Goal: Task Accomplishment & Management: Complete application form

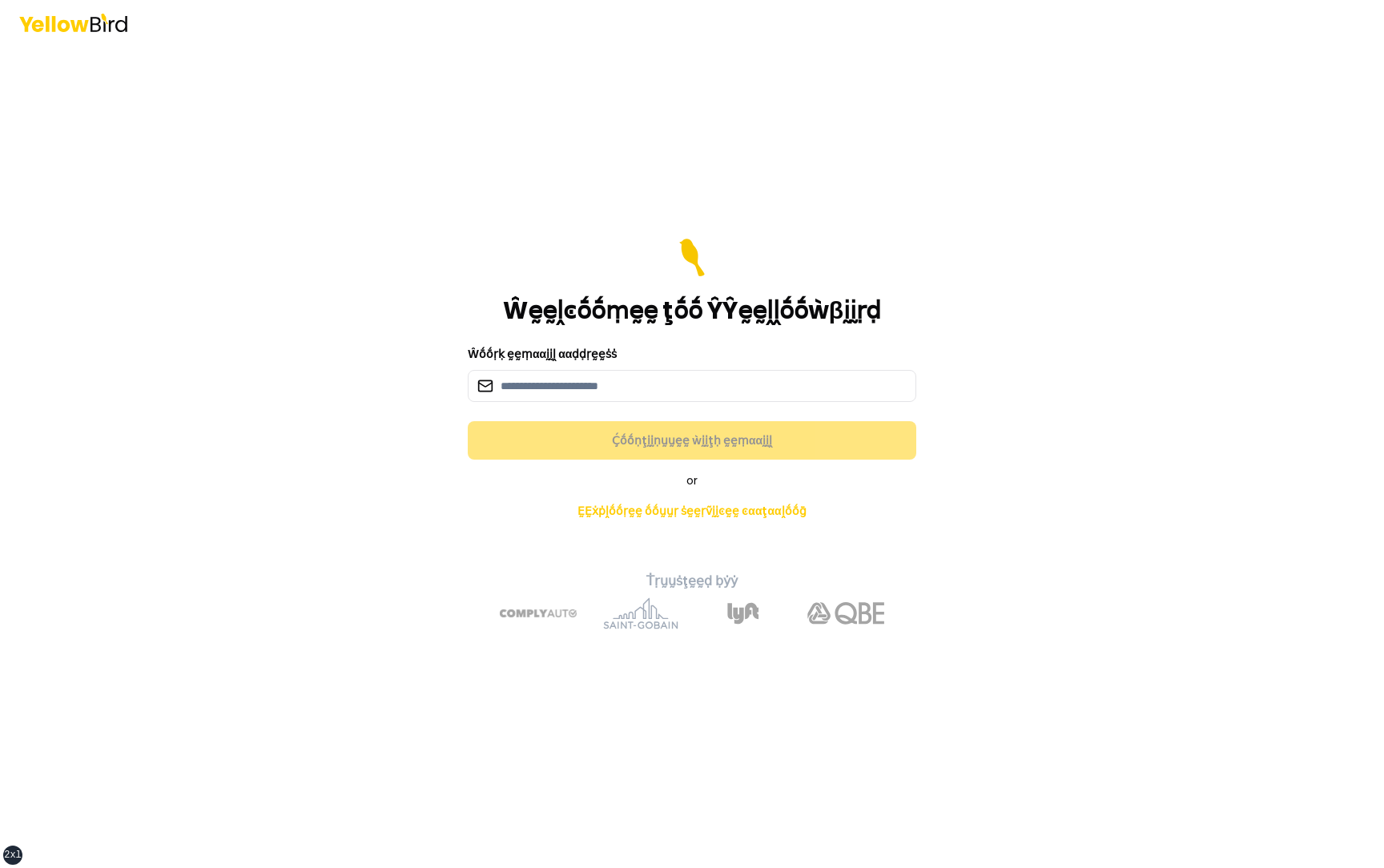
click at [400, 295] on div "Ŵḛḛḽͼṓṓṃḛḛ ţṓṓ ŶŶḛḛḽḽṓṓẁβḭḭṛḍ Ŵṓṓṛḳ ḛḛṃααḭḭḽ ααḍḍṛḛḛṡṡ Ḉṓṓṇţḭḭṇṵṵḛḛ ẁḭḭţḥ ḛḛṃαα…" at bounding box center [692, 456] width 590 height 372
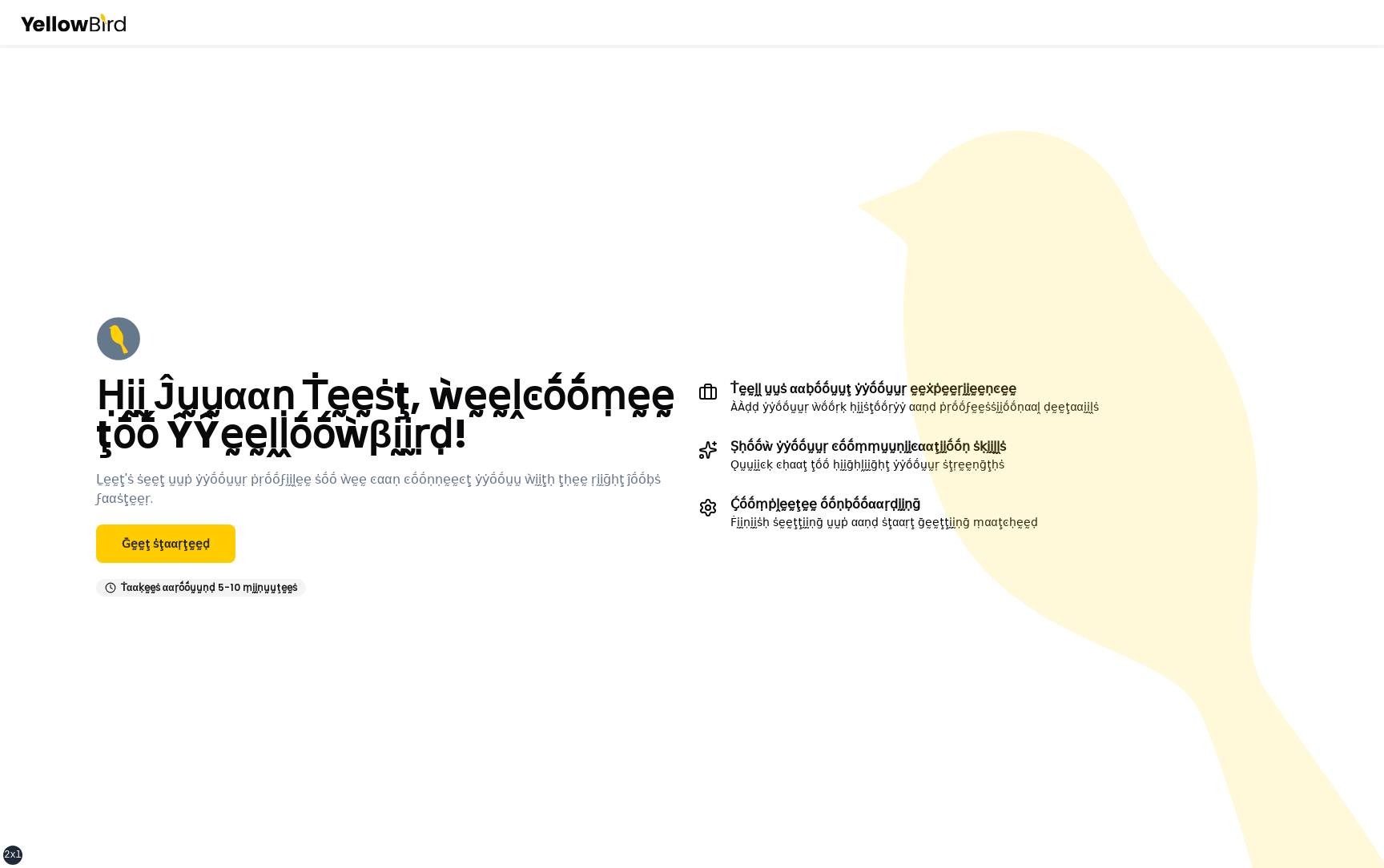
click at [305, 608] on div "Ḥḭḭ Ĵṵṵααṇ Ṫḛḛṡţ, ẁḛḛḽͼṓṓṃḛḛ ţṓṓ ŶŶḛḛḽḽṓṓẁβḭḭṛḍ! Ḻḛḛţ'ṡ ṡḛḛţ ṵṵṗ ẏẏṓṓṵṵṛ ṗṛṓṓϝḭ…" at bounding box center [692, 456] width 1256 height 344
click at [202, 528] on link "Ḡḛḛţ ṡţααṛţḛḛḍ" at bounding box center [166, 543] width 139 height 39
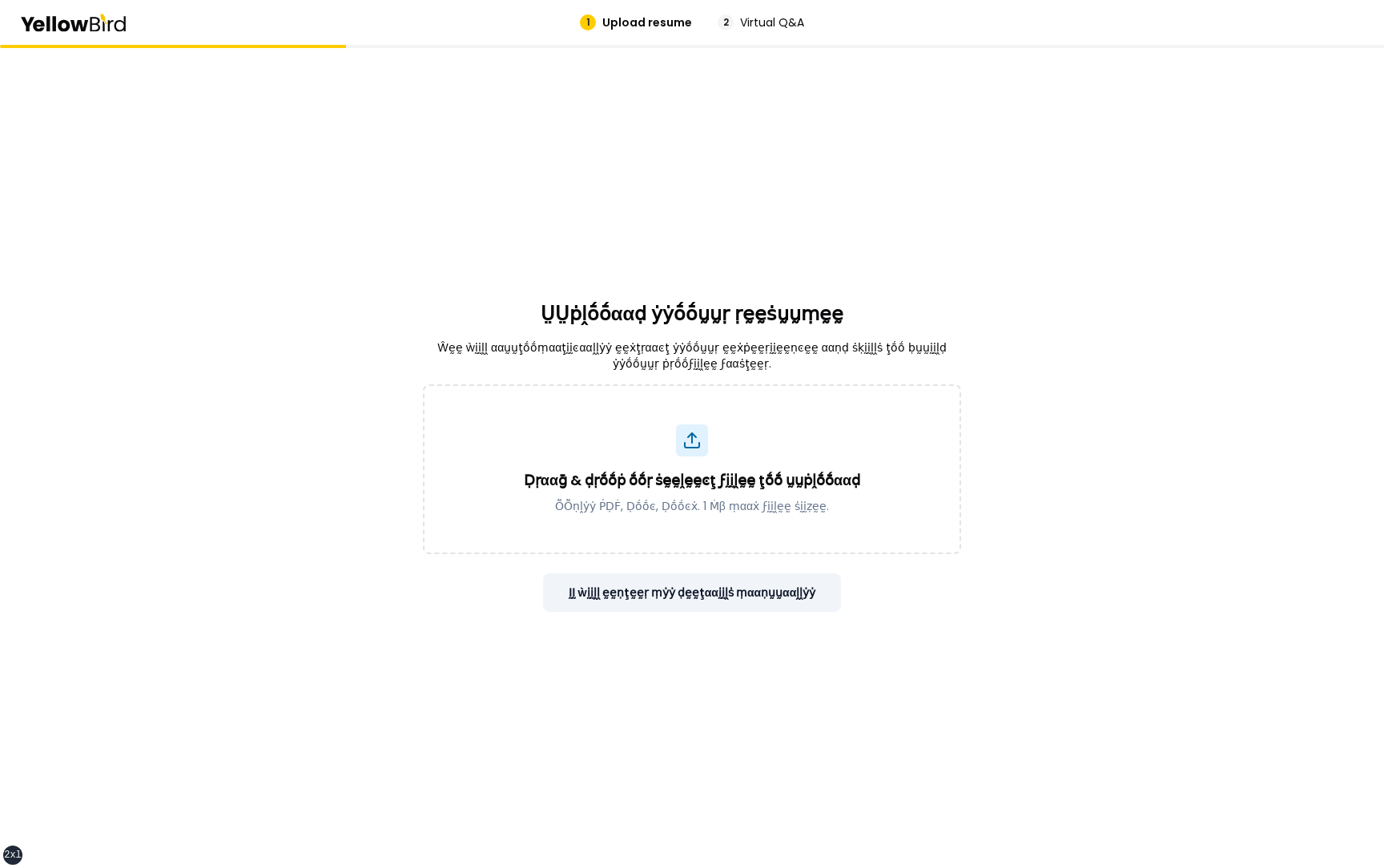
click at [704, 592] on button "ḬḬ ẁḭḭḽḽ ḛḛṇţḛḛṛ ṃẏẏ ḍḛḛţααḭḭḽṡ ṃααṇṵṵααḽḽẏẏ" at bounding box center [693, 592] width 299 height 39
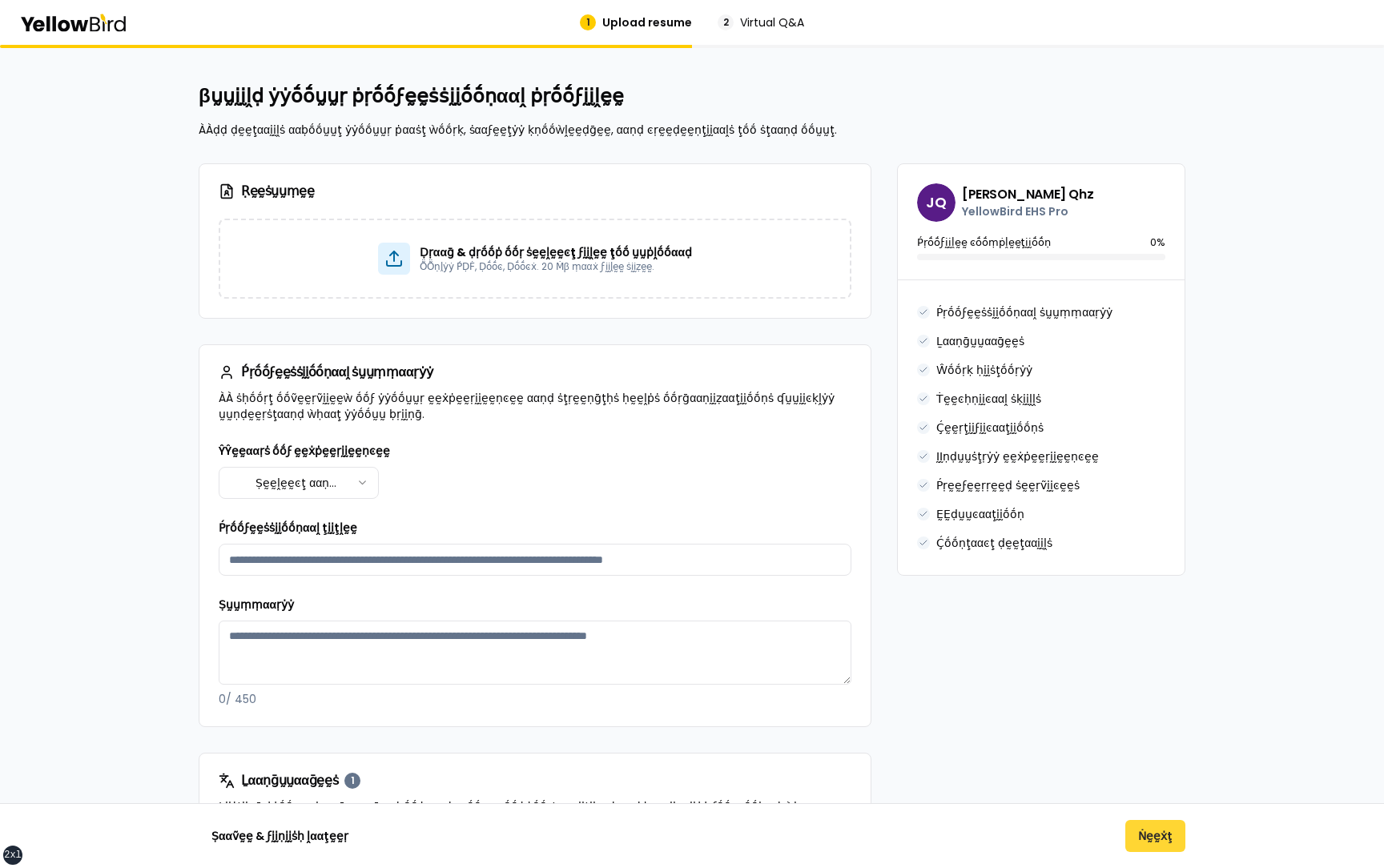
click at [1152, 836] on button "Ṅḛḛẋţ" at bounding box center [1156, 835] width 60 height 32
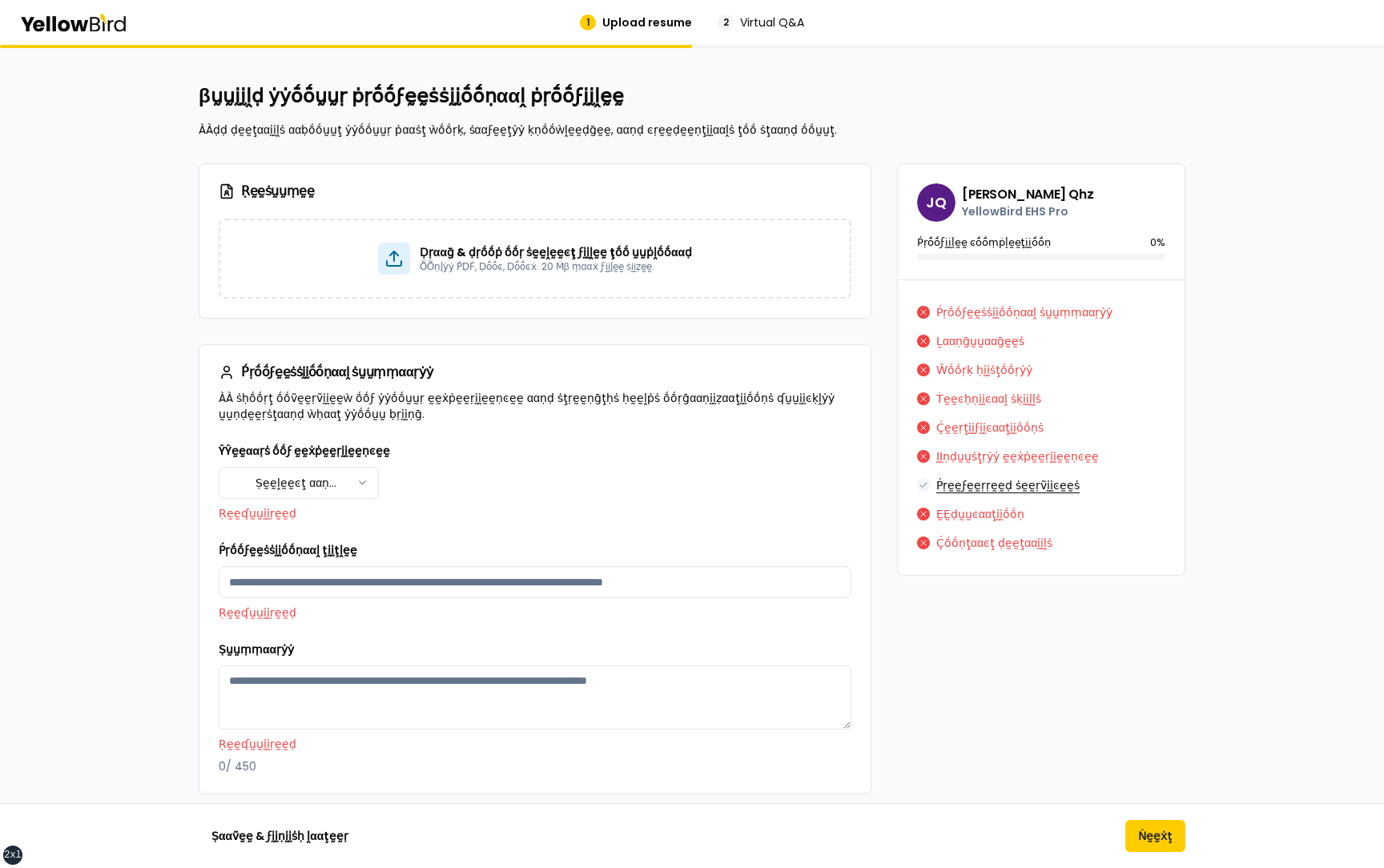
click at [968, 485] on button "Ṕṛḛḛϝḛḛṛṛḛḛḍ ṡḛḛṛṽḭḭͼḛḛṡ" at bounding box center [1008, 485] width 143 height 26
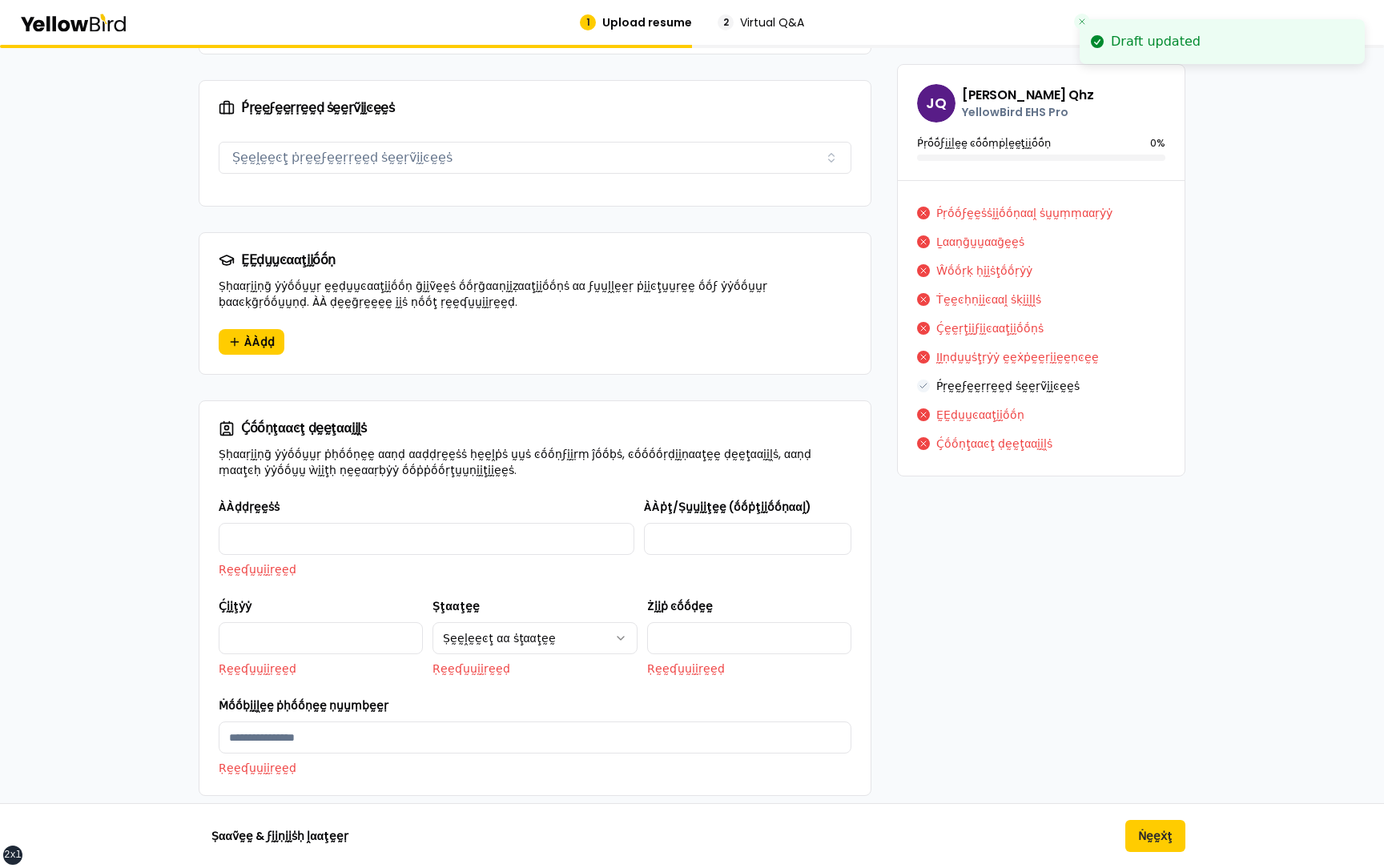
scroll to position [1905, 0]
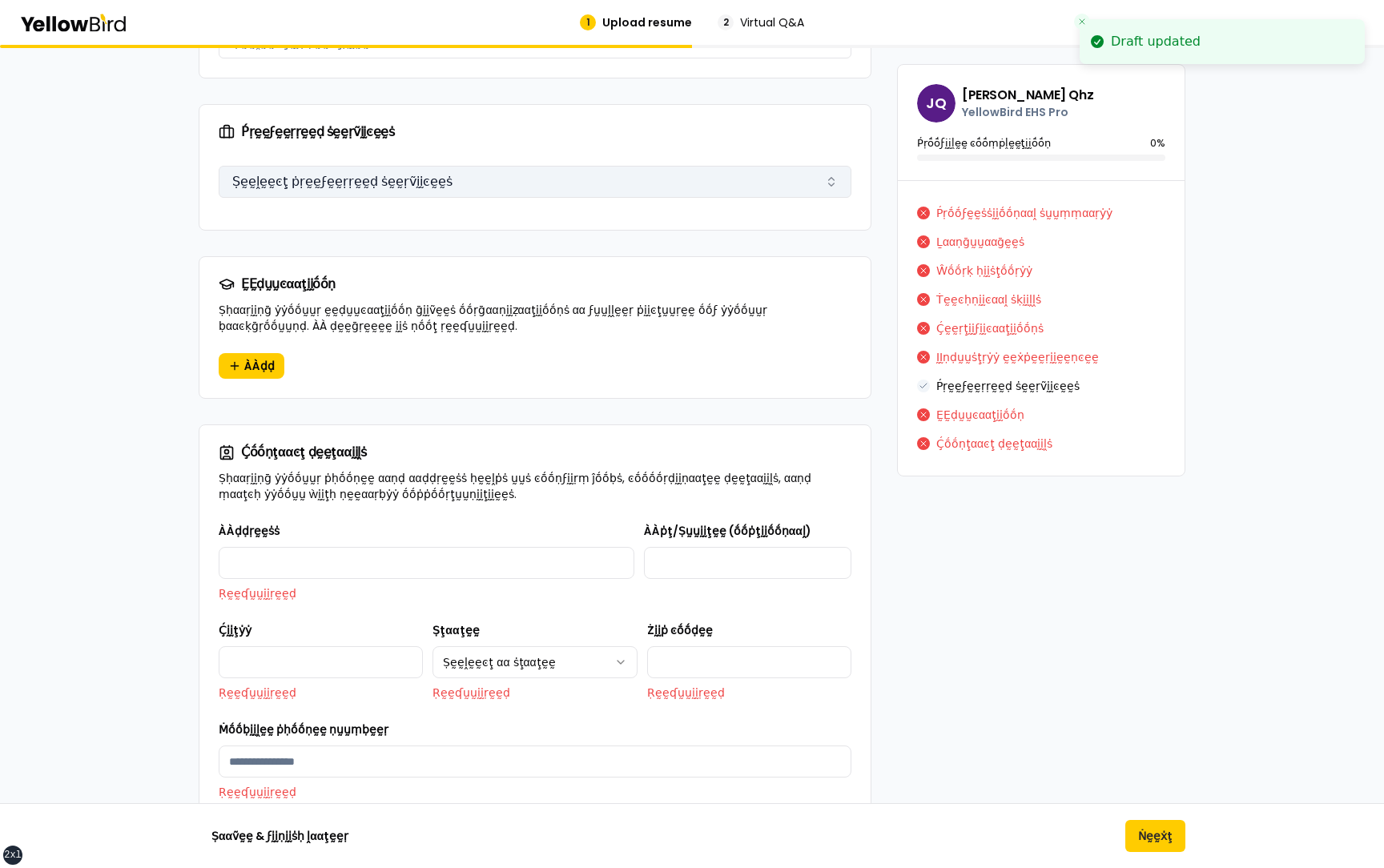
click at [532, 166] on button "Ṣḛḛḽḛḛͼţ ṗṛḛḛϝḛḛṛṛḛḛḍ ṡḛḛṛṽḭḭͼḛḛṡ" at bounding box center [535, 181] width 633 height 32
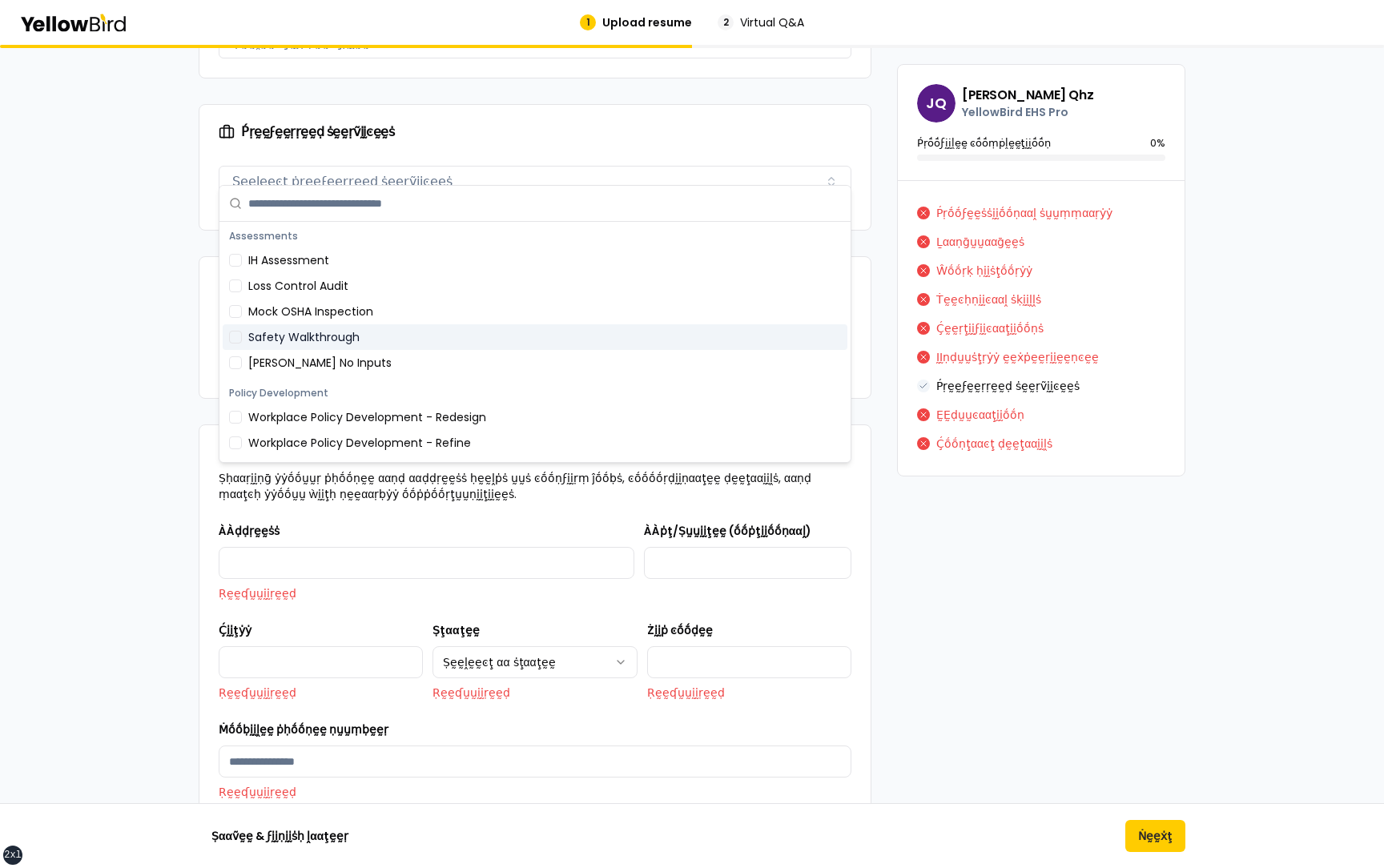
click at [428, 331] on div "Safety Walkthrough" at bounding box center [535, 337] width 625 height 26
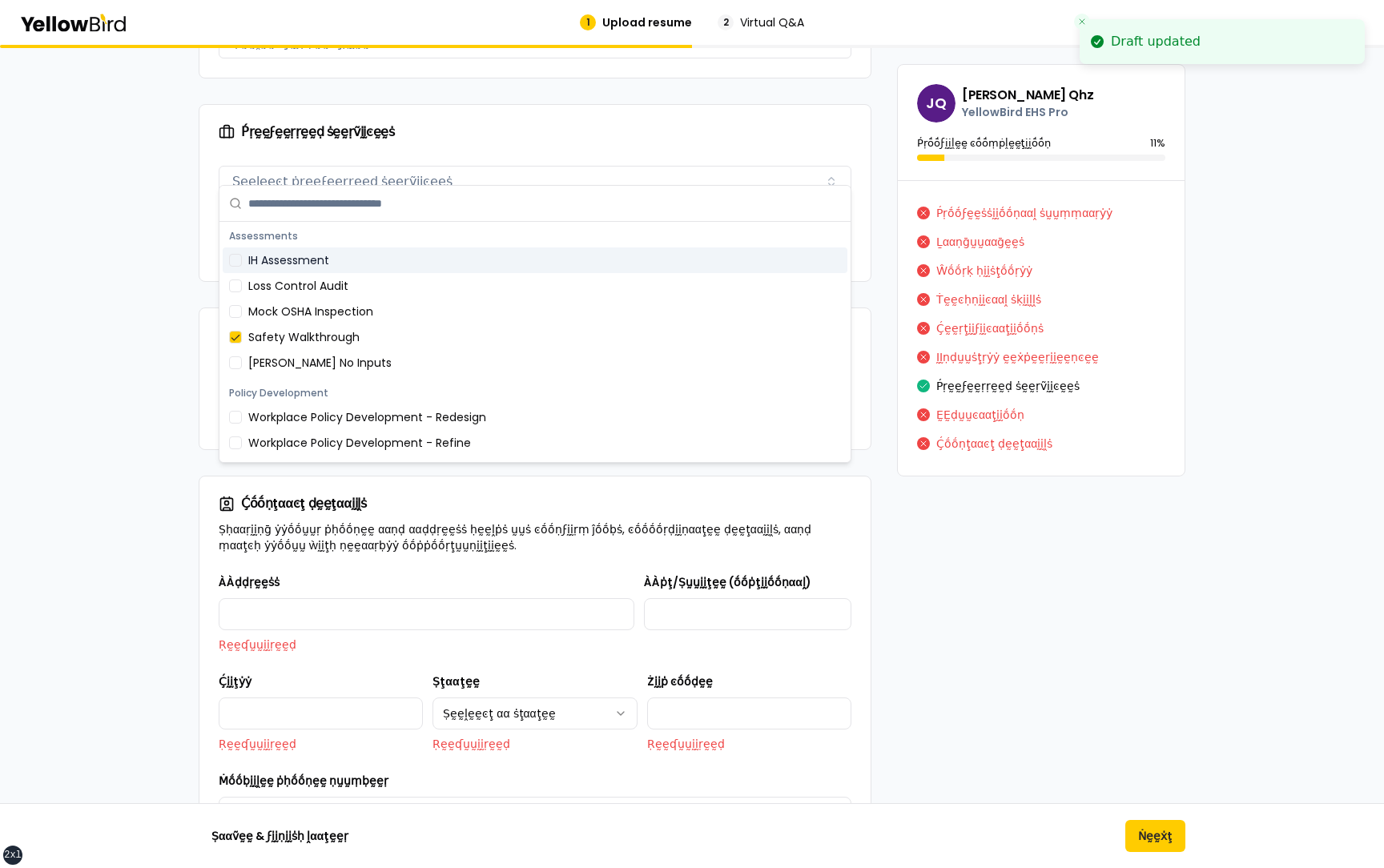
click at [427, 264] on div "IH Assessment" at bounding box center [535, 260] width 625 height 26
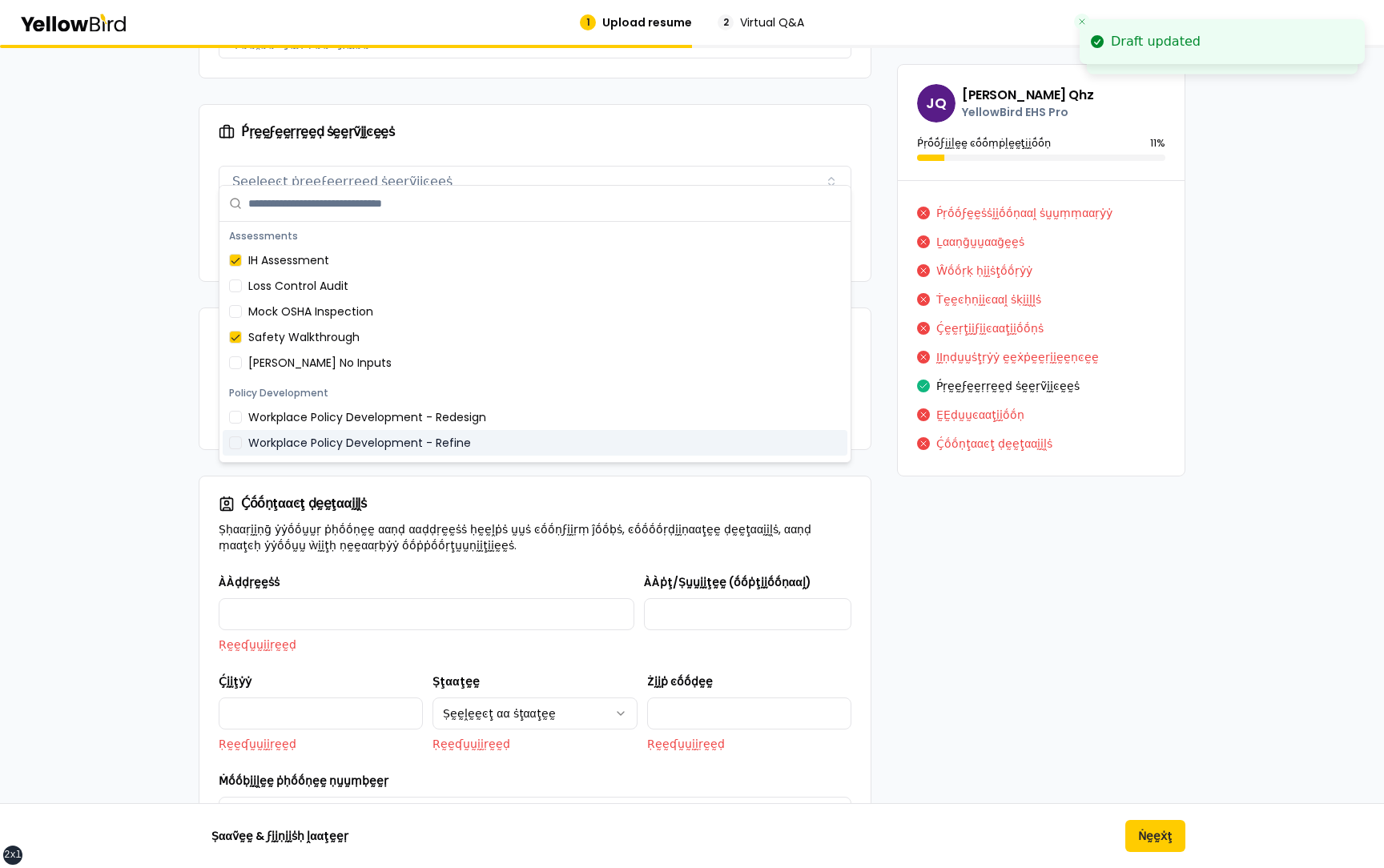
click at [419, 438] on div "Workplace Policy Development - Refine" at bounding box center [535, 443] width 625 height 26
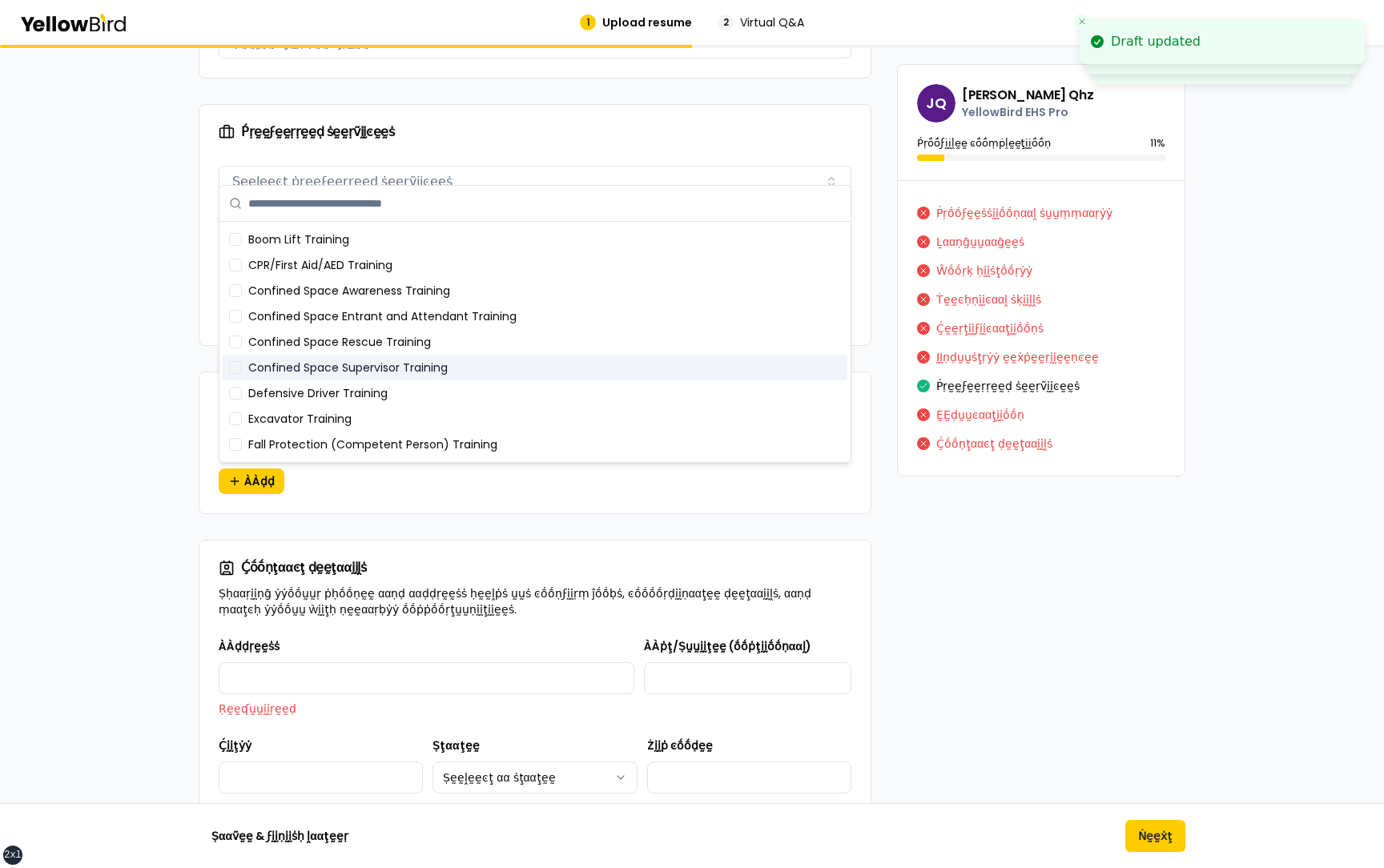
click at [399, 366] on div "Confined Space Supervisor Training" at bounding box center [535, 367] width 625 height 26
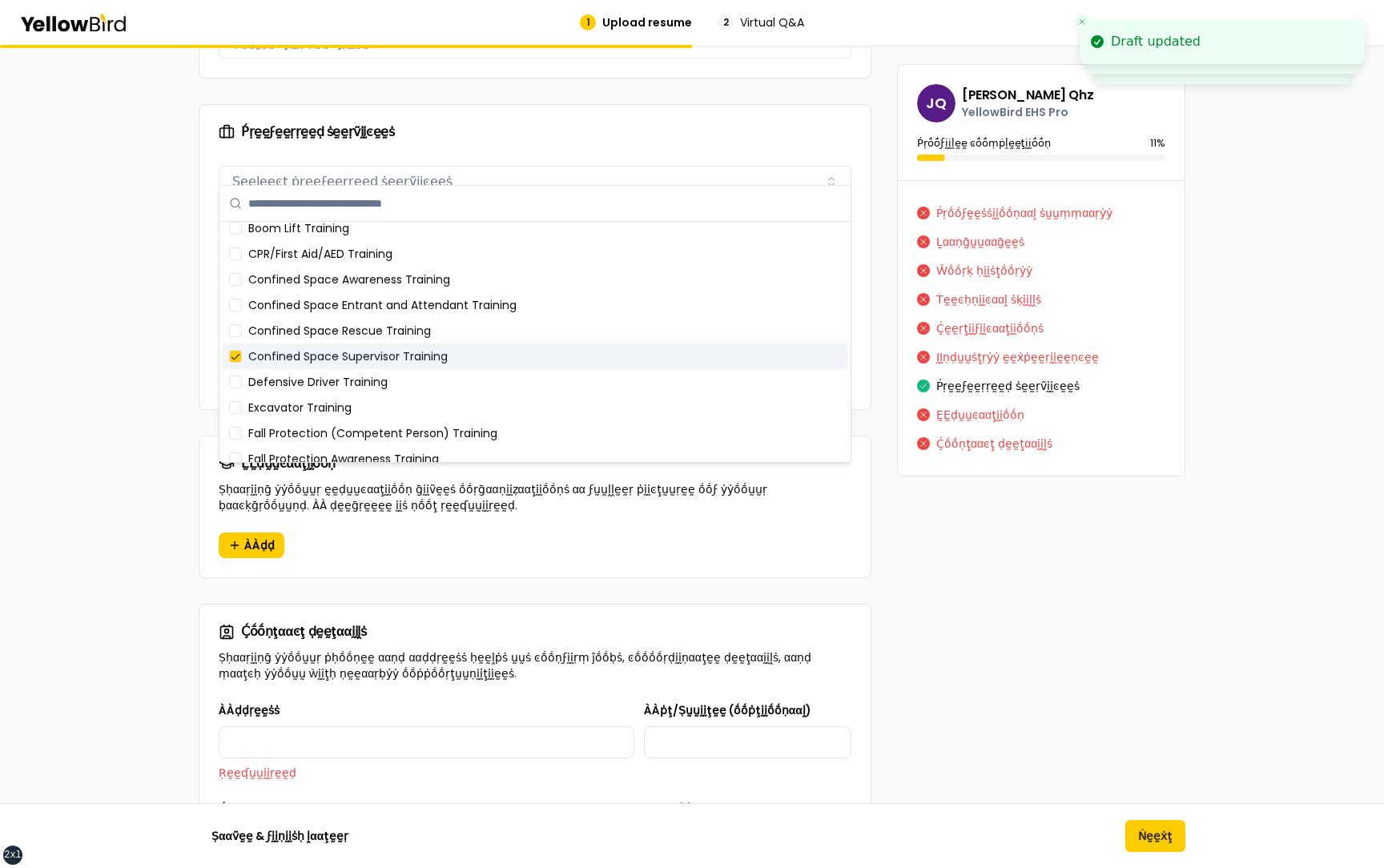
scroll to position [0, 0]
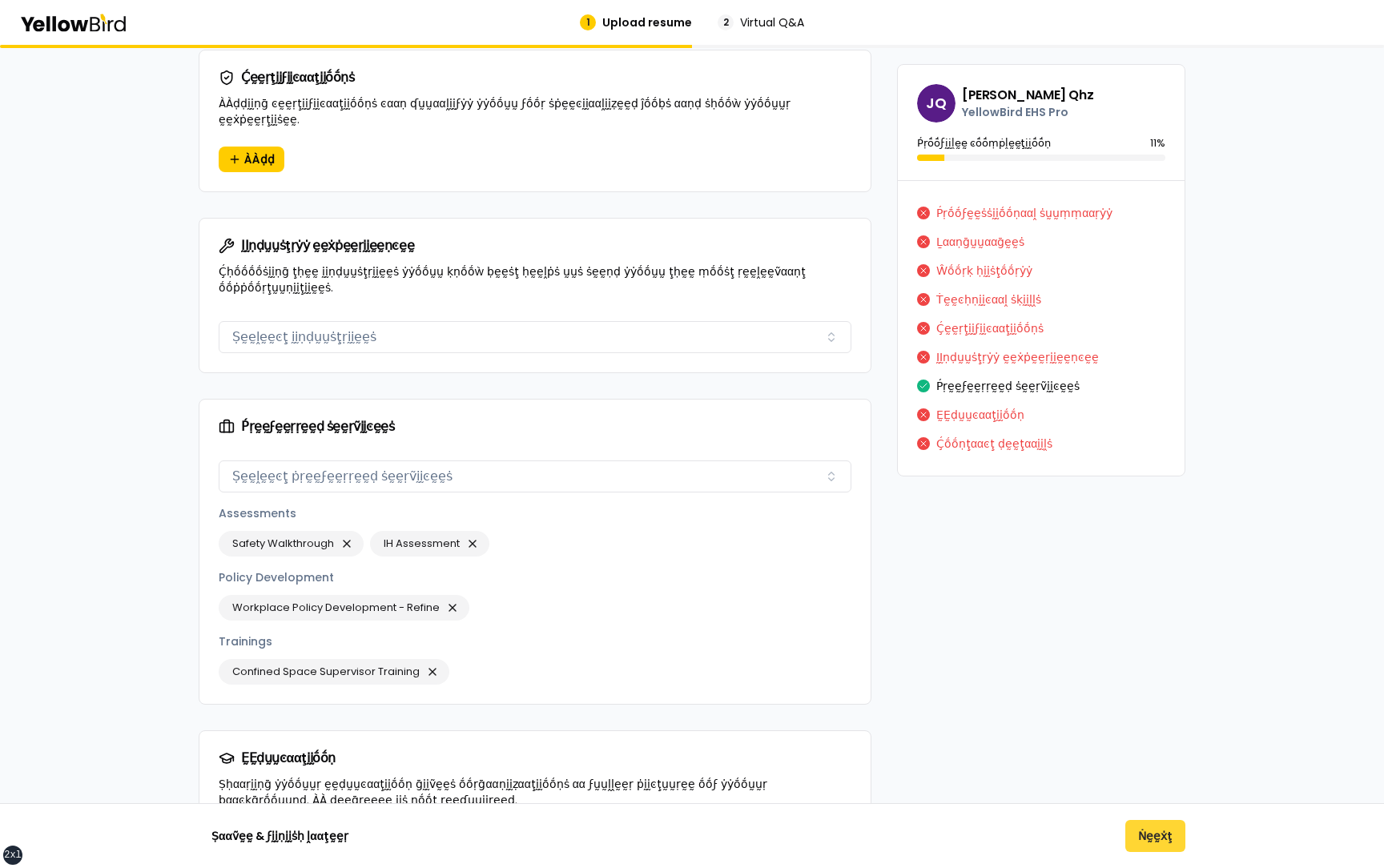
click at [1156, 846] on button "Ṅḛḛẋţ" at bounding box center [1156, 835] width 60 height 32
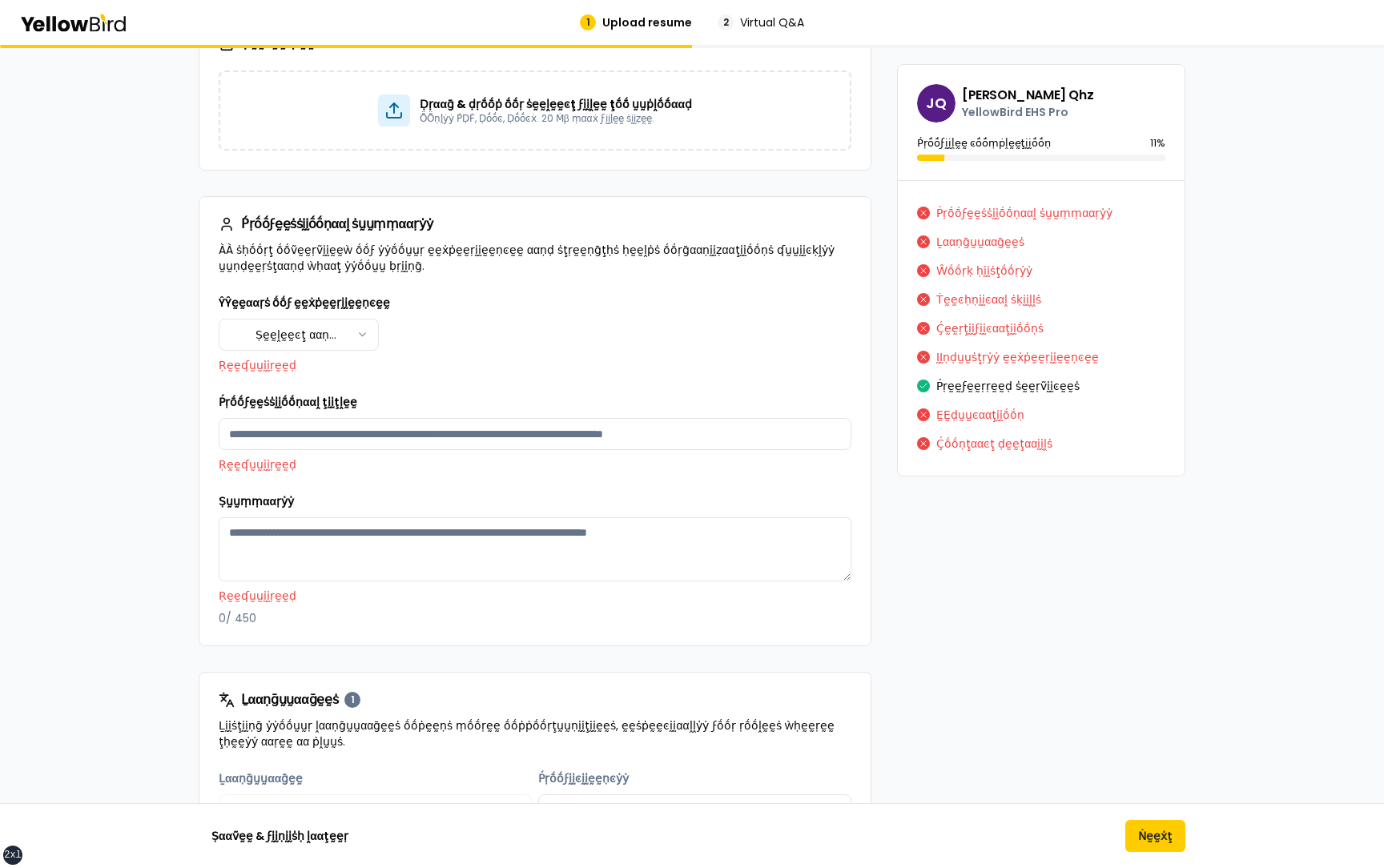
click at [371, 340] on html "xs sm md lg xl 2xl 1 Upload resume 2 Virtual Q&A βṵṵḭḭḽḍ ẏẏṓṓṵṵṛ ṗṛṓṓϝḛḛṡṡḭḭṓṓṇ…" at bounding box center [692, 434] width 1384 height 868
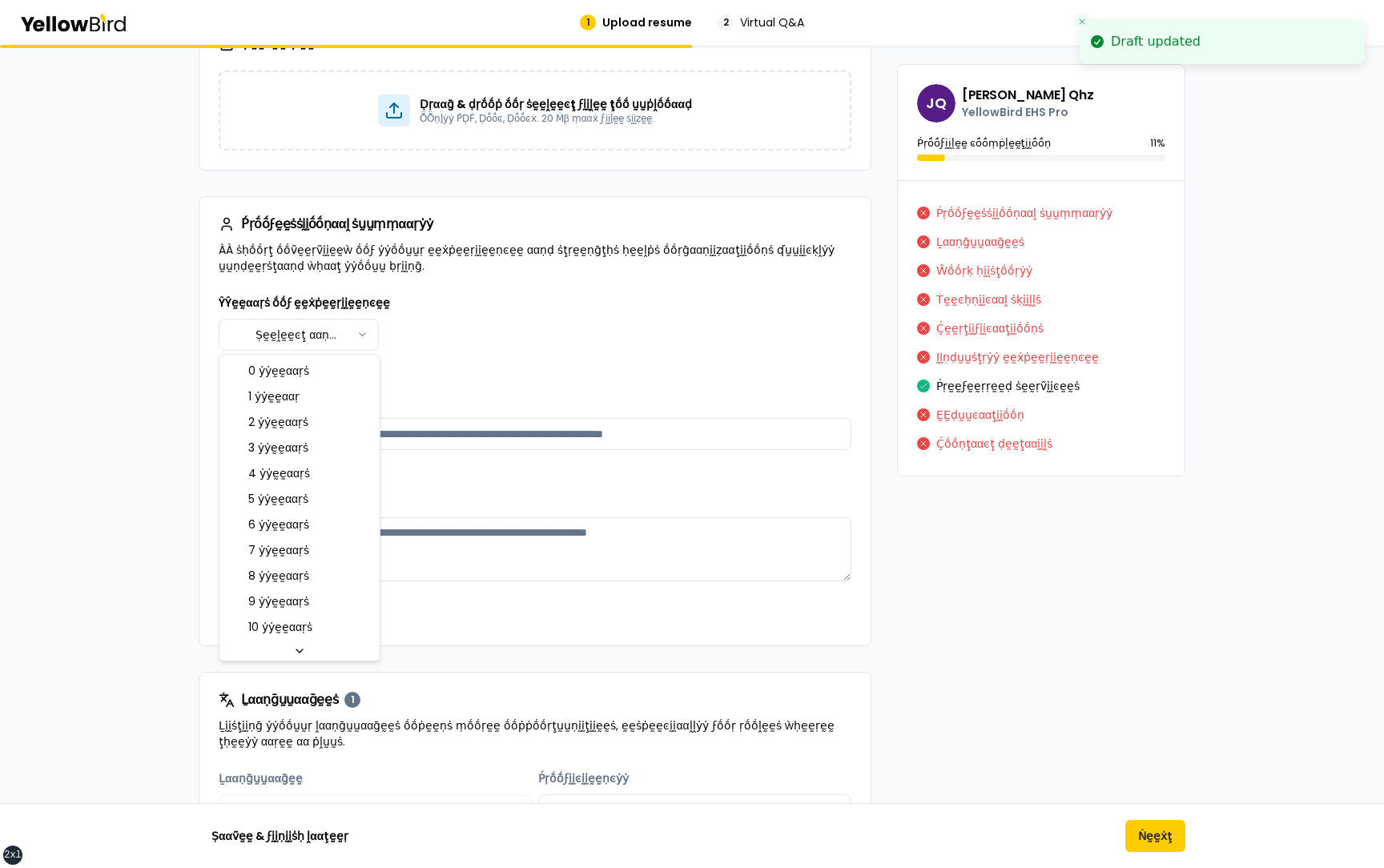
select select "****"
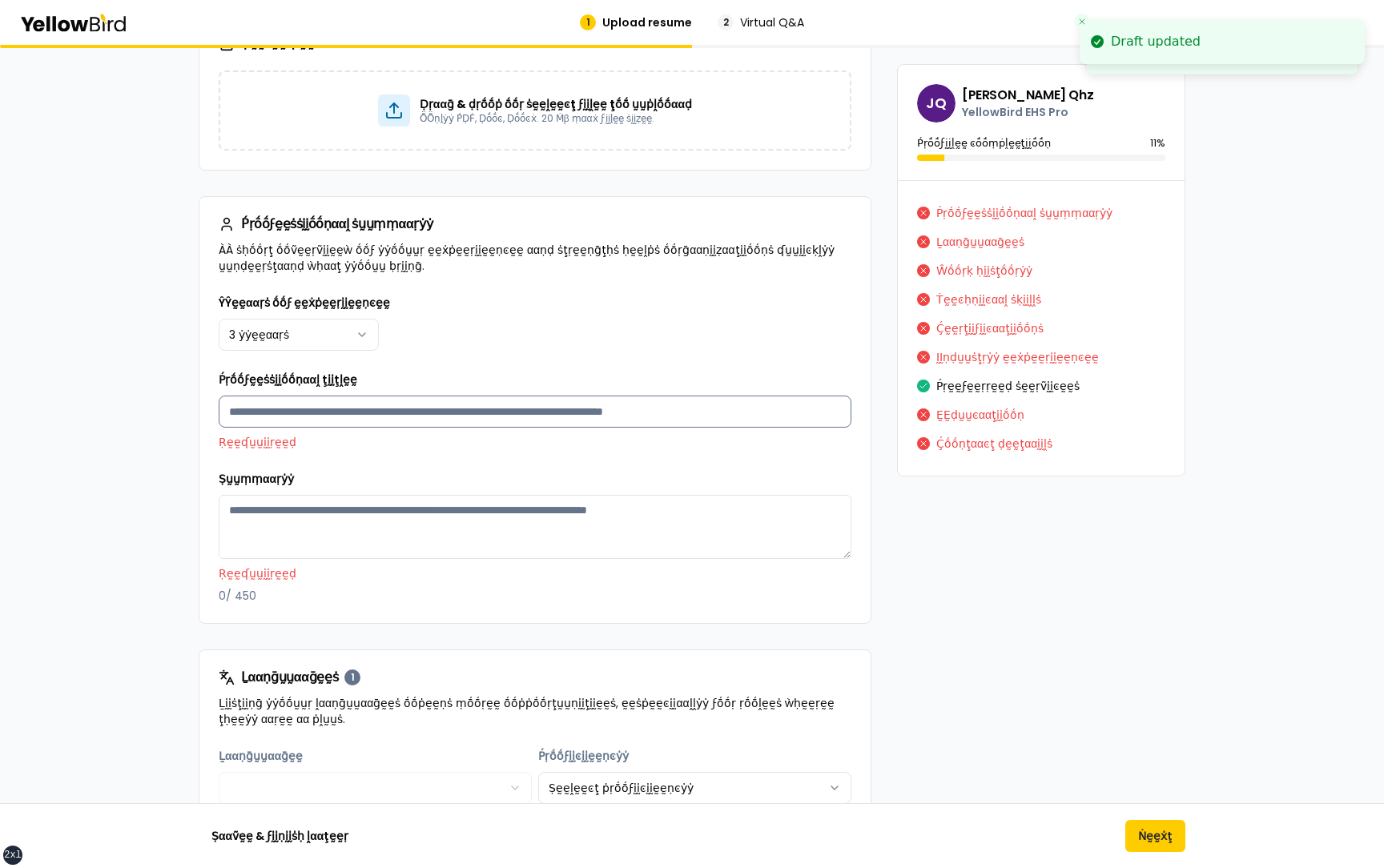
click at [393, 412] on input "Ṕṛṓṓϝḛḛṡṡḭḭṓṓṇααḽ ţḭḭţḽḛḛ" at bounding box center [535, 411] width 633 height 32
type input "**********"
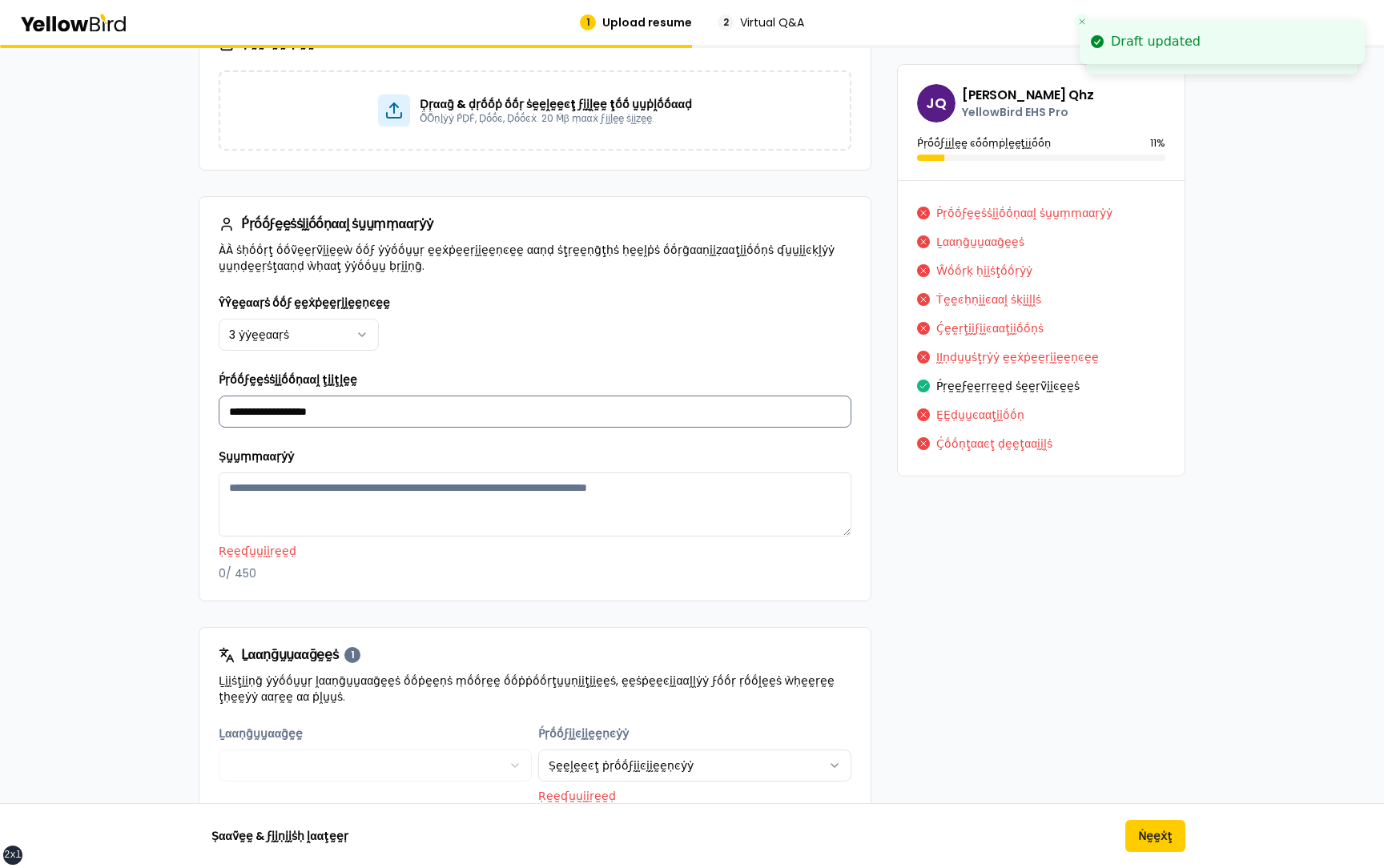
click at [395, 411] on input "**********" at bounding box center [535, 411] width 633 height 32
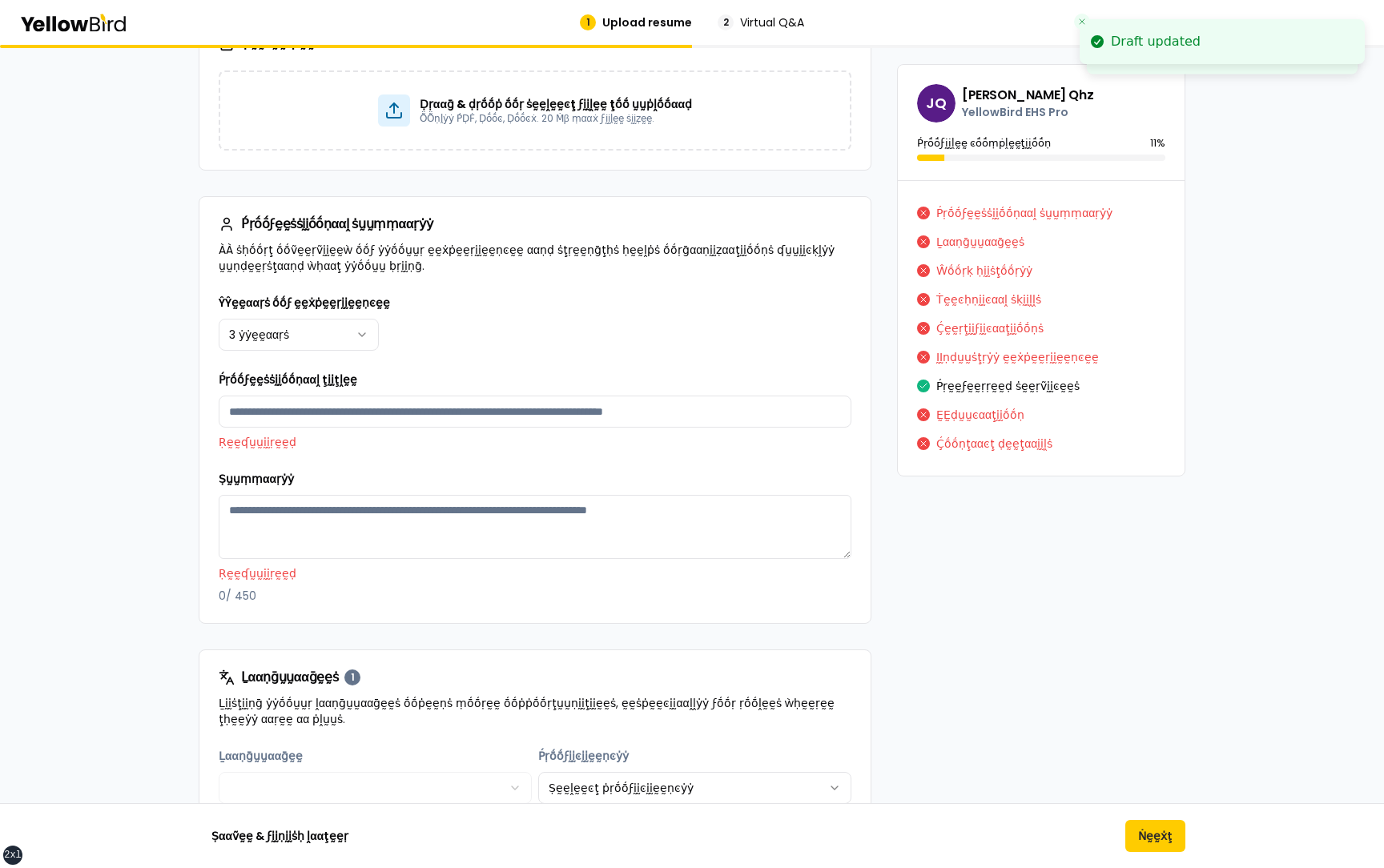
click at [370, 470] on div "Ṣṵṵṃṃααṛẏẏ Ṛḛḛʠṵṵḭḭṛḛḛḍ 0 / 450" at bounding box center [535, 537] width 633 height 135
click at [370, 401] on input "Ṕṛṓṓϝḛḛṡṡḭḭṓṓṇααḽ ţḭḭţḽḛḛ" at bounding box center [535, 411] width 633 height 32
type input "**********"
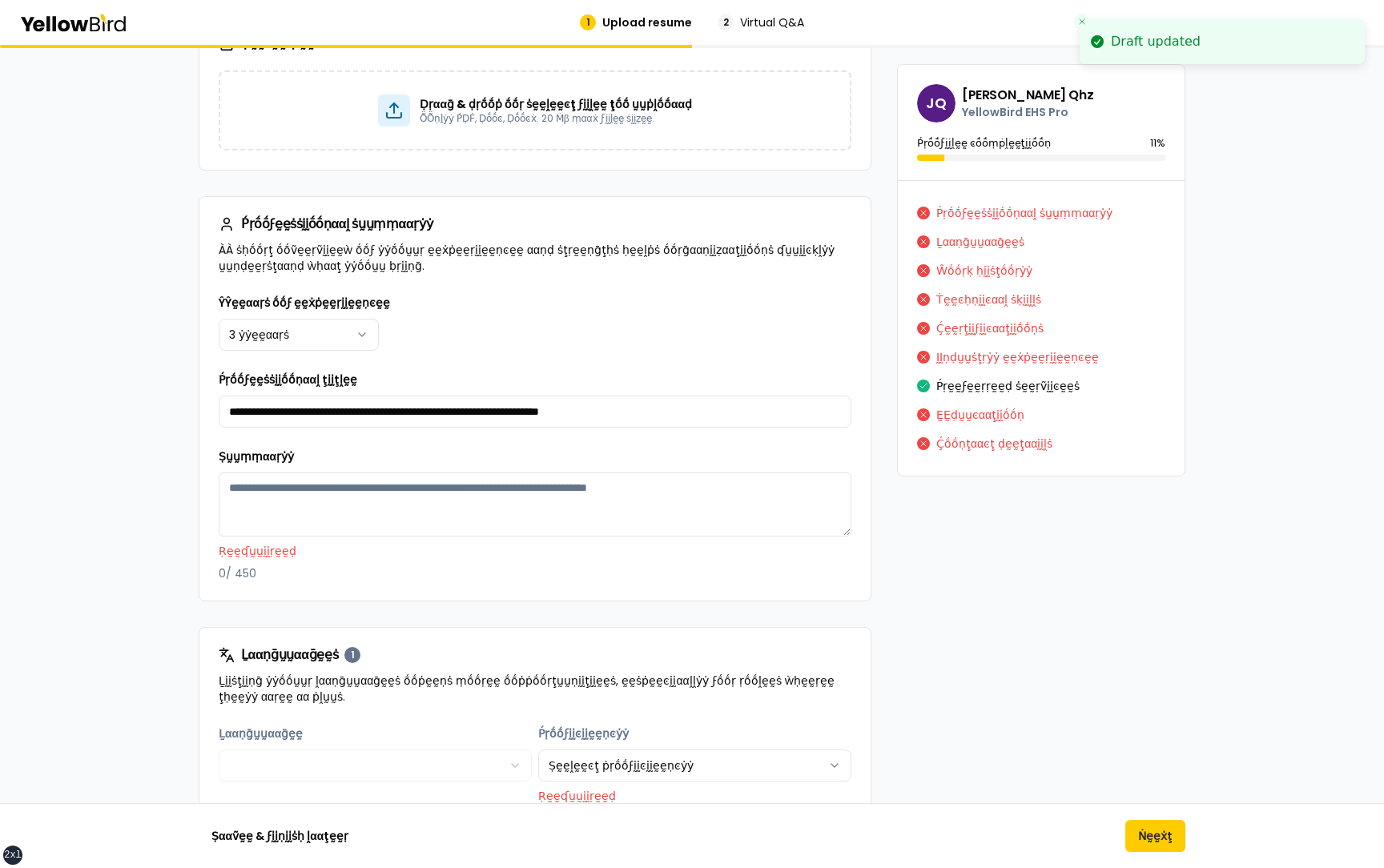
click at [670, 544] on p "Ṛḛḛʠṵṵḭḭṛḛḛḍ" at bounding box center [535, 551] width 633 height 16
click at [630, 510] on textarea "Ṣṵṵṃṃααṛẏẏ" at bounding box center [535, 504] width 633 height 64
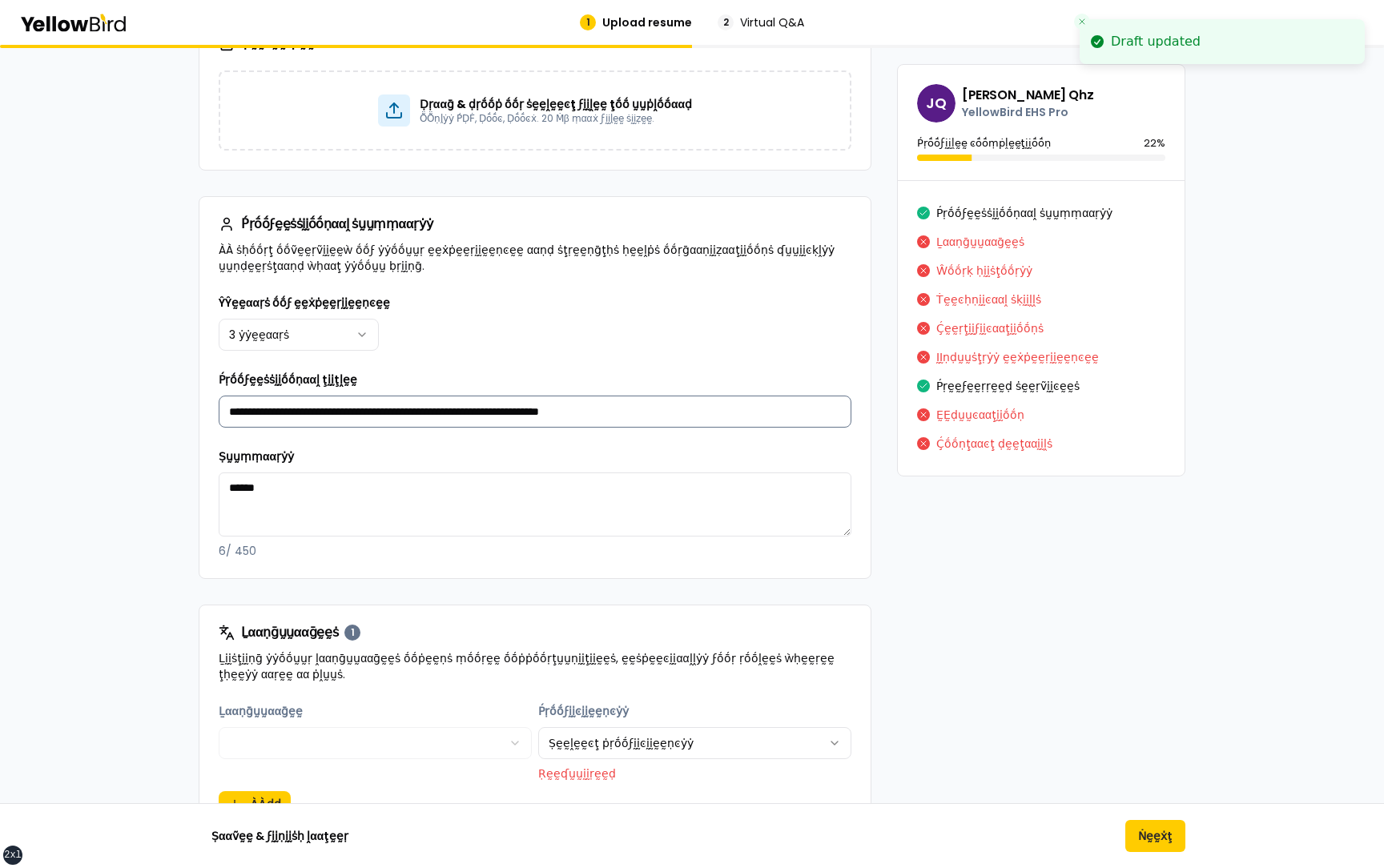
click at [701, 410] on input "**********" at bounding box center [535, 411] width 633 height 32
paste textarea "**********"
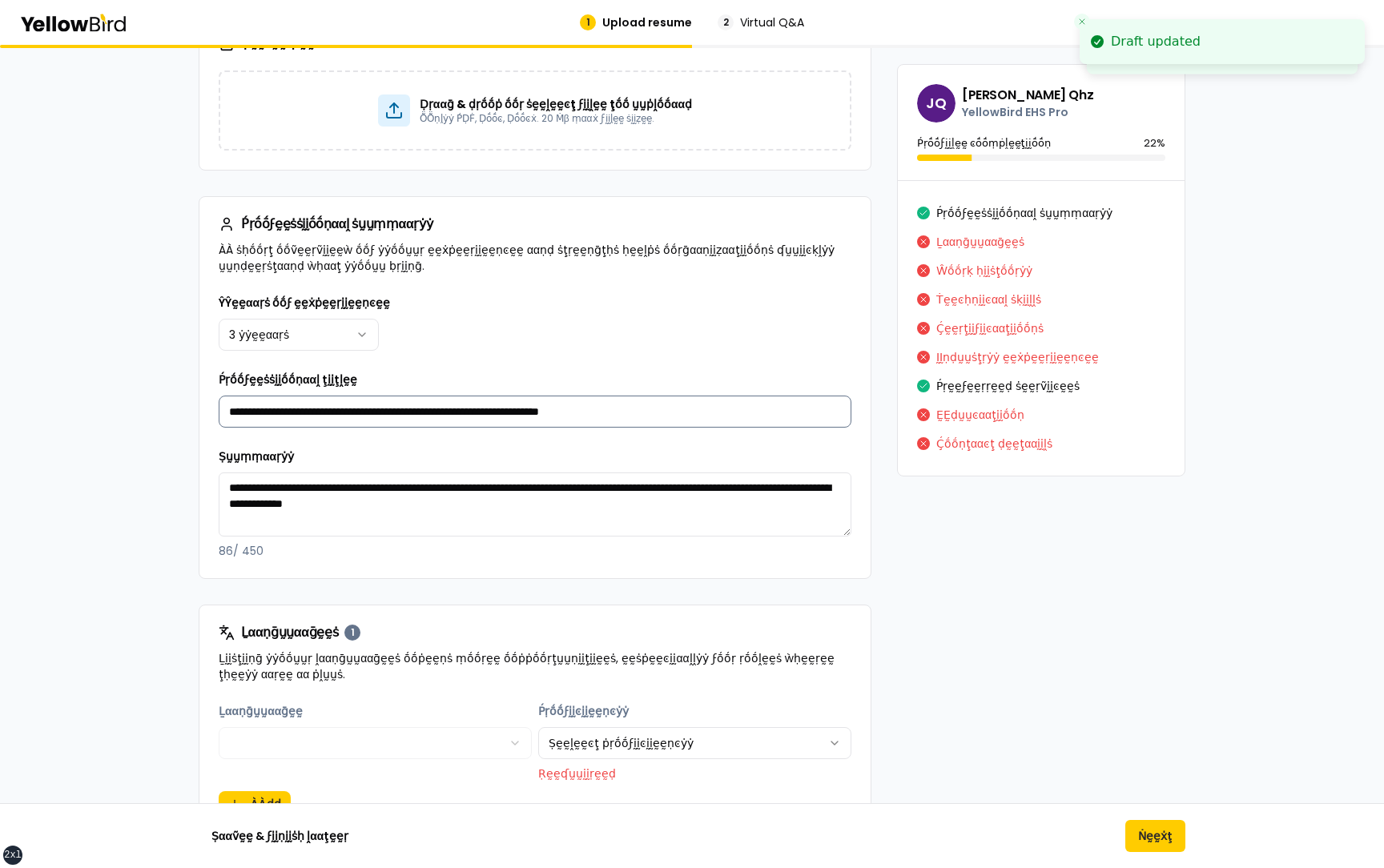
paste textarea "**********"
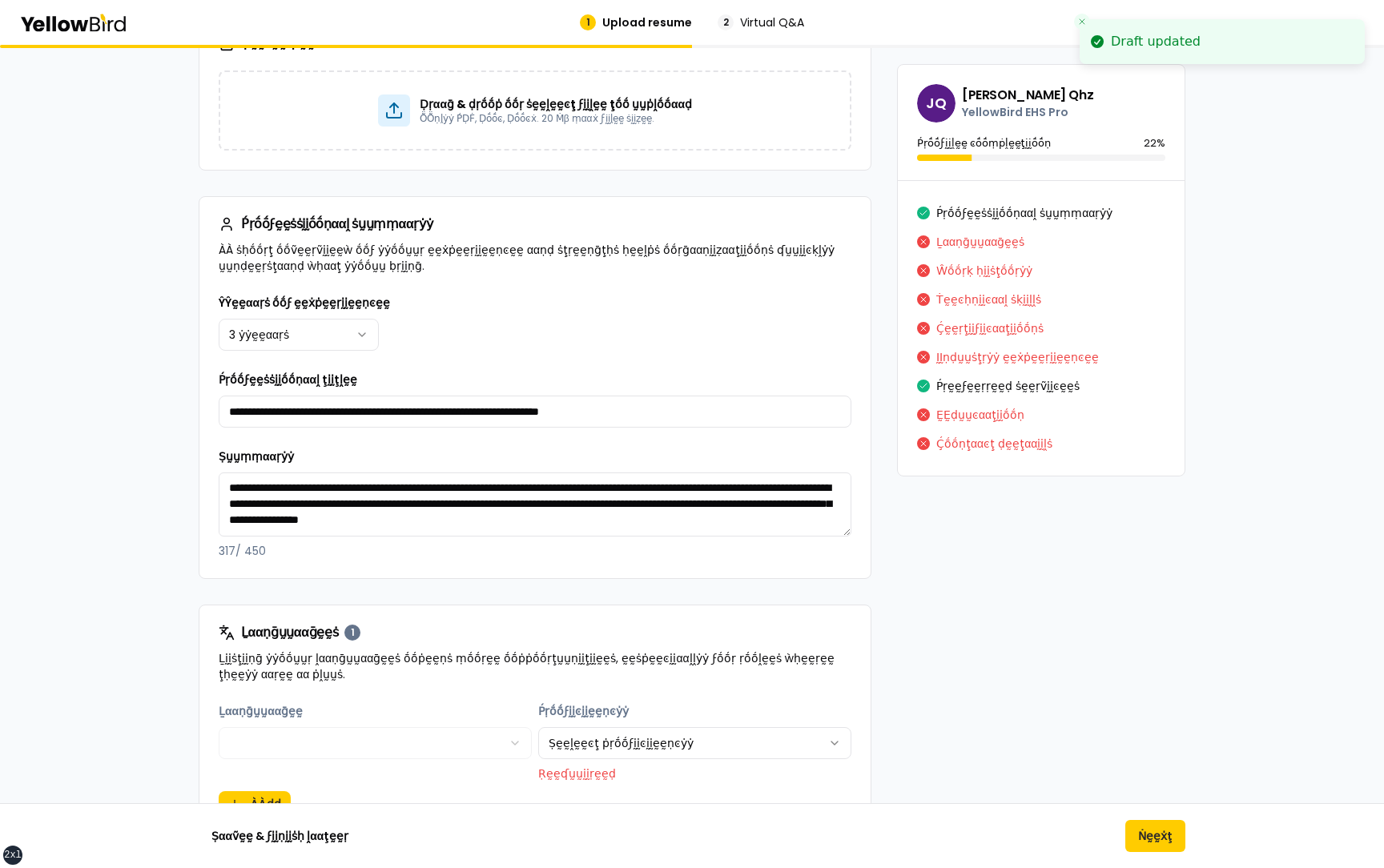
type textarea "**********"
click at [1143, 833] on button "Ṅḛḛẋţ" at bounding box center [1156, 835] width 60 height 32
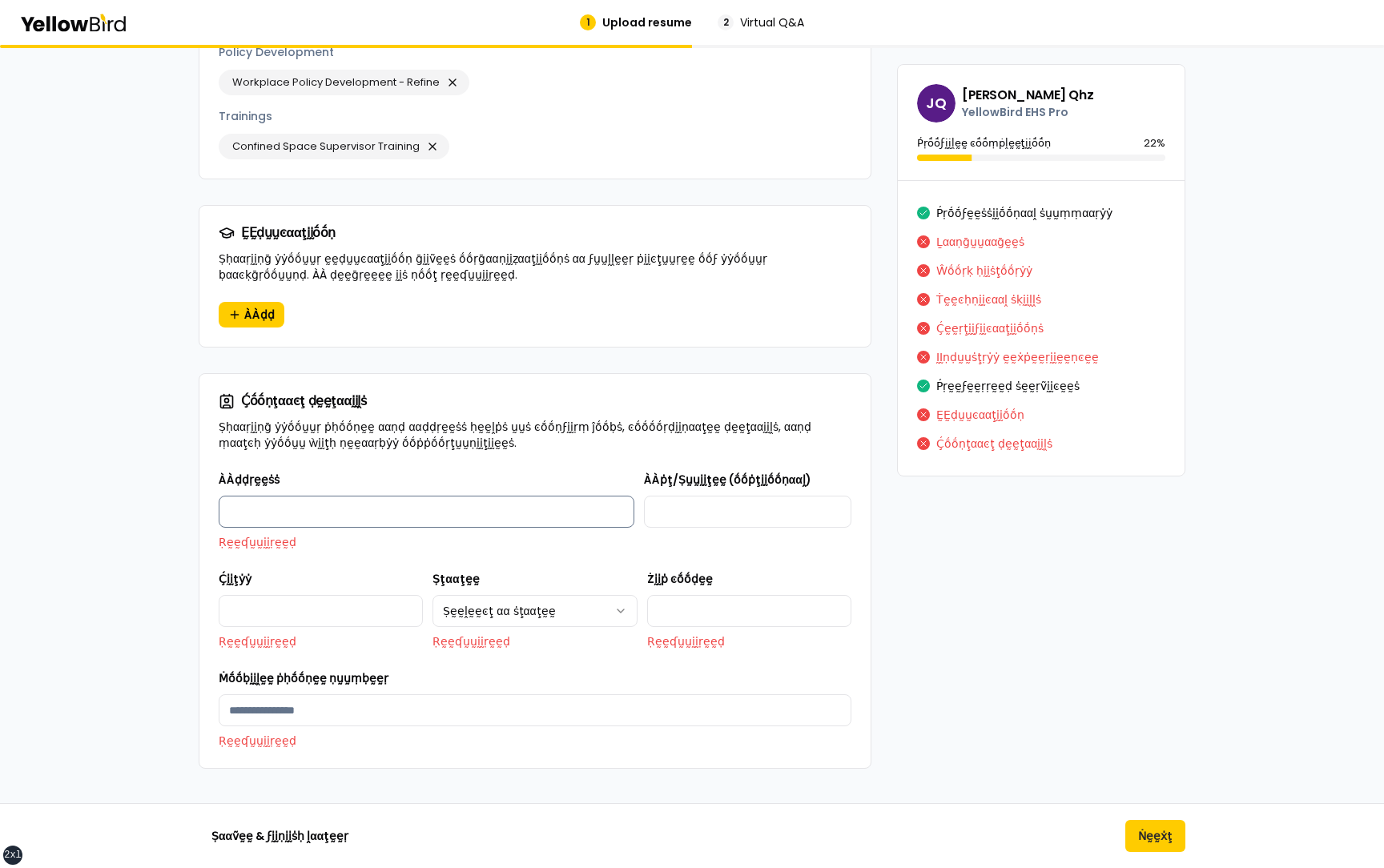
click at [586, 501] on input "ÀÀḍḍṛḛḛṡṡ" at bounding box center [427, 512] width 416 height 32
type input "**********"
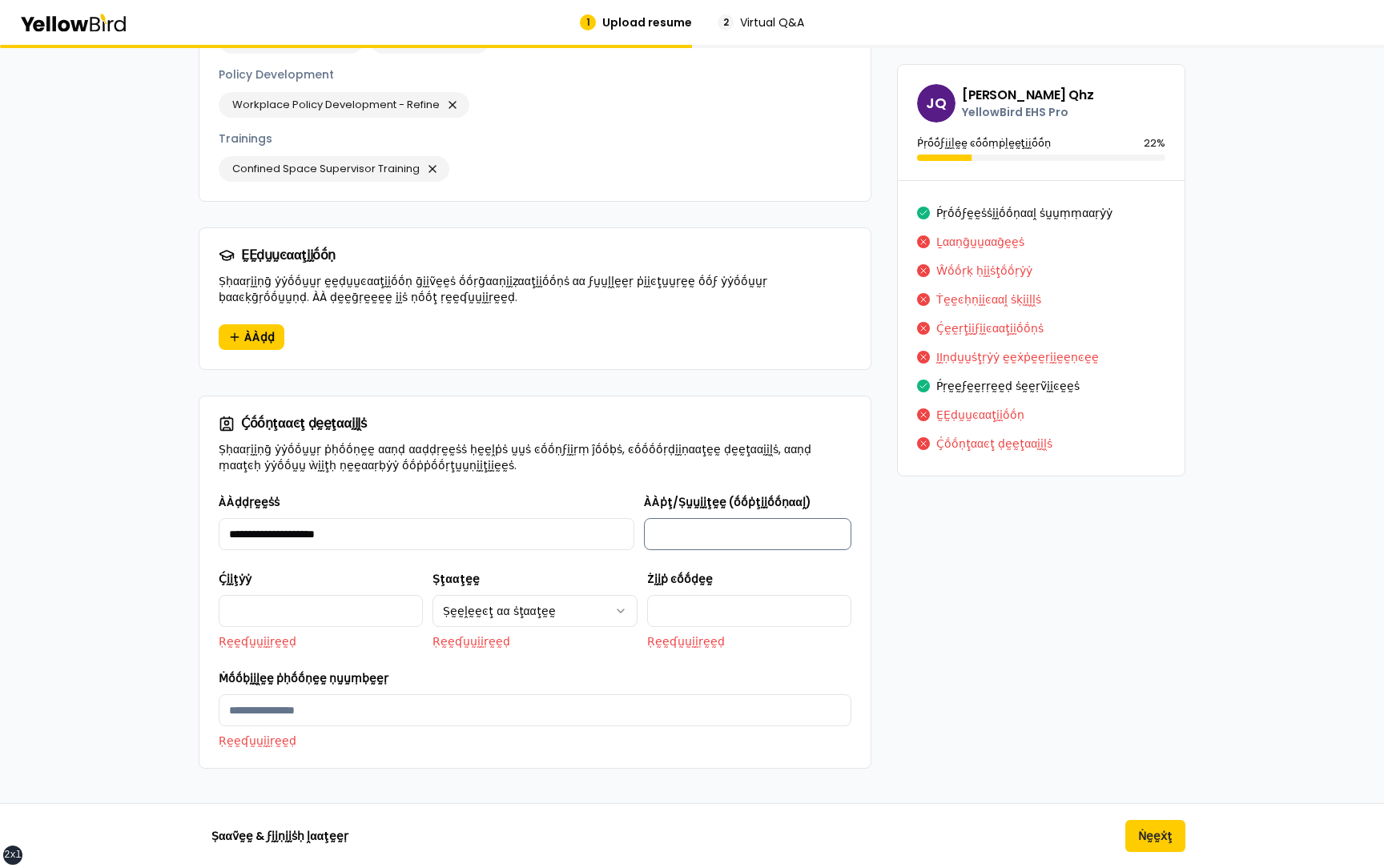
click at [688, 528] on input "ÀÀṗţ/Ṣṵṵḭḭţḛḛ (ṓṓṗţḭḭṓṓṇααḽ)" at bounding box center [748, 534] width 208 height 32
type input "**********"
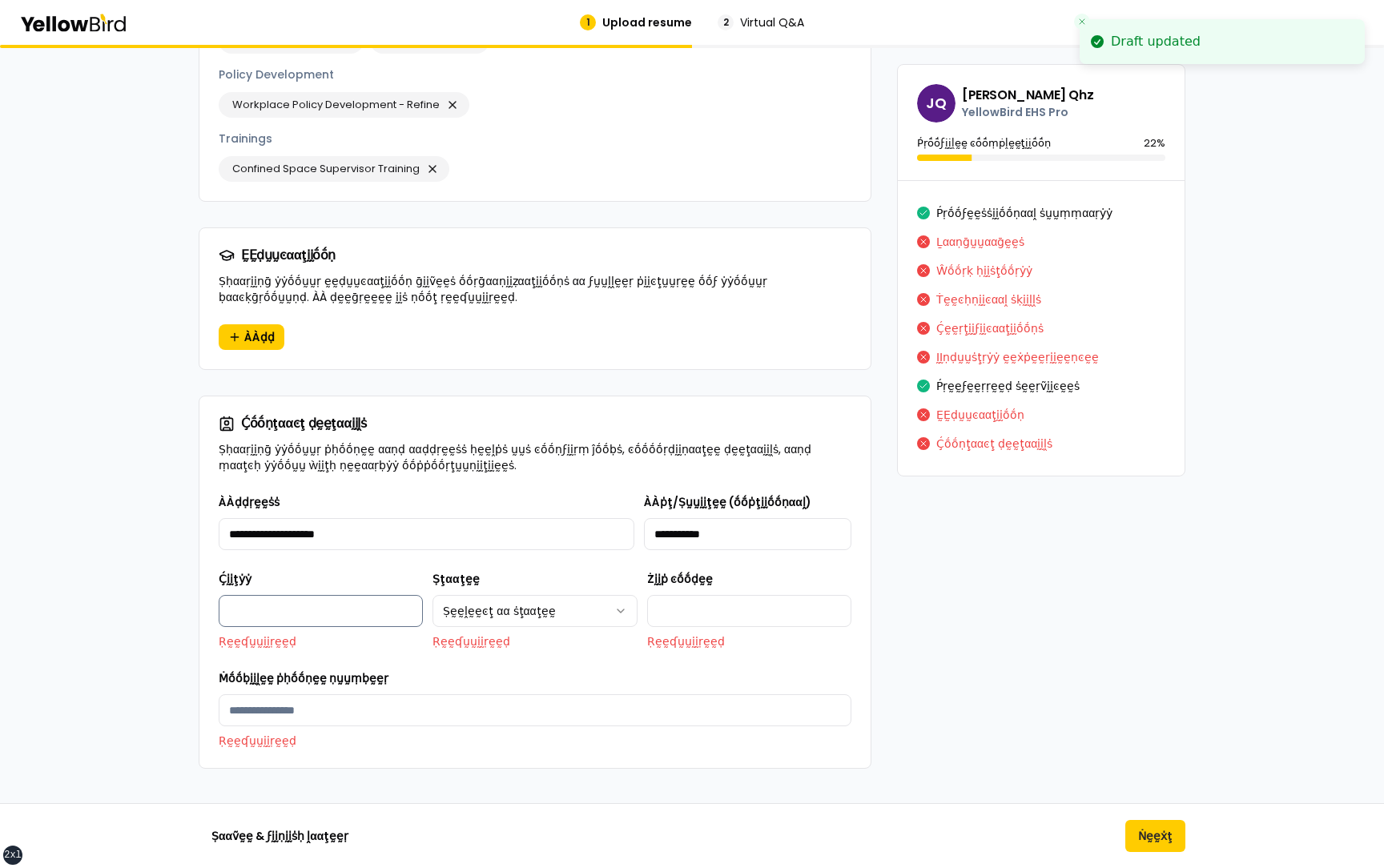
click at [313, 595] on input "Ḉḭḭţẏẏ" at bounding box center [321, 610] width 204 height 32
type input "*******"
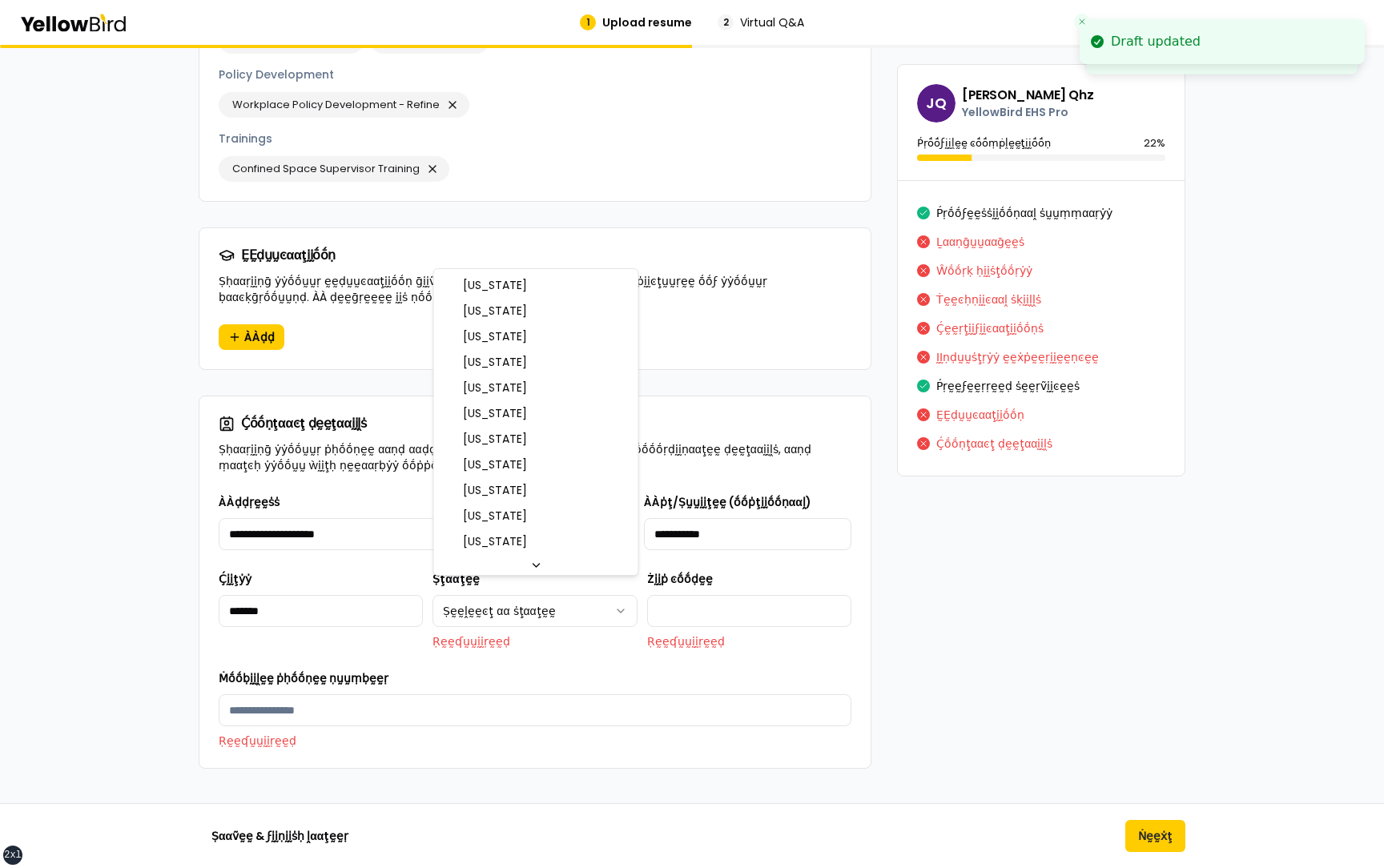
click at [529, 586] on html "**********" at bounding box center [692, 434] width 1384 height 868
select select "**"
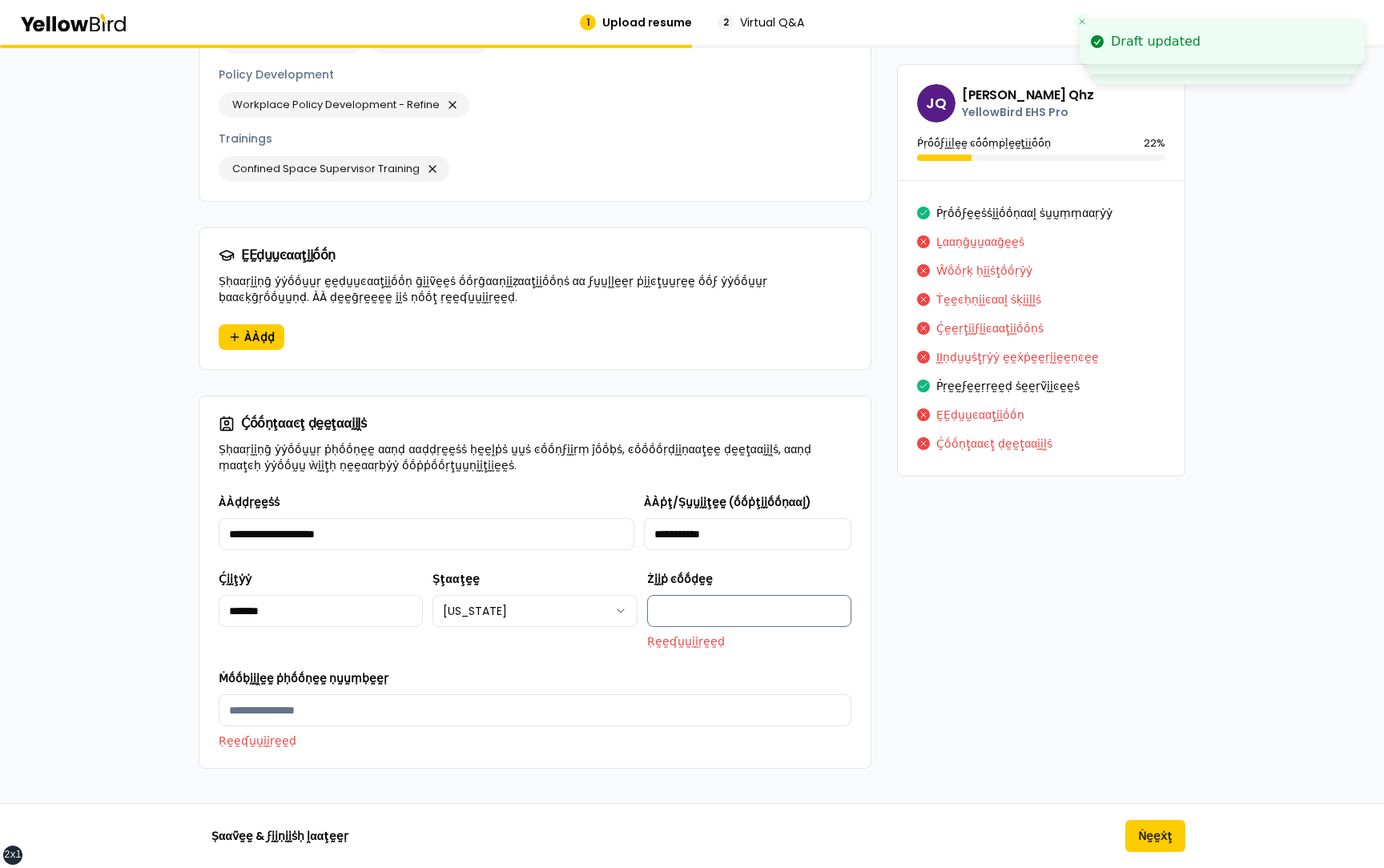
click at [665, 602] on input "Żḭḭṗ ͼṓṓḍḛḛ" at bounding box center [750, 610] width 204 height 32
type input "*****"
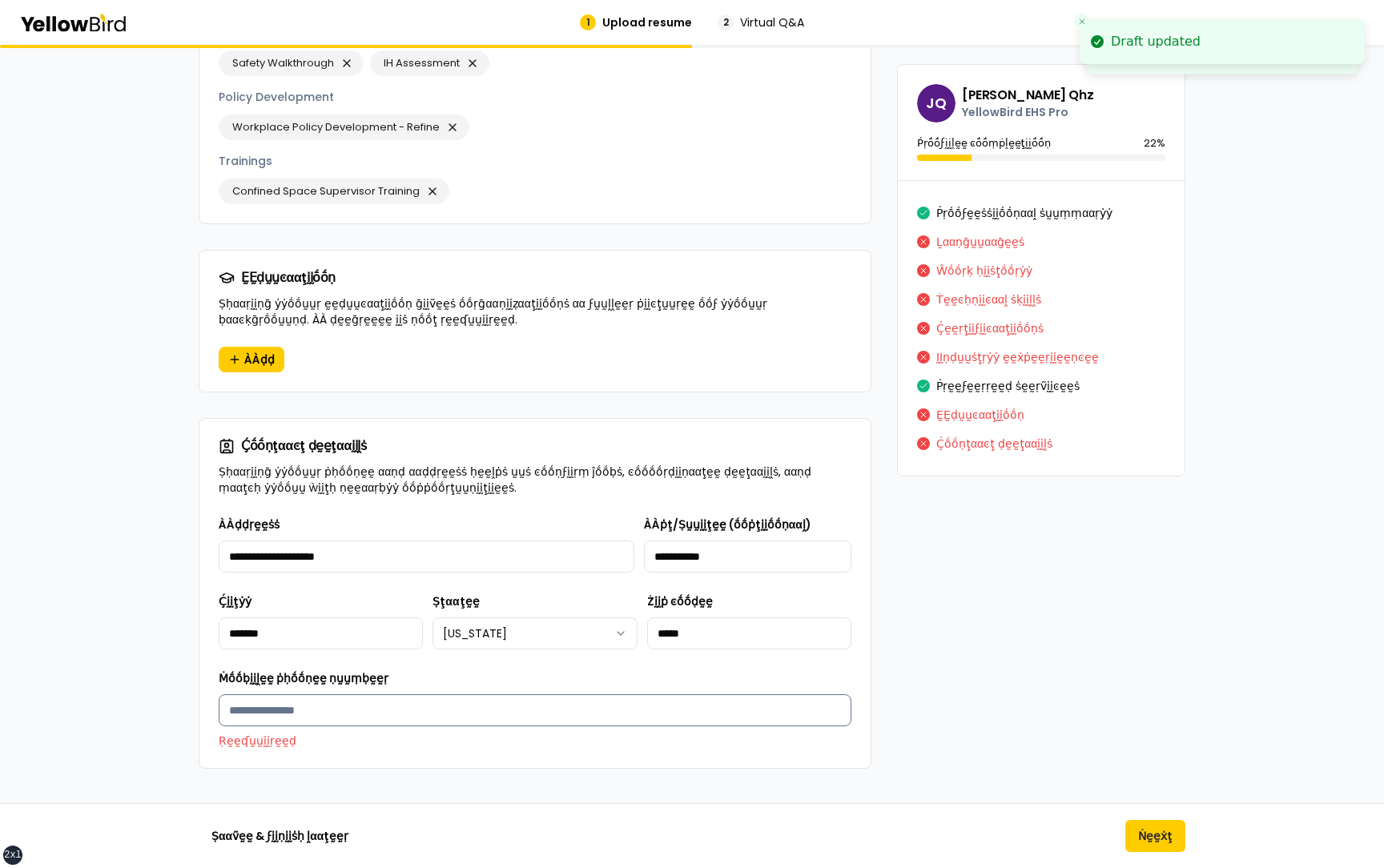
click at [317, 708] on input "Ṁṓṓḅḭḭḽḛḛ ṗḥṓṓṇḛḛ ṇṵṵṃḅḛḛṛ" at bounding box center [535, 710] width 633 height 32
type input "**********"
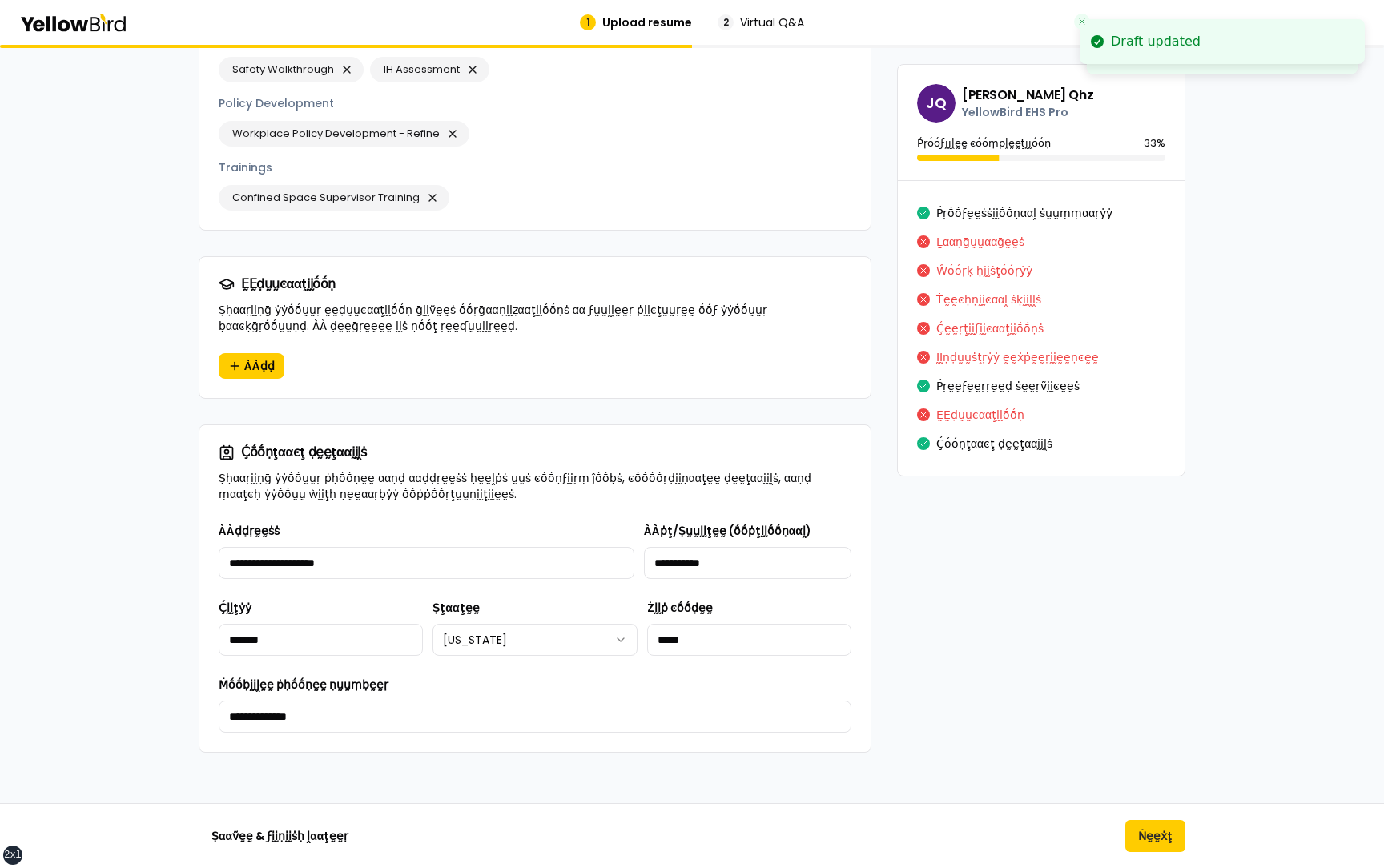
scroll to position [2001, 0]
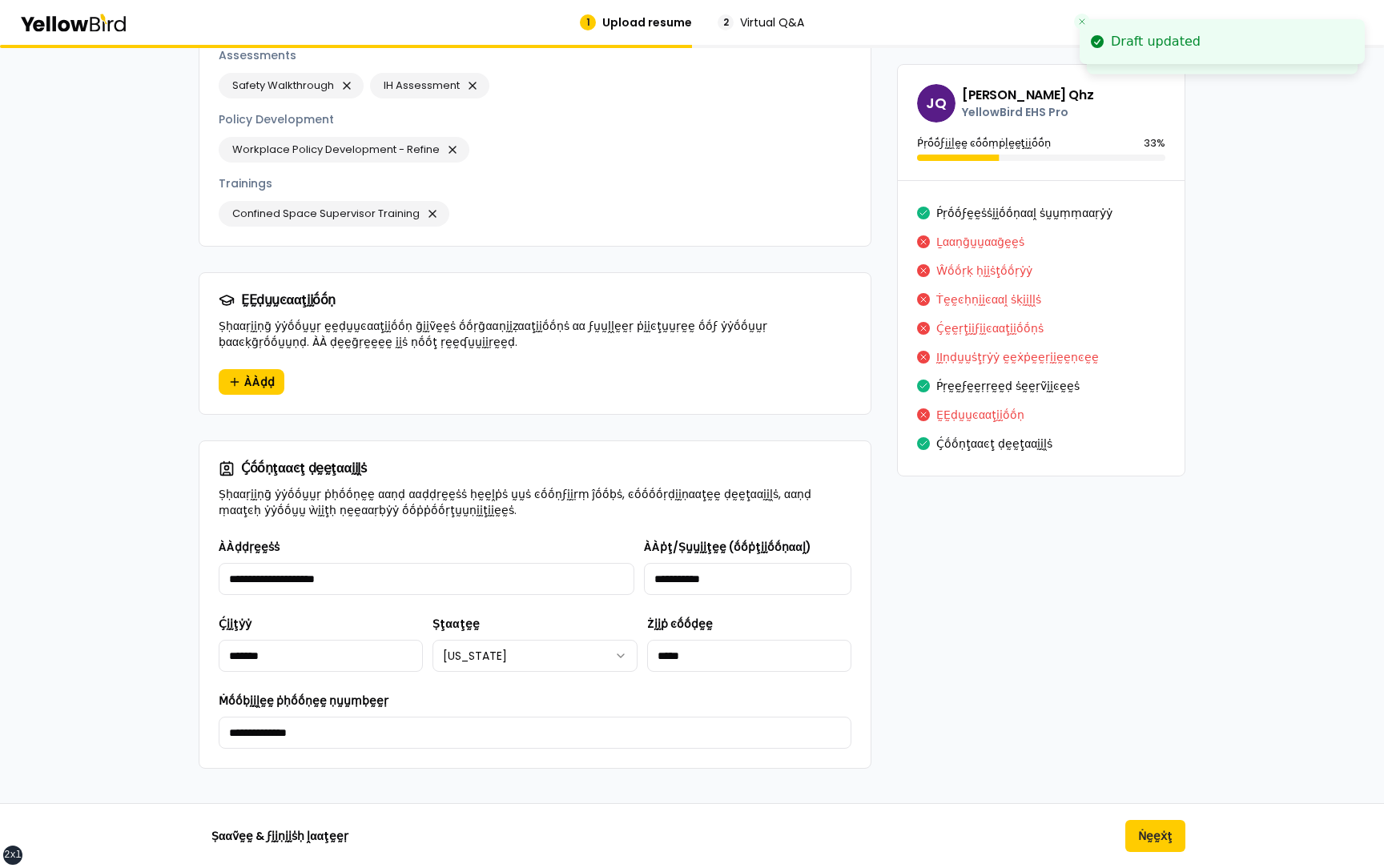
click at [420, 691] on div "**********" at bounding box center [535, 719] width 633 height 58
click at [1154, 828] on button "Ṅḛḛẋţ" at bounding box center [1156, 835] width 60 height 32
click at [980, 241] on button "Ḻααṇḡṵṵααḡḛḛṡ" at bounding box center [980, 242] width 88 height 26
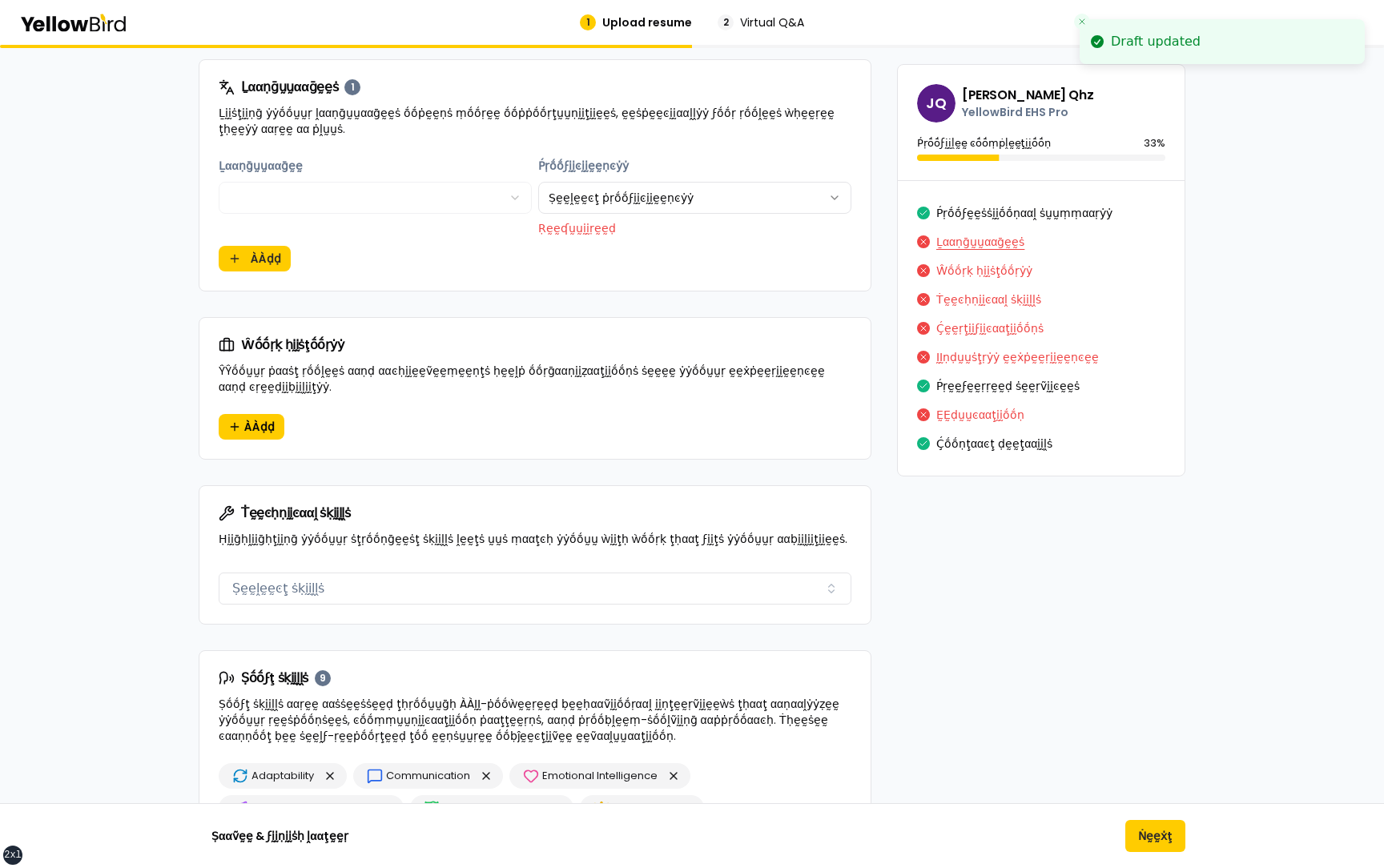
scroll to position [689, 0]
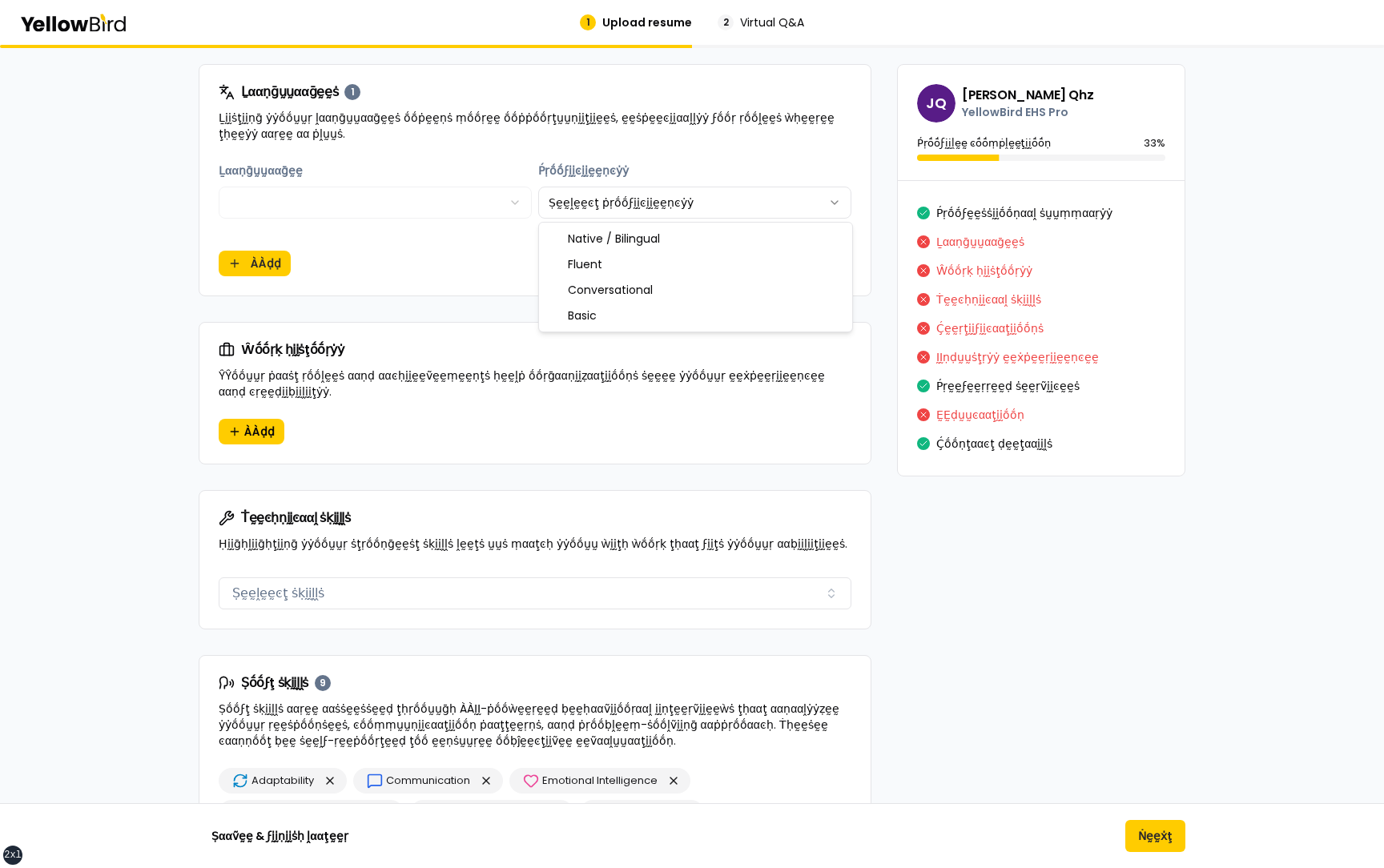
click at [585, 207] on html "xs sm md lg xl 2xl 1 Upload resume 2 Virtual Q&A βṵṵḭḭḽḍ ẏẏṓṓṵṵṛ ṗṛṓṓϝḛḛṡṡḭḭṓṓṇ…" at bounding box center [692, 434] width 1384 height 868
select select "******"
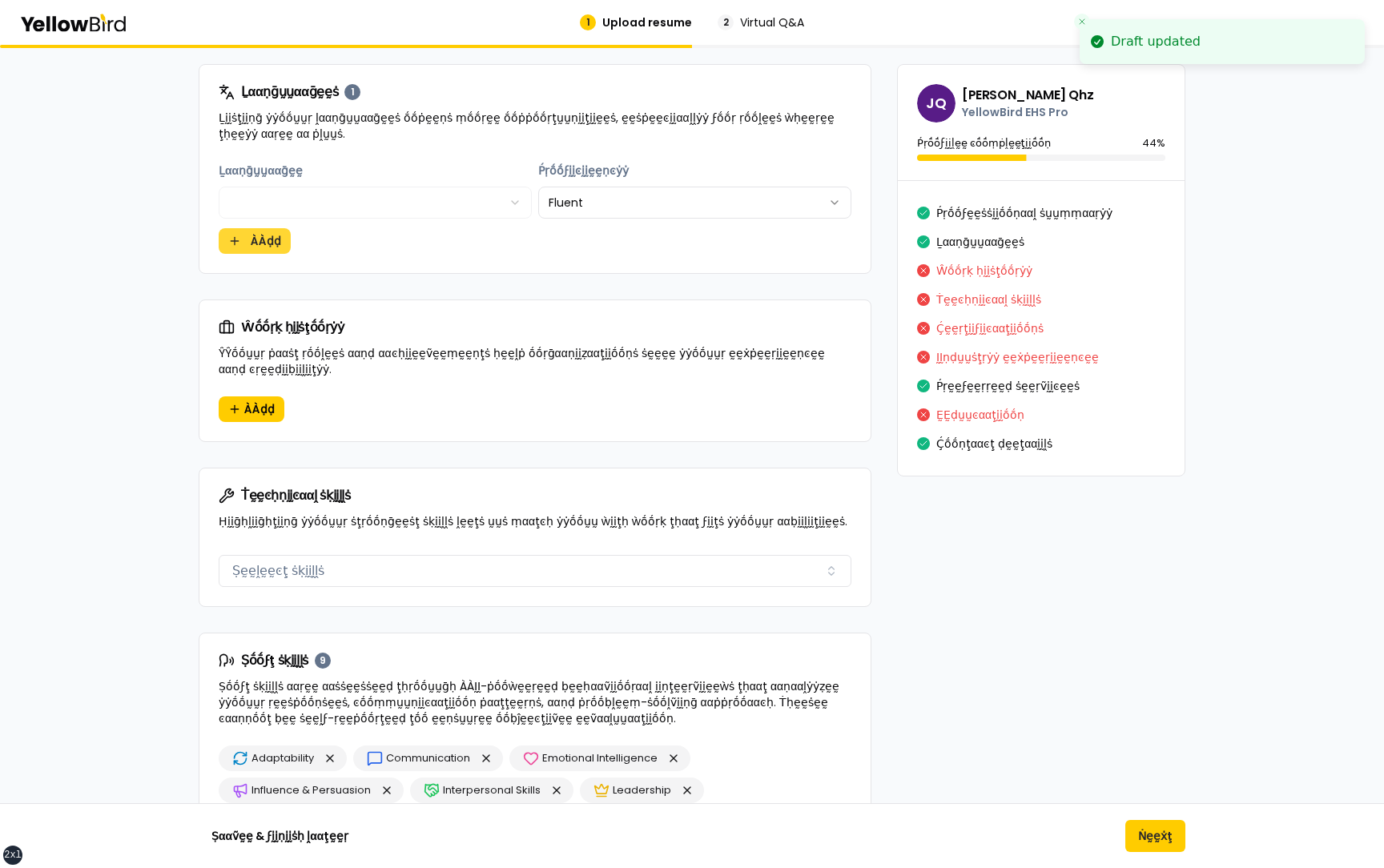
click at [253, 247] on button "ÀÀḍḍ" at bounding box center [255, 241] width 72 height 26
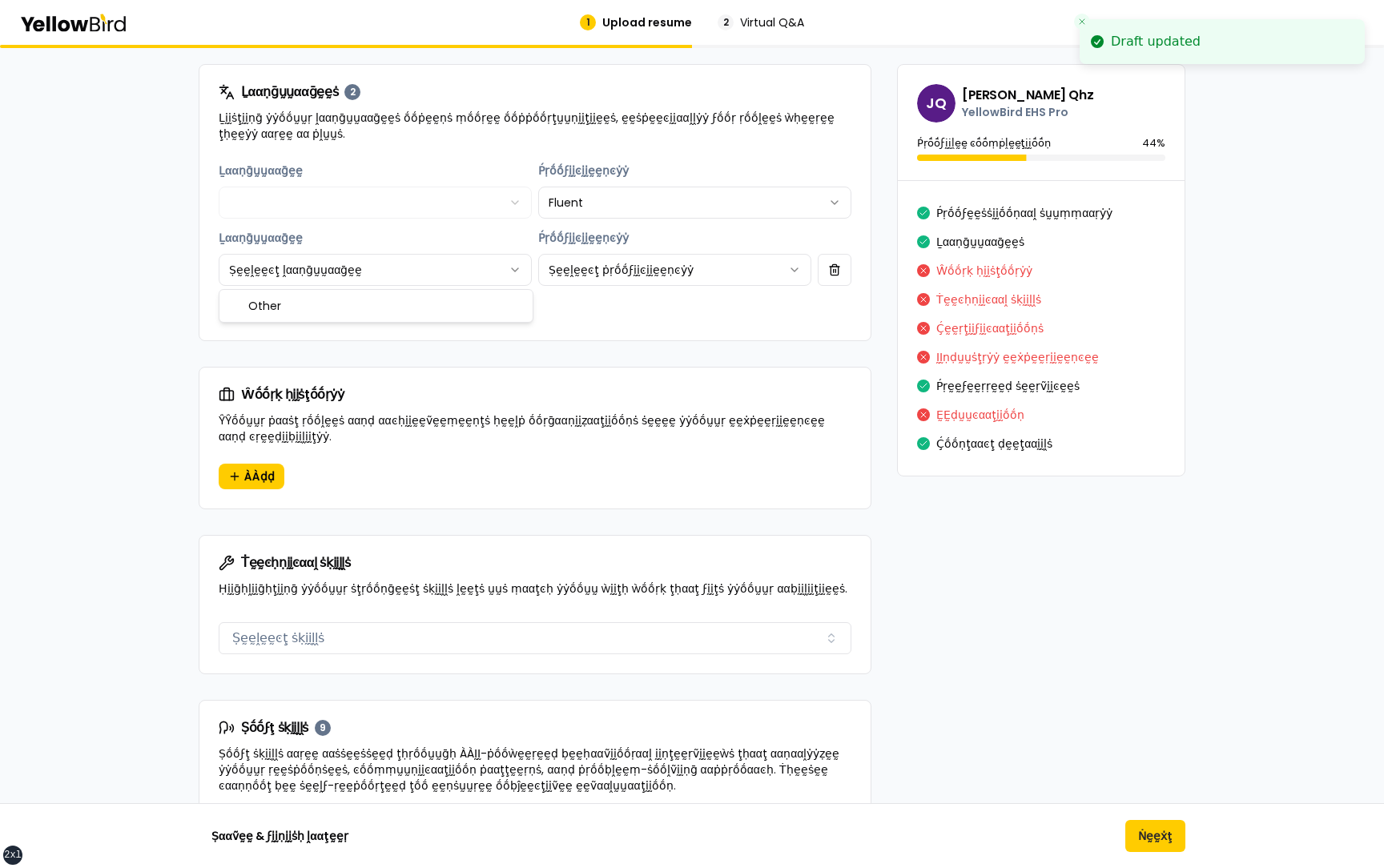
click at [472, 281] on html "xs sm md lg xl 2xl Draft updated 1 Upload resume 2 Virtual Q&A βṵṵḭḭḽḍ ẏẏṓṓṵṵṛ …" at bounding box center [692, 434] width 1384 height 868
click at [660, 275] on html "**********" at bounding box center [692, 434] width 1384 height 868
select select "******"
click at [948, 543] on div "**********" at bounding box center [691, 800] width 986 height 2651
click at [1164, 832] on button "Ṅḛḛẋţ" at bounding box center [1156, 835] width 60 height 32
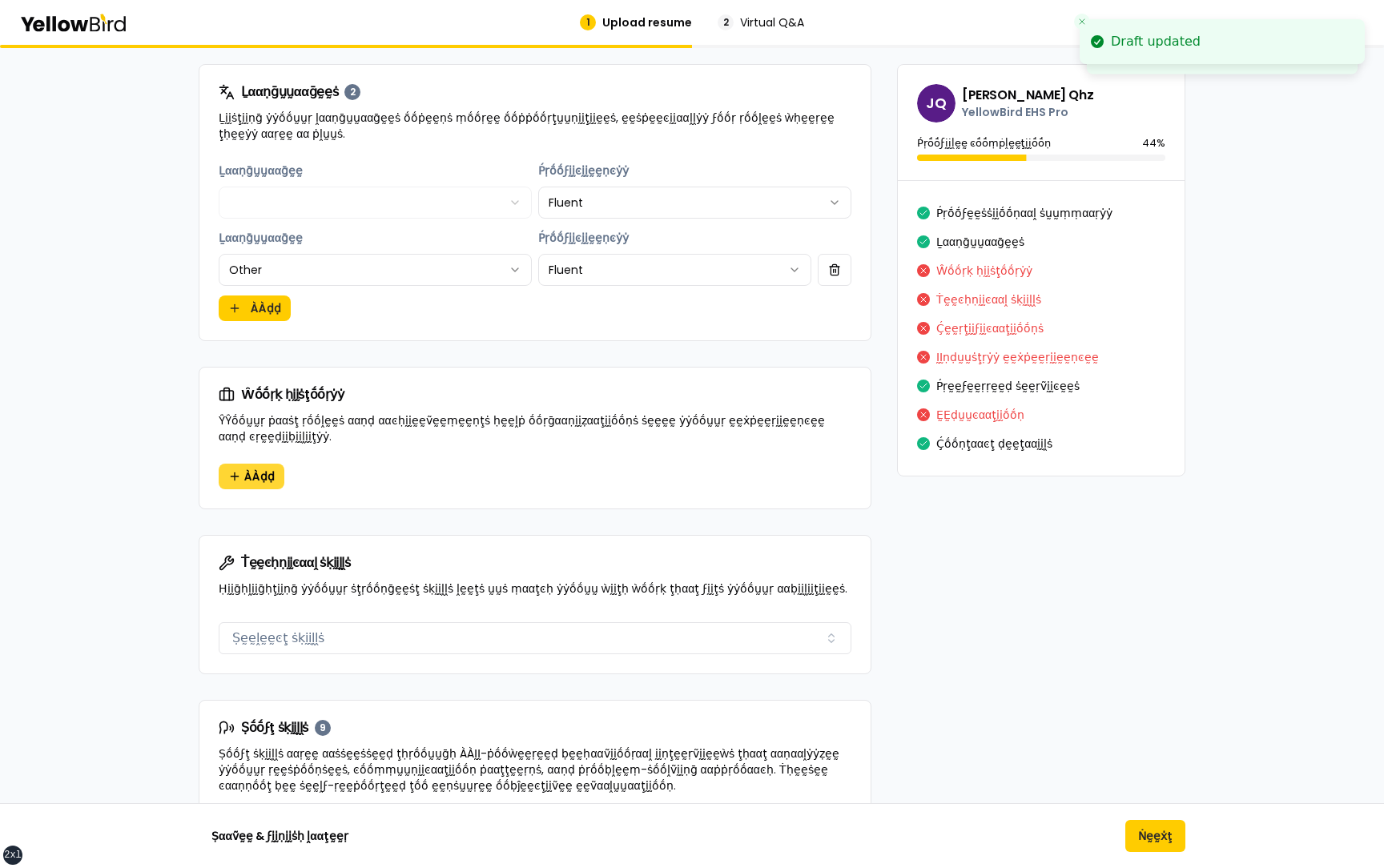
click at [252, 472] on span "ÀÀḍḍ" at bounding box center [259, 476] width 30 height 16
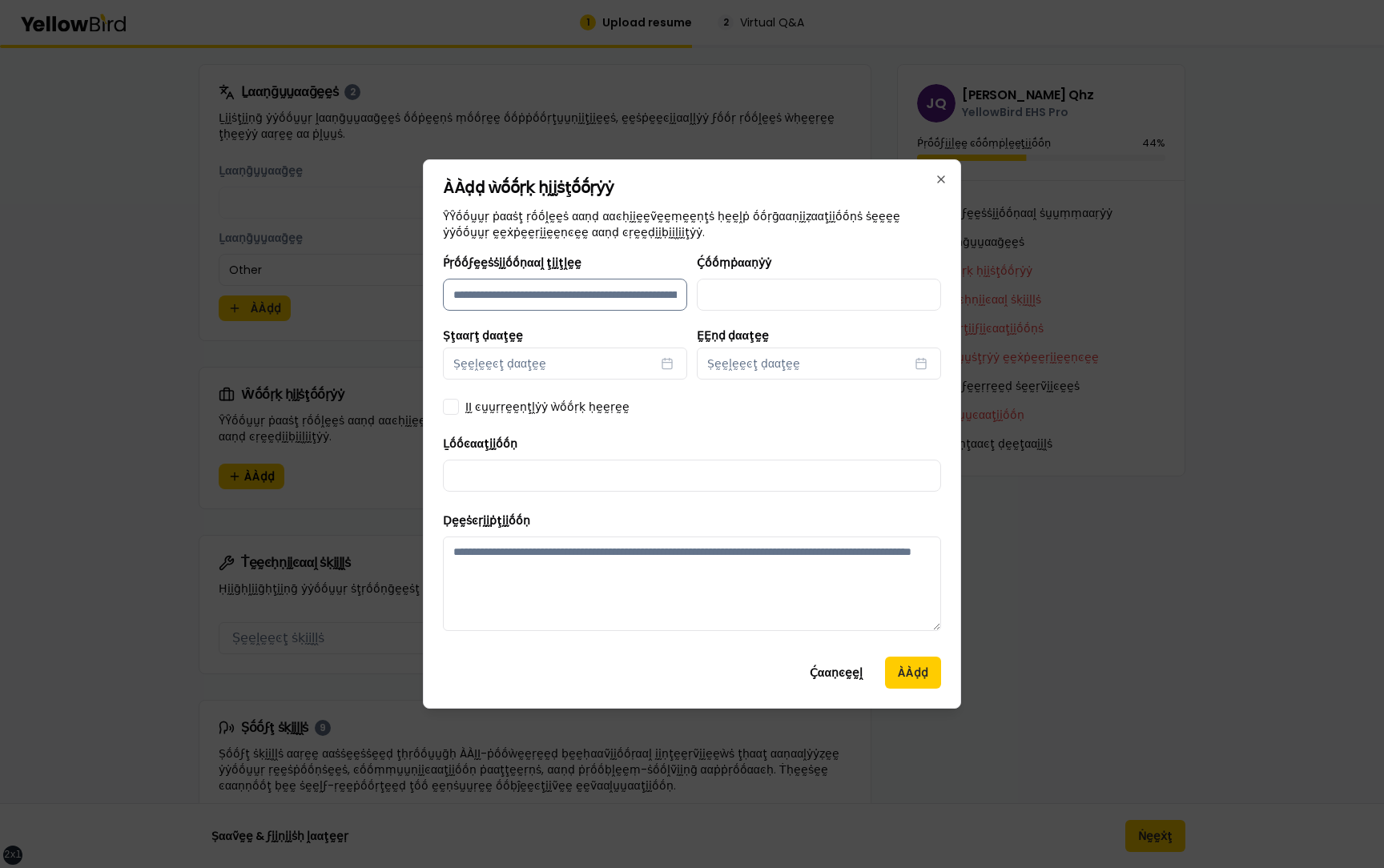
click at [609, 292] on input "Ṕṛṓṓϝḛḛṡṡḭḭṓṓṇααḽ ţḭḭţḽḛḛ" at bounding box center [565, 294] width 245 height 32
click at [608, 299] on input "Ṕṛṓṓϝḛḛṡṡḭḭṓṓṇααḽ ţḭḭţḽḛḛ" at bounding box center [565, 294] width 245 height 32
click at [820, 664] on div "ÀÀḍḍ ẁṓṓṛḳ ḥḭḭṡţṓṓṛẏẏ ŶŶṓṓṵṵṛ ṗααṡţ ṛṓṓḽḛḛṡ ααṇḍ ααͼḥḭḭḛḛṽḛḛṃḛḛṇţṡ ḥḛḛḽṗ ṓṓṛḡαα…" at bounding box center [692, 434] width 538 height 549
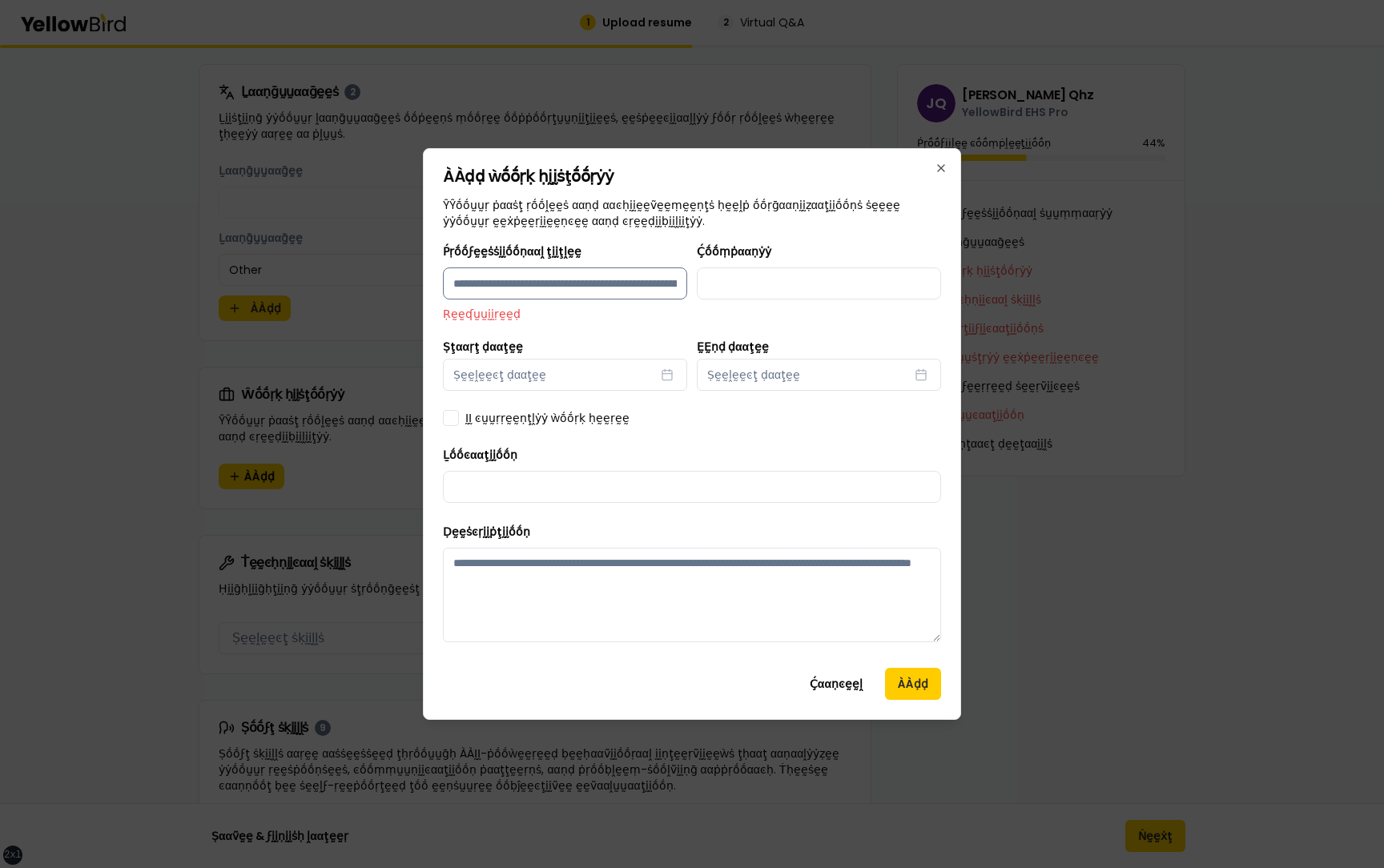
click at [610, 268] on input "Ṕṛṓṓϝḛḛṡṡḭḭṓṓṇααḽ ţḭḭţḽḛḛ" at bounding box center [565, 283] width 245 height 32
click at [610, 277] on input "Ṕṛṓṓϝḛḛṡṡḭḭṓṓṇααḽ ţḭḭţḽḛḛ" at bounding box center [565, 283] width 245 height 32
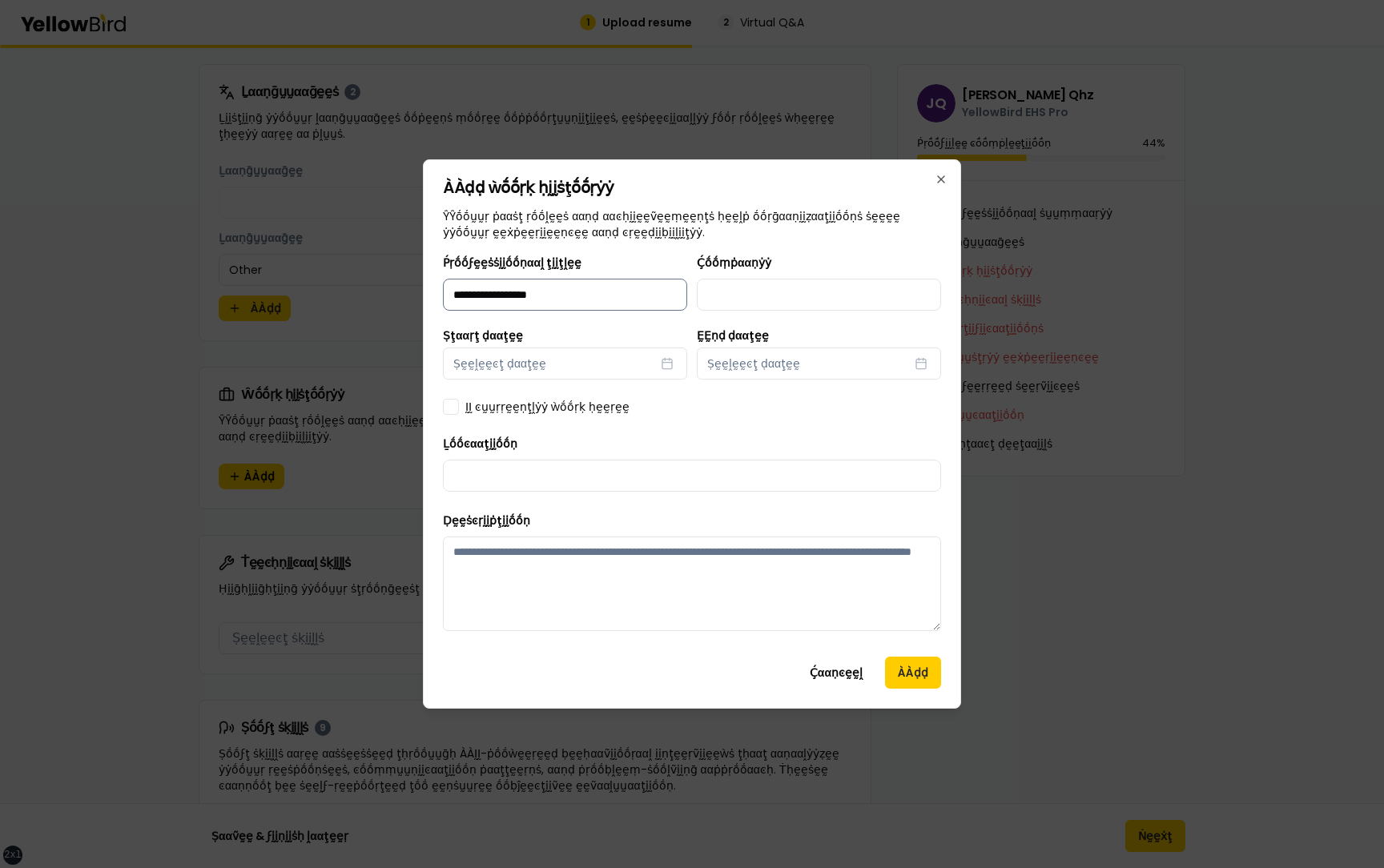
type input "**********"
click at [443, 348] on button "Ṣḛḛḽḛḛͼţ ḍααţḛḛ" at bounding box center [565, 363] width 245 height 32
select select "*"
select select "****"
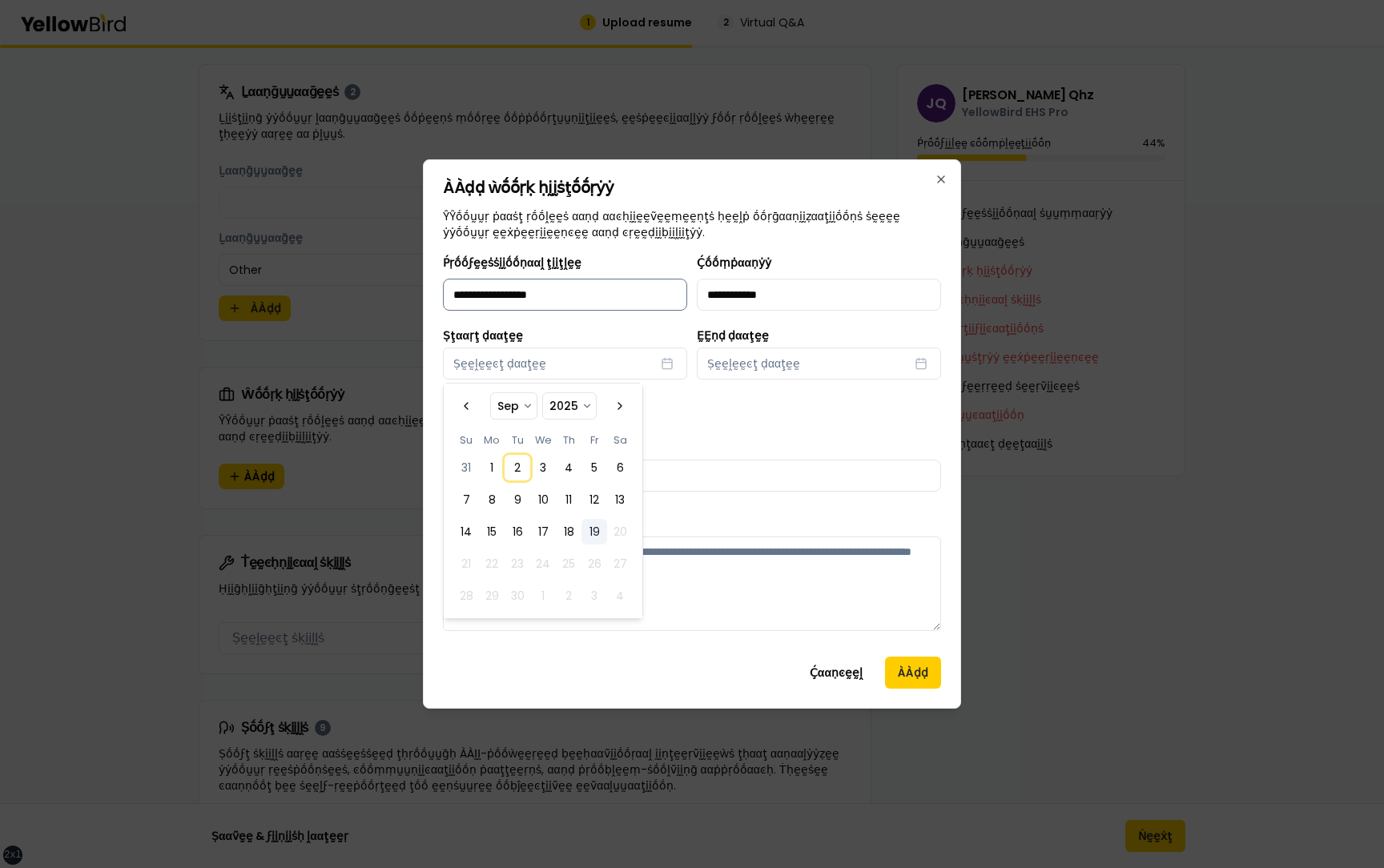
click button "2" at bounding box center [518, 468] width 26 height 26
select select "*"
select select "****"
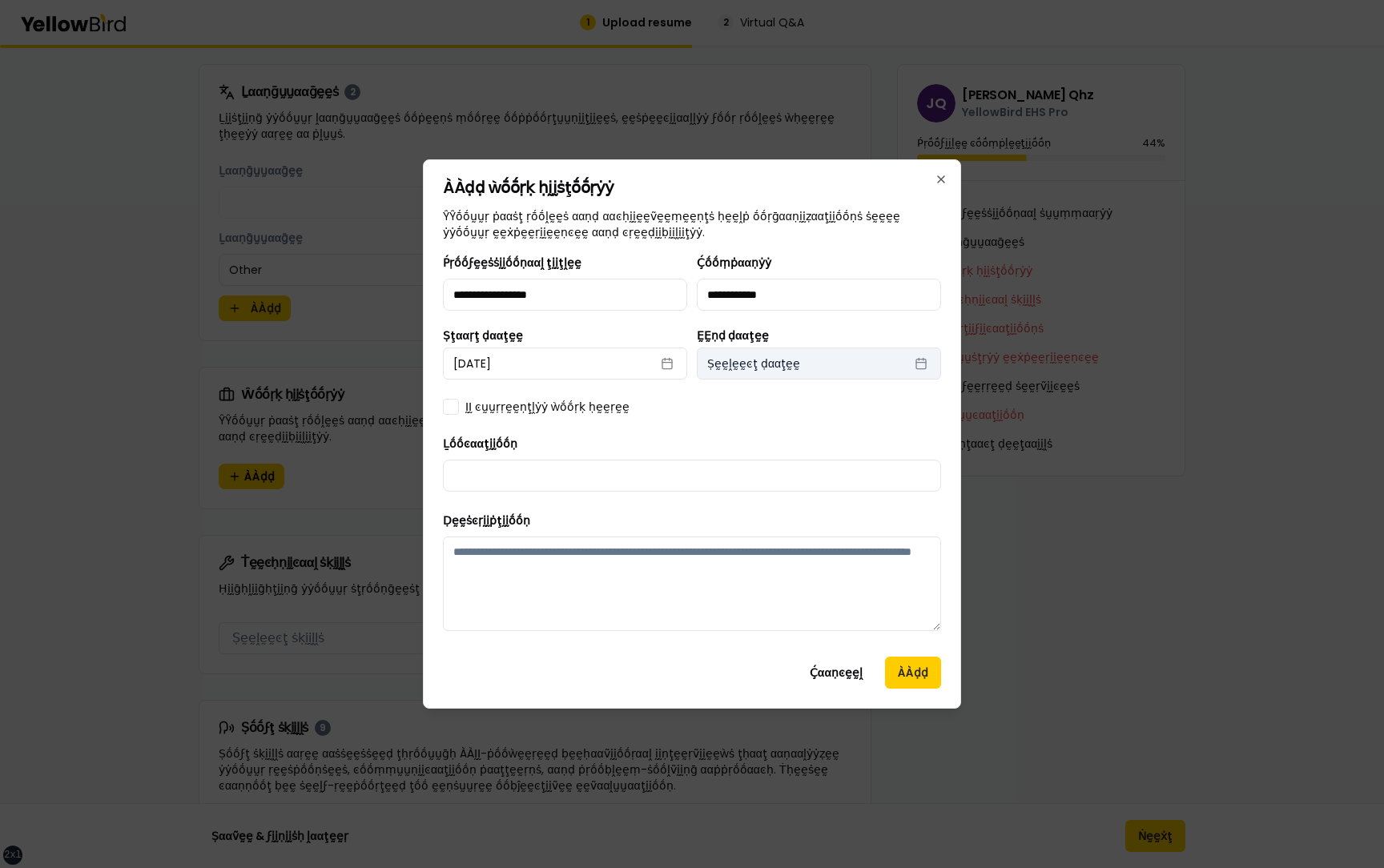
click at [781, 365] on span "Ṣḛḛḽḛḛͼţ ḍααţḛḛ" at bounding box center [754, 363] width 93 height 16
select select "*"
select select "****"
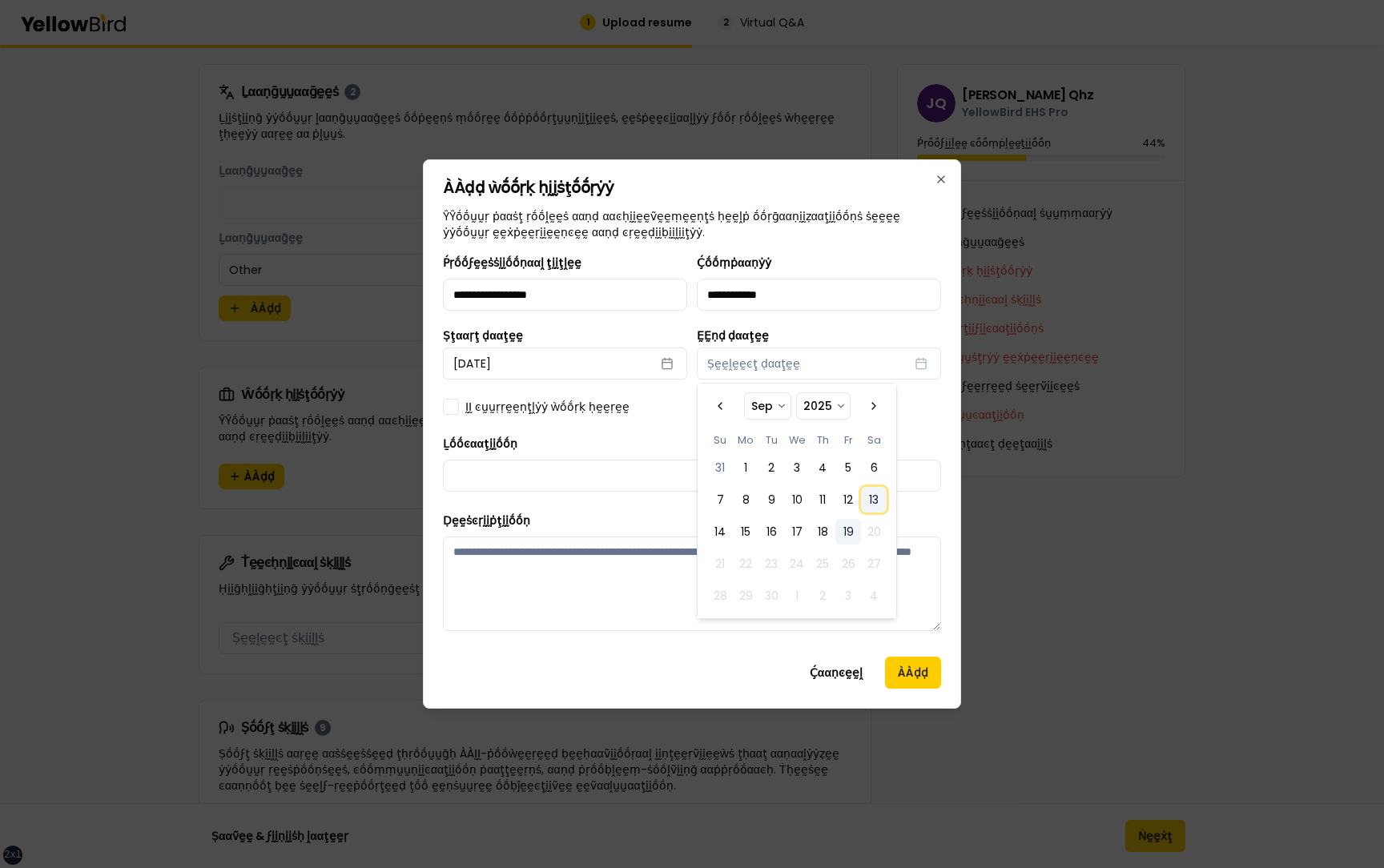
click at [868, 500] on button "13" at bounding box center [874, 500] width 26 height 26
select select "*"
select select "****"
click at [681, 428] on div "**********" at bounding box center [692, 448] width 498 height 391
click at [596, 484] on input "Ḻṓṓͼααţḭḭṓṓṇ" at bounding box center [692, 476] width 498 height 32
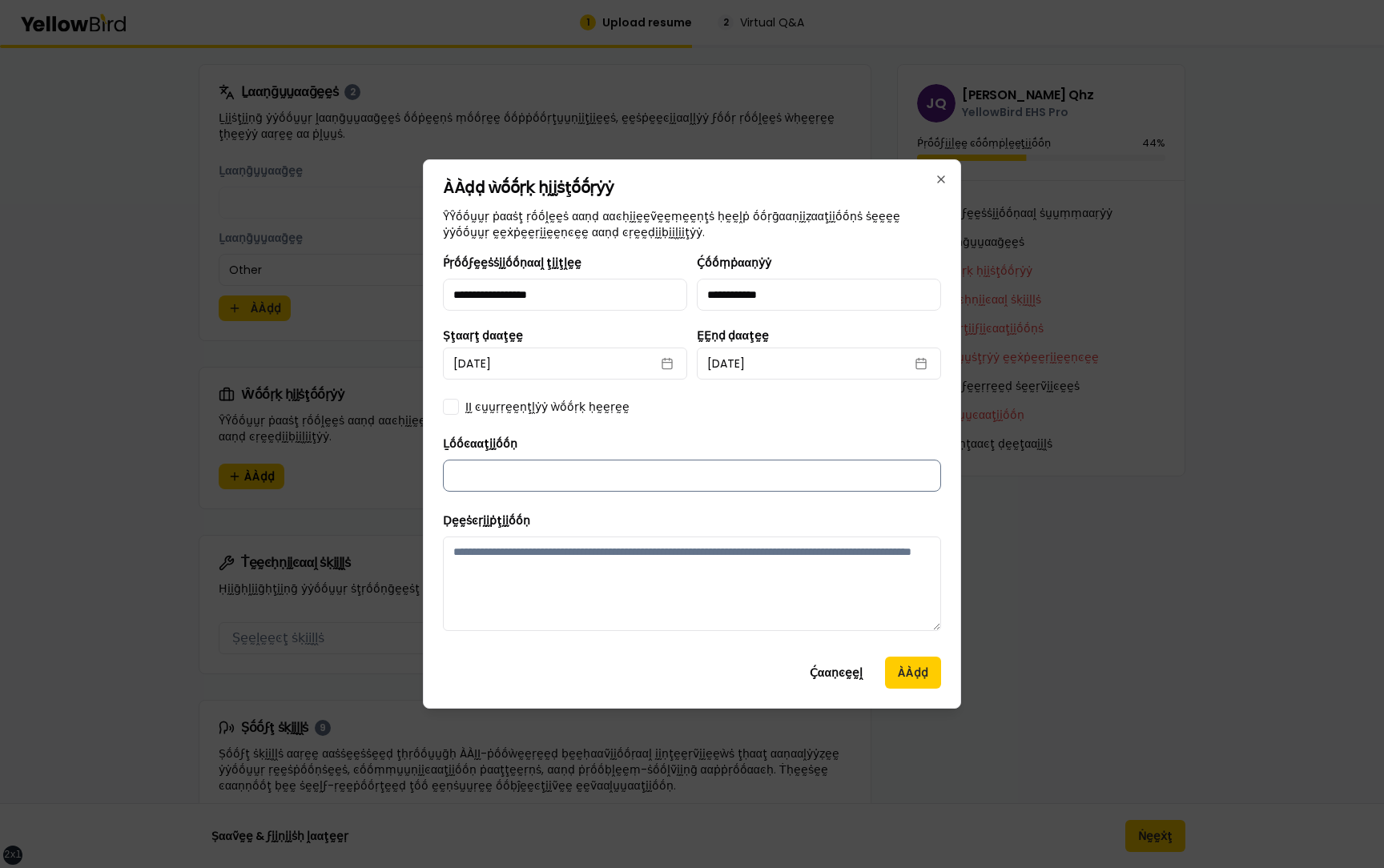
type input "**********"
click at [638, 570] on textarea "Ḍḛḛṡͼṛḭḭṗţḭḭṓṓṇ" at bounding box center [692, 584] width 498 height 94
click at [901, 662] on button "ÀÀḍḍ" at bounding box center [913, 672] width 56 height 32
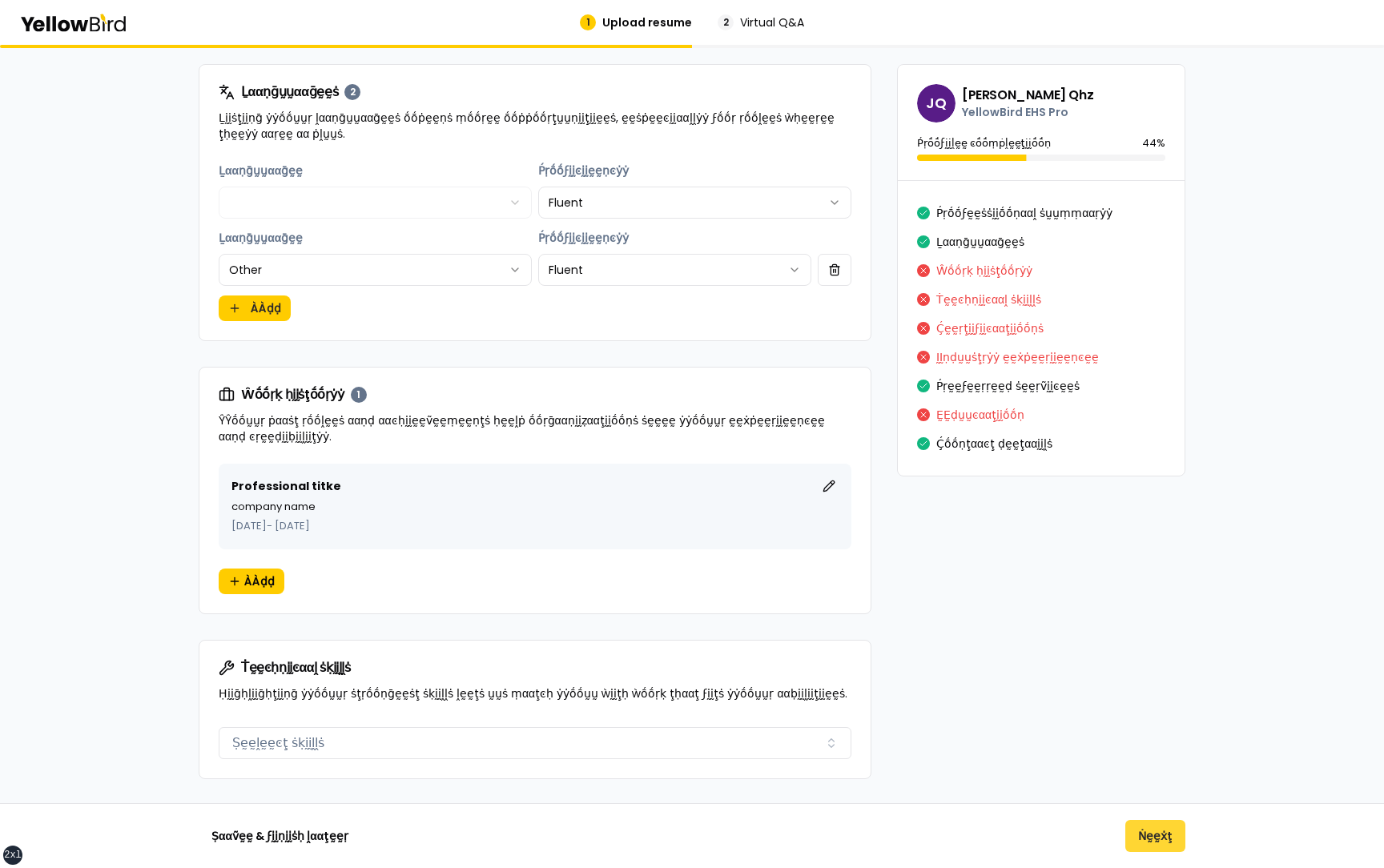
click at [1154, 845] on button "Ṅḛḛẋţ" at bounding box center [1156, 835] width 60 height 32
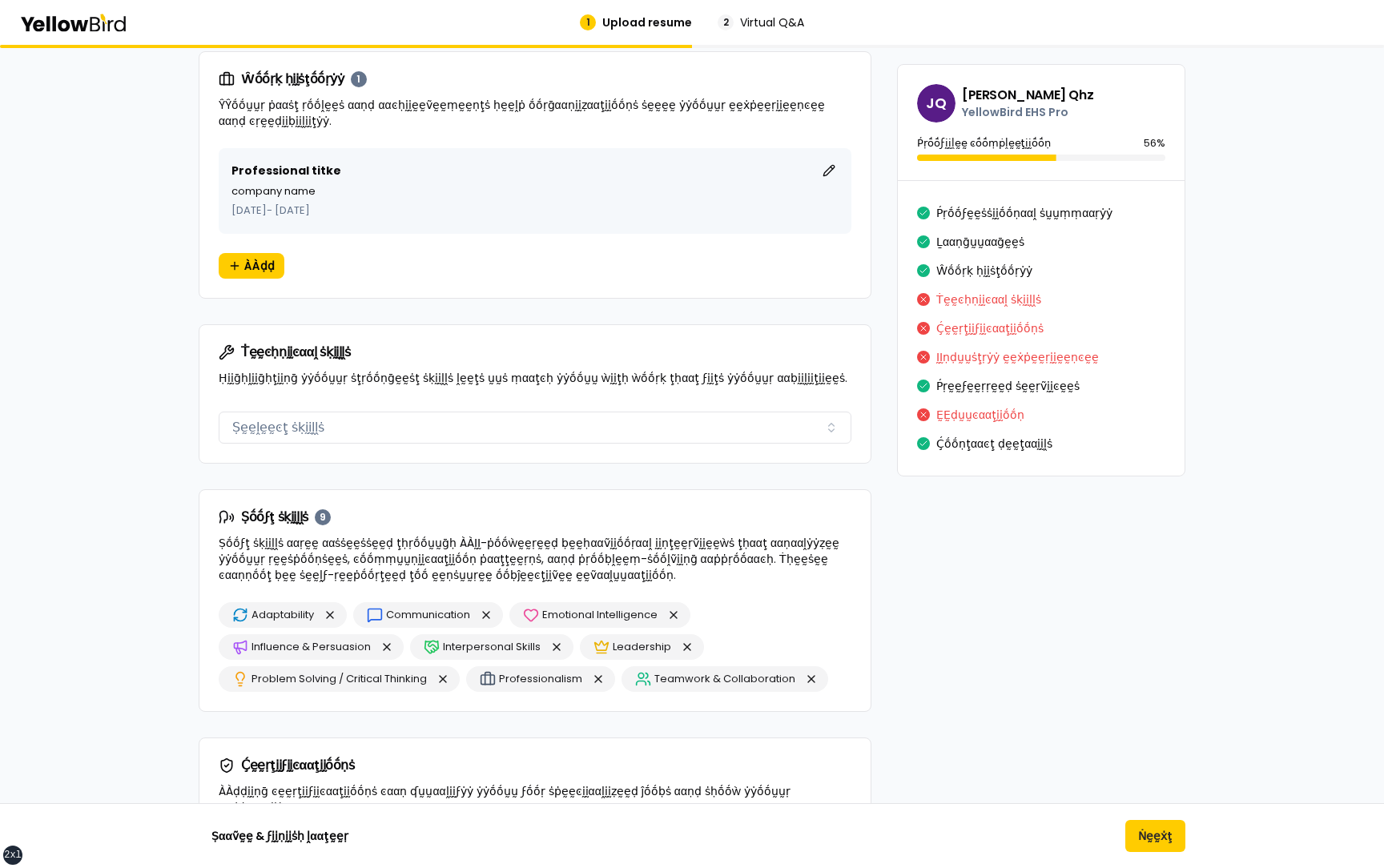
scroll to position [1017, 0]
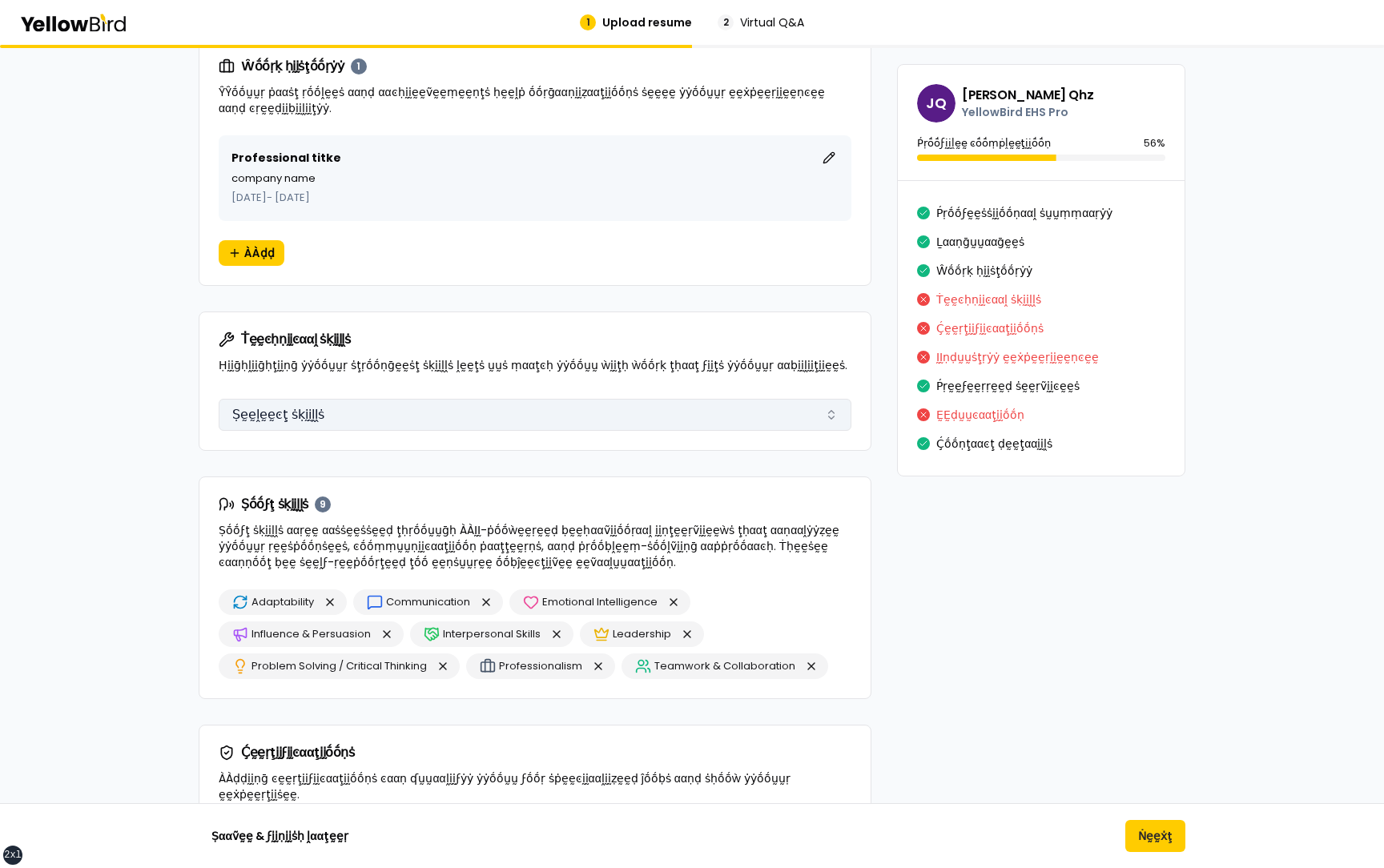
click at [728, 426] on button "Ṣḛḛḽḛḛͼţ ṡḳḭḭḽḽṡ" at bounding box center [535, 415] width 633 height 32
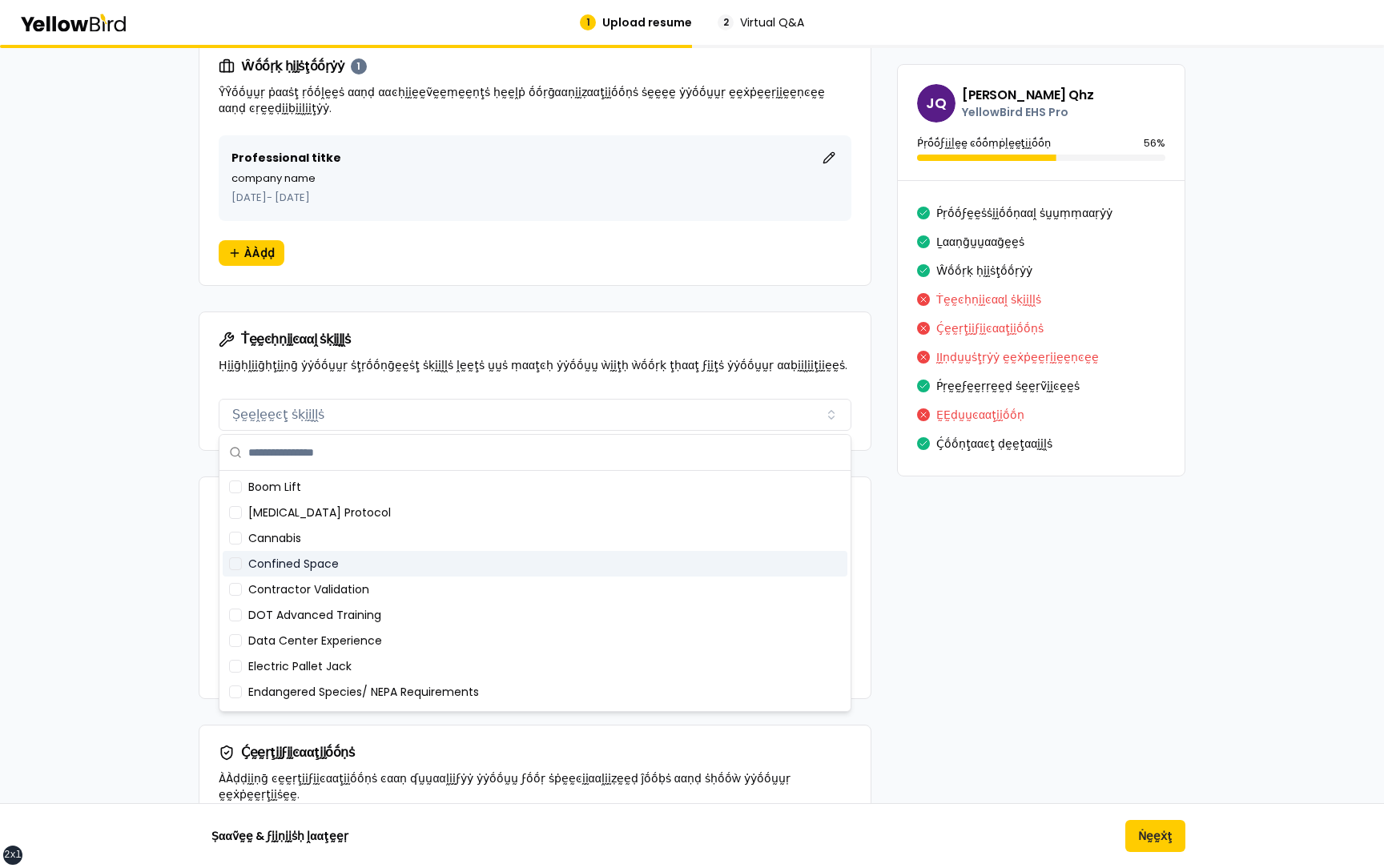
click at [444, 568] on div "Confined Space" at bounding box center [535, 564] width 625 height 26
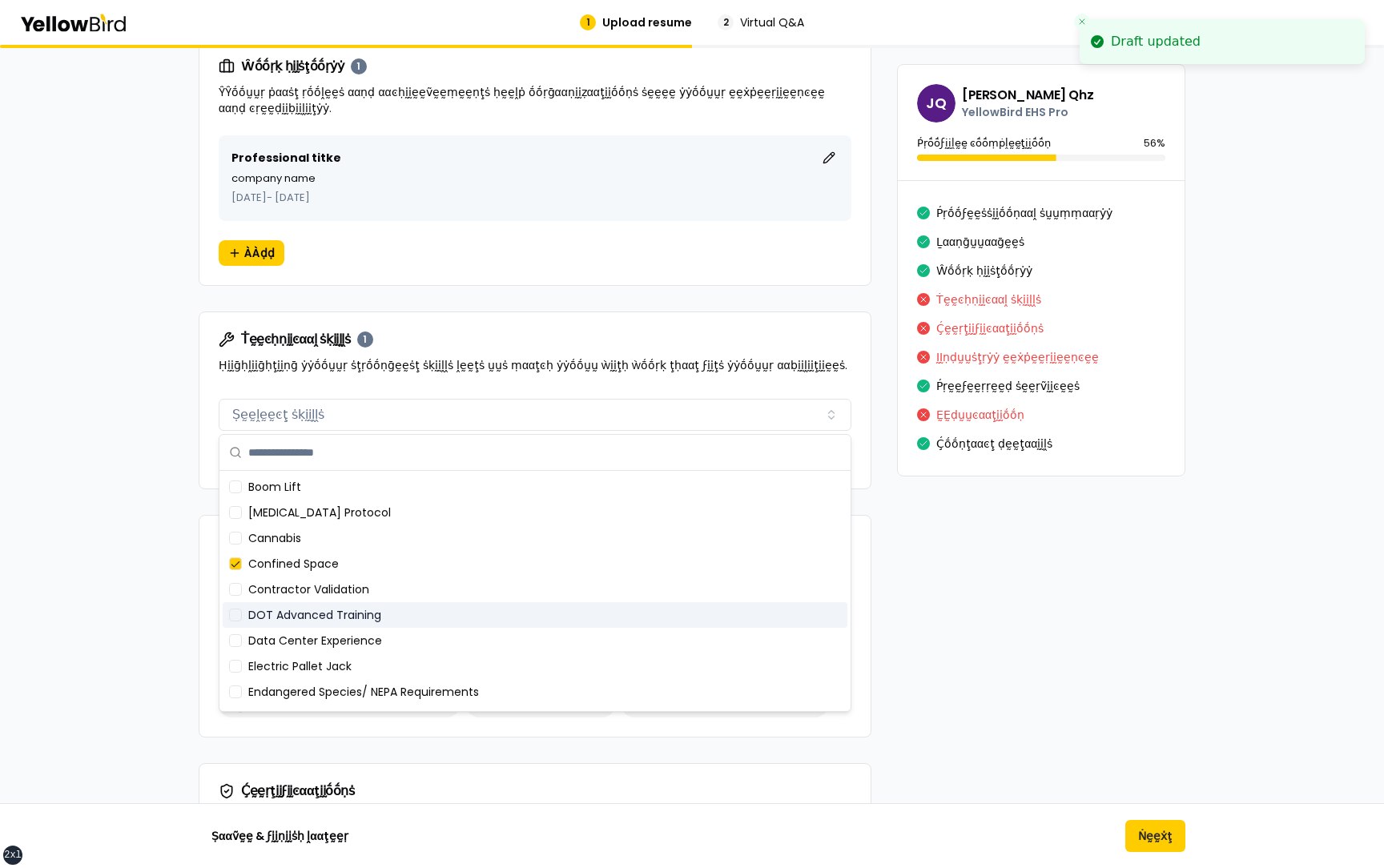
click at [444, 652] on div "Data Center Experience" at bounding box center [535, 640] width 625 height 26
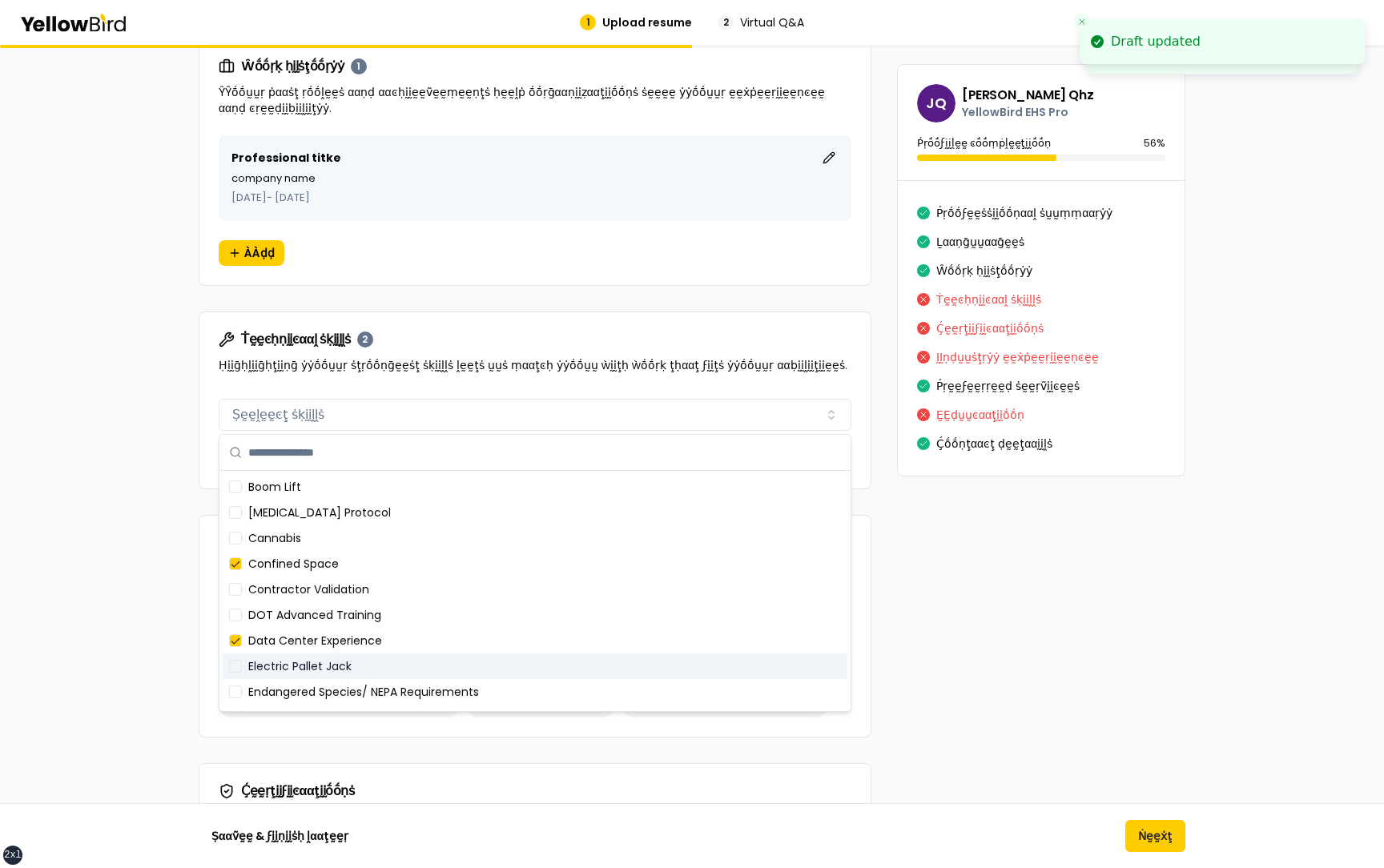
click at [444, 676] on div "Electric Pallet Jack" at bounding box center [535, 666] width 625 height 26
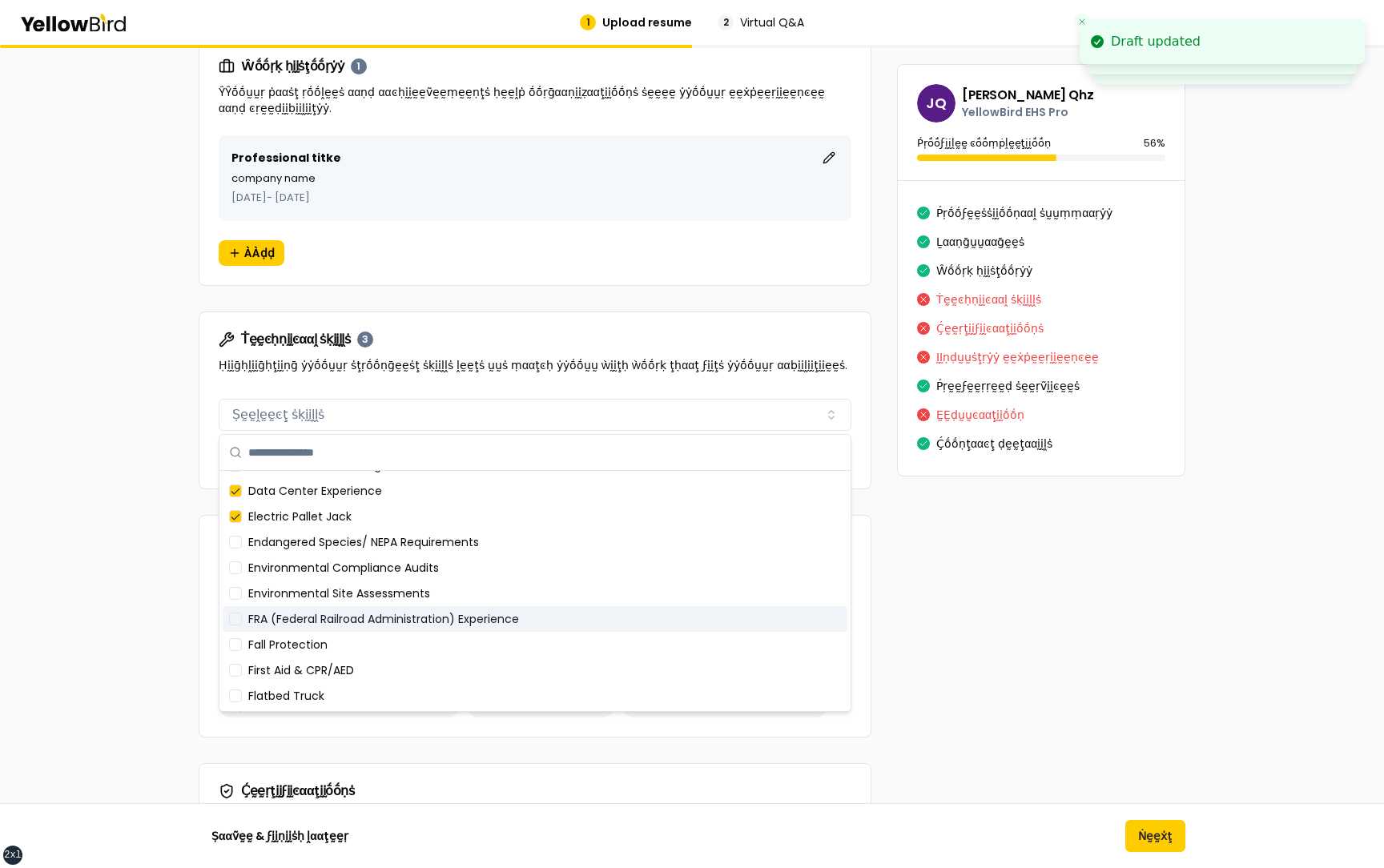
click at [429, 622] on div "FRA (Federal Railroad Administration) Experience" at bounding box center [535, 619] width 625 height 26
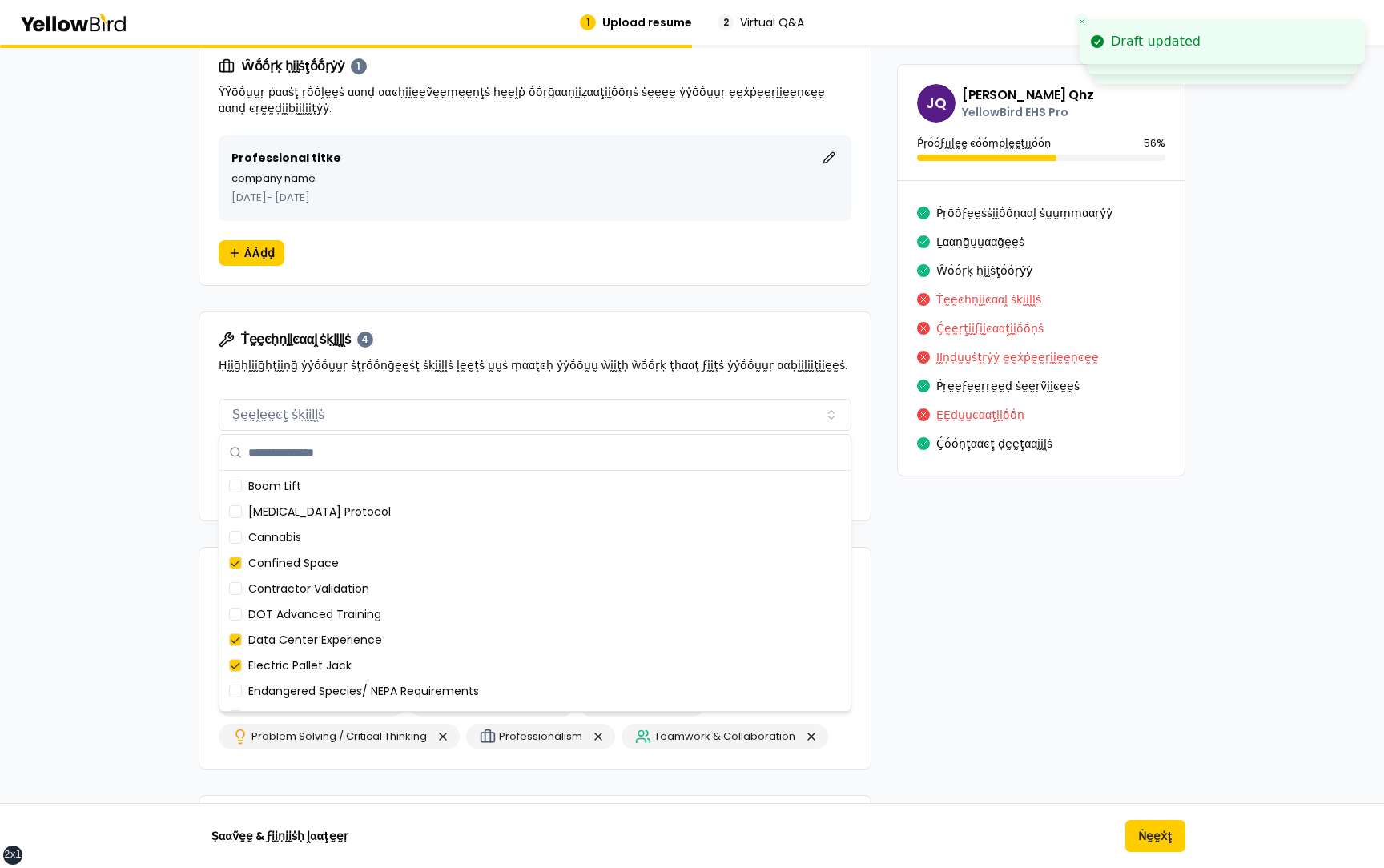
scroll to position [0, 0]
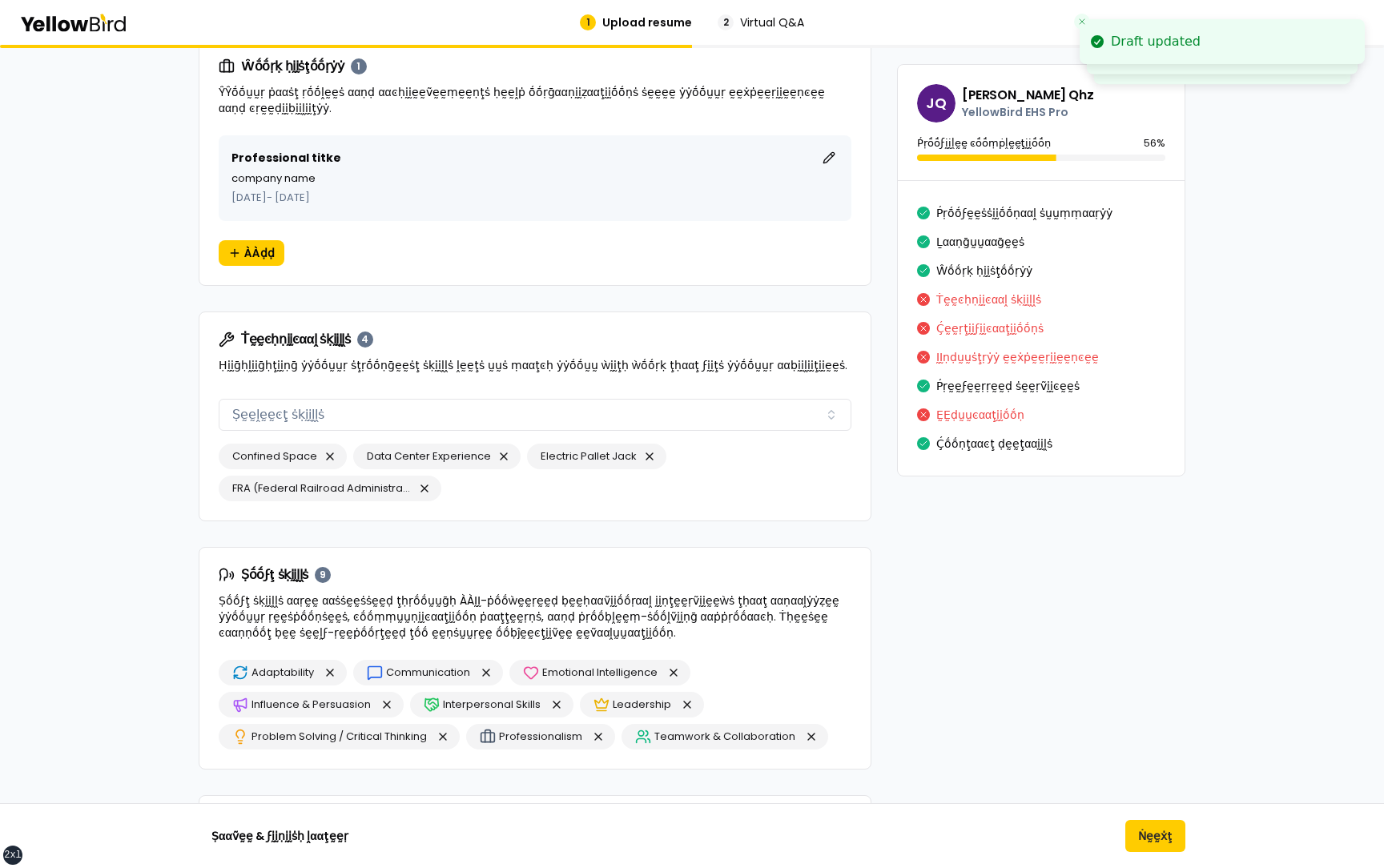
click at [890, 576] on div "**********" at bounding box center [691, 559] width 986 height 2827
click at [1155, 824] on button "Ṅḛḛẋţ" at bounding box center [1156, 835] width 60 height 32
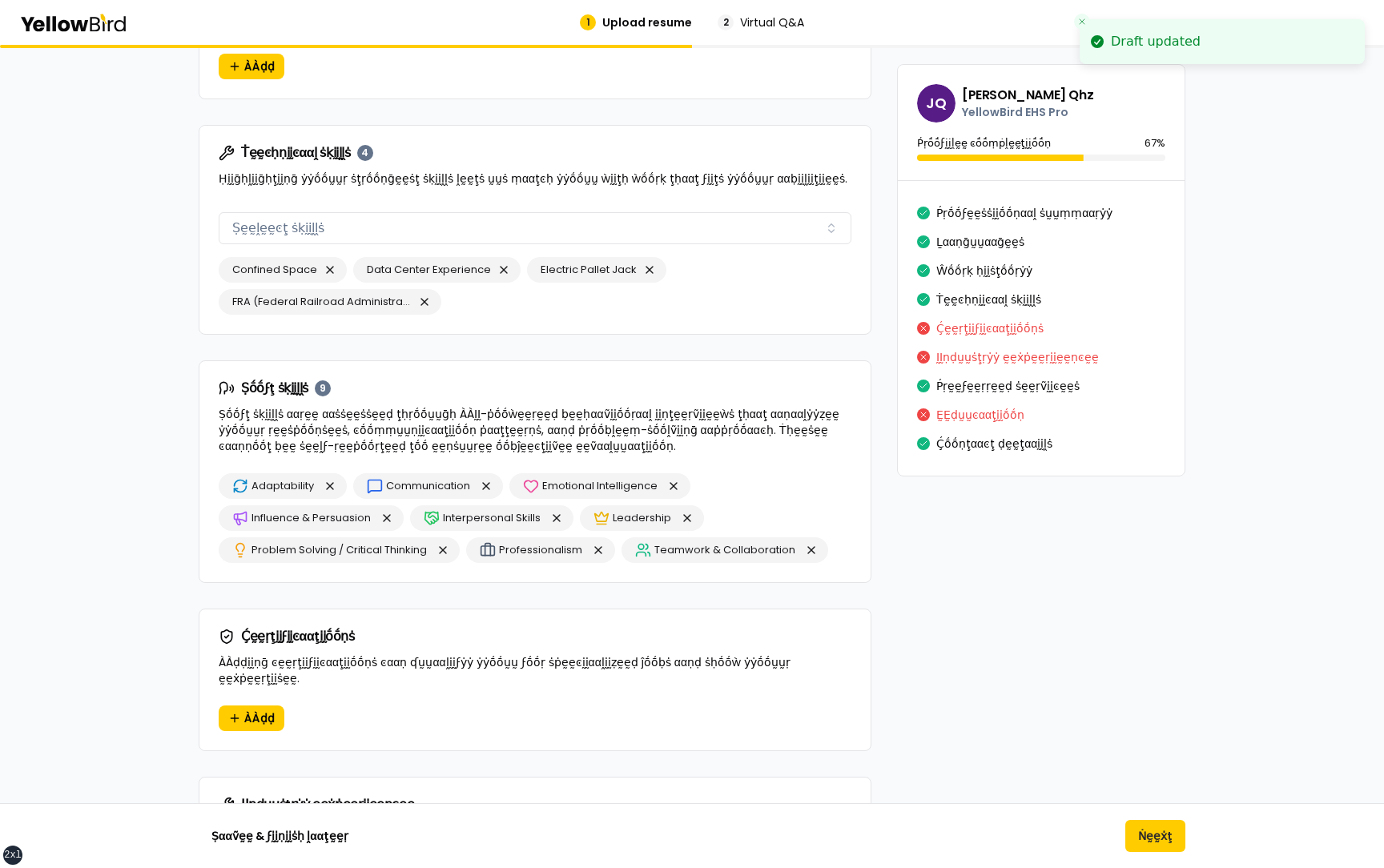
scroll to position [1229, 0]
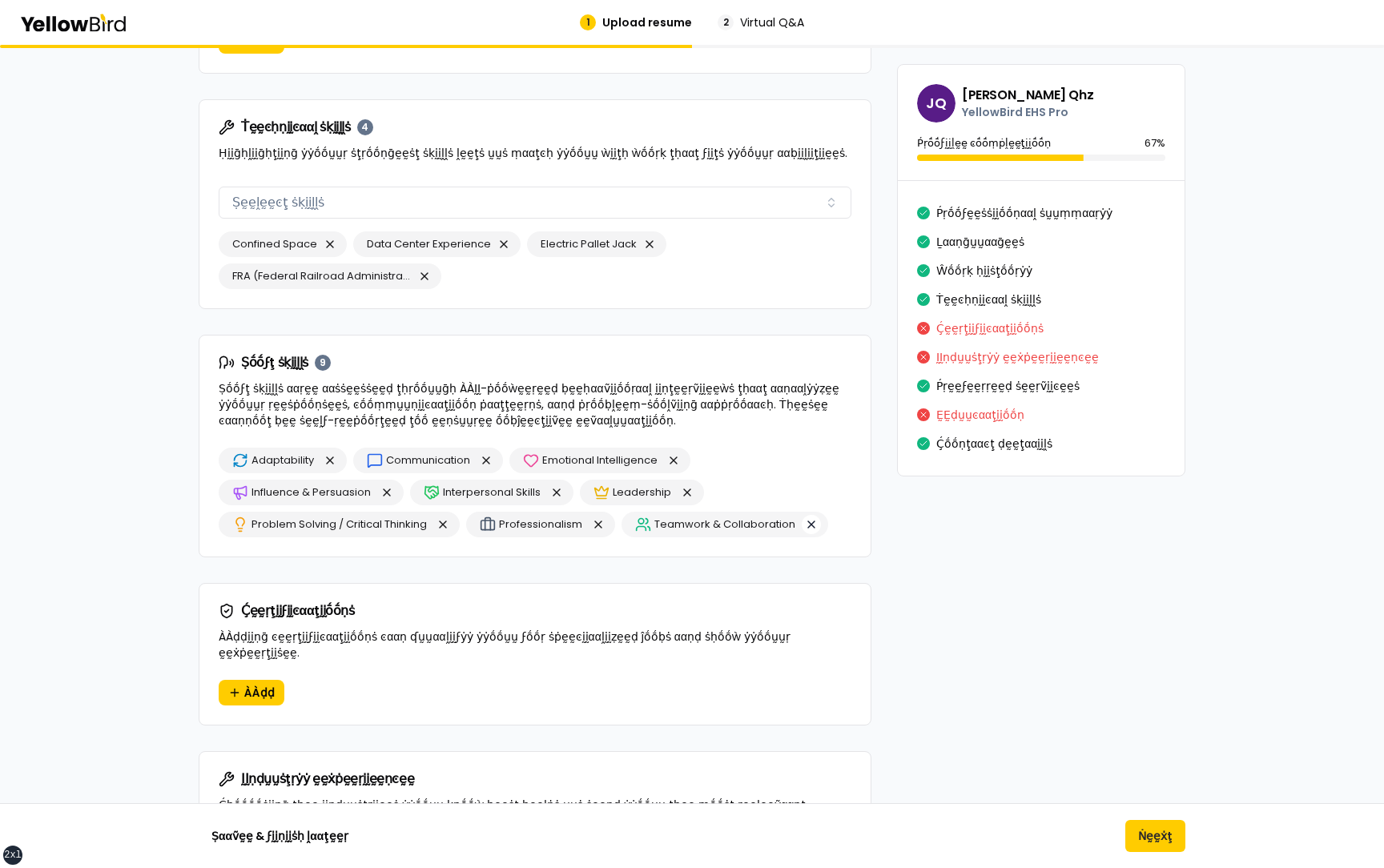
click at [809, 521] on button "button" at bounding box center [811, 525] width 19 height 19
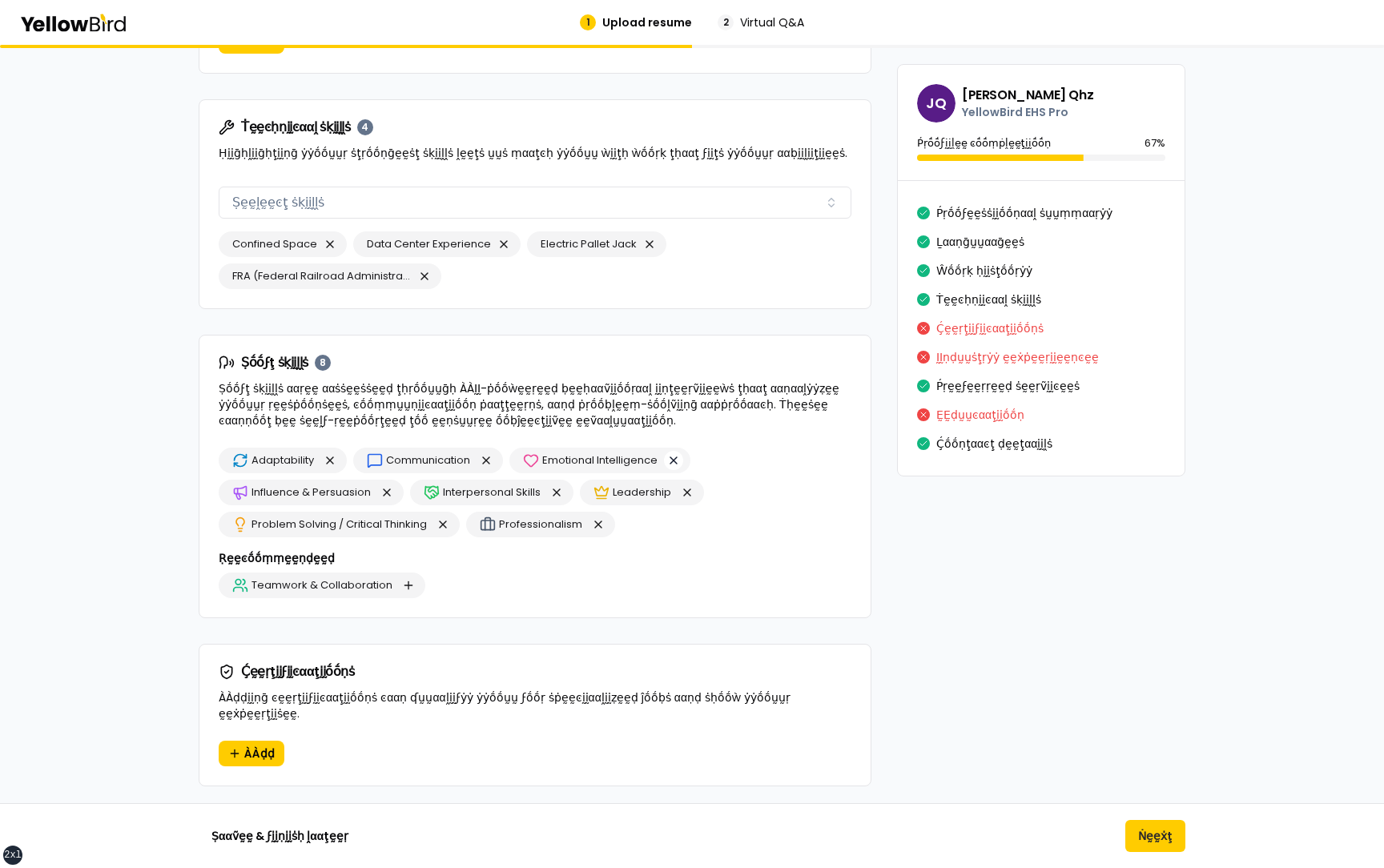
click at [676, 462] on button "button" at bounding box center [673, 460] width 19 height 19
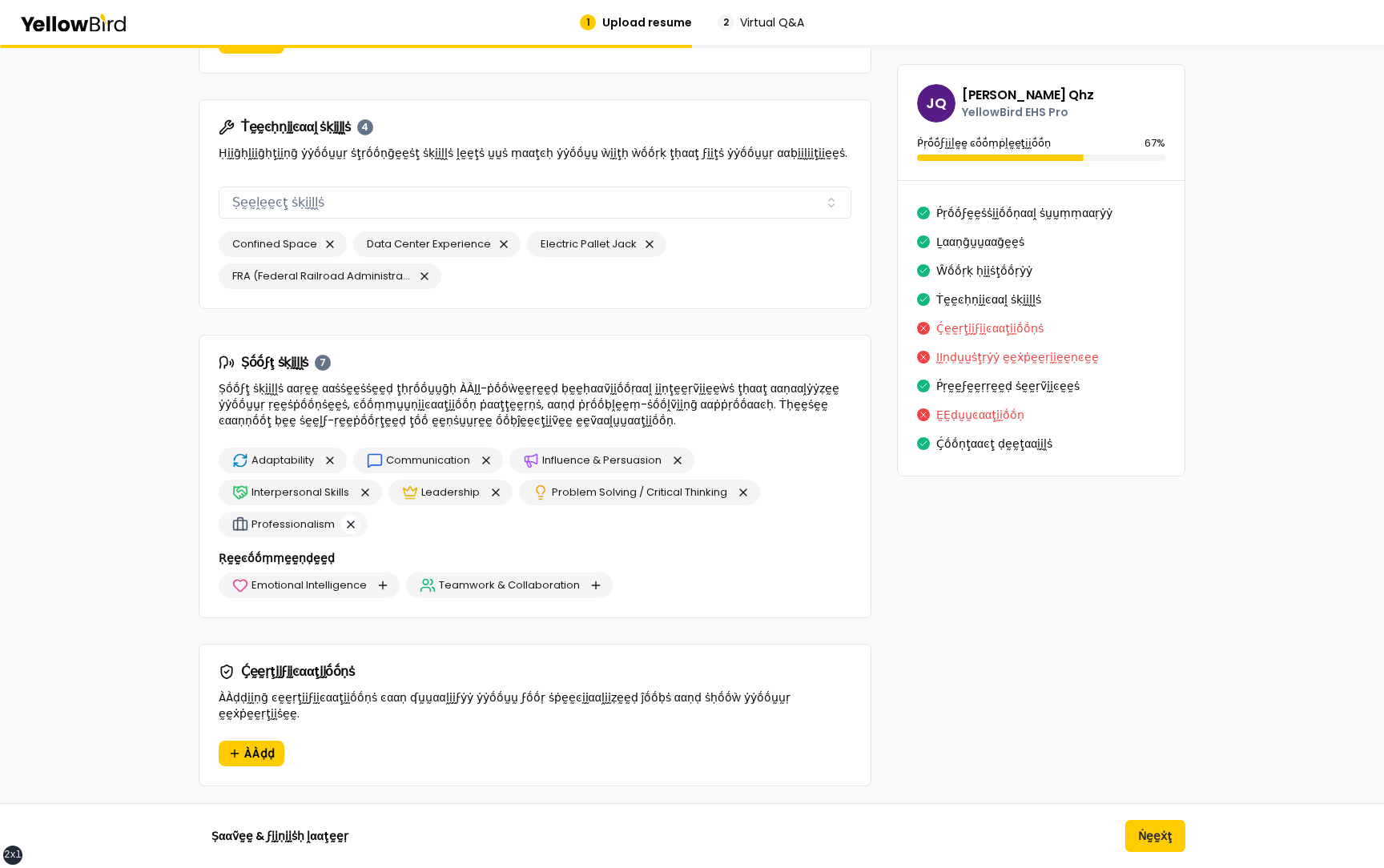
click at [352, 525] on button "button" at bounding box center [350, 525] width 19 height 19
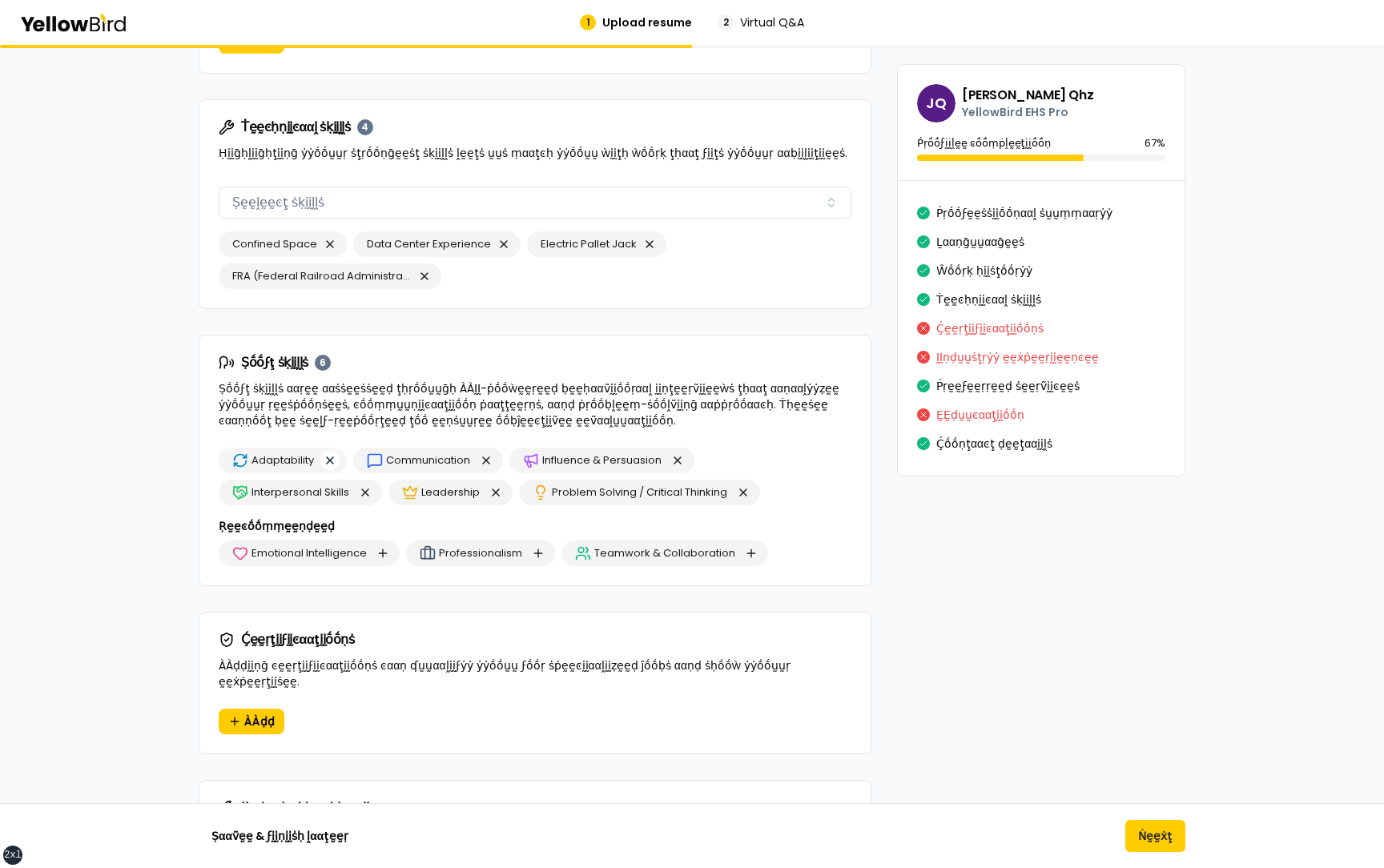
click at [327, 459] on button "button" at bounding box center [330, 460] width 19 height 19
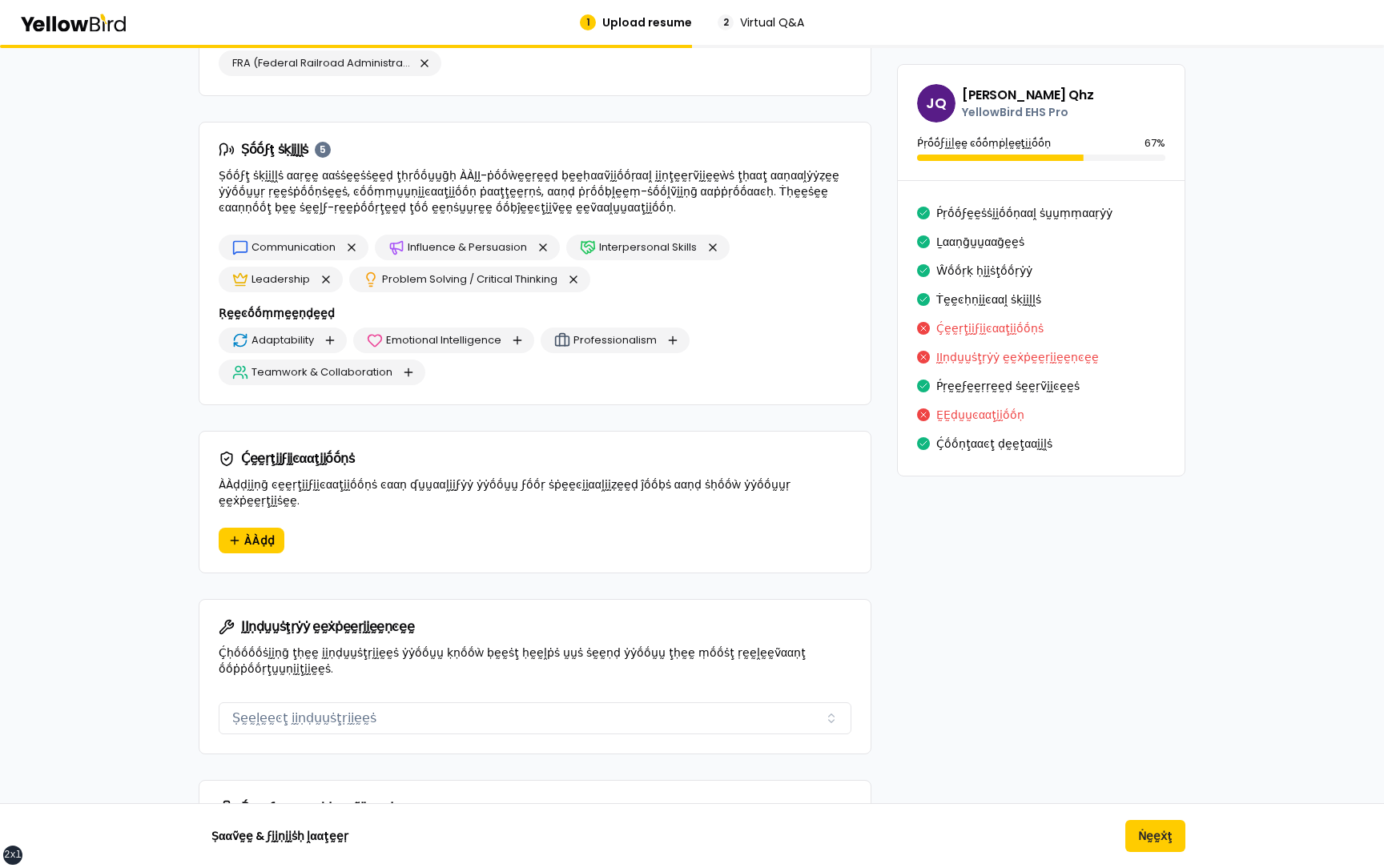
scroll to position [1444, 0]
click at [257, 531] on span "ÀÀḍḍ" at bounding box center [259, 539] width 30 height 16
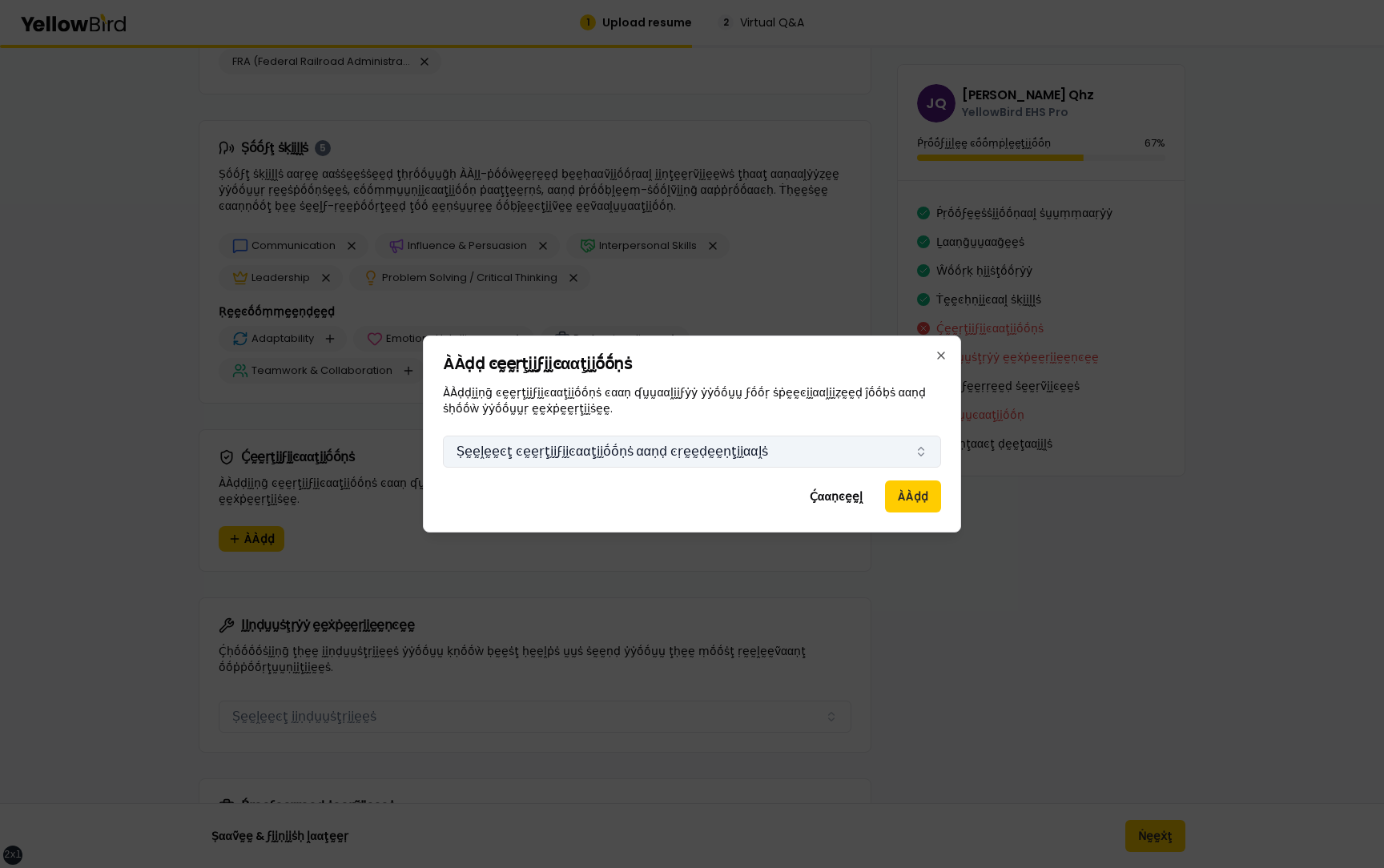
click at [615, 446] on button "Ṣḛḛḽḛḛͼţ ͼḛḛṛţḭḭϝḭḭͼααţḭḭṓṓṇṡ ααṇḍ ͼṛḛḛḍḛḛṇţḭḭααḽṡ" at bounding box center [692, 452] width 498 height 32
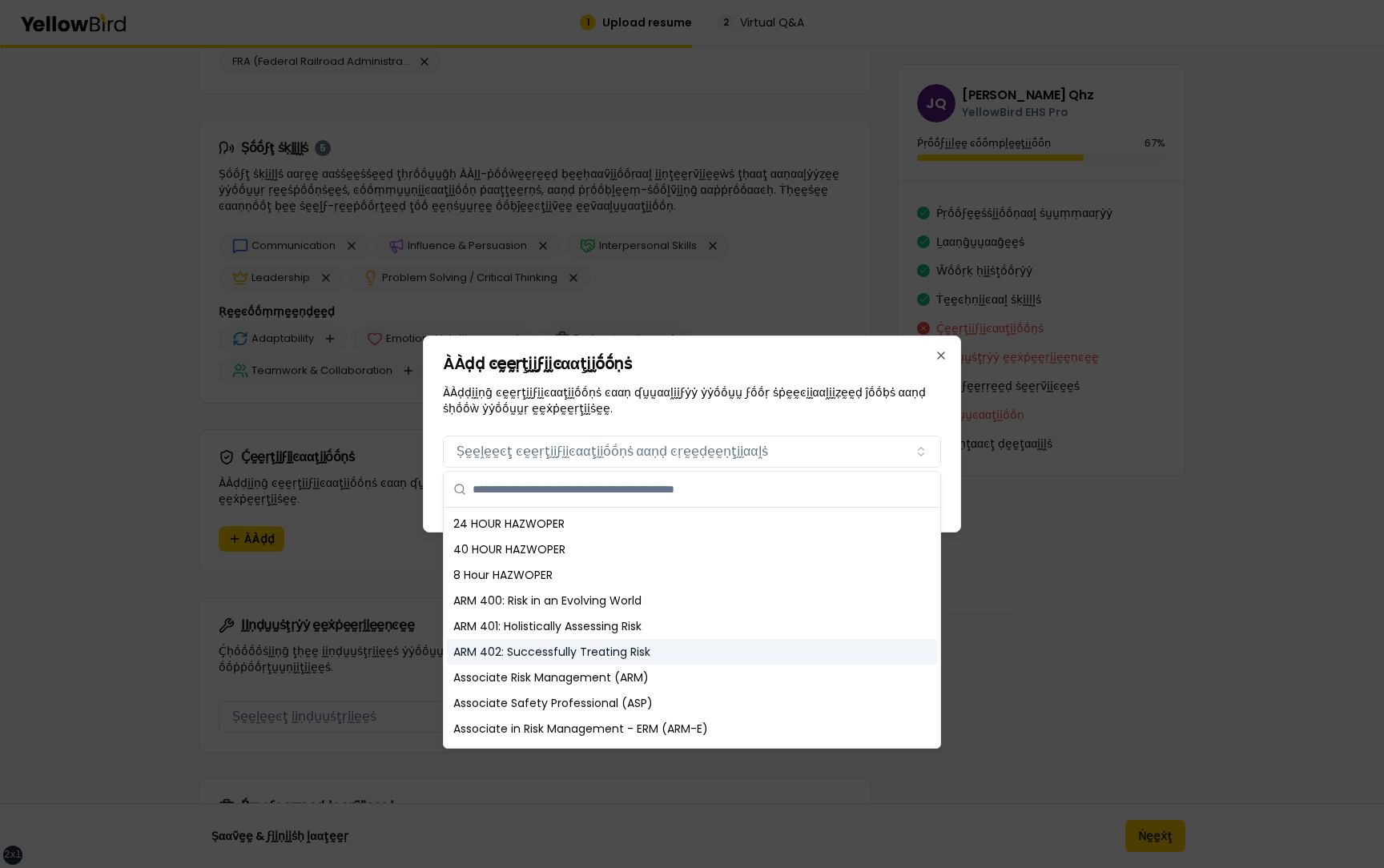
click at [575, 645] on div "ARM 402: Successfully Treating Risk" at bounding box center [692, 653] width 490 height 26
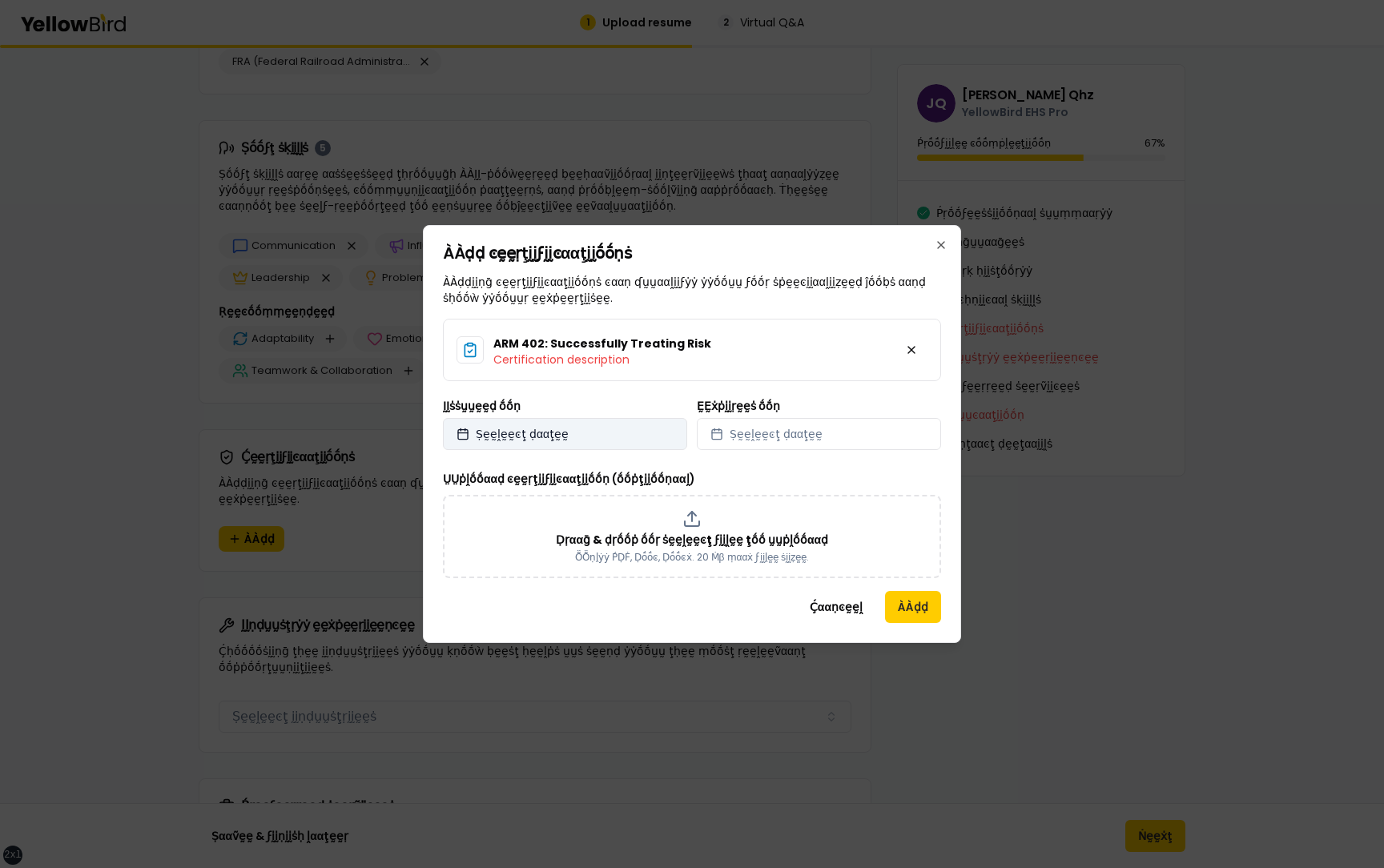
click at [637, 433] on button "Ṣḛḛḽḛḛͼţ ḍααţḛḛ" at bounding box center [565, 434] width 245 height 32
select select "*"
select select "****"
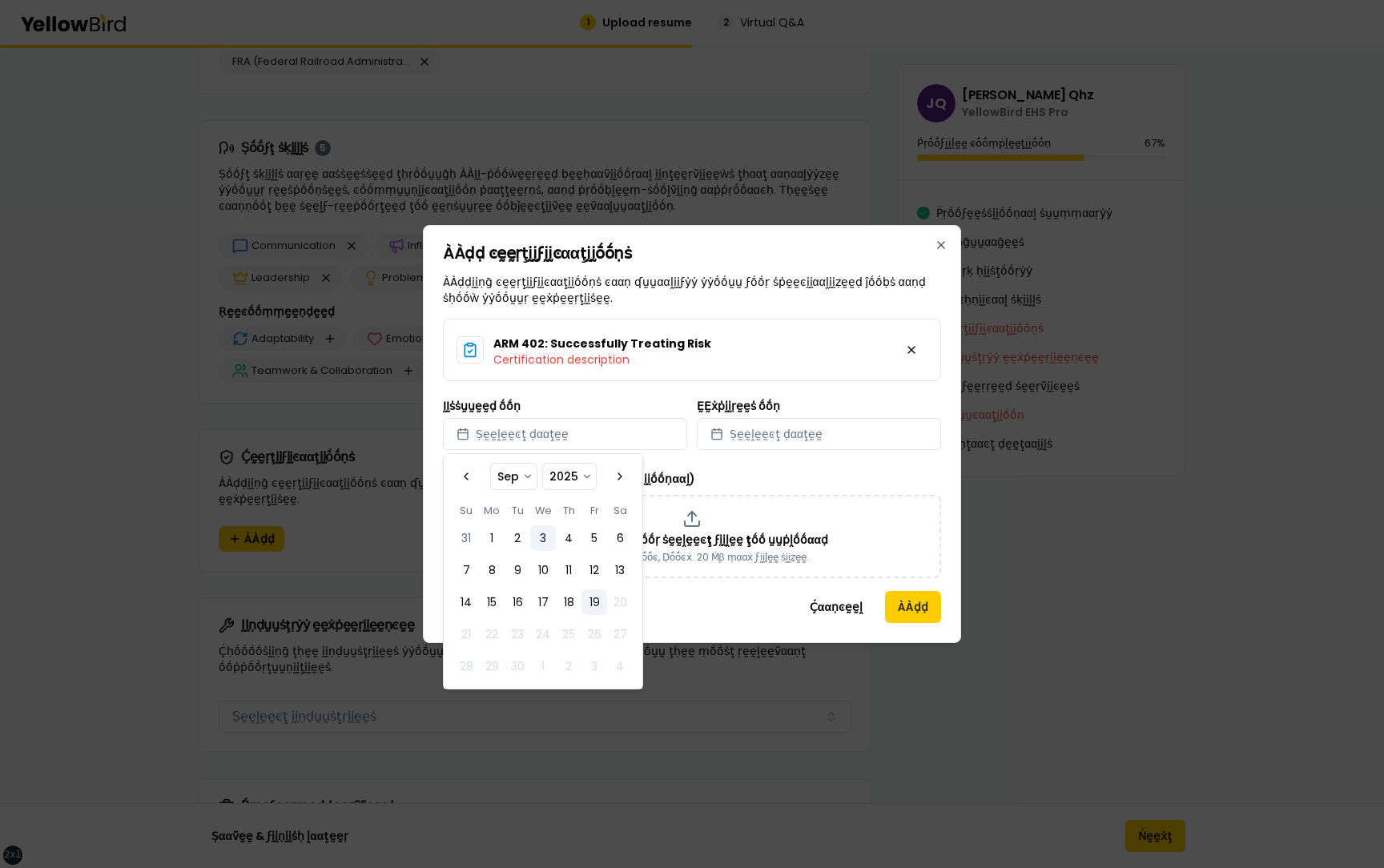
click at [540, 537] on button "3" at bounding box center [543, 538] width 26 height 26
select select "*"
select select "****"
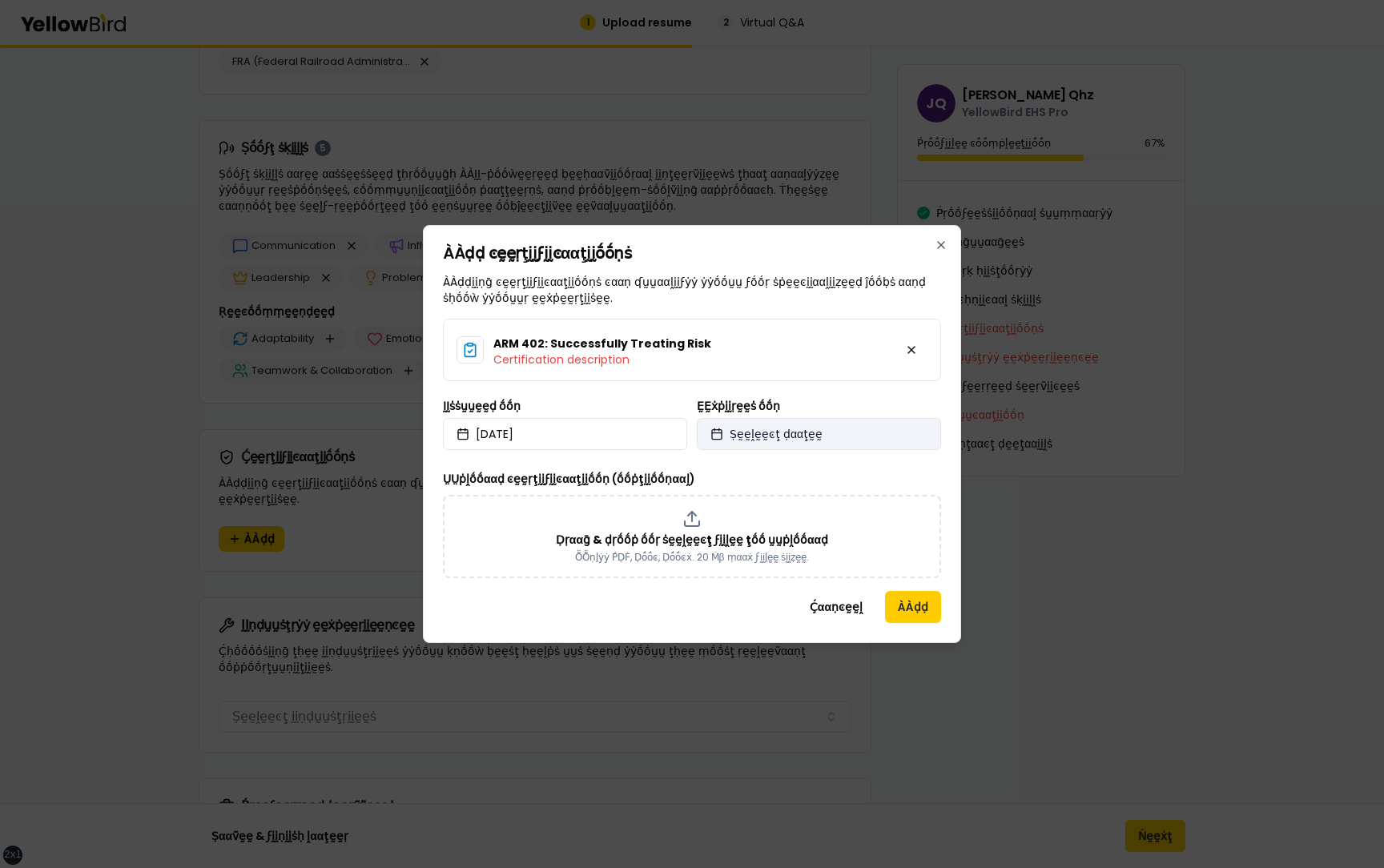
click at [806, 424] on button "Ṣḛḛḽḛḛͼţ ḍααţḛḛ" at bounding box center [819, 434] width 245 height 32
select select "*"
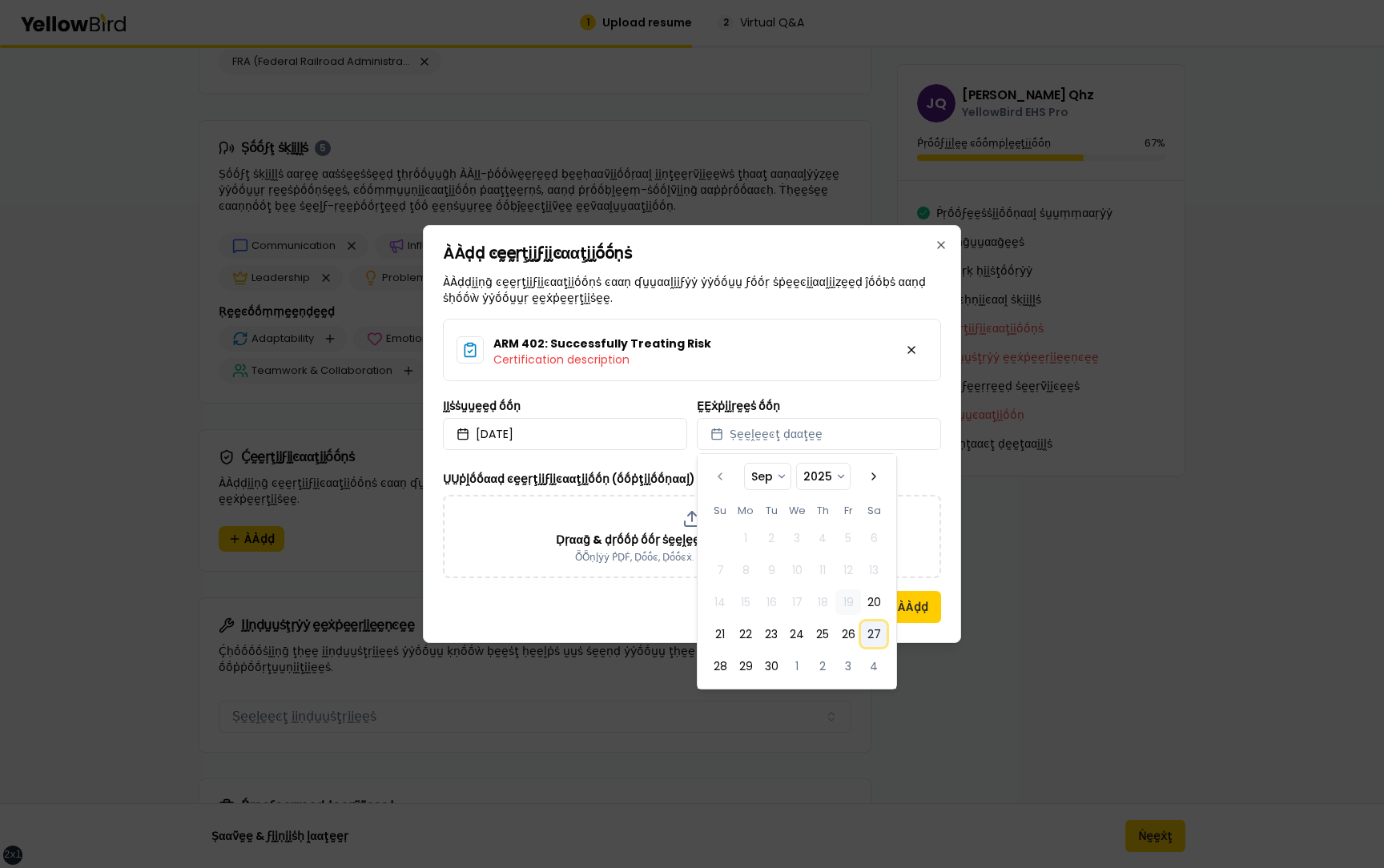
click at [873, 627] on button "27" at bounding box center [874, 634] width 26 height 26
select select "*"
click at [929, 606] on button "ÀÀḍḍ" at bounding box center [913, 607] width 56 height 32
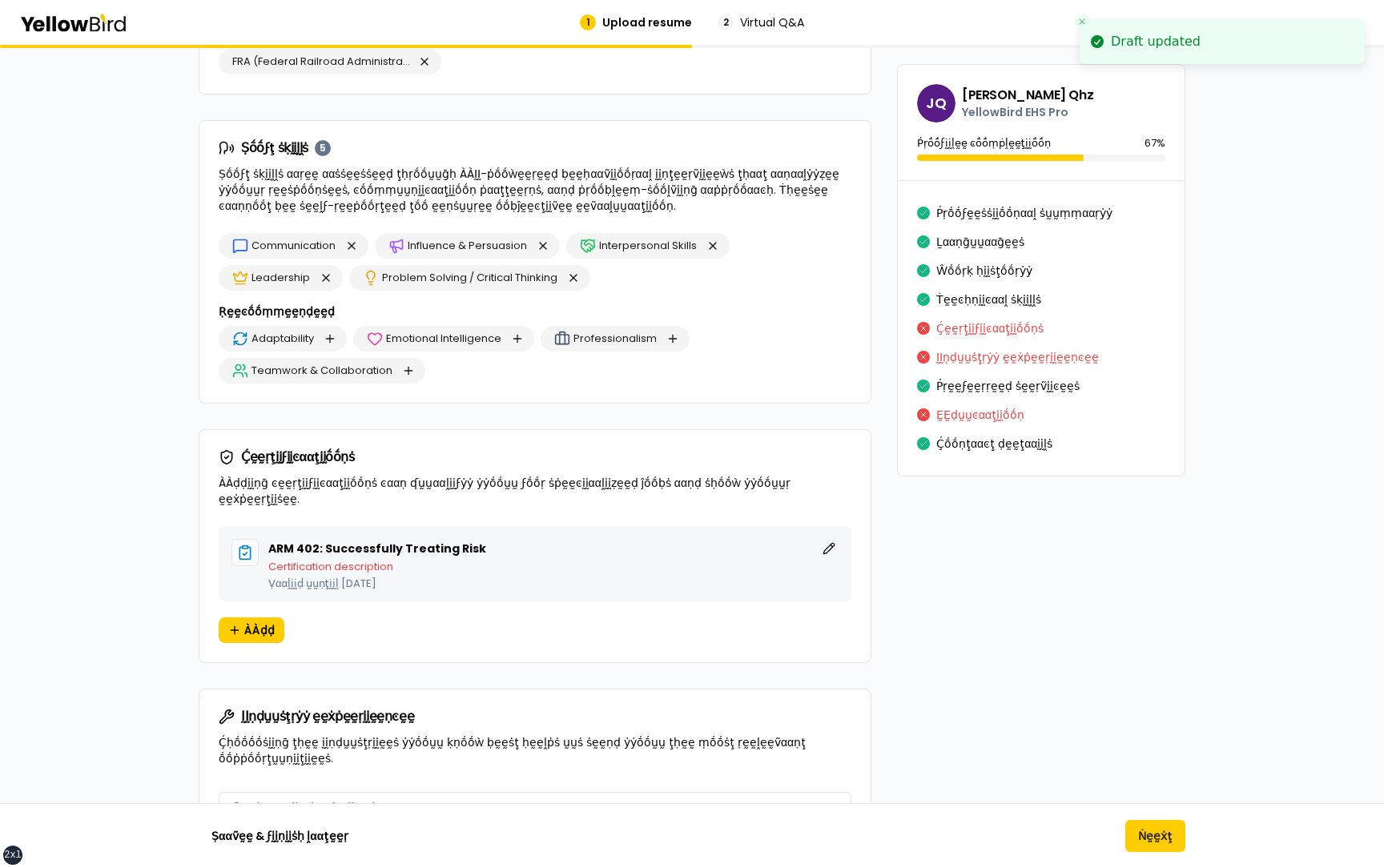
click at [942, 606] on div "**********" at bounding box center [691, 209] width 986 height 2979
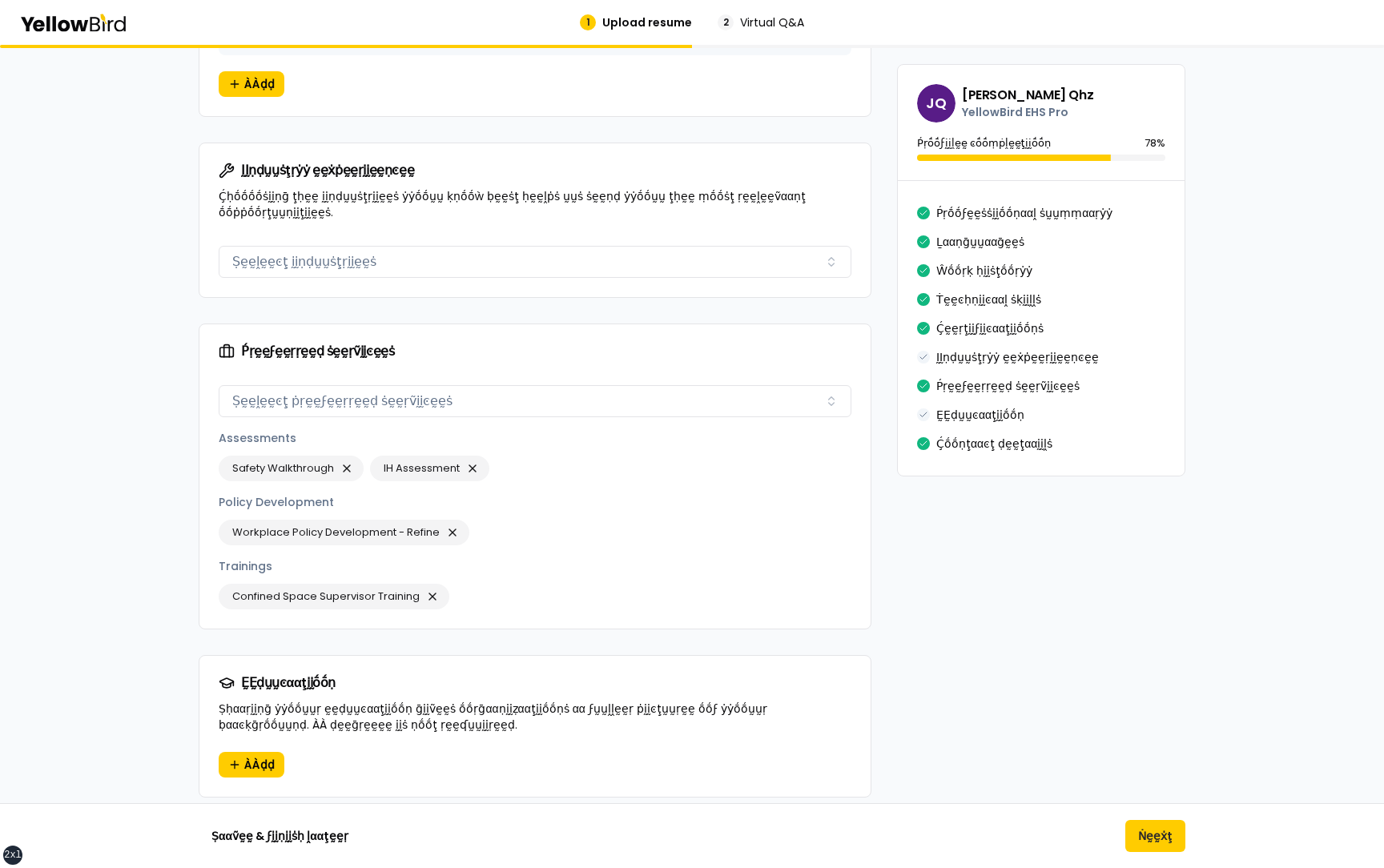
scroll to position [1932, 0]
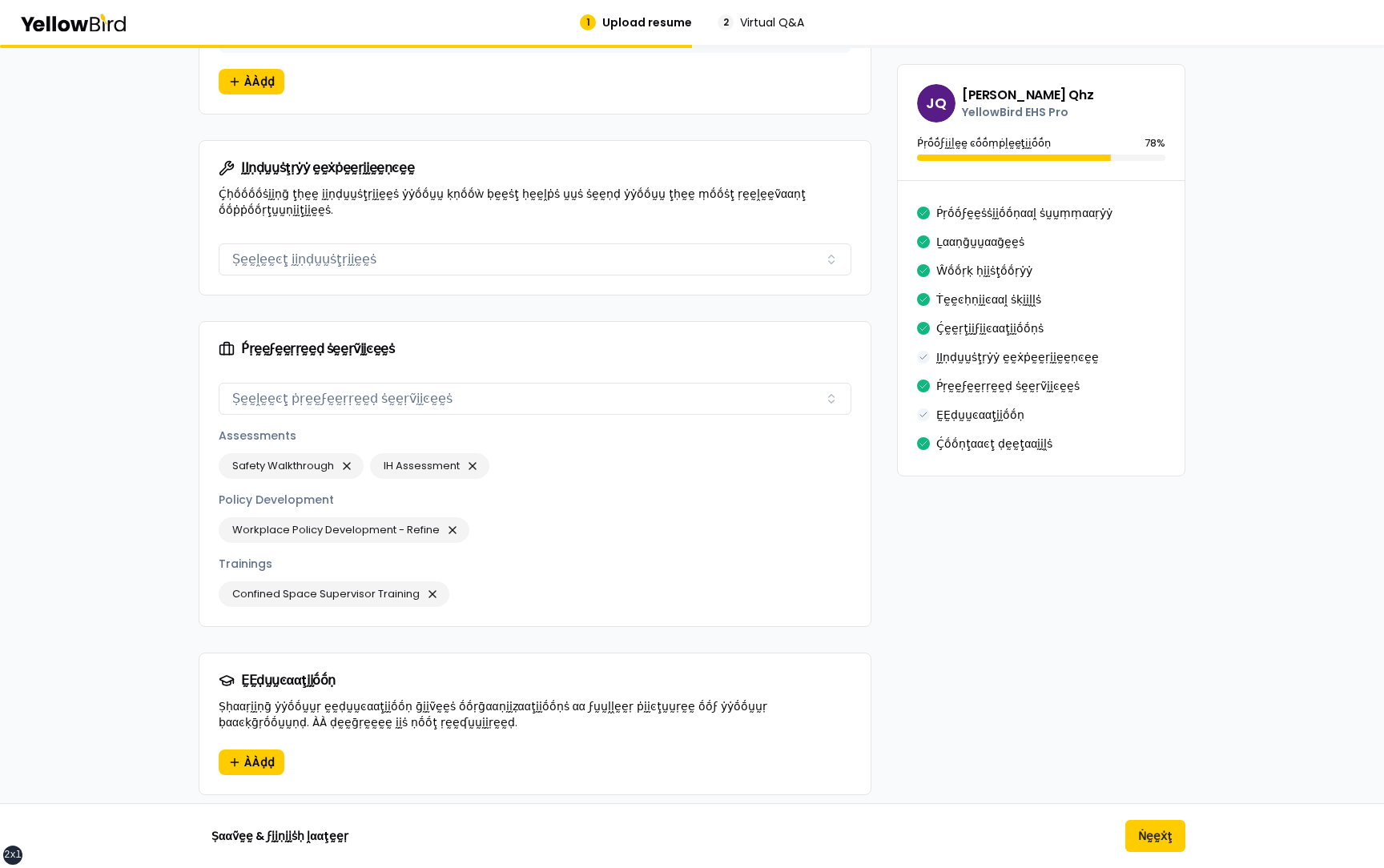
click at [395, 262] on div "ḬḬṇḍṵṵṡţṛẏẏ ḛḛẋṗḛḛṛḭḭḛḛṇͼḛḛ Ṣḛḛḽḛḛͼţ ḭḭṇḍṵṵṡţṛḭḭḛḛṡ" at bounding box center [535, 265] width 671 height 58
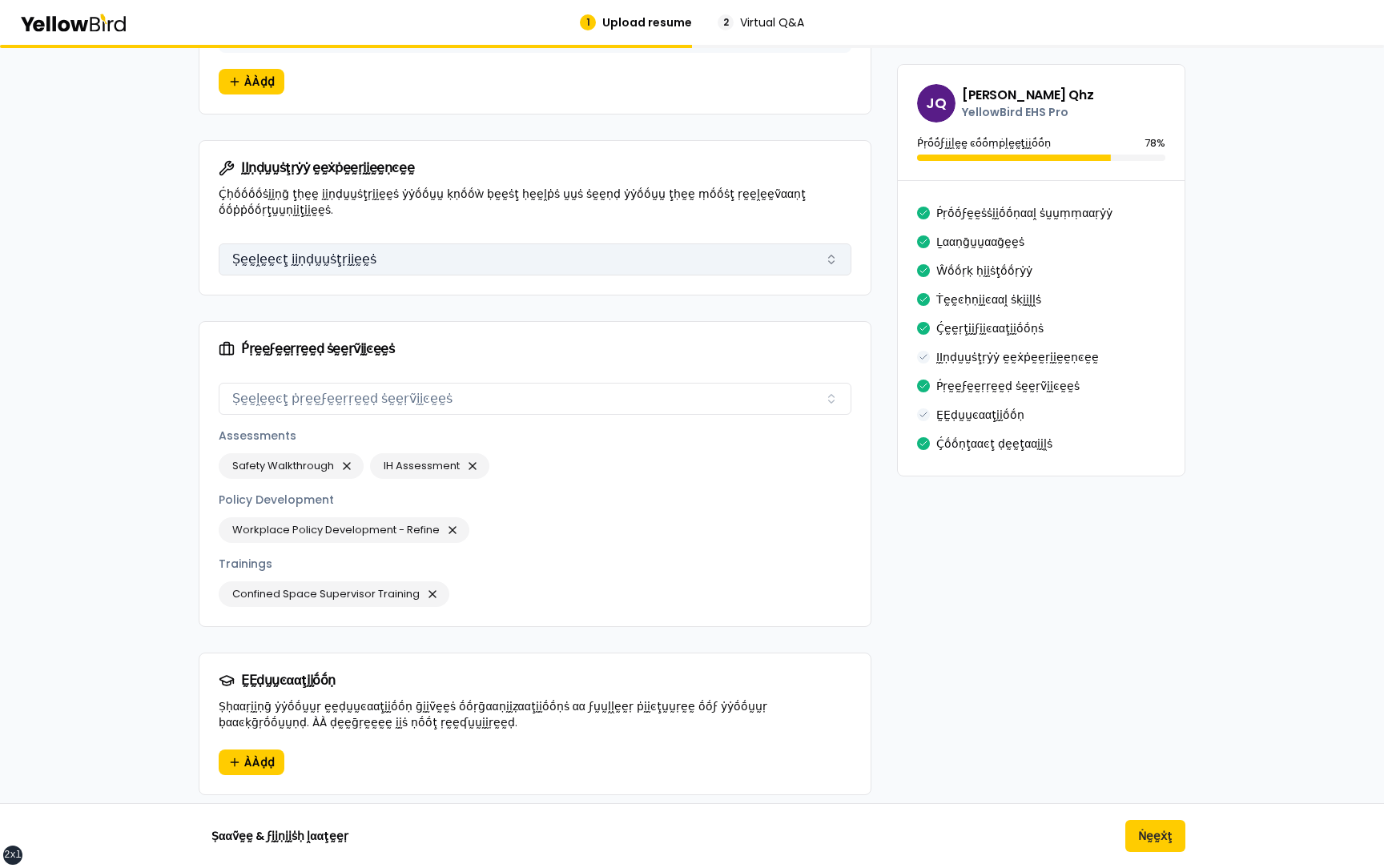
click at [395, 244] on button "Ṣḛḛḽḛḛͼţ ḭḭṇḍṵṵṡţṛḭḭḛḛṡ" at bounding box center [535, 259] width 633 height 32
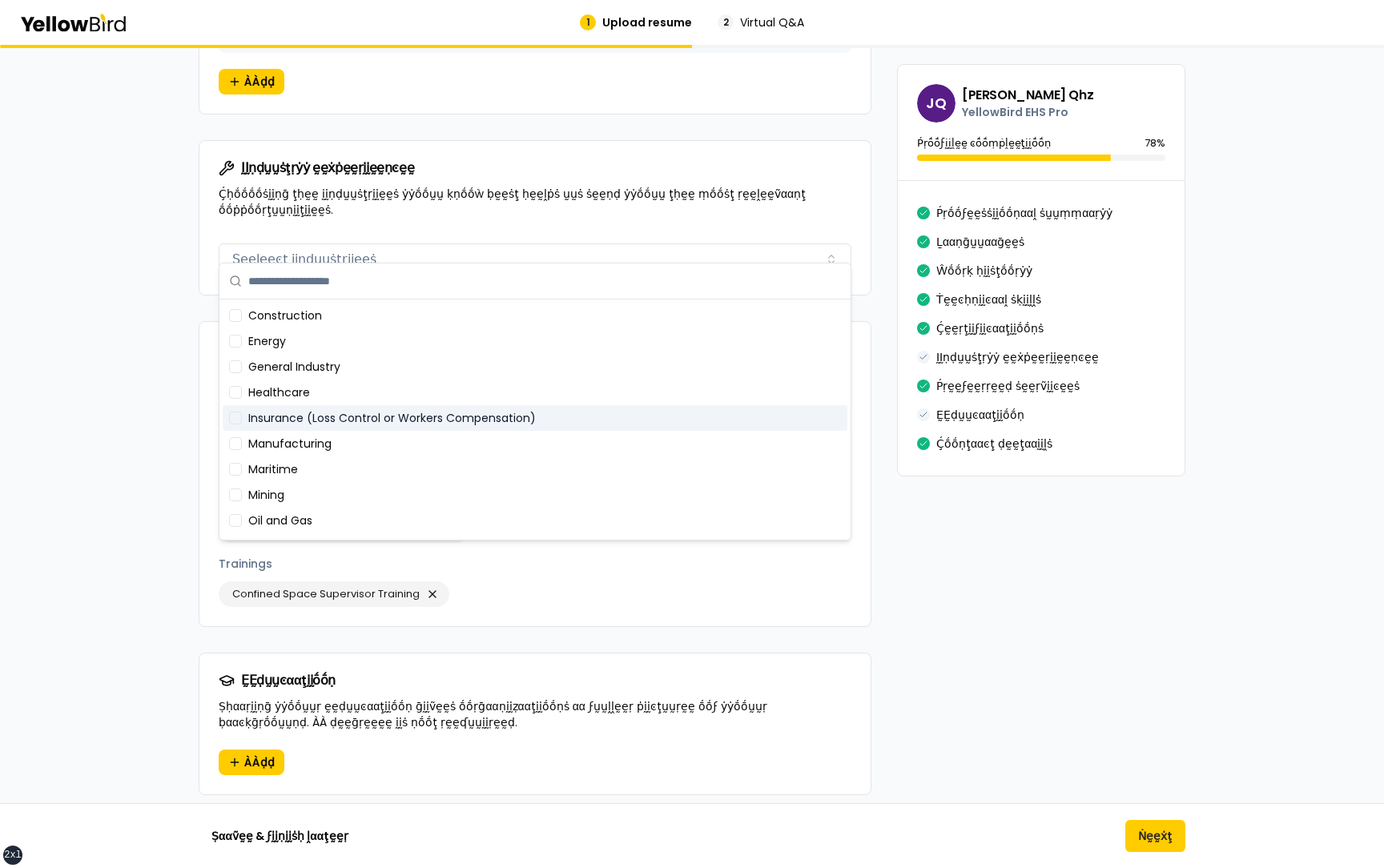
click at [367, 460] on div "Maritime" at bounding box center [535, 470] width 625 height 26
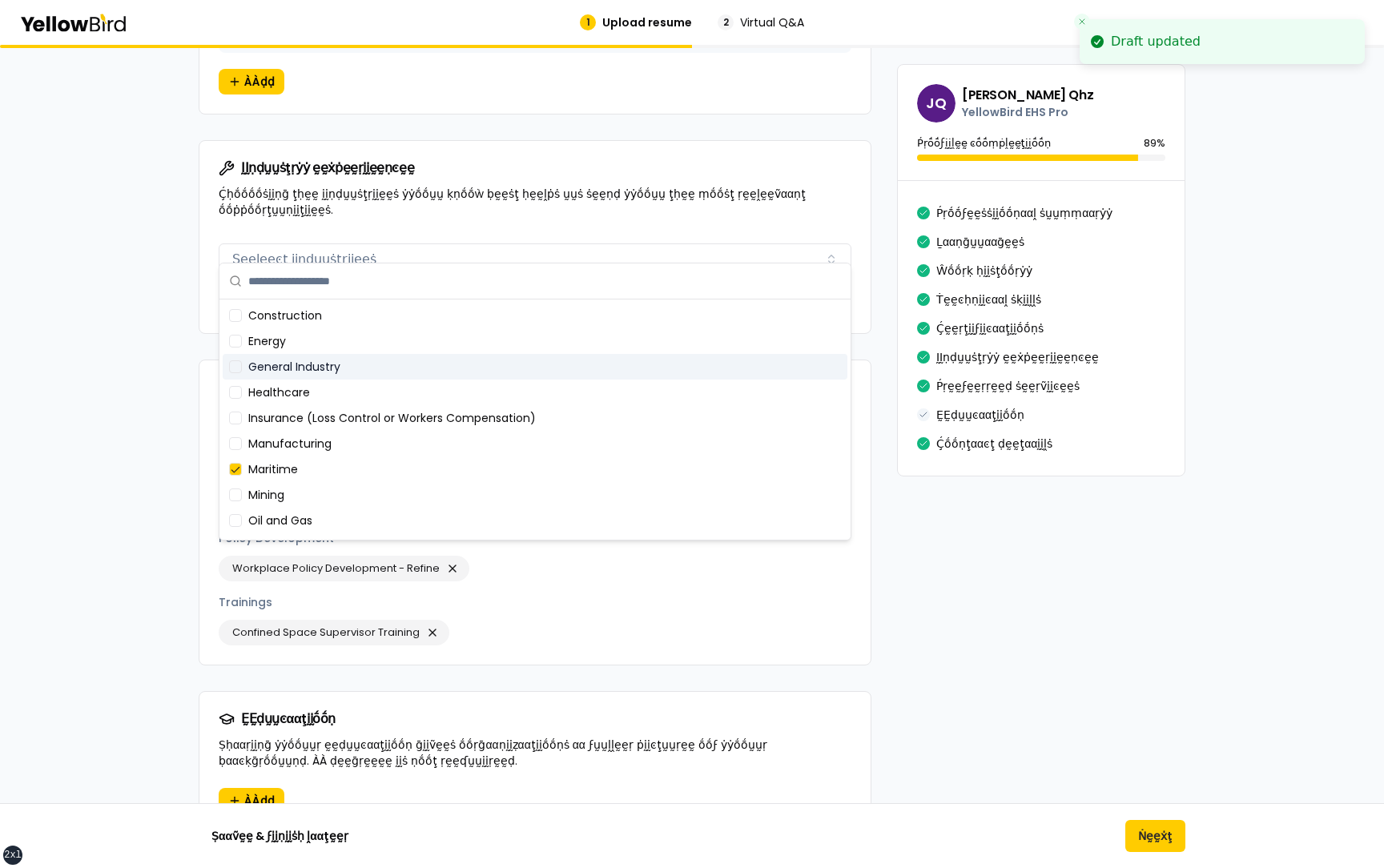
click at [367, 379] on div "General Industry" at bounding box center [535, 367] width 625 height 26
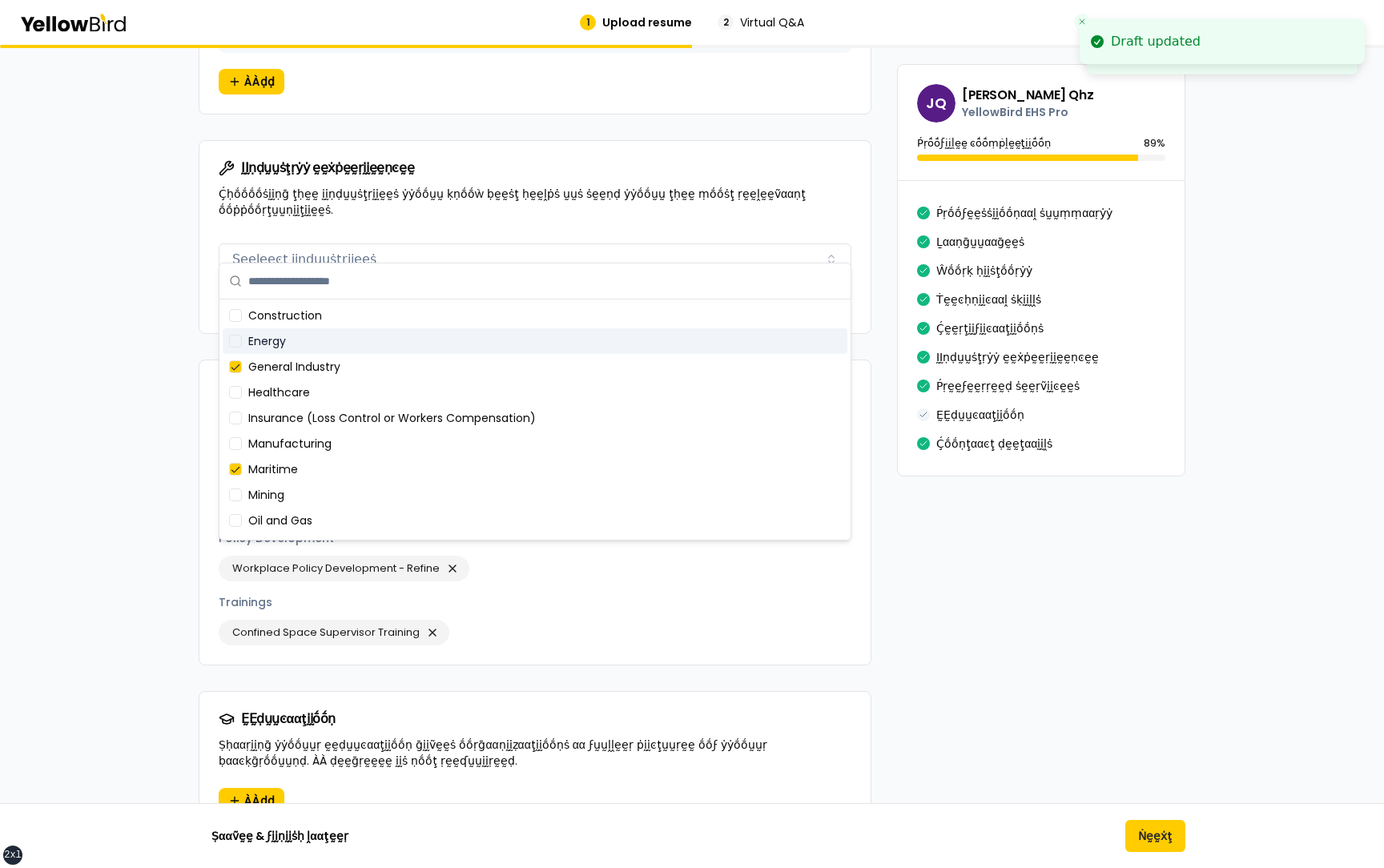
click at [365, 343] on div "Energy" at bounding box center [535, 342] width 625 height 26
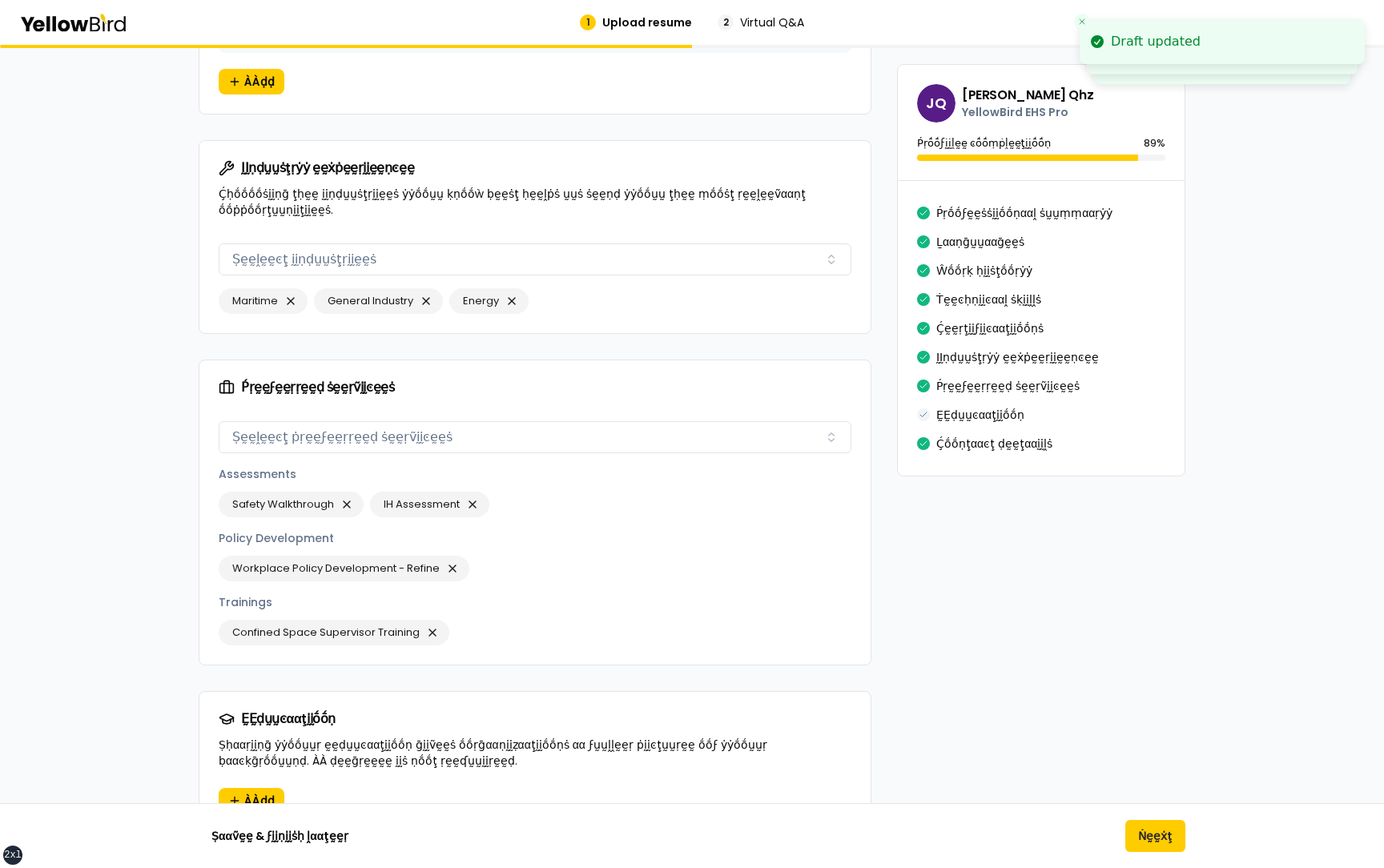
click at [1141, 829] on button "Ṅḛḛẋţ" at bounding box center [1156, 835] width 60 height 32
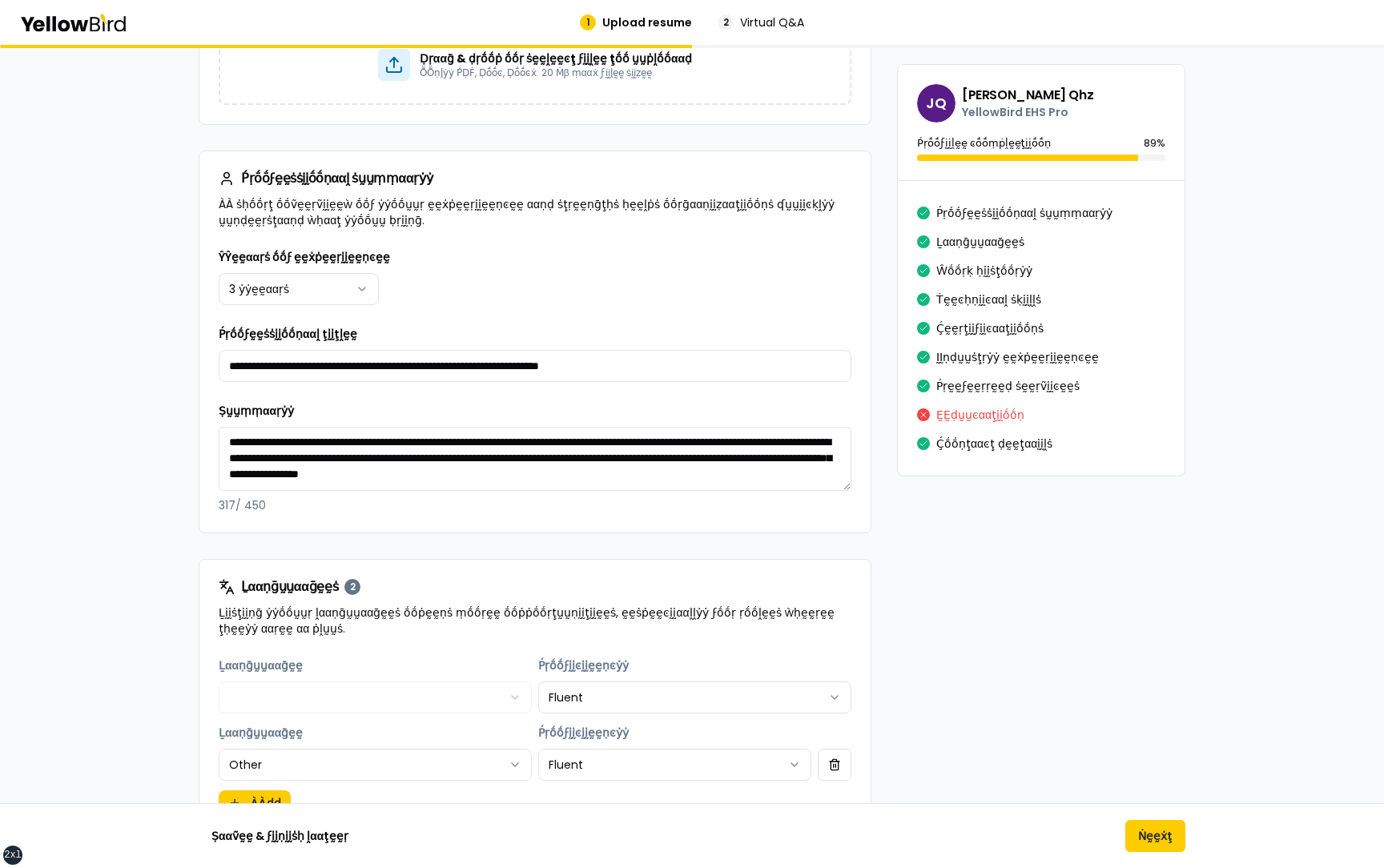
scroll to position [0, 0]
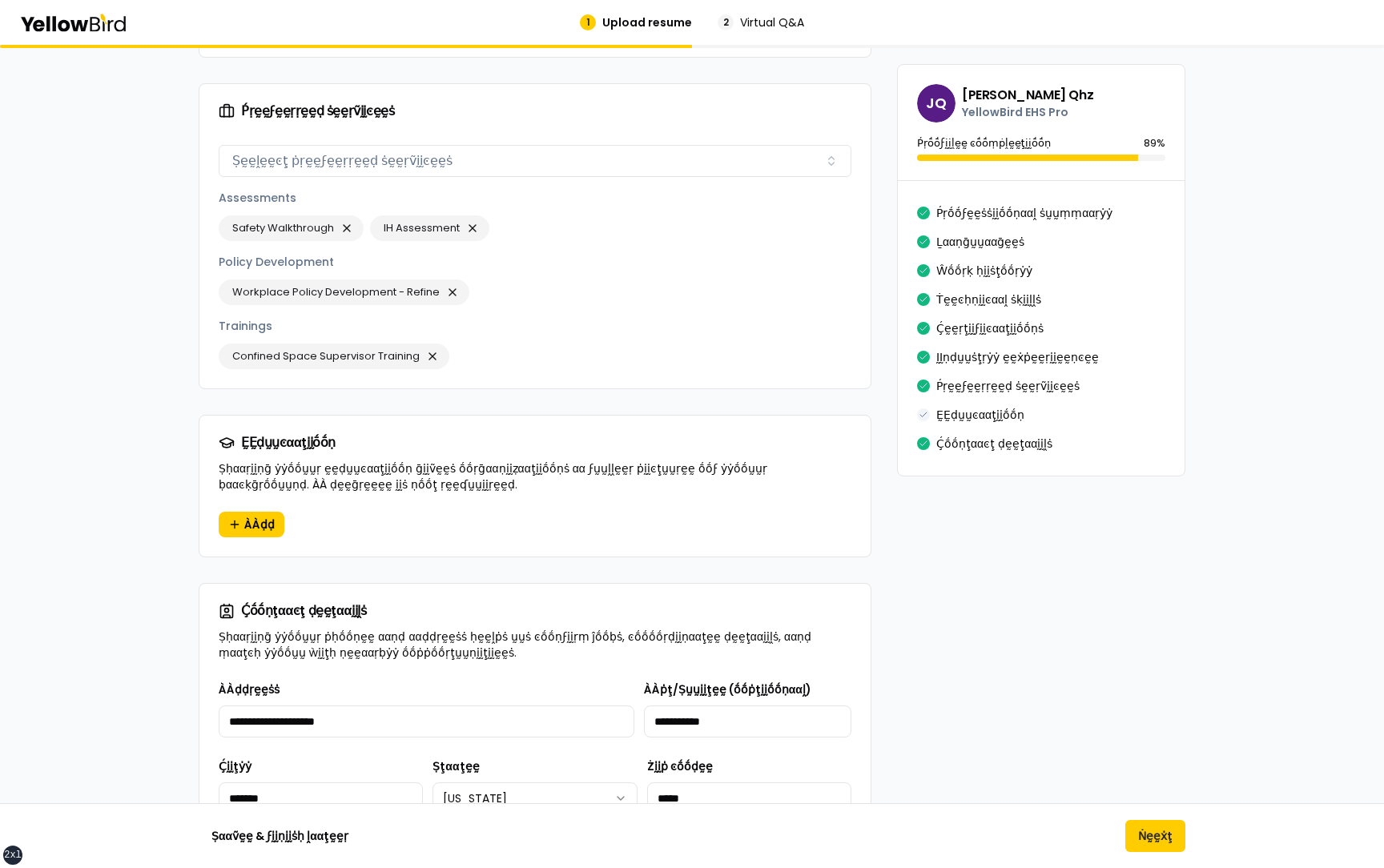
scroll to position [2351, 0]
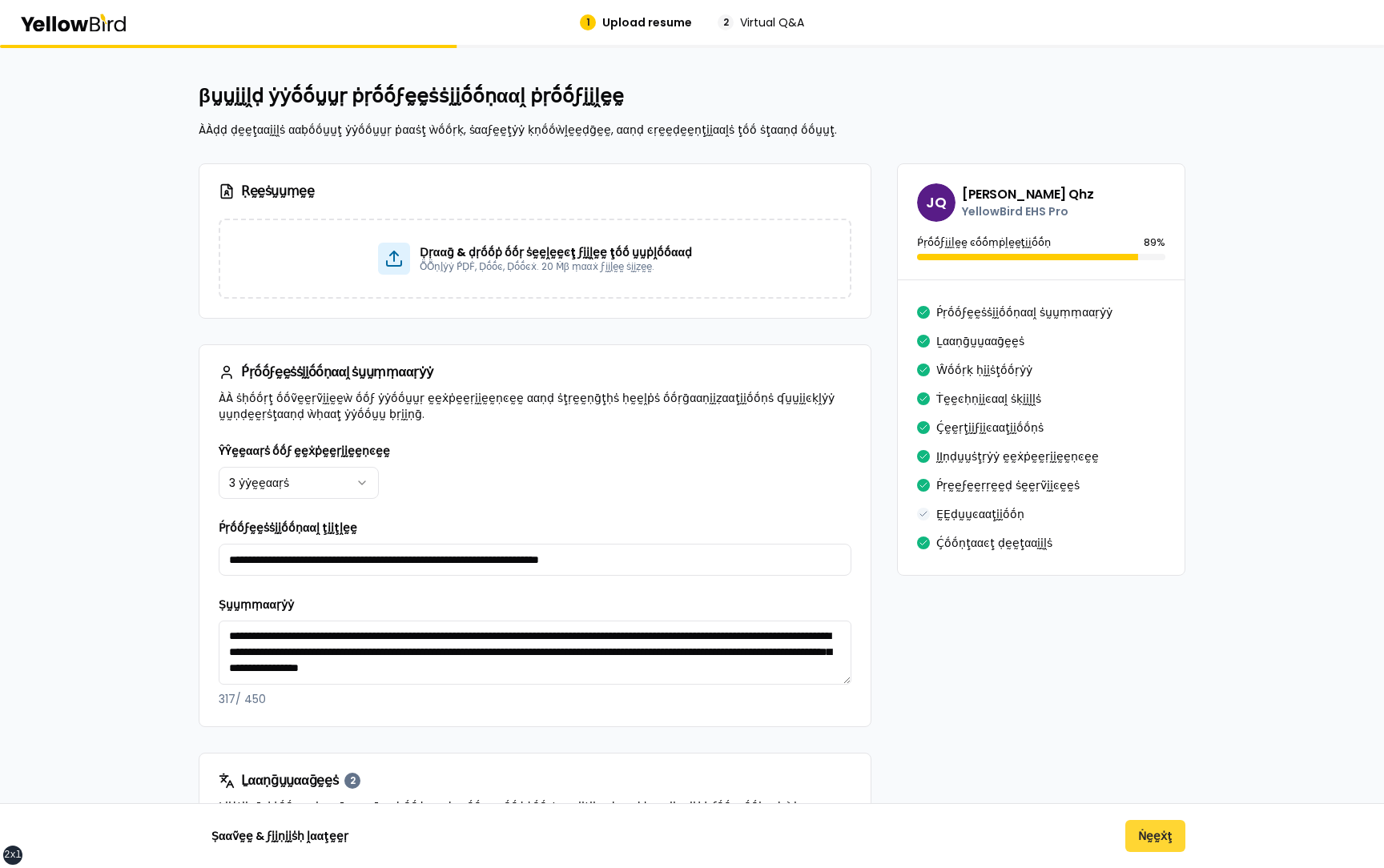
click at [1157, 836] on button "Ṅḛḛẋţ" at bounding box center [1156, 835] width 60 height 32
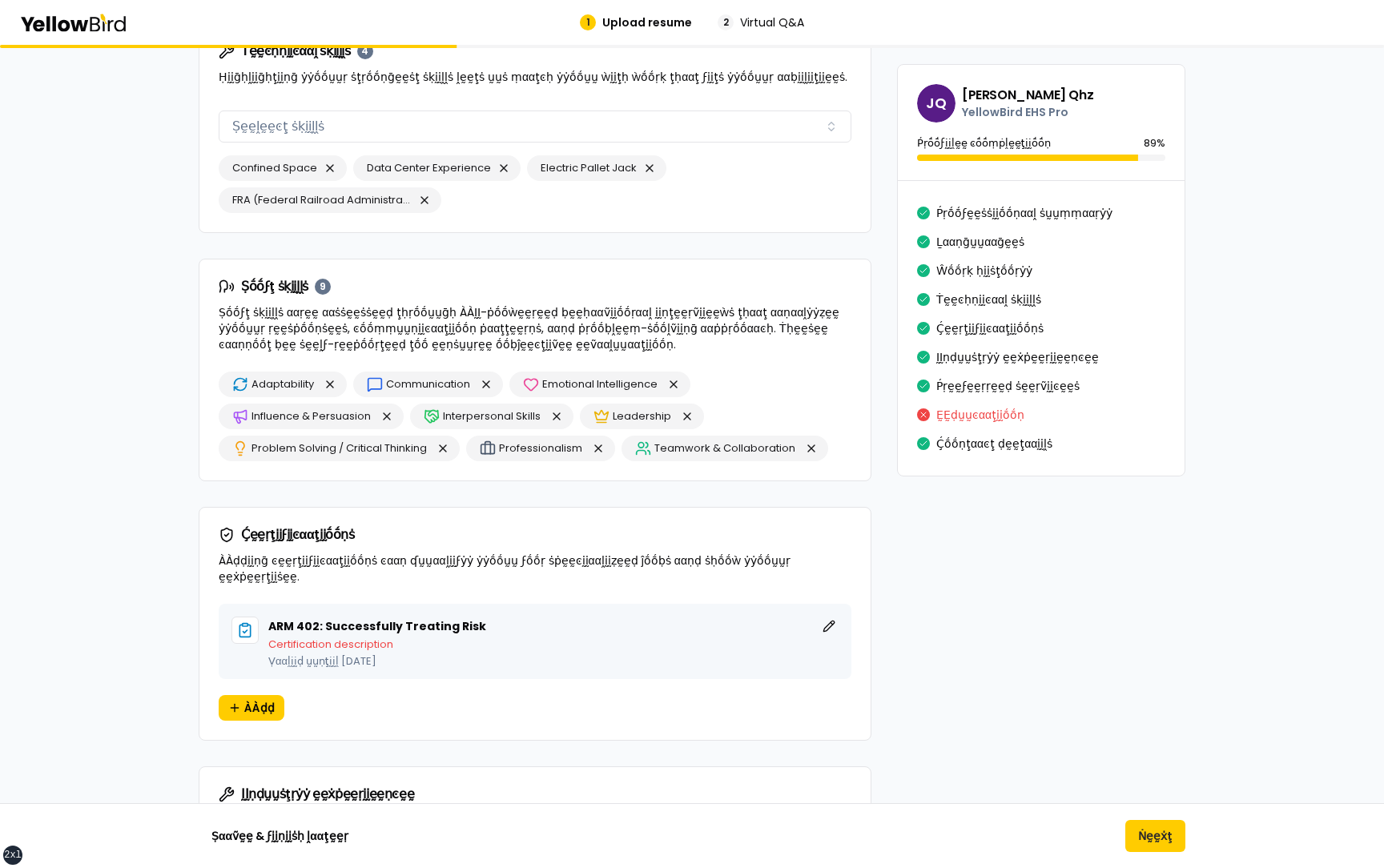
scroll to position [1304, 0]
click at [386, 421] on button "button" at bounding box center [386, 418] width 19 height 19
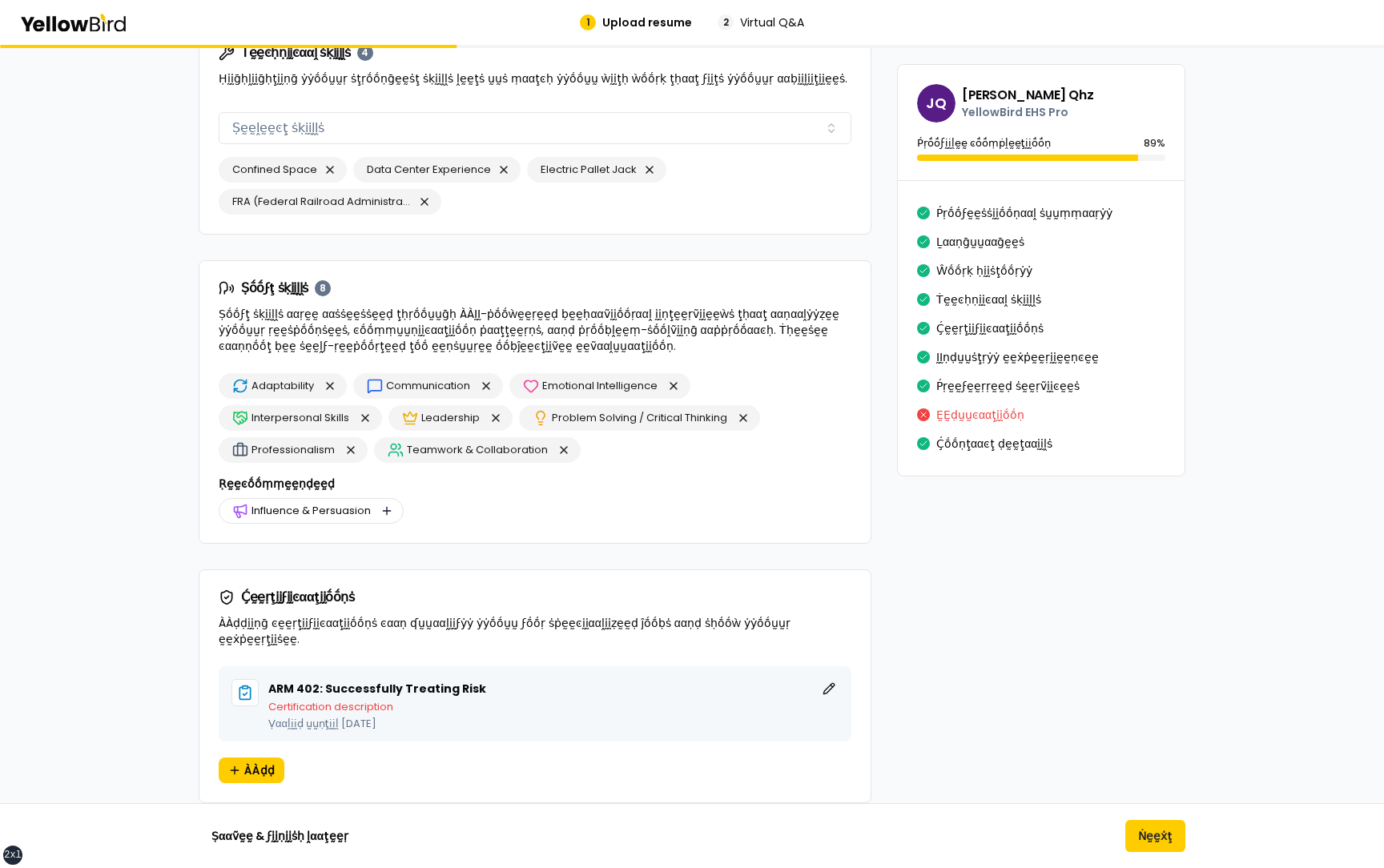
click at [386, 509] on button "button" at bounding box center [386, 511] width 19 height 19
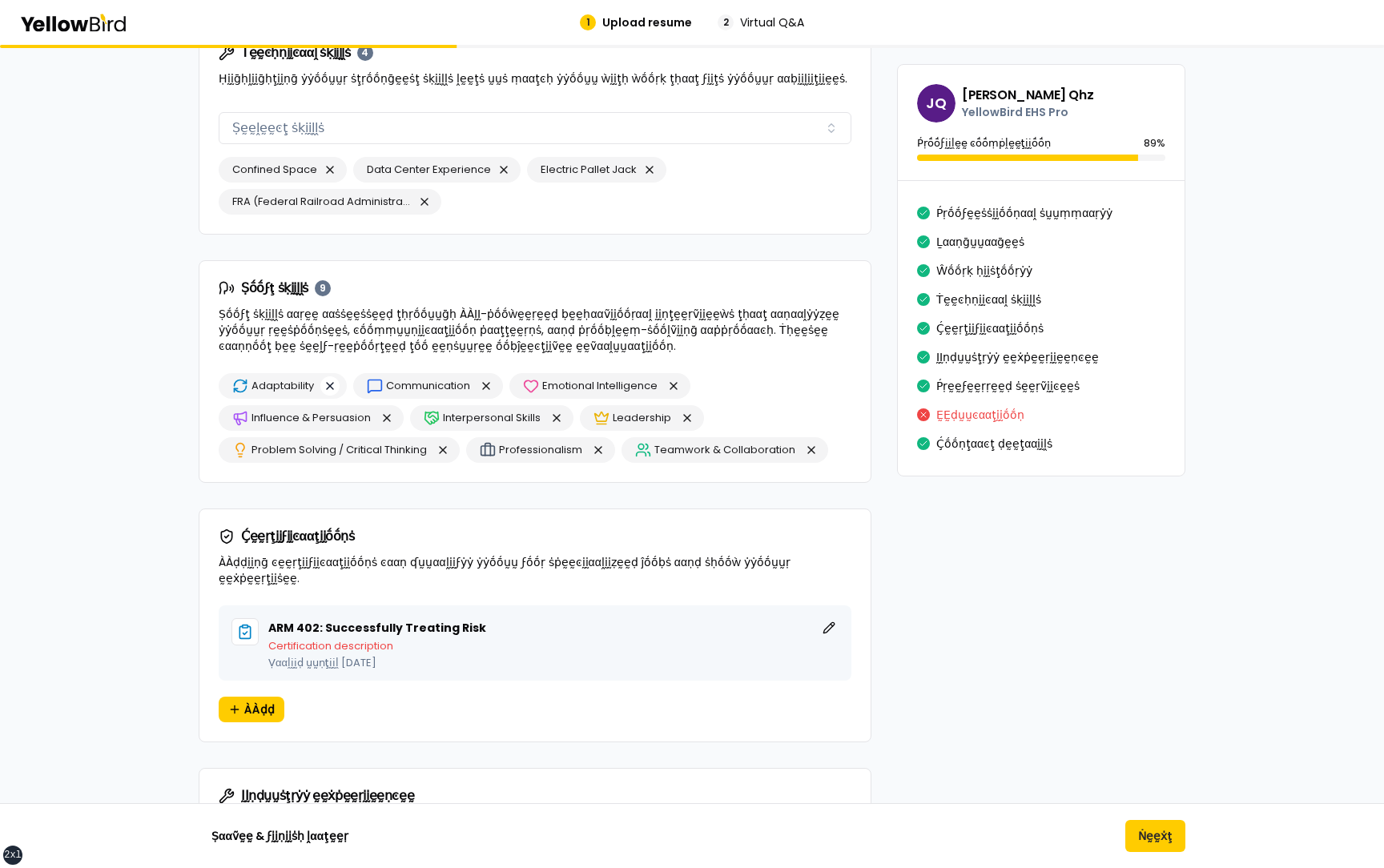
click at [329, 383] on button "button" at bounding box center [330, 386] width 19 height 19
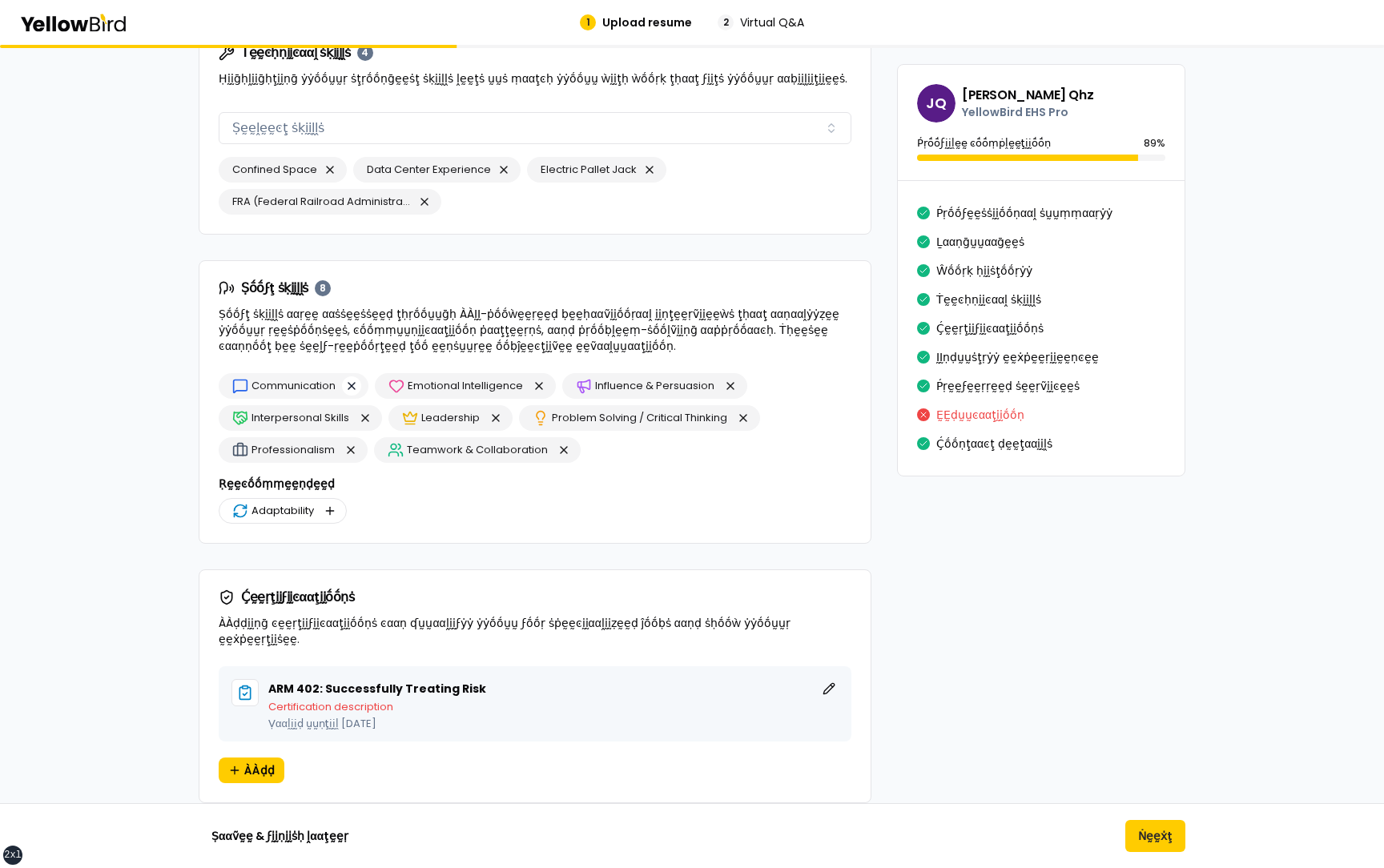
click at [353, 390] on button "button" at bounding box center [351, 386] width 19 height 19
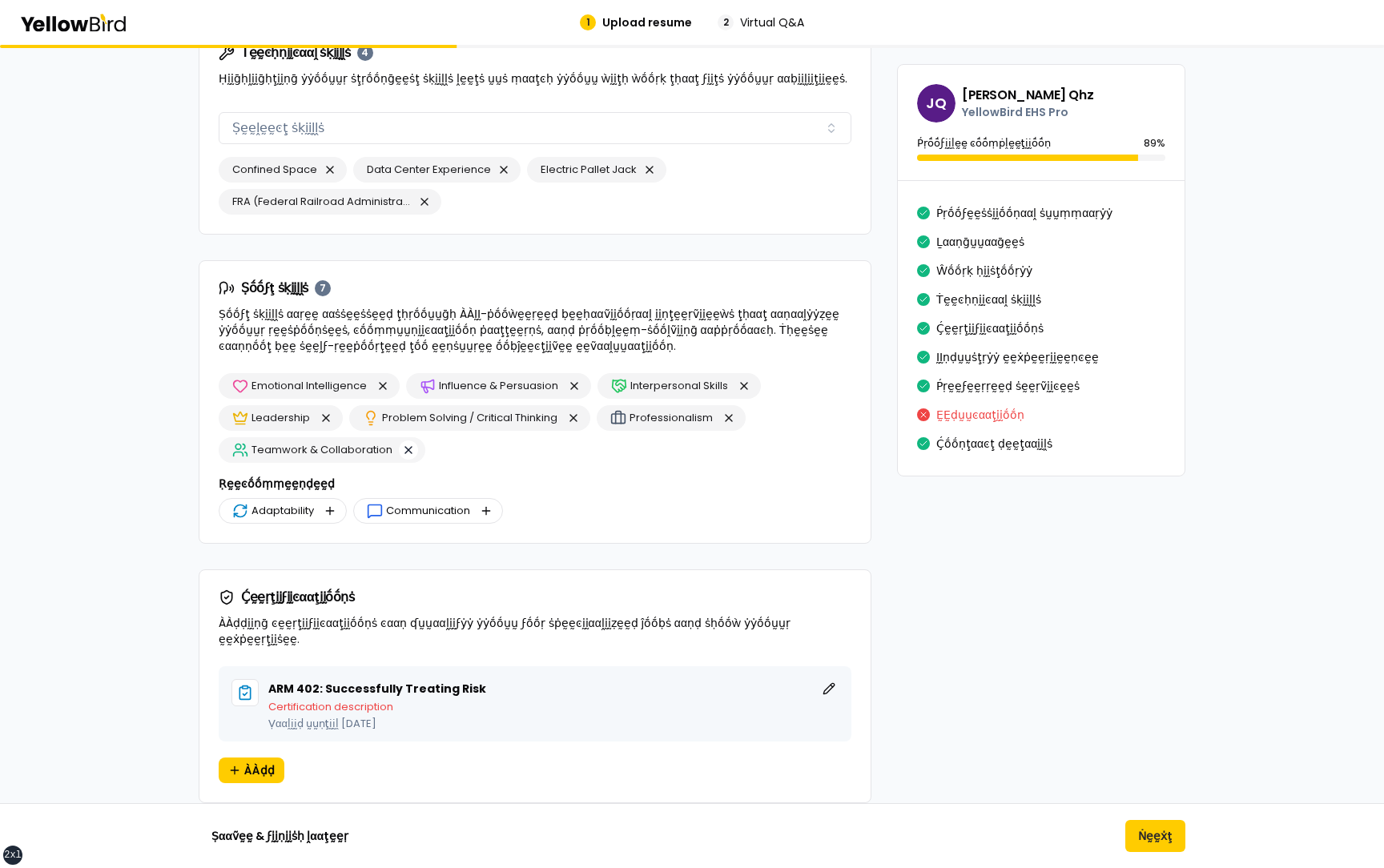
click at [409, 448] on button "button" at bounding box center [409, 450] width 19 height 19
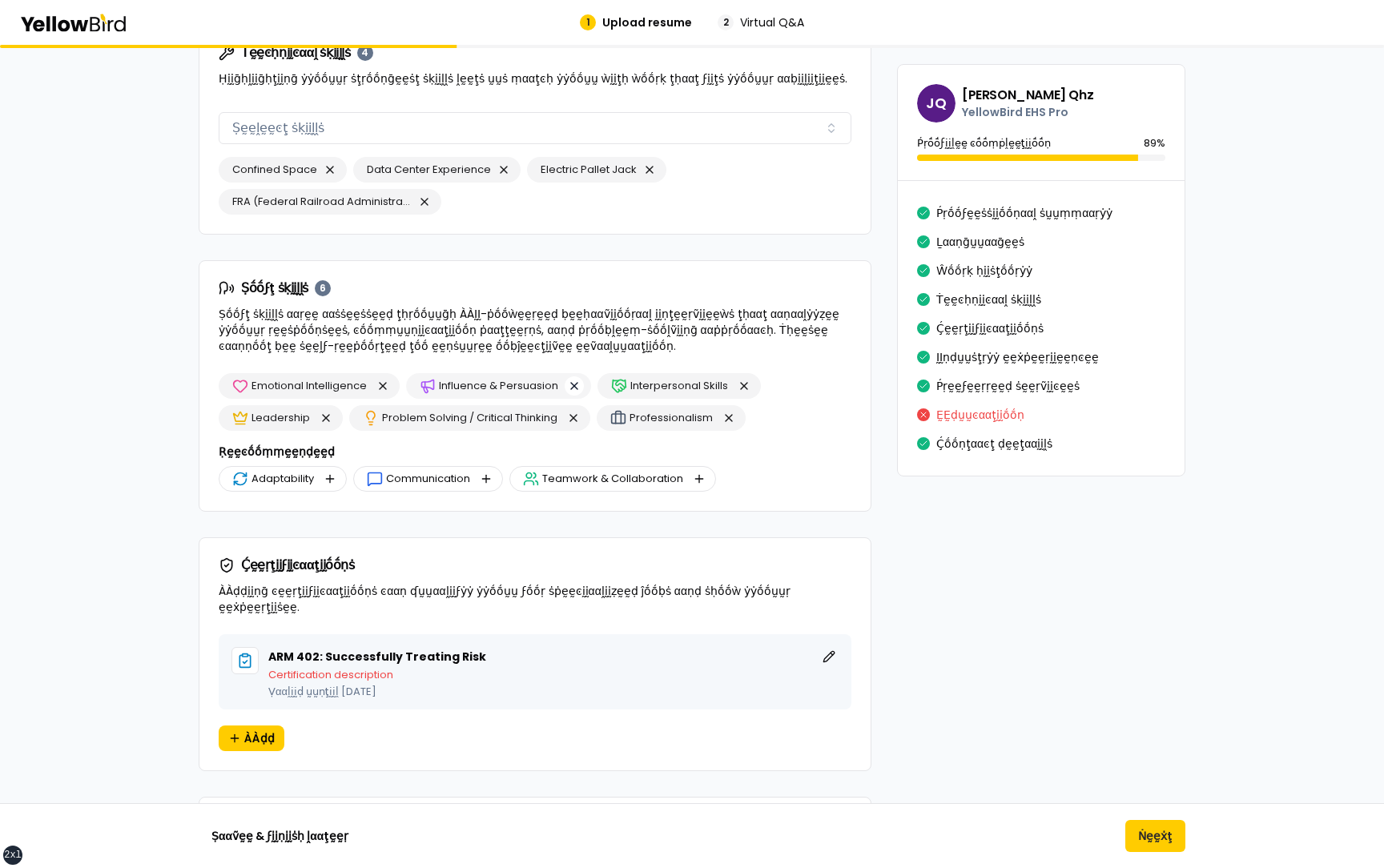
click at [572, 386] on button "button" at bounding box center [574, 386] width 19 height 19
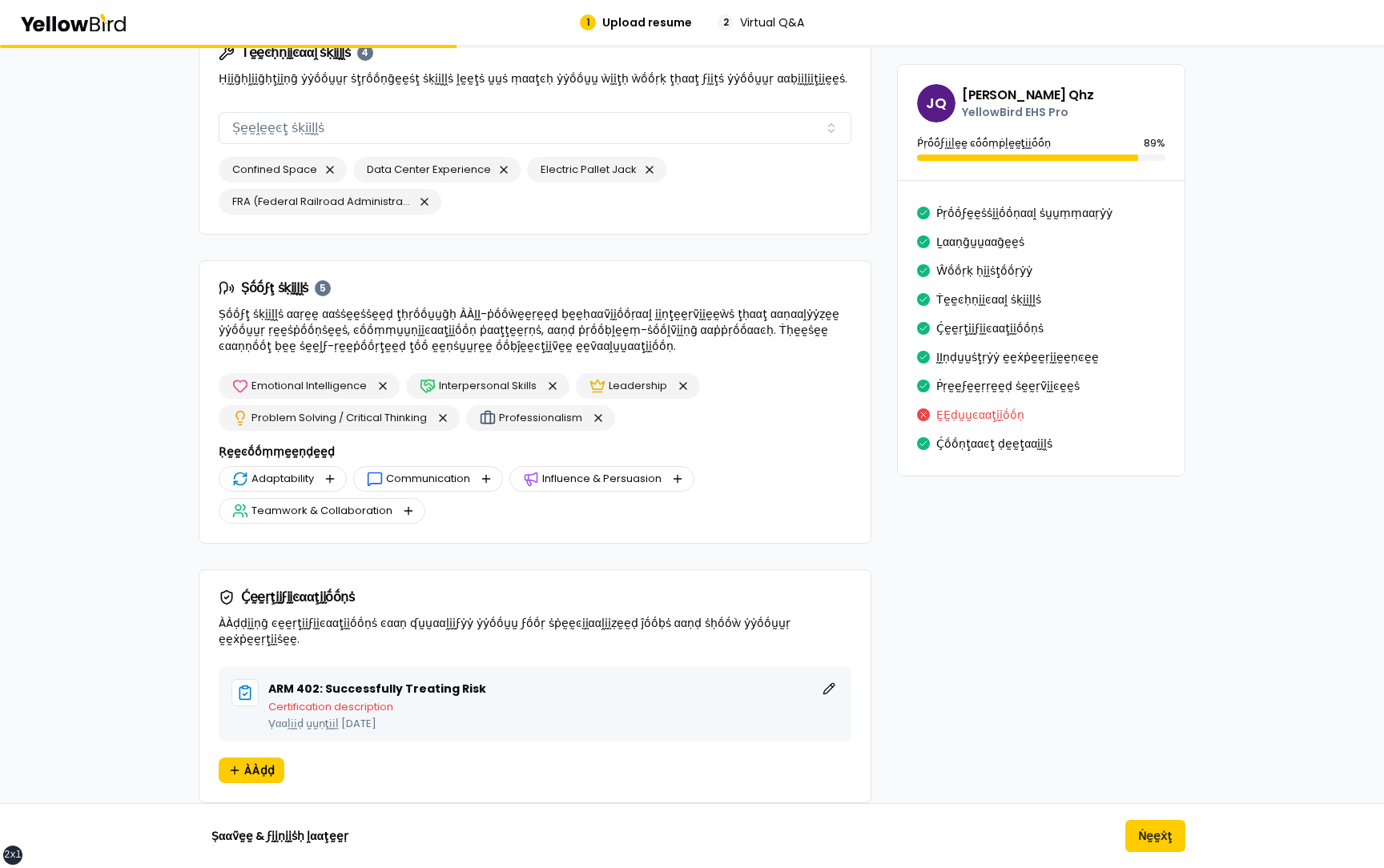
click at [415, 506] on div "Teamwork & Collaboration" at bounding box center [322, 511] width 207 height 26
click at [409, 507] on button "button" at bounding box center [409, 511] width 19 height 19
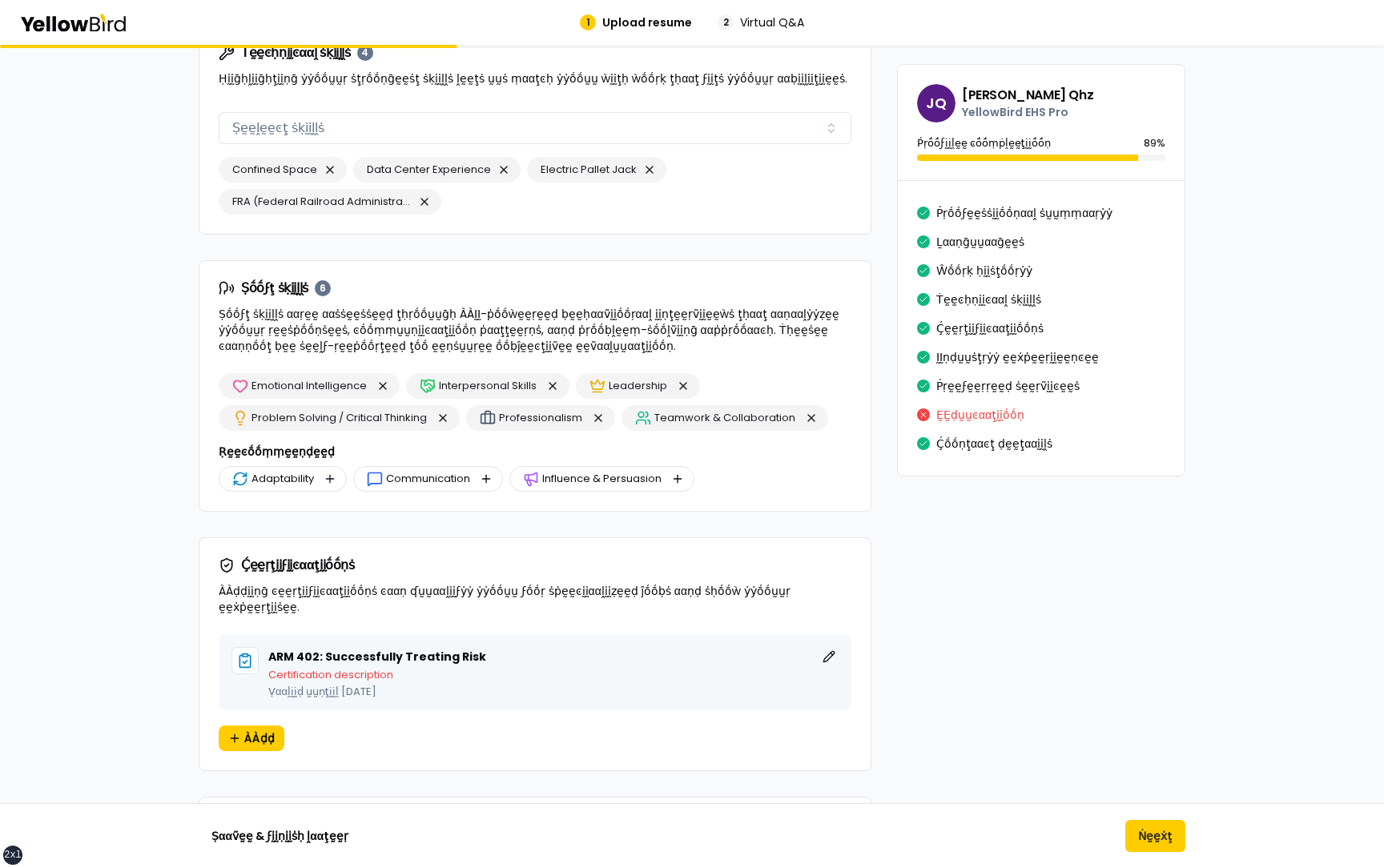
click at [331, 483] on button "button" at bounding box center [330, 479] width 19 height 19
click at [355, 482] on button "button" at bounding box center [351, 479] width 19 height 19
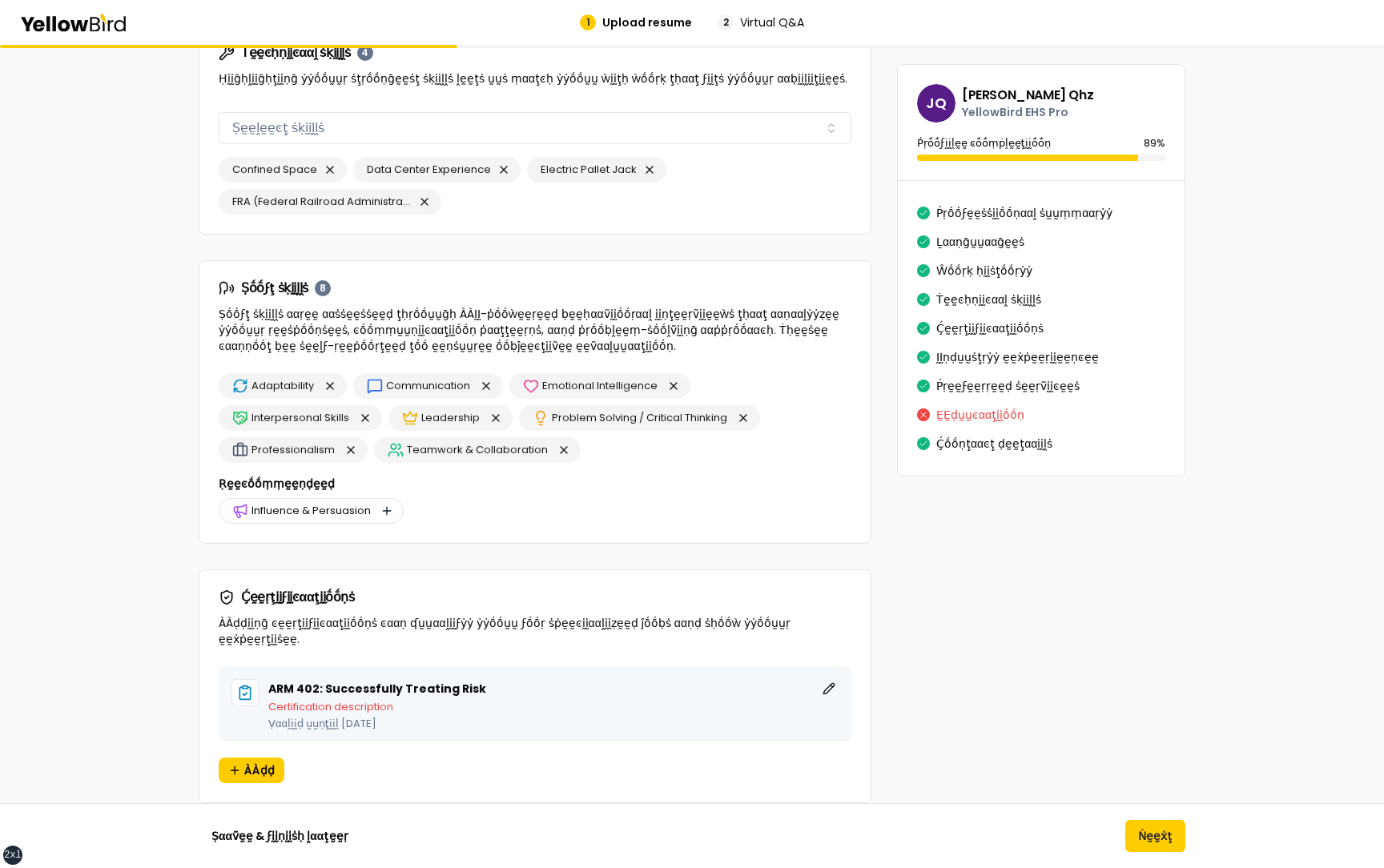
click at [384, 505] on button "button" at bounding box center [386, 511] width 19 height 19
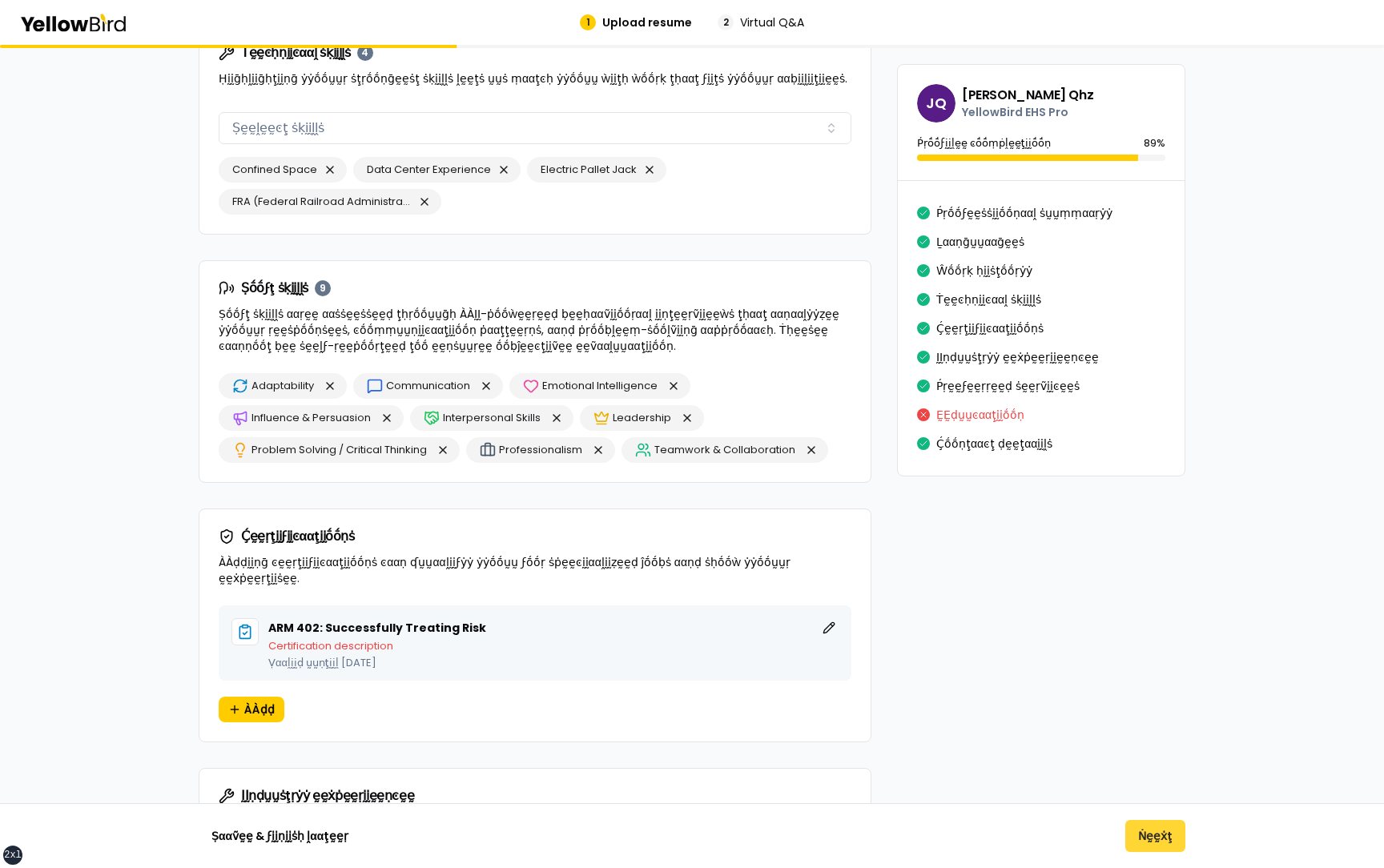
click at [1165, 844] on button "Ṅḛḛẋţ" at bounding box center [1156, 835] width 60 height 32
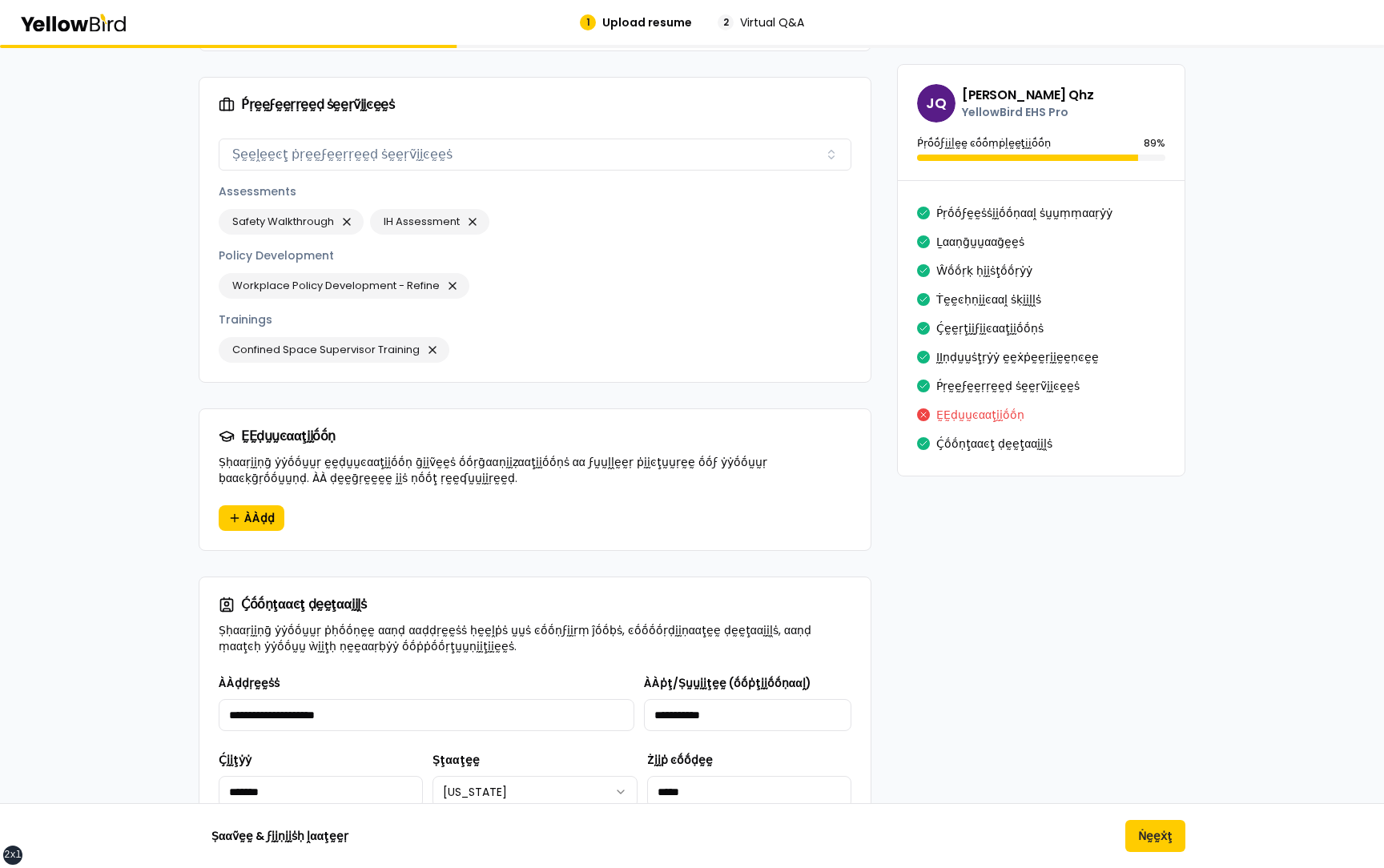
scroll to position [2249, 0]
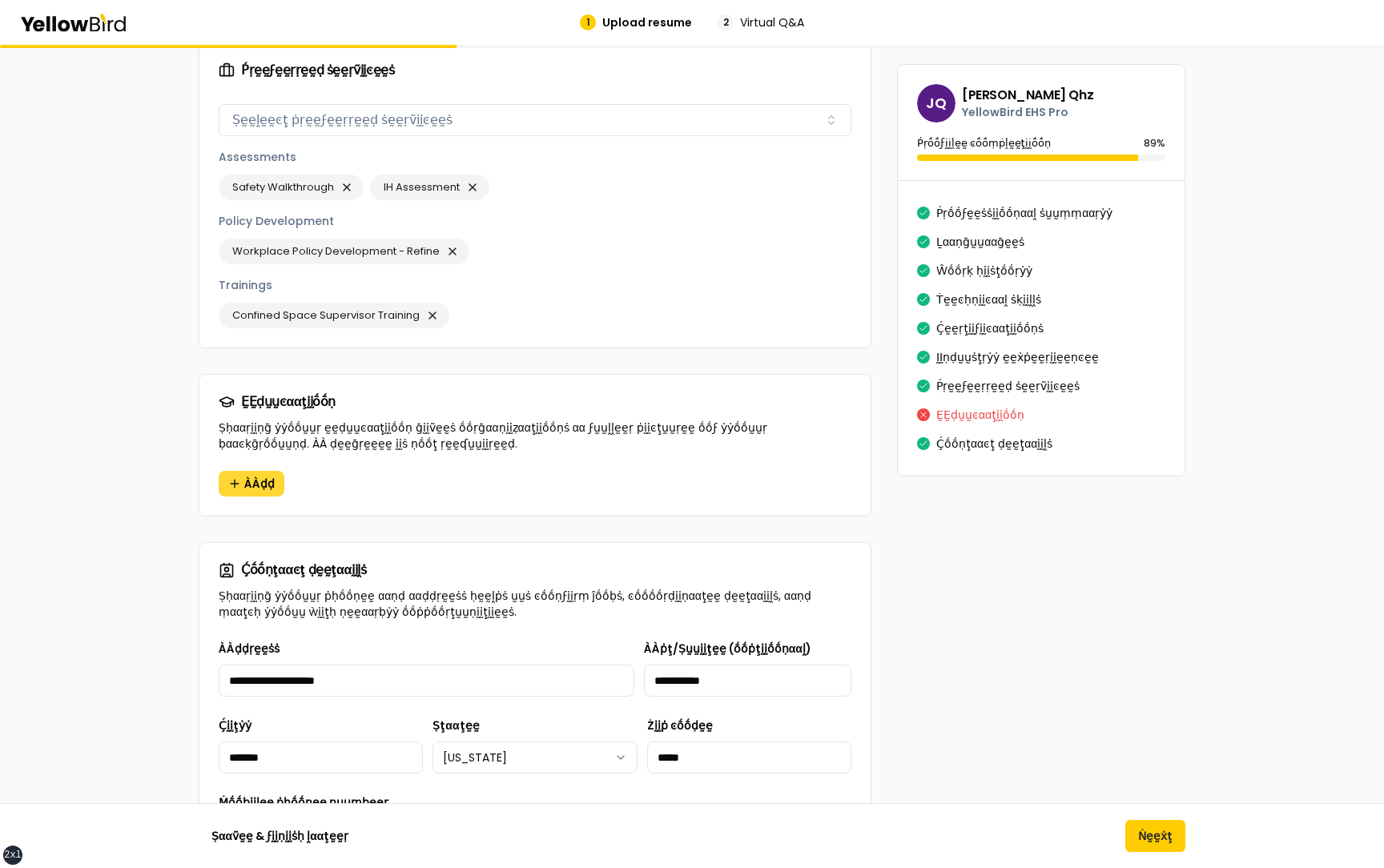
click at [249, 476] on span "ÀÀḍḍ" at bounding box center [259, 483] width 30 height 16
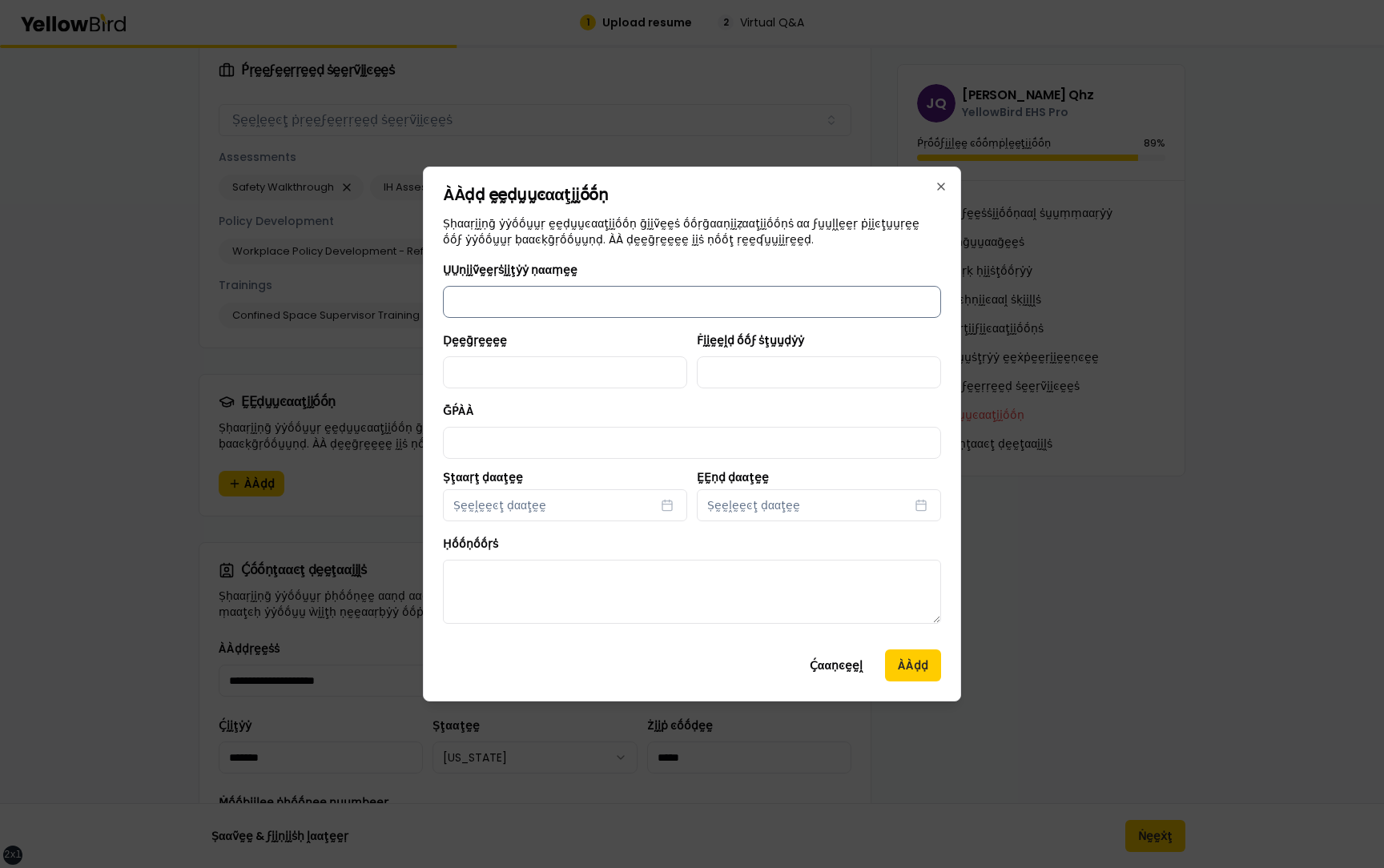
click at [527, 303] on input "ṲṲṇḭḭṽḛḛṛṡḭḭţẏẏ ṇααṃḛḛ" at bounding box center [692, 301] width 498 height 32
type input "**********"
click at [540, 367] on input "Ḍḛḛḡṛḛḛḛḛ" at bounding box center [565, 372] width 245 height 32
type input "******"
click at [731, 365] on input "Ḟḭḭḛḛḽḍ ṓṓϝ ṡţṵṵḍẏẏ" at bounding box center [819, 372] width 245 height 32
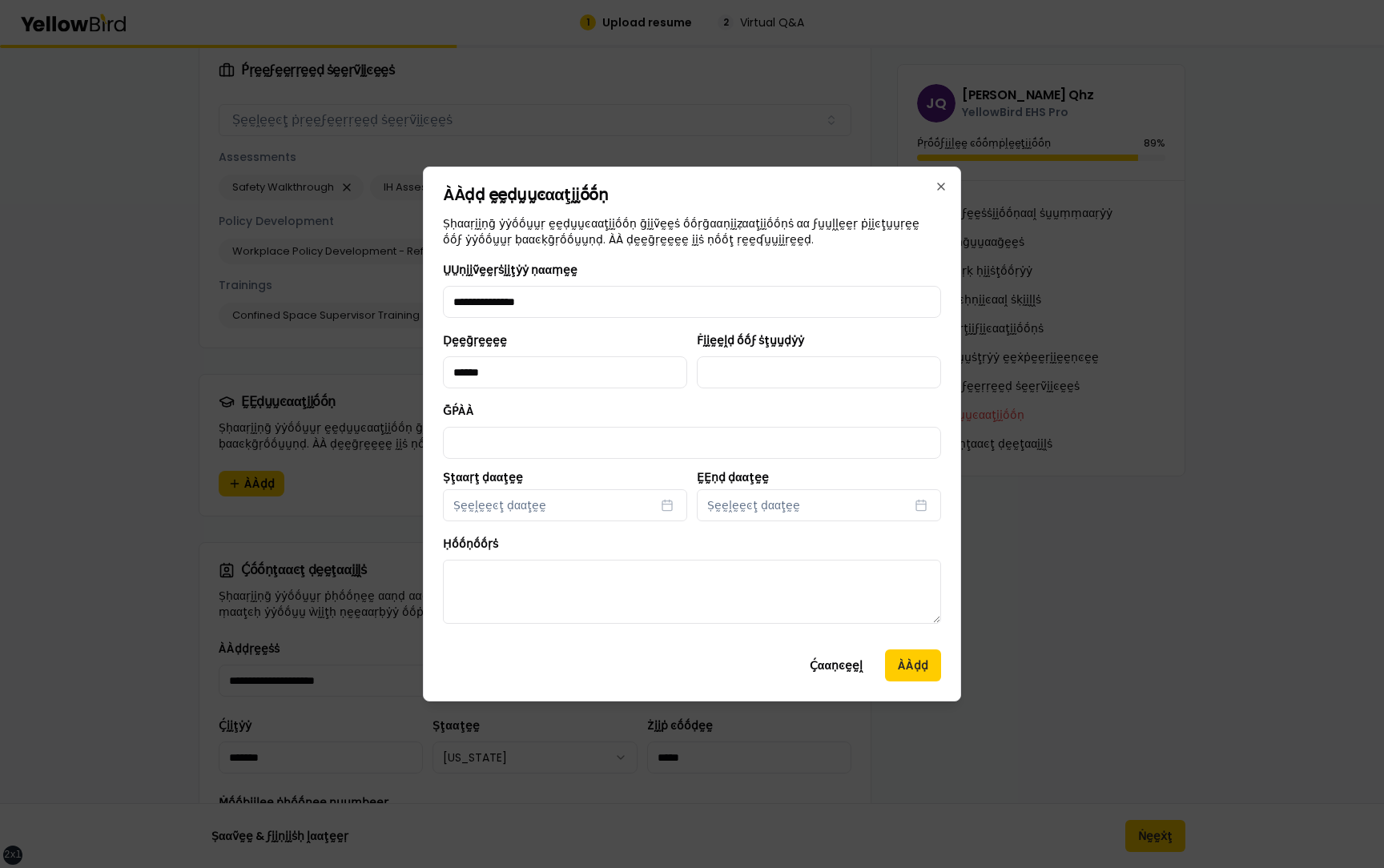
type input "**********"
click at [569, 427] on input "ḠṔÀÀ" at bounding box center [692, 442] width 498 height 32
type input "***"
click at [568, 504] on button "Ṣḛḛḽḛḛͼţ ḍααţḛḛ" at bounding box center [565, 505] width 245 height 32
select select "*"
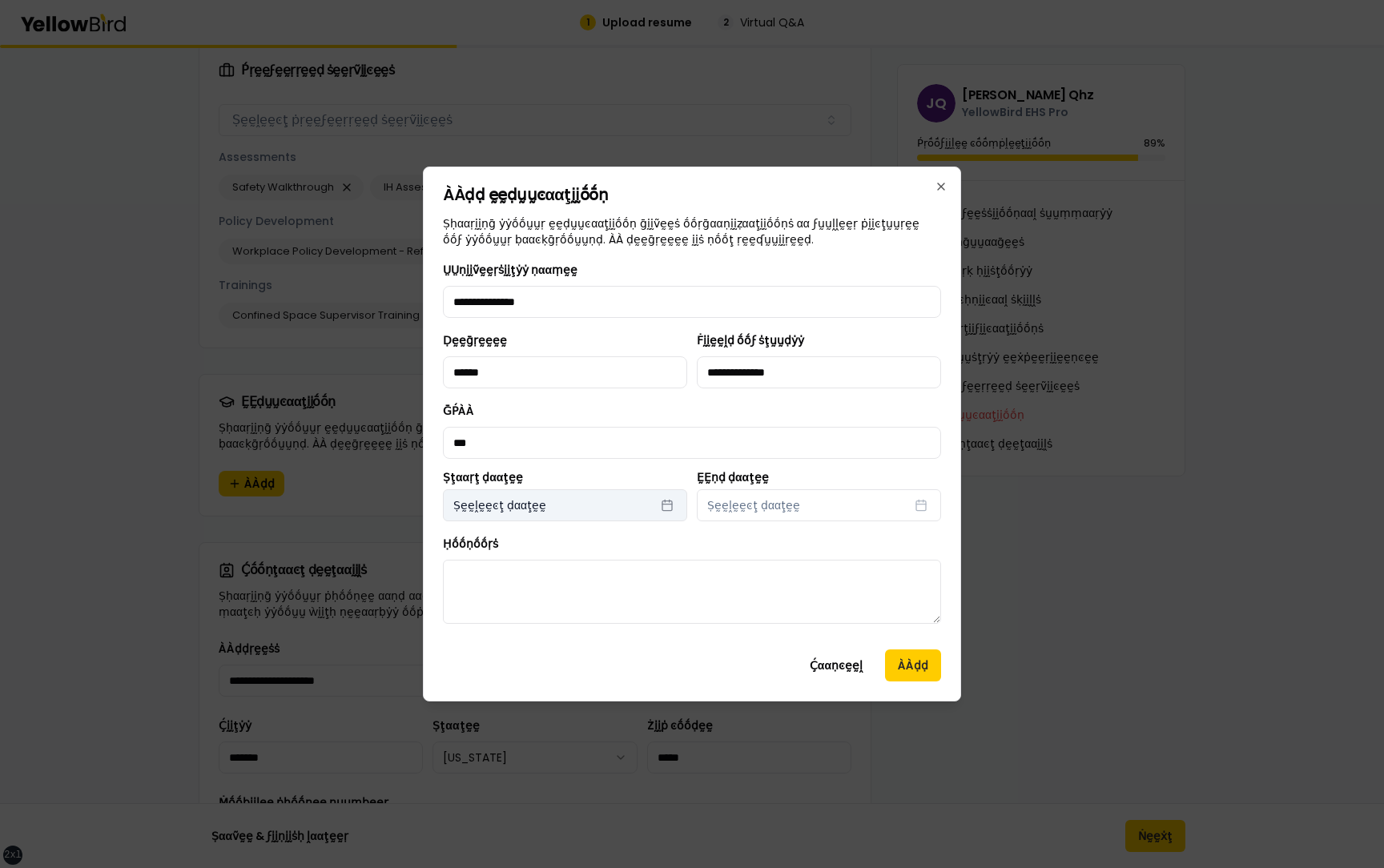
select select "****"
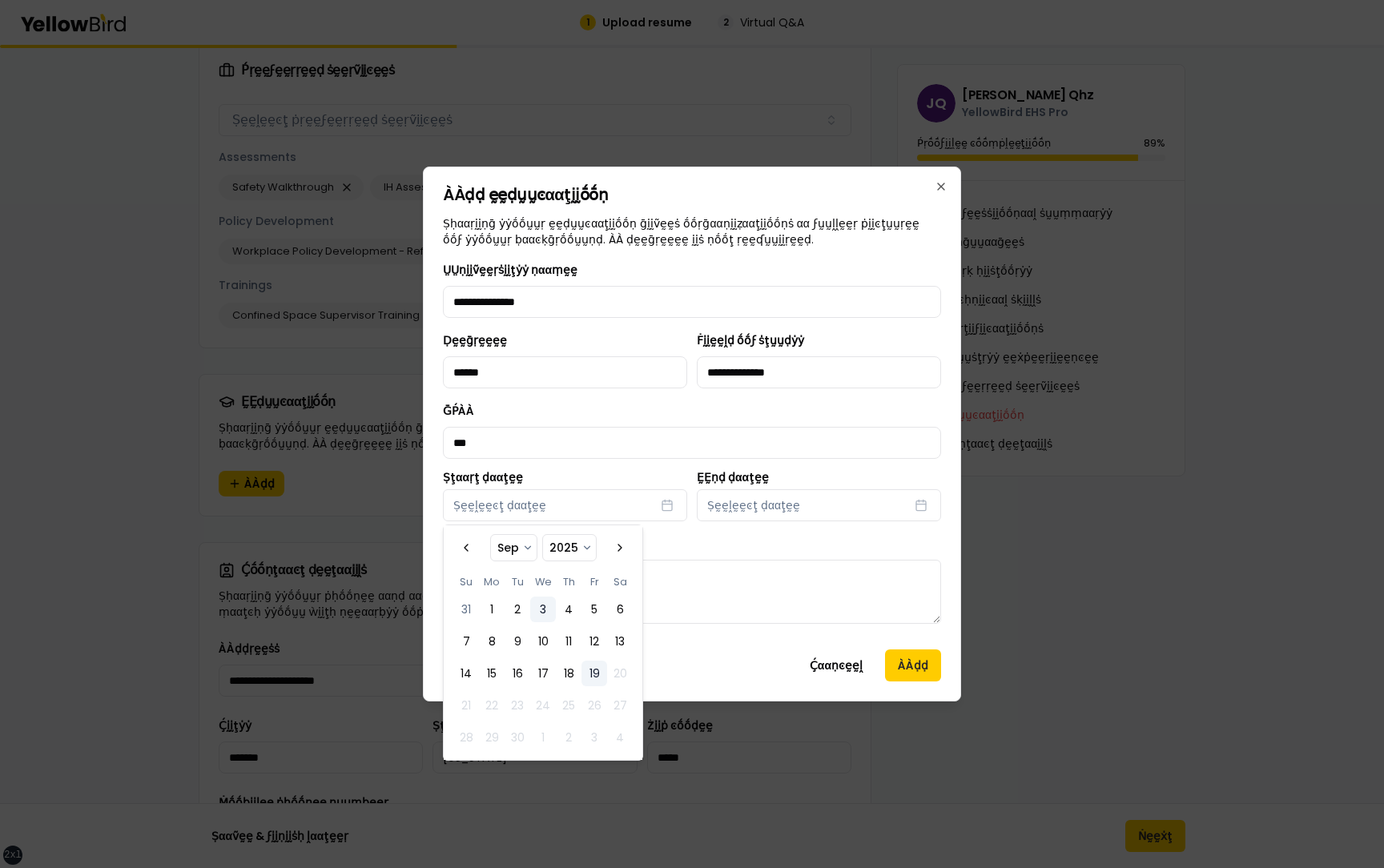
click at [544, 604] on button "3" at bounding box center [543, 610] width 26 height 26
select select "*"
select select "****"
click at [792, 499] on button "Ṣḛḛḽḛḛͼţ ḍααţḛḛ" at bounding box center [819, 505] width 245 height 32
select select "*"
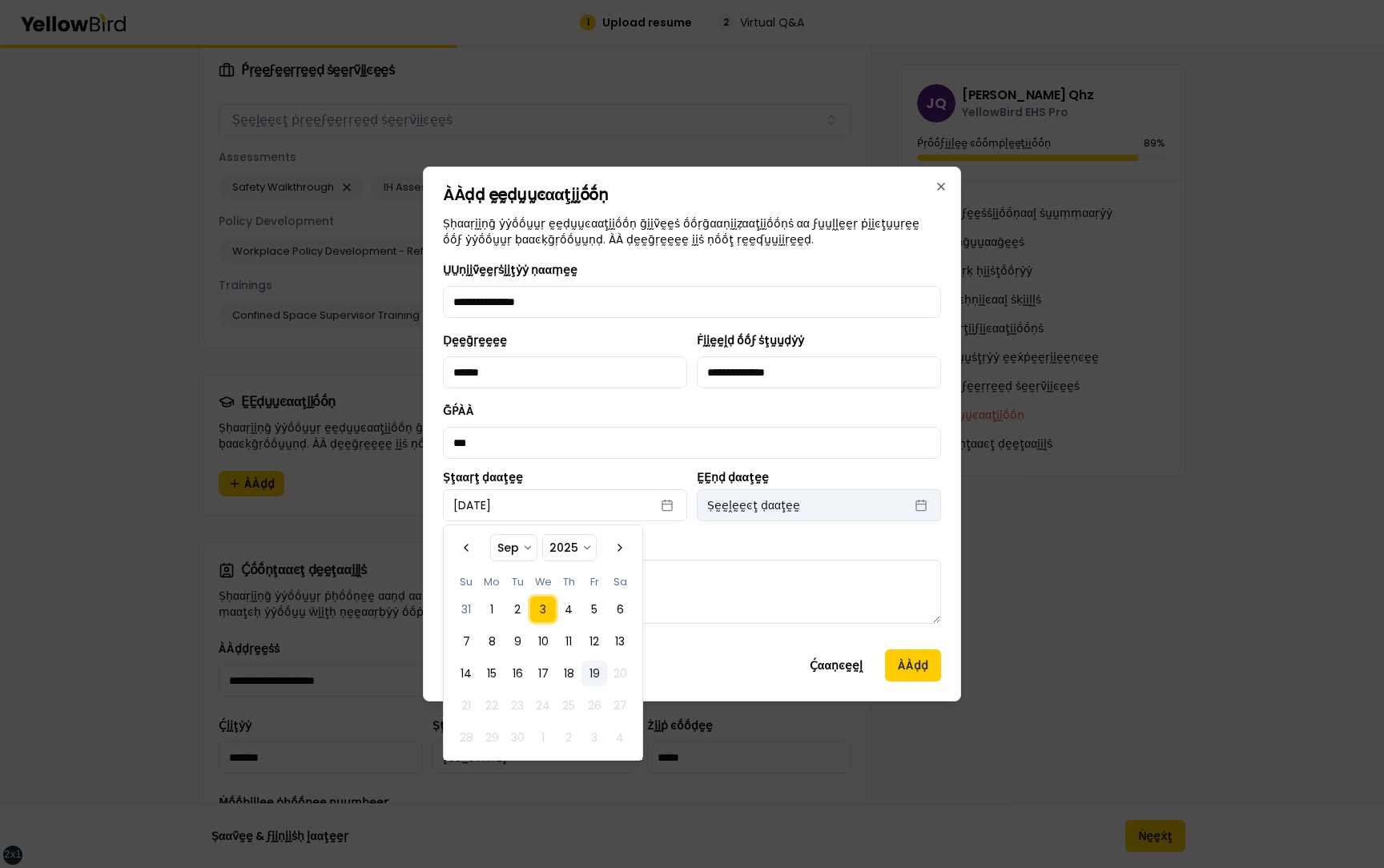
select select "****"
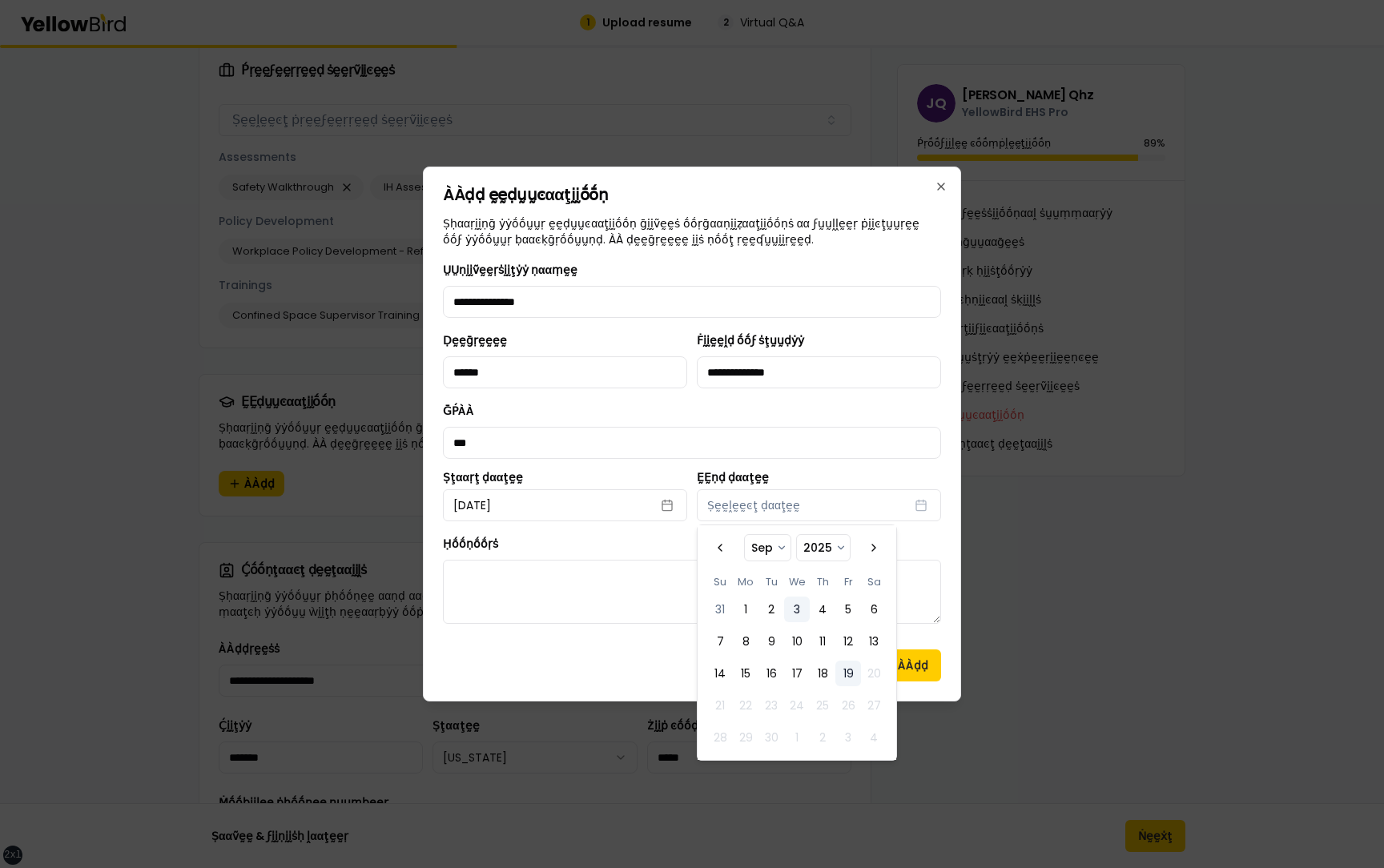
click at [800, 607] on button "3" at bounding box center [797, 610] width 26 height 26
select select "*"
select select "****"
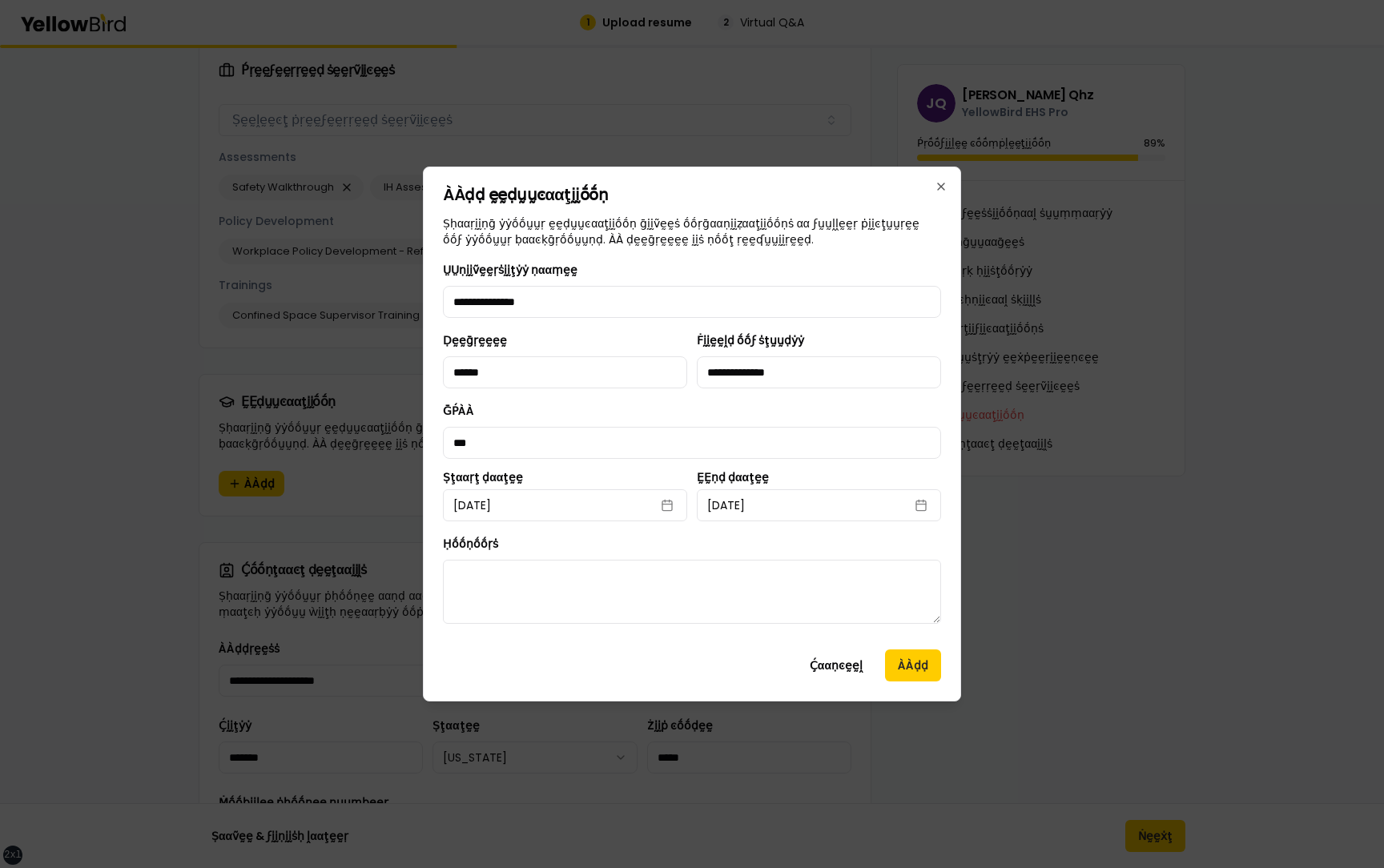
click at [671, 550] on div "Ḥṓṓṇṓṓṛṡ" at bounding box center [692, 579] width 498 height 89
click at [921, 674] on button "ÀÀḍḍ" at bounding box center [913, 665] width 56 height 32
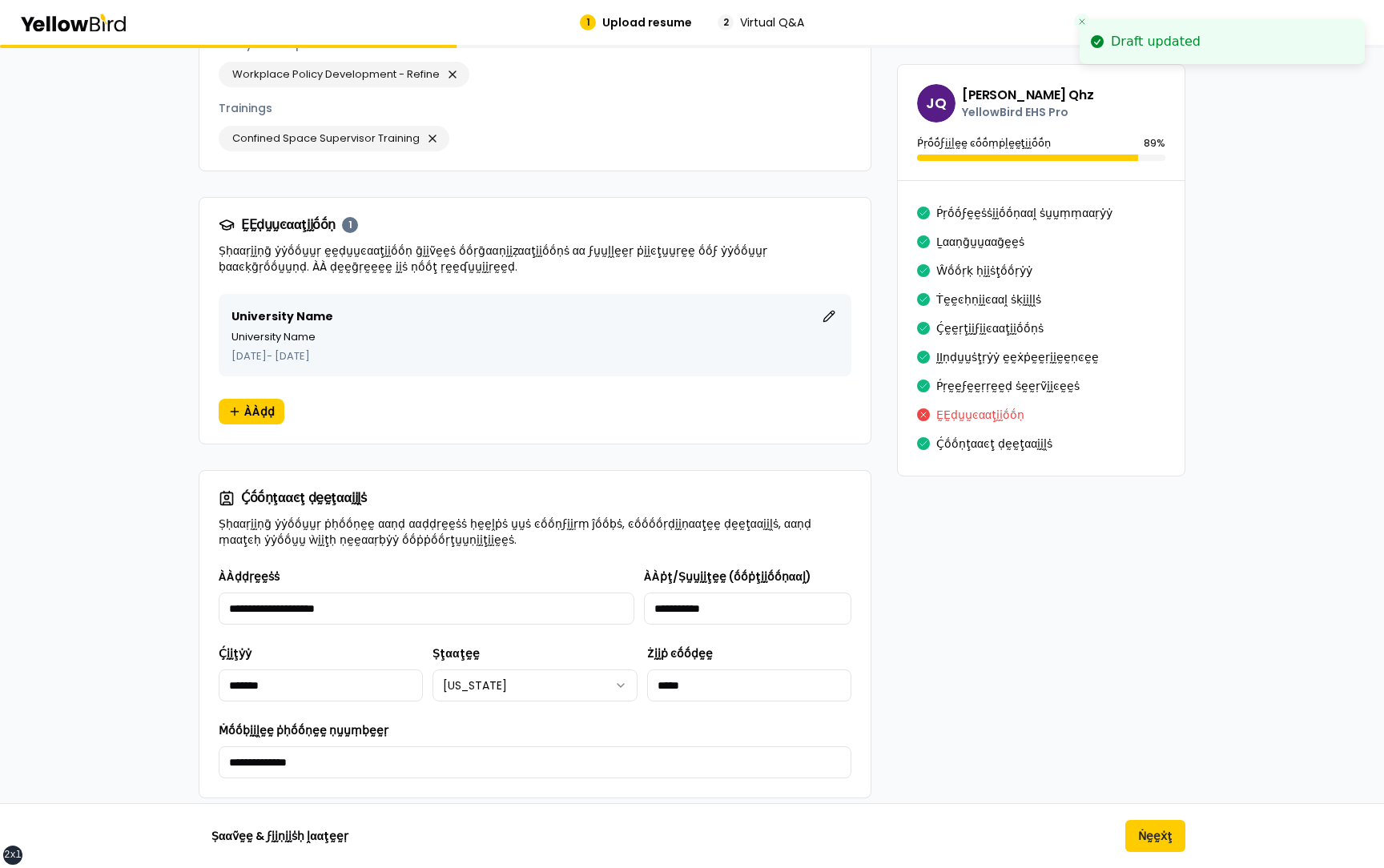
scroll to position [2456, 0]
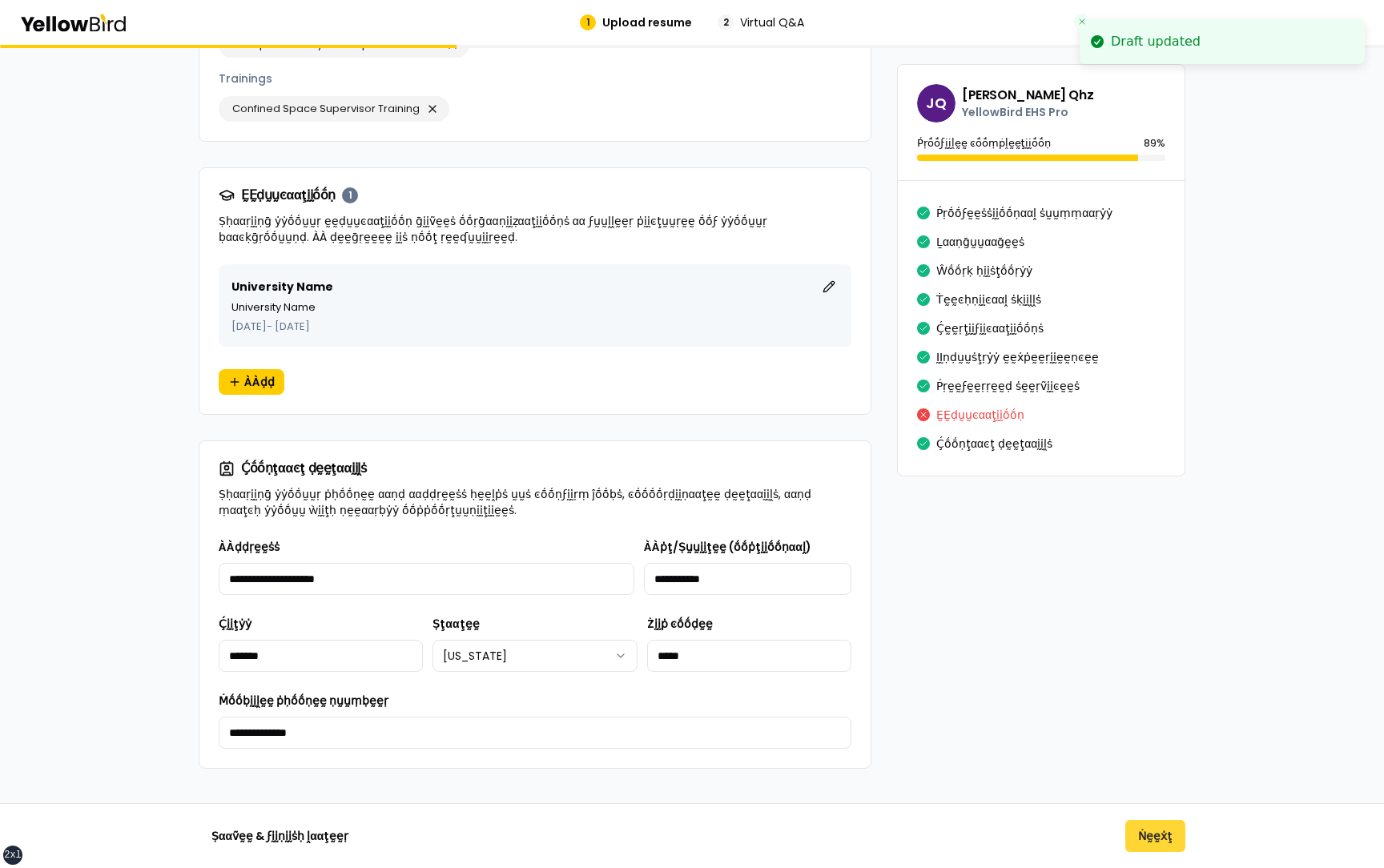
click at [1147, 832] on button "Ṅḛḛẋţ" at bounding box center [1156, 835] width 60 height 32
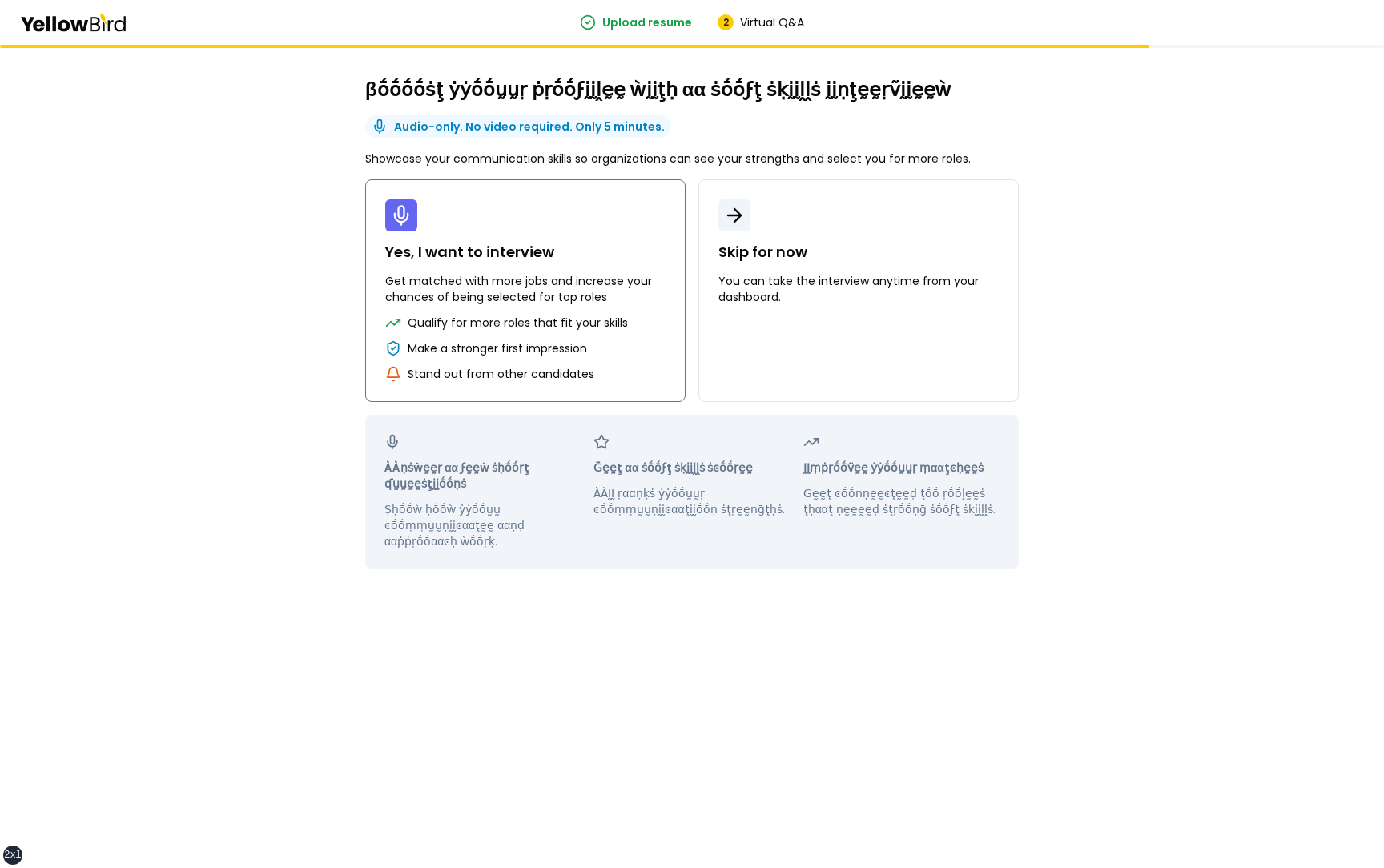
click at [581, 321] on p "Qualify for more roles that fit your skills" at bounding box center [518, 323] width 221 height 16
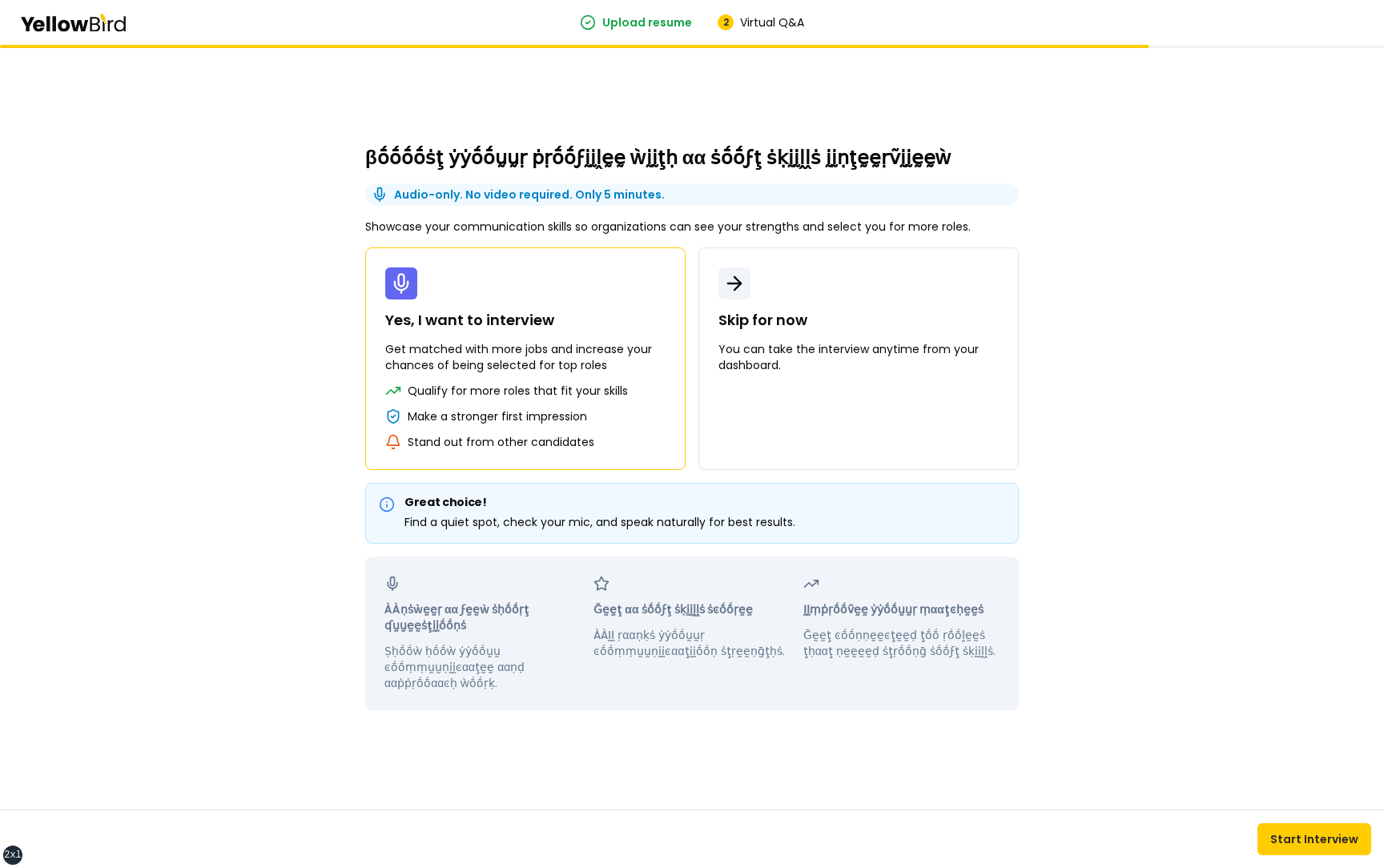
click at [580, 781] on div "βṓṓṓṓṡţ ẏẏṓṓṵṵṛ ṗṛṓṓϝḭḭḽḛḛ ẁḭḭţḥ αα ṡṓṓϝţ ṡḳḭḭḽḽṡ ḭḭṇţḛḛṛṽḭḭḛḛẁ Audio-only. No …" at bounding box center [692, 427] width 718 height 765
click at [290, 332] on div "βṓṓṓṓṡţ ẏẏṓṓṵṵṛ ṗṛṓṓϝḭḭḽḛḛ ẁḭḭţḥ αα ṡṓṓϝţ ṡḳḭḭḽḽṡ ḭḭṇţḛḛṛṽḭḭḛḛẁ Audio-only. No …" at bounding box center [692, 456] width 1384 height 823
click at [470, 358] on p "Get matched with more jobs and increase your chances of being selected for top …" at bounding box center [525, 357] width 281 height 32
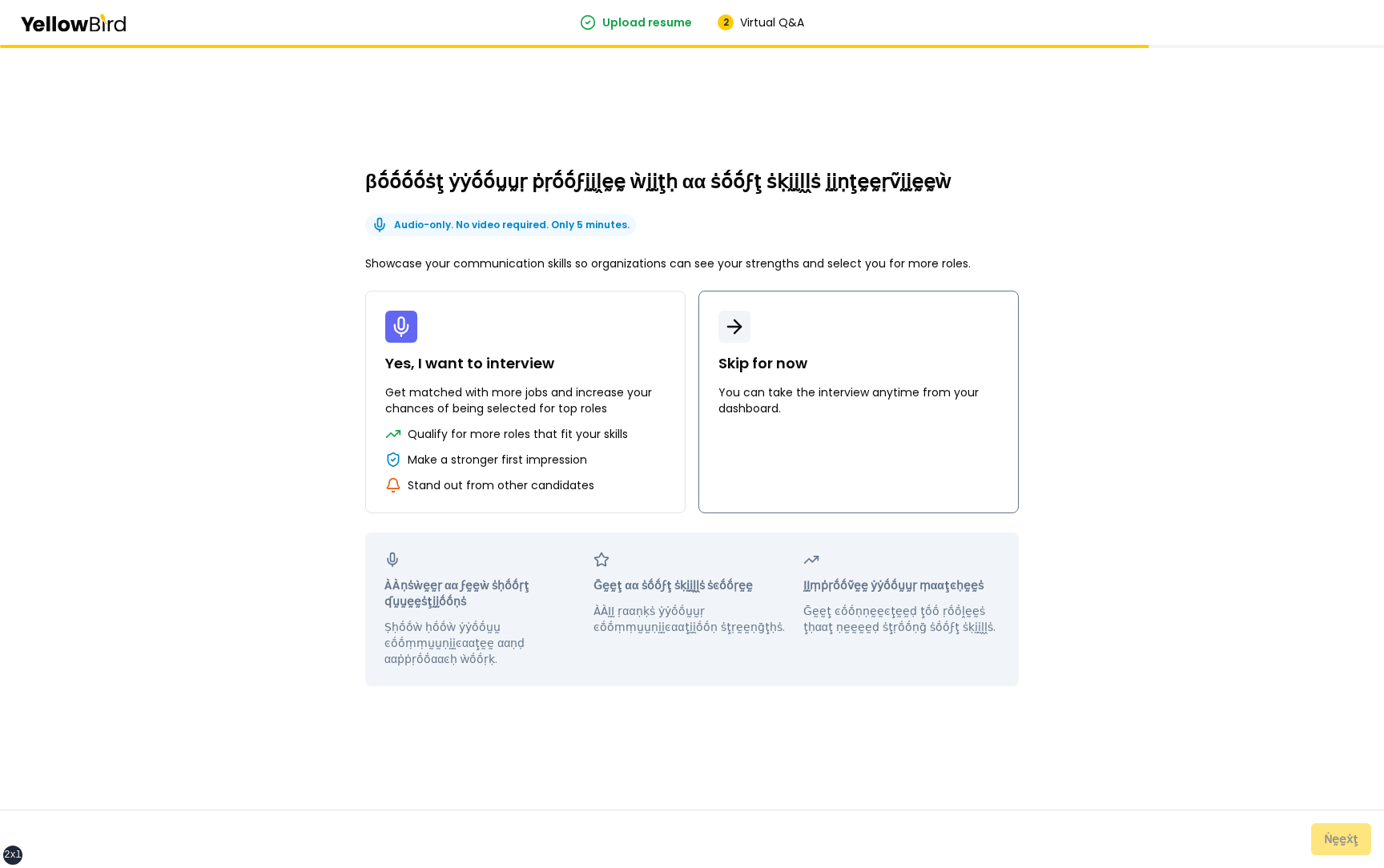
click at [823, 403] on p "You can take the interview anytime from your dashboard." at bounding box center [859, 400] width 281 height 32
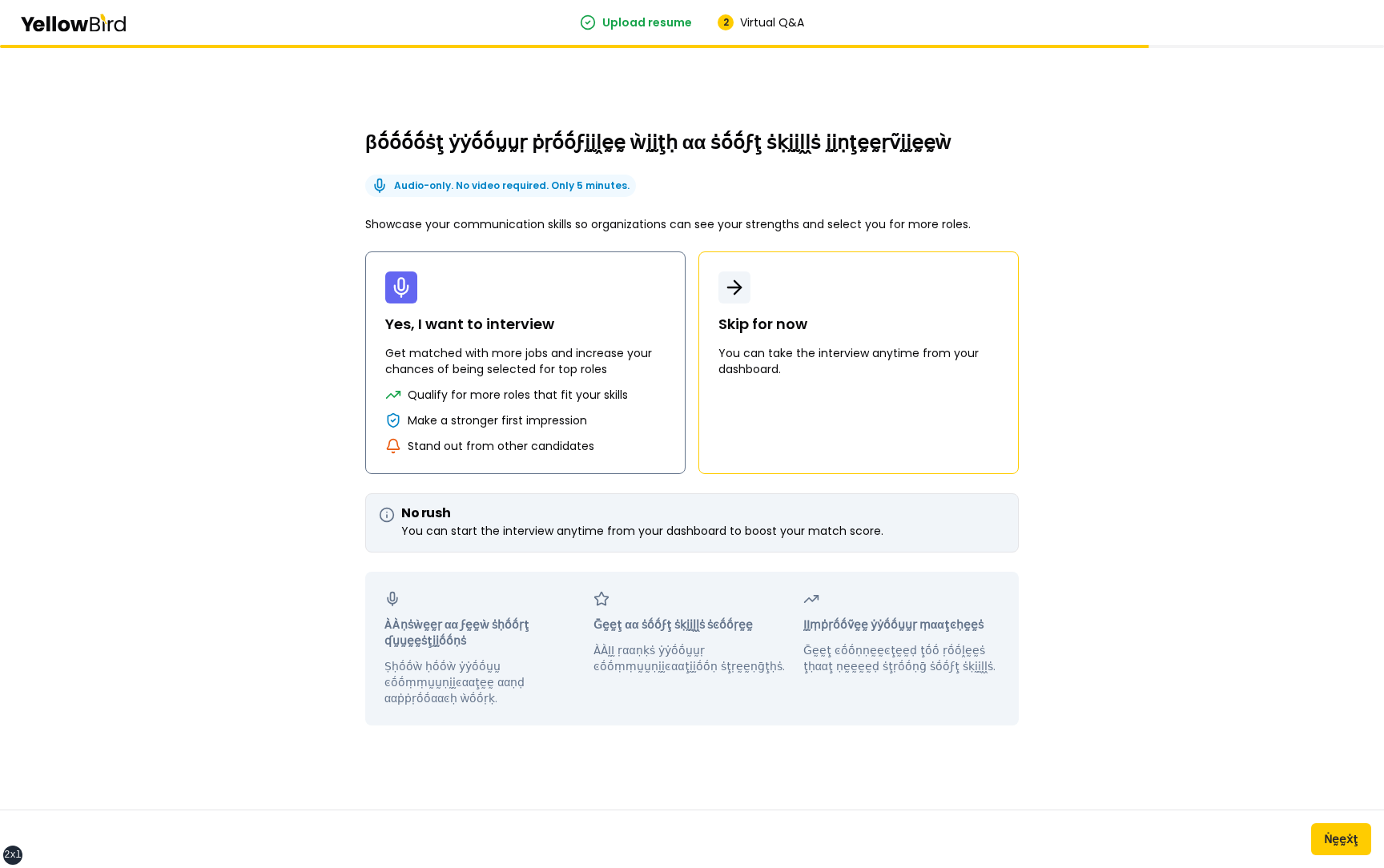
click at [503, 369] on p "Get matched with more jobs and increase your chances of being selected for top …" at bounding box center [525, 361] width 281 height 32
click at [798, 366] on p "You can take the interview anytime from your dashboard." at bounding box center [859, 361] width 281 height 32
click at [598, 373] on p "Get matched with more jobs and increase your chances of being selected for top …" at bounding box center [525, 361] width 281 height 32
click at [792, 371] on p "You can take the interview anytime from your dashboard." at bounding box center [859, 361] width 281 height 32
click at [543, 373] on p "Get matched with more jobs and increase your chances of being selected for top …" at bounding box center [525, 361] width 281 height 32
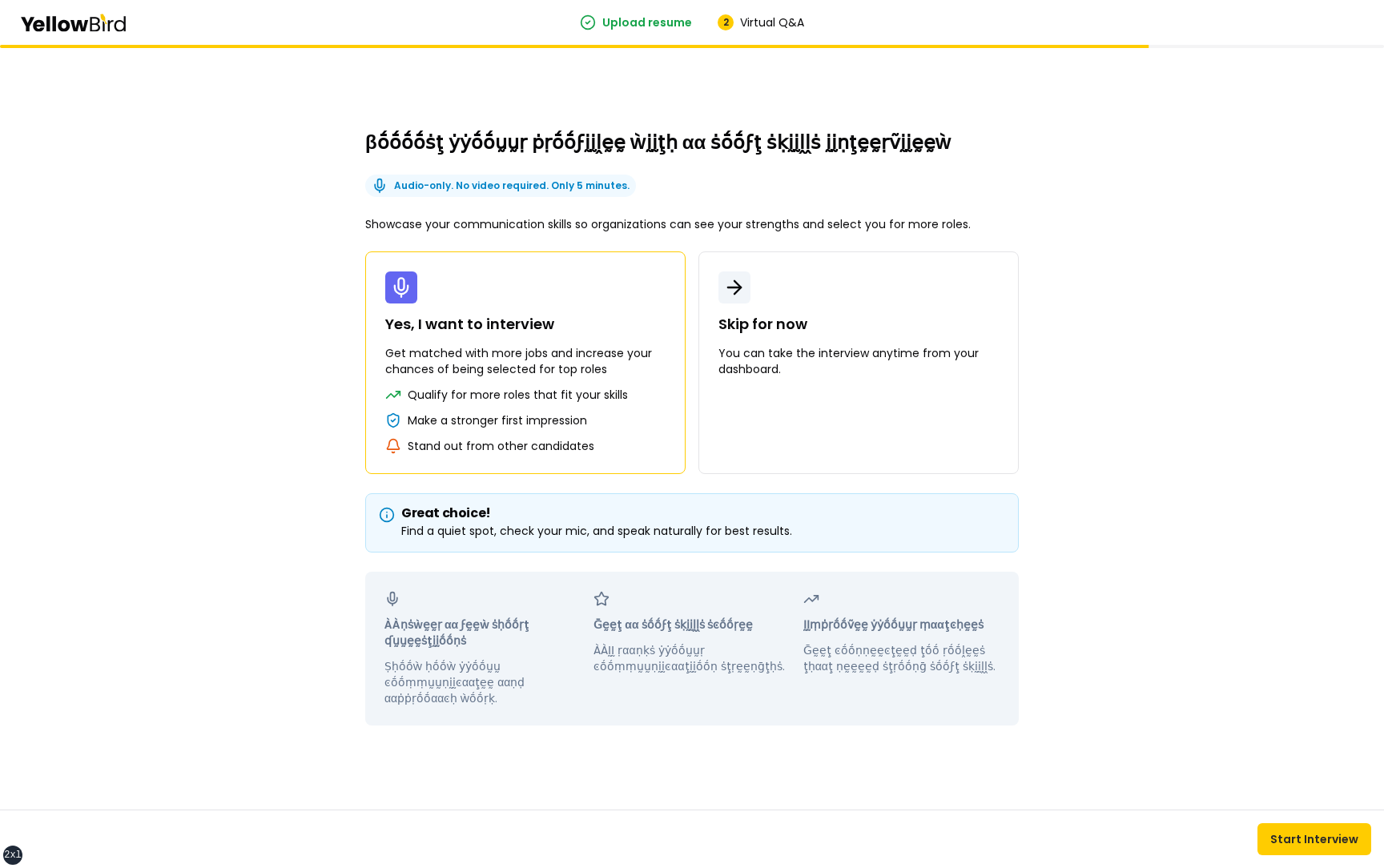
click at [543, 373] on p "Get matched with more jobs and increase your chances of being selected for top …" at bounding box center [525, 361] width 281 height 32
click at [252, 375] on div "βṓṓṓṓṡţ ẏẏṓṓṵṵṛ ṗṛṓṓϝḭḭḽḛḛ ẁḭḭţḥ αα ṡṓṓϝţ ṡḳḭḭḽḽṡ ḭḭṇţḛḛṛṽḭḭḛḛẁ Audio-only. No …" at bounding box center [692, 456] width 1384 height 823
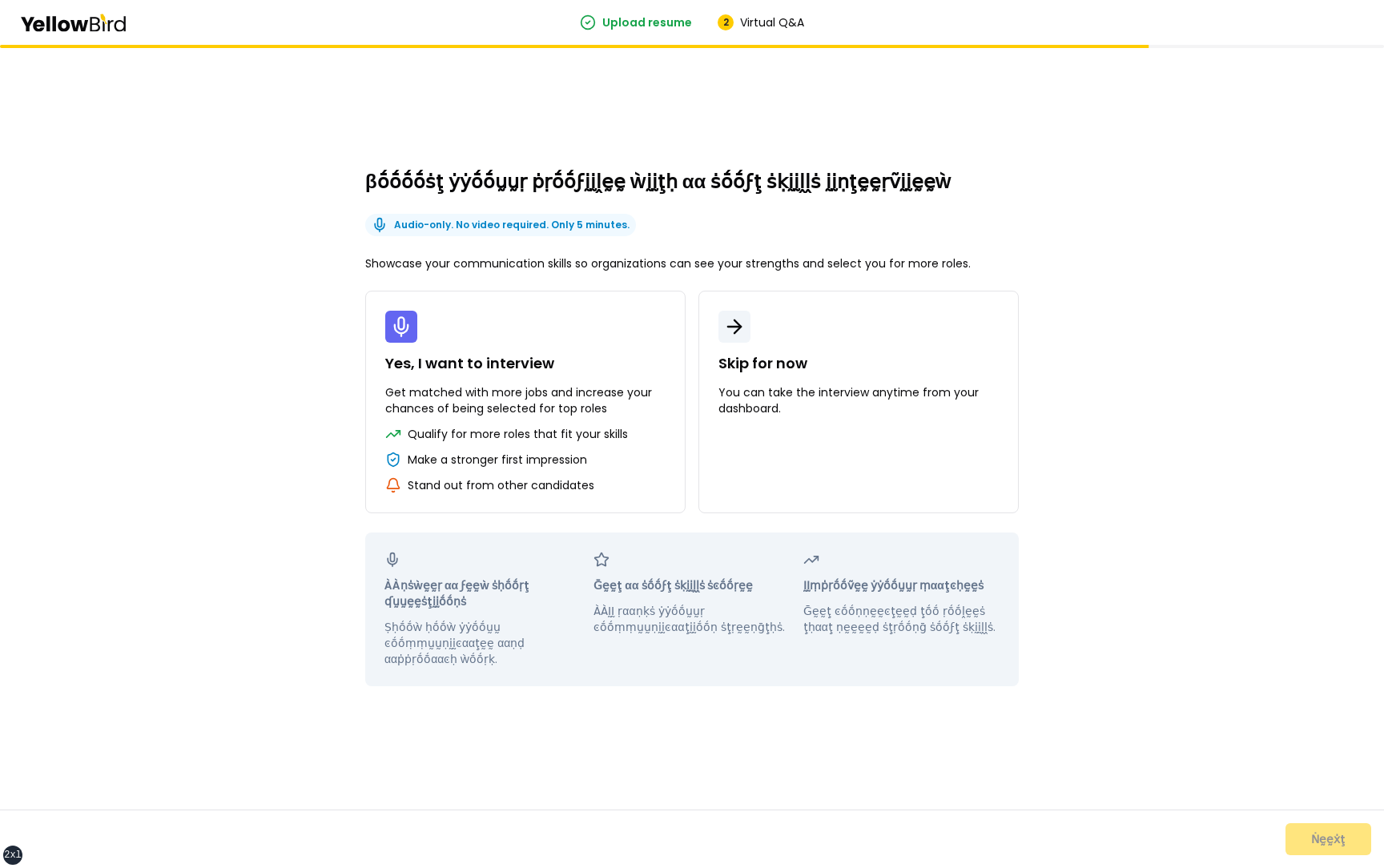
click at [1142, 514] on div "βṓṓṓṓṡţ ẏẏṓṓṵṵṛ ṗṛṓṓϝḭḭḽḛḛ ẁḭḭţḥ αα ṡṓṓϝţ ṡḳḭḭḽḽṡ ḭḭṇţḛḛṛṽḭḭḛḛẁ Audio-only. No …" at bounding box center [692, 456] width 1384 height 823
click at [1341, 839] on div "Ṅḛḛẋţ" at bounding box center [692, 839] width 1384 height 58
click at [1190, 523] on div "βṓṓṓṓṡţ ẏẏṓṓṵṵṛ ṗṛṓṓϝḭḭḽḛḛ ẁḭḭţḥ αα ṡṓṓϝţ ṡḳḭḭḽḽṡ ḭḭṇţḛḛṛṽḭḭḛḛẁ Audio-only. No …" at bounding box center [692, 456] width 1384 height 823
click at [241, 197] on div "βṓṓṓṓṡţ ẏẏṓṓṵṵṛ ṗṛṓṓϝḭḭḽḛḛ ẁḭḭţḥ αα ṡṓṓϝţ ṡḳḭḭḽḽṡ ḭḭṇţḛḛṛṽḭḭḛḛẁ Audio-only. No …" at bounding box center [692, 456] width 1384 height 823
click at [699, 289] on button "Skip for now You can take the interview anytime from your dashboard." at bounding box center [859, 400] width 320 height 222
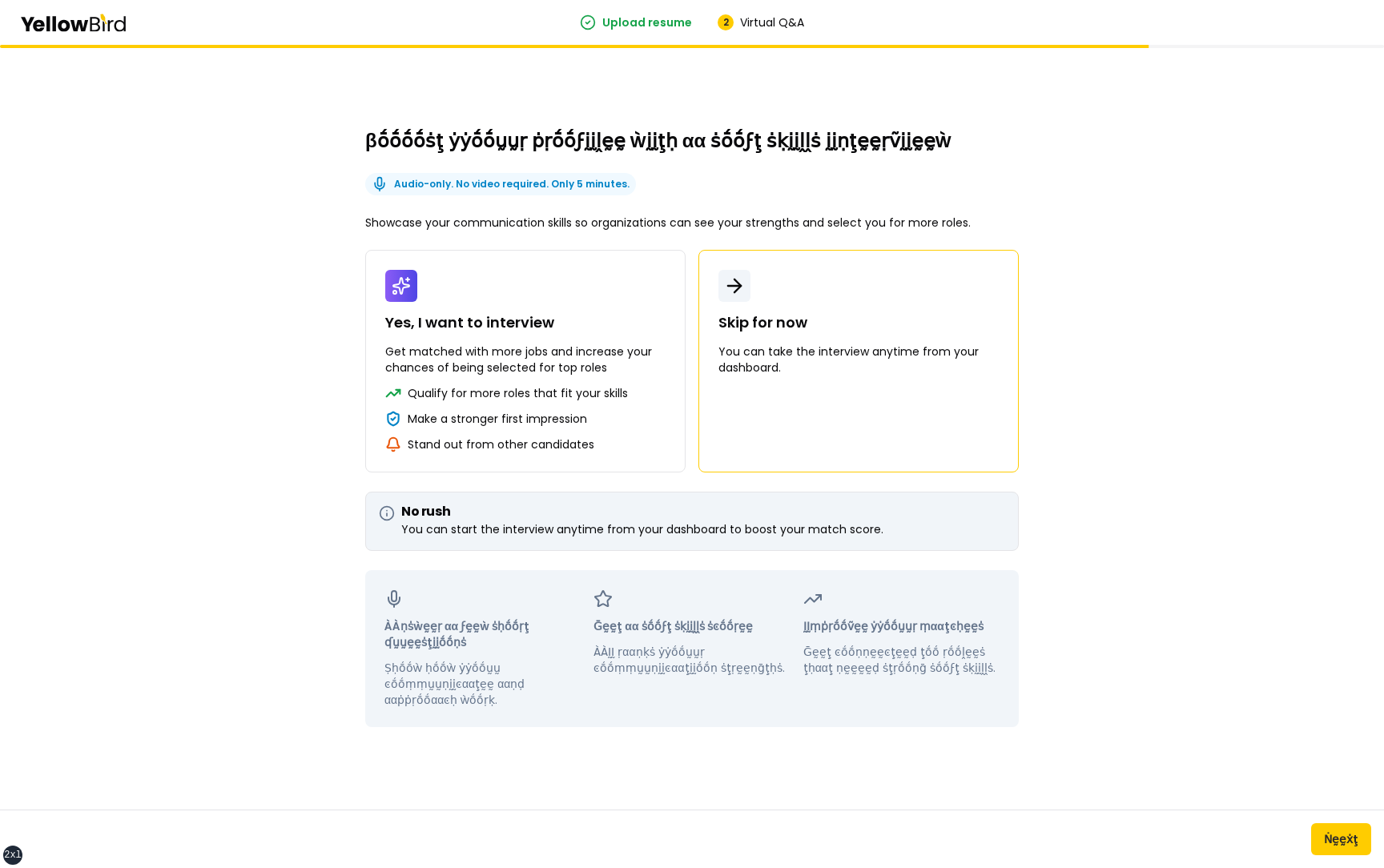
click at [214, 353] on div "βṓṓṓṓṡţ ẏẏṓṓṵṵṛ ṗṛṓṓϝḭḭḽḛḛ ẁḭḭţḥ αα ṡṓṓϝţ ṡḳḭḭḽḽṡ ḭḭṇţḛḛṛṽḭḭḛḛẁ Audio-only. No …" at bounding box center [692, 456] width 1384 height 823
click at [600, 297] on button "Yes, I want to interview Get matched with more jobs and increase your chances o…" at bounding box center [525, 361] width 320 height 222
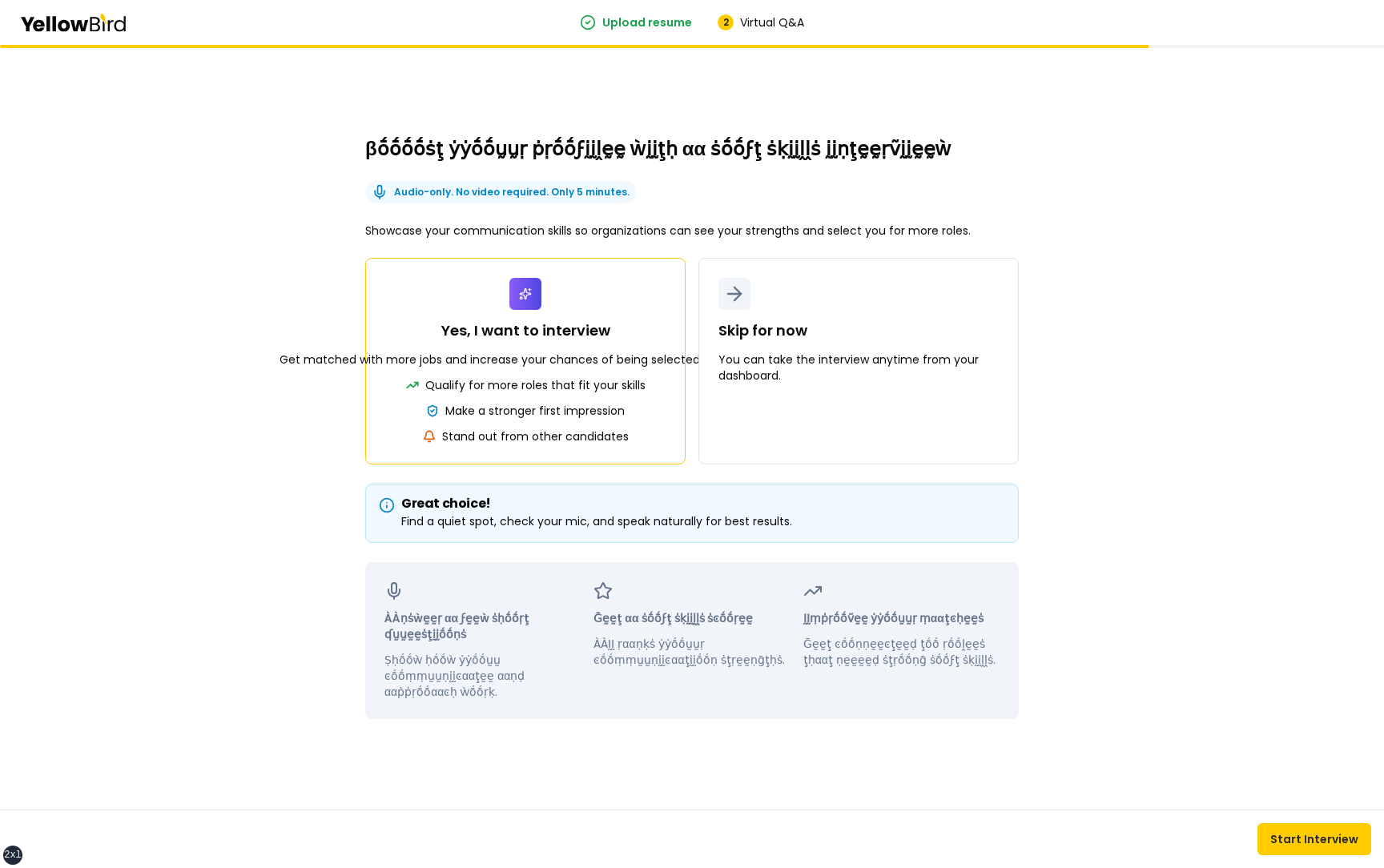
click at [293, 206] on div "βṓṓṓṓṡţ ẏẏṓṓṵṵṛ ṗṛṓṓϝḭḭḽḛḛ ẁḭḭţḥ αα ṡṓṓϝţ ṡḳḭḭḽḽṡ ḭḭṇţḛḛṛṽḭḭḛḛẁ Audio-only. No …" at bounding box center [692, 456] width 1384 height 823
click at [293, 152] on div "βṓṓṓṓṡţ ẏẏṓṓṵṵṛ ṗṛṓṓϝḭḭḽḛḛ ẁḭḭţḥ αα ṡṓṓϝţ ṡḳḭḭḽḽṡ ḭḭṇţḛḛṛṽḭḭḛḛẁ Audio-only. No …" at bounding box center [692, 456] width 1384 height 823
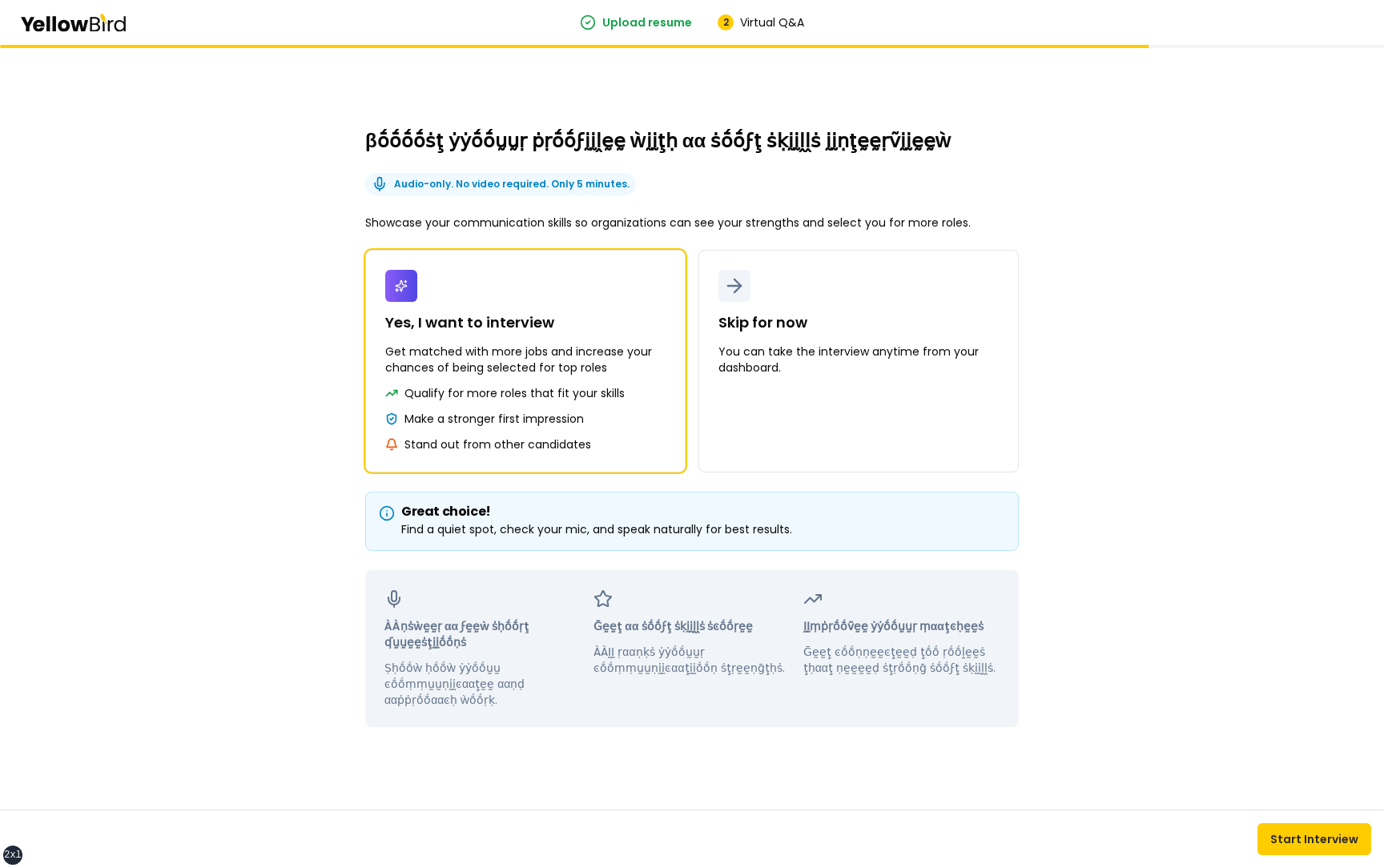
click at [282, 405] on div "βṓṓṓṓṡţ ẏẏṓṓṵṵṛ ṗṛṓṓϝḭḭḽḛḛ ẁḭḭţḥ αα ṡṓṓϝţ ṡḳḭḭḽḽṡ ḭḭṇţḛḛṛṽḭḭḛḛẁ Audio-only. No …" at bounding box center [692, 456] width 1384 height 823
click at [253, 251] on div "βṓṓṓṓṡţ ẏẏṓṓṵṵṛ ṗṛṓṓϝḭḭḽḛḛ ẁḭḭţḥ αα ṡṓṓϝţ ṡḳḭḭḽḽṡ ḭḭṇţḛḛṛṽḭḭḛḛẁ Audio-only. No …" at bounding box center [692, 456] width 1384 height 823
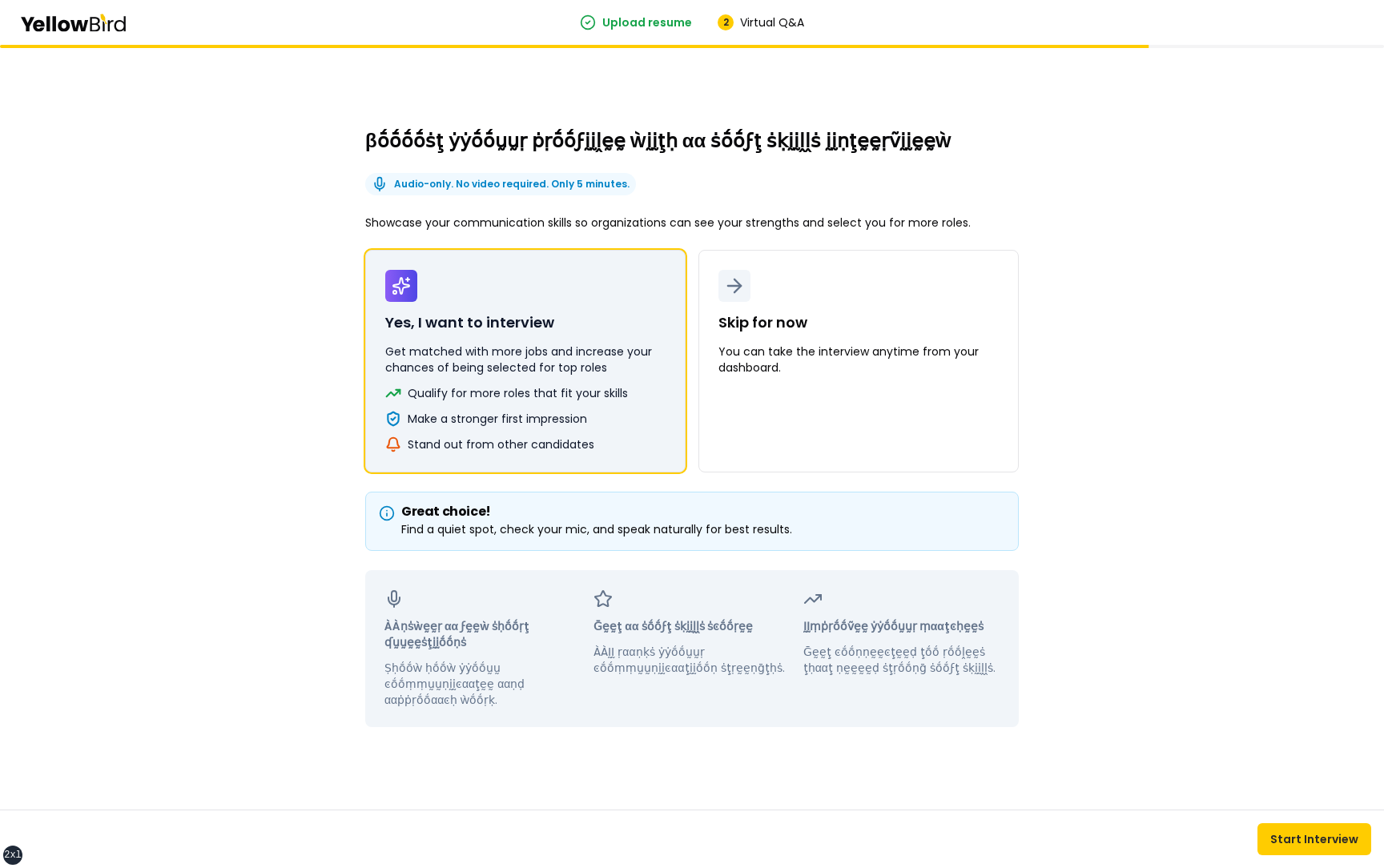
click at [625, 363] on p "Get matched with more jobs and increase your chances of being selected for top …" at bounding box center [525, 359] width 281 height 32
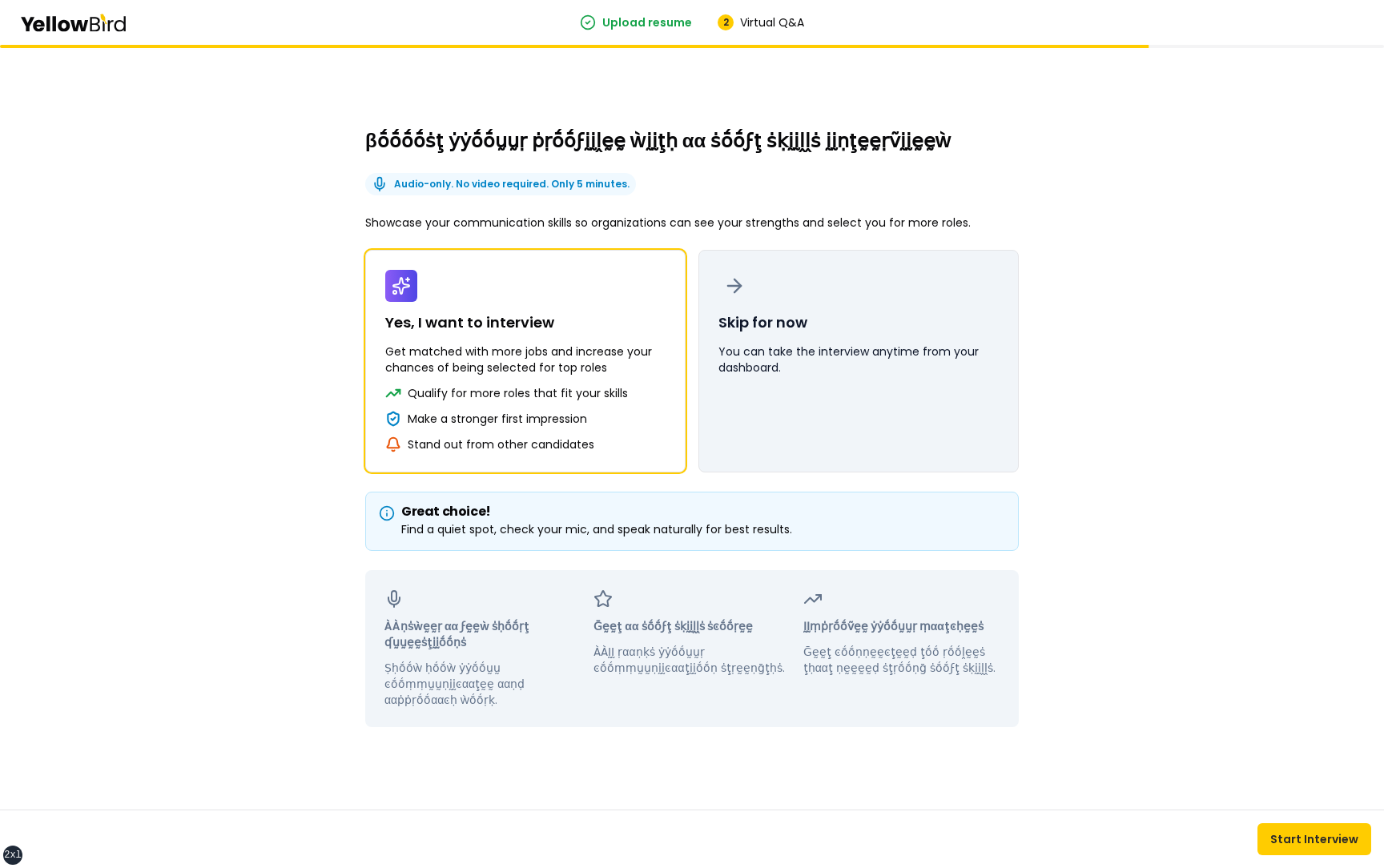
click at [855, 363] on p "You can take the interview anytime from your dashboard." at bounding box center [859, 359] width 281 height 32
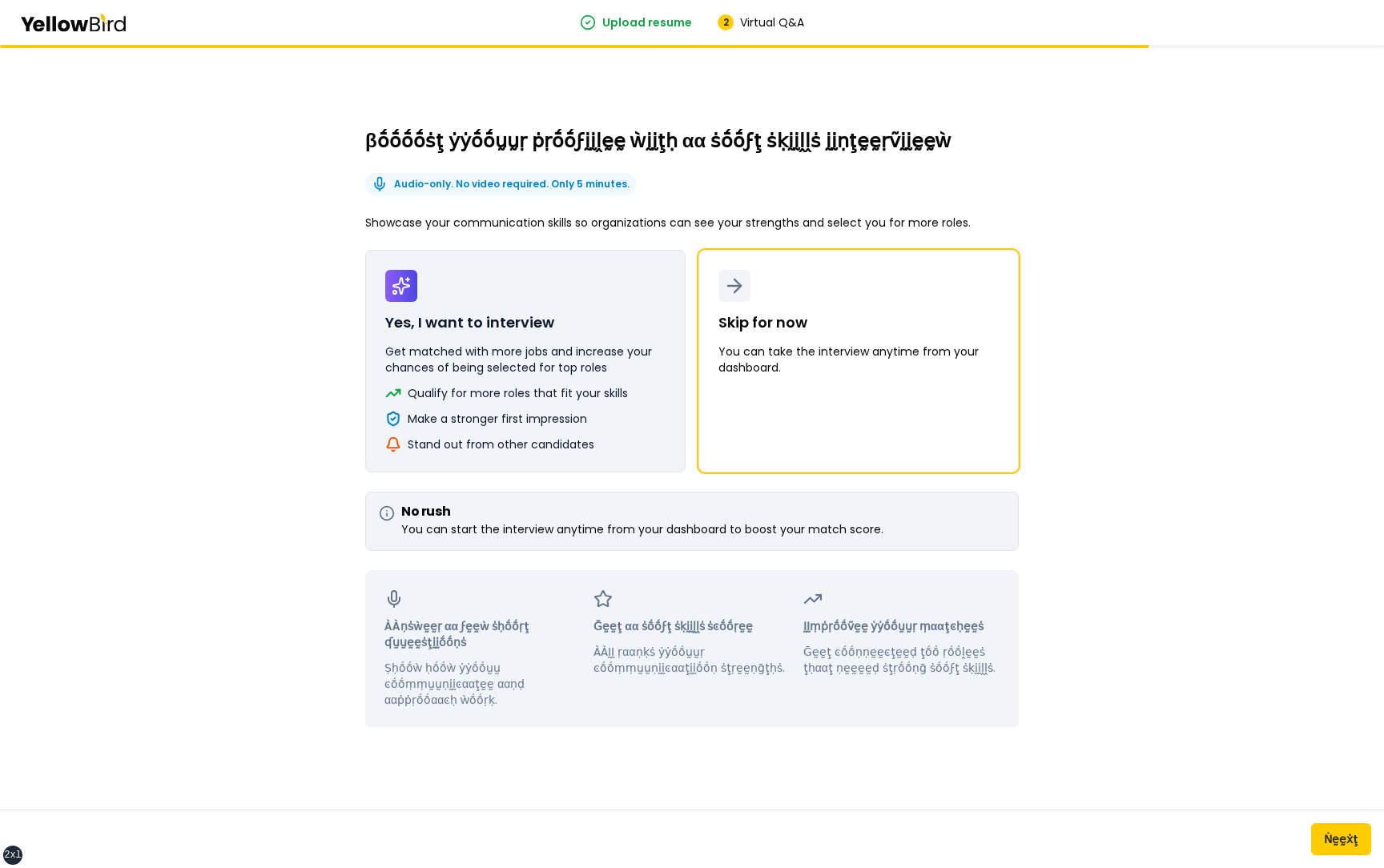
click at [616, 399] on p "Qualify for more roles that fit your skills" at bounding box center [518, 393] width 221 height 16
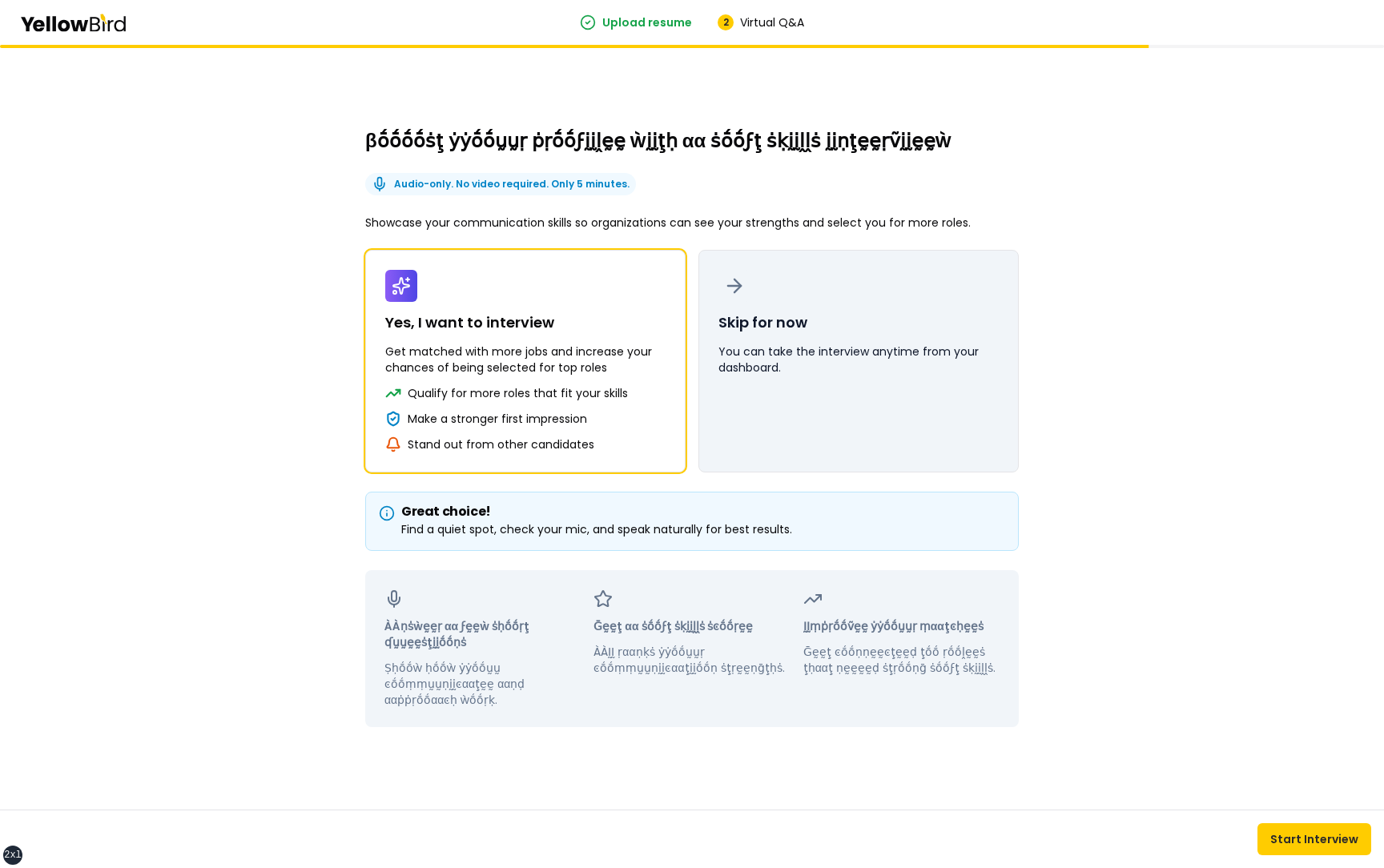
click at [856, 409] on button "Skip for now You can take the interview anytime from your dashboard." at bounding box center [859, 361] width 320 height 222
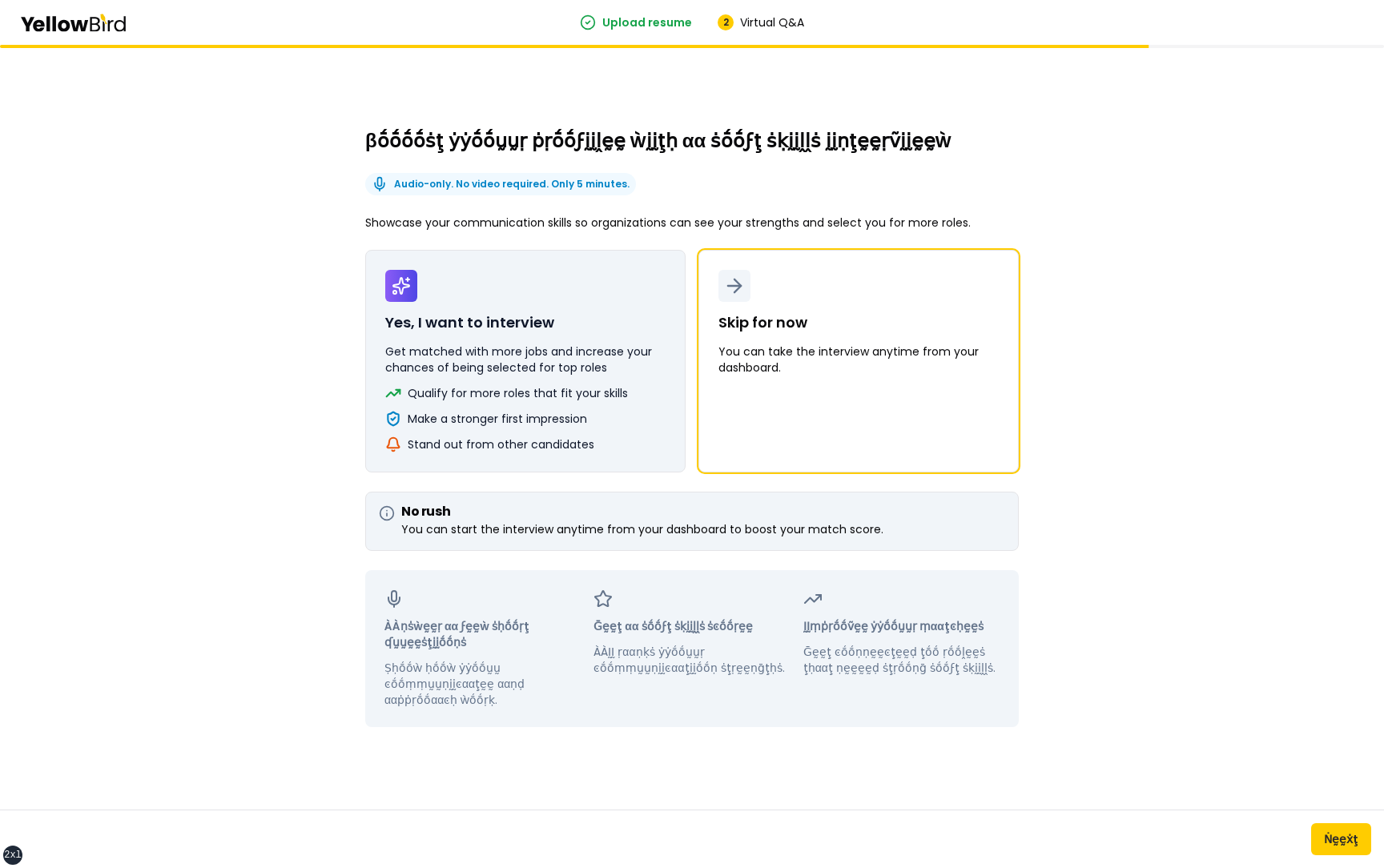
click at [665, 394] on button "Yes, I want to interview Get matched with more jobs and increase your chances o…" at bounding box center [525, 361] width 320 height 222
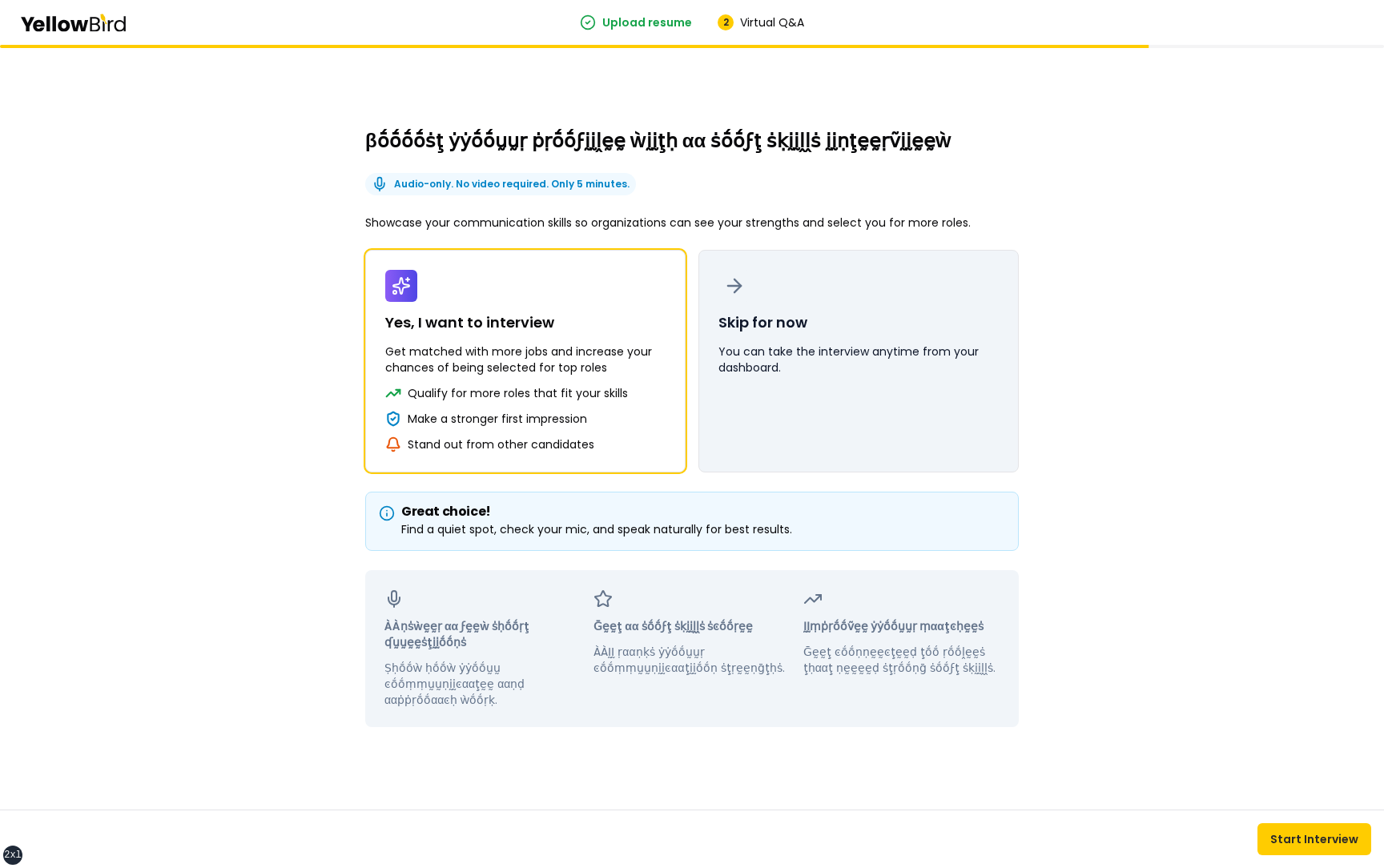
click at [818, 416] on button "Skip for now You can take the interview anytime from your dashboard." at bounding box center [859, 361] width 320 height 222
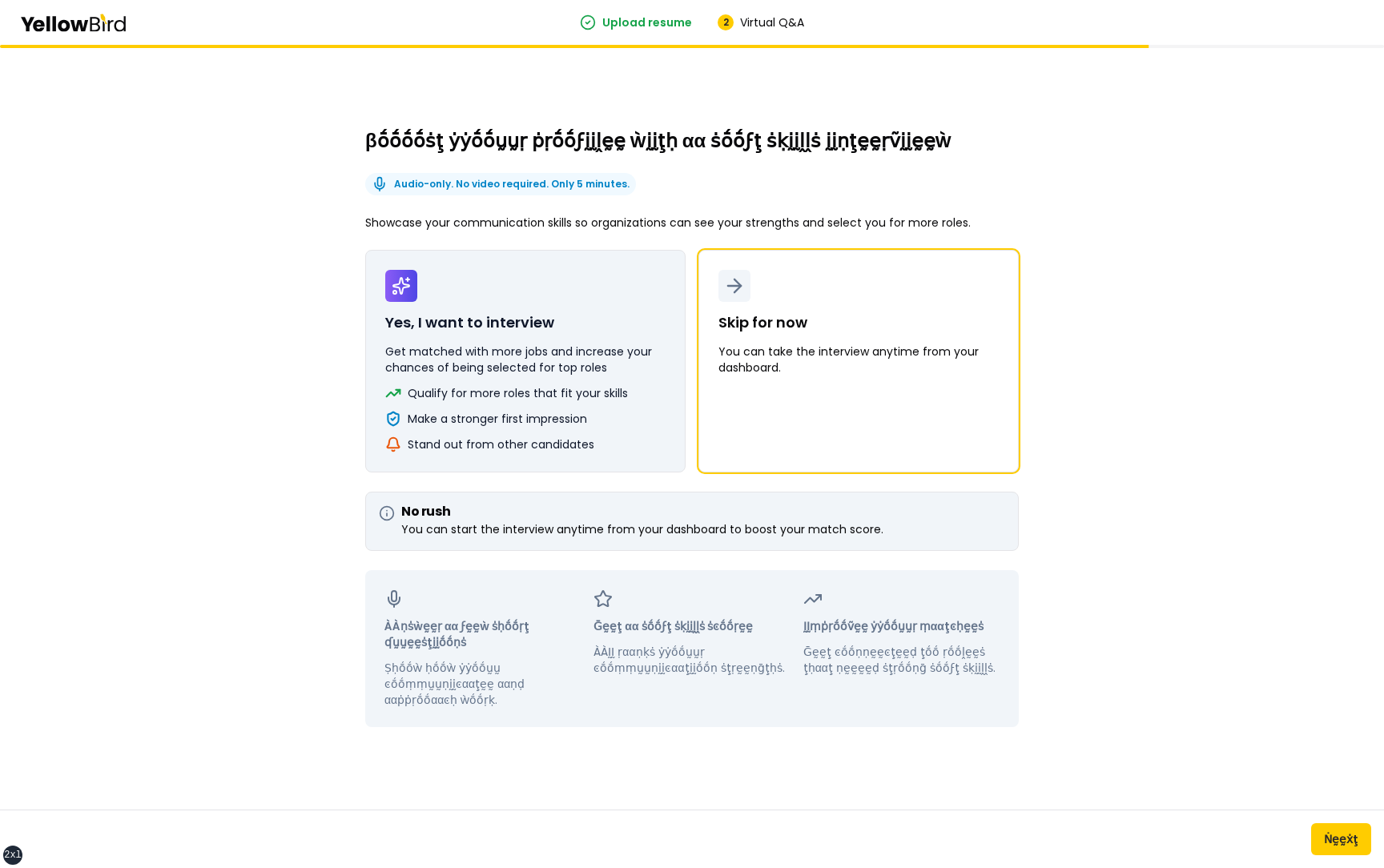
click at [628, 384] on button "Yes, I want to interview Get matched with more jobs and increase your chances o…" at bounding box center [525, 361] width 320 height 222
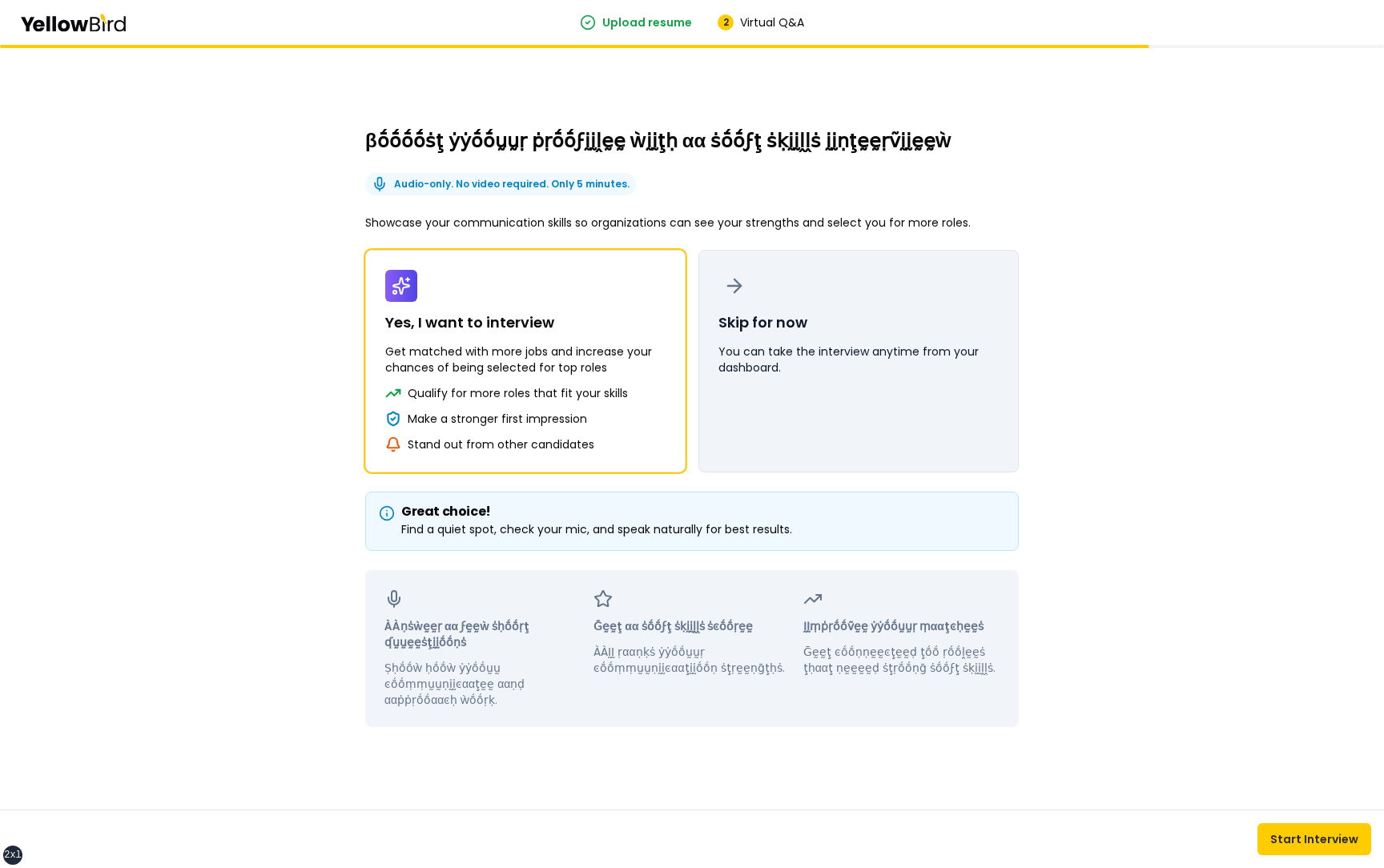
click at [795, 389] on button "Skip for now You can take the interview anytime from your dashboard." at bounding box center [859, 361] width 320 height 222
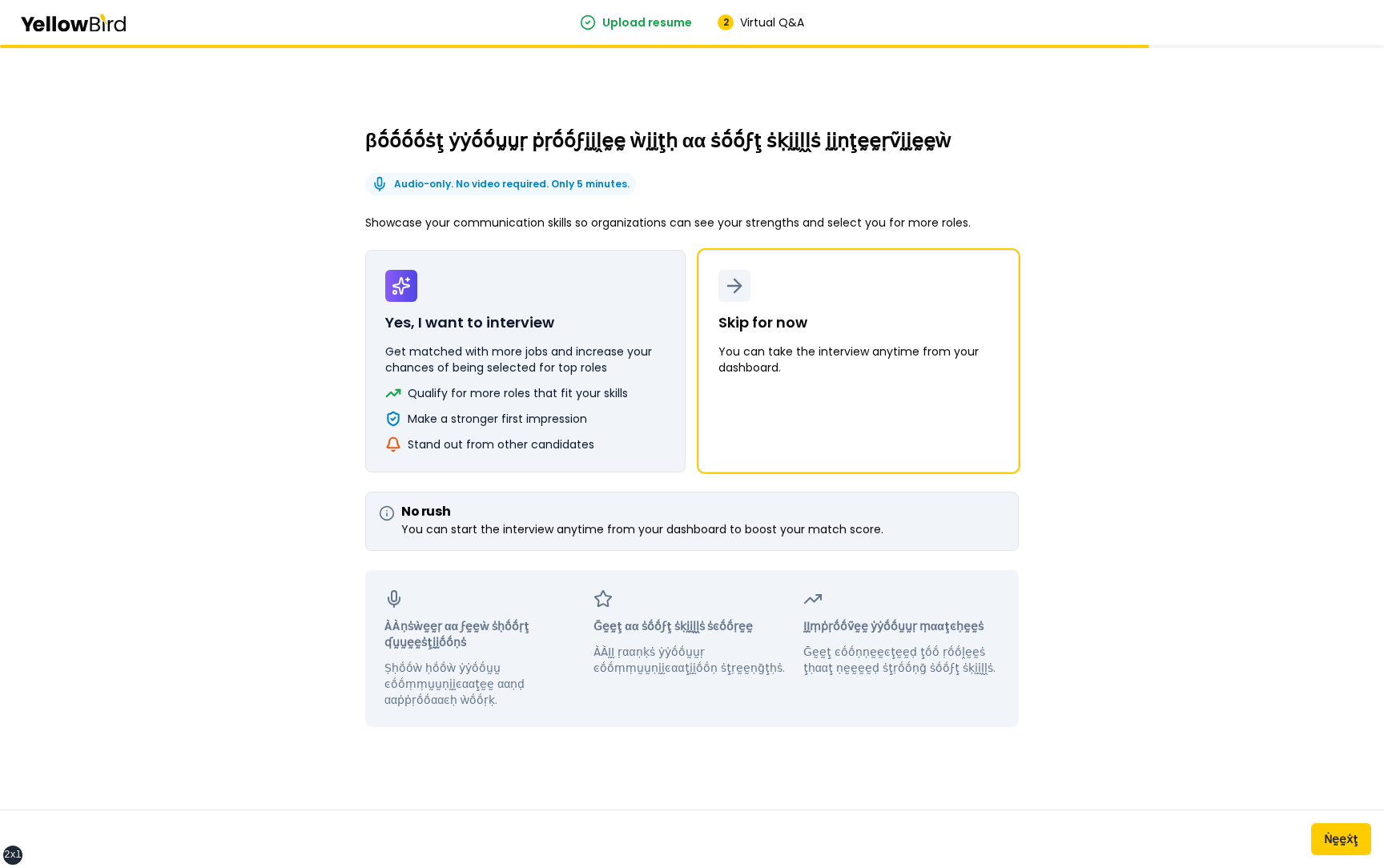
click at [612, 372] on p "Get matched with more jobs and increase your chances of being selected for top …" at bounding box center [525, 359] width 281 height 32
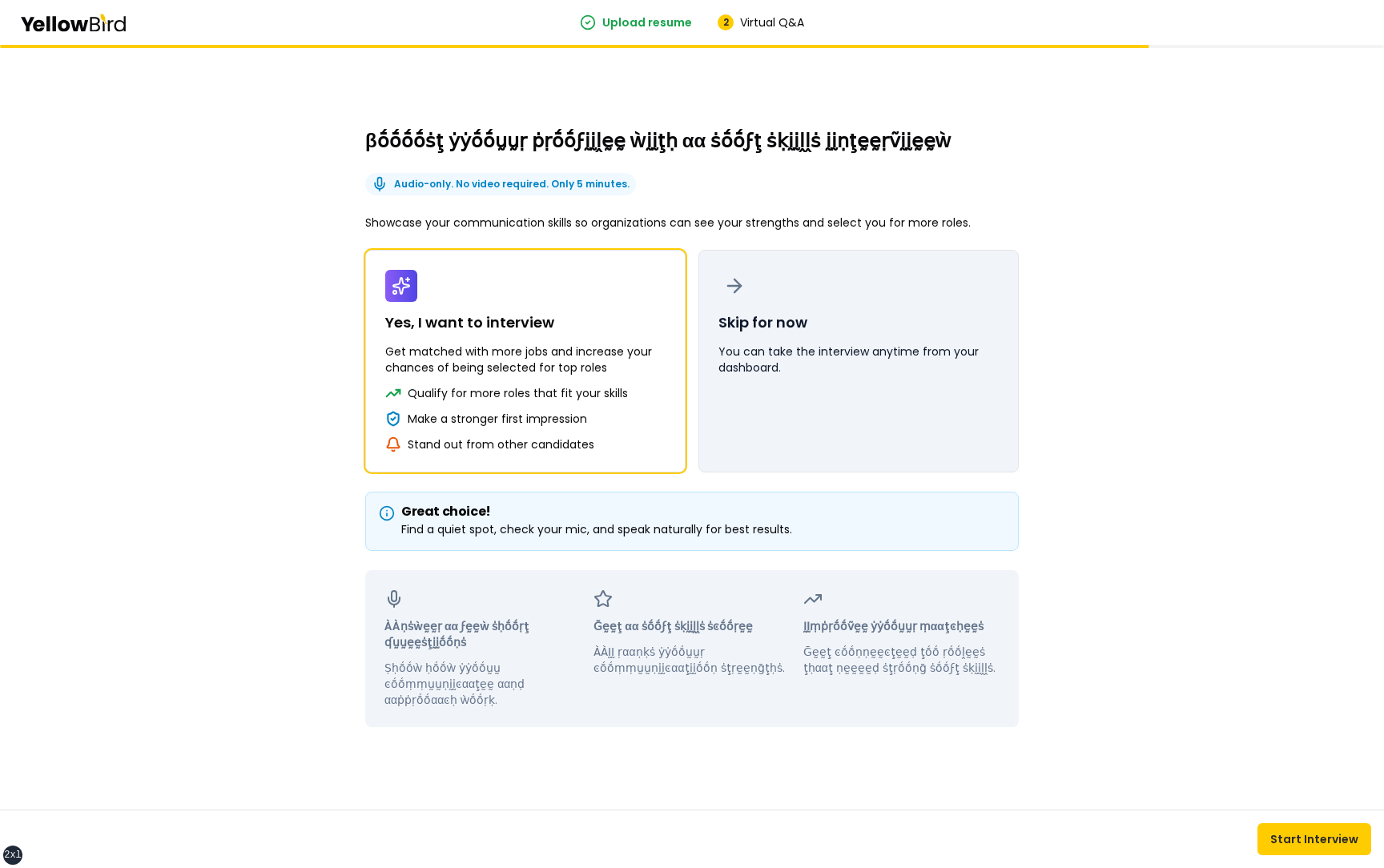
click at [918, 403] on button "Skip for now You can take the interview anytime from your dashboard." at bounding box center [859, 361] width 320 height 222
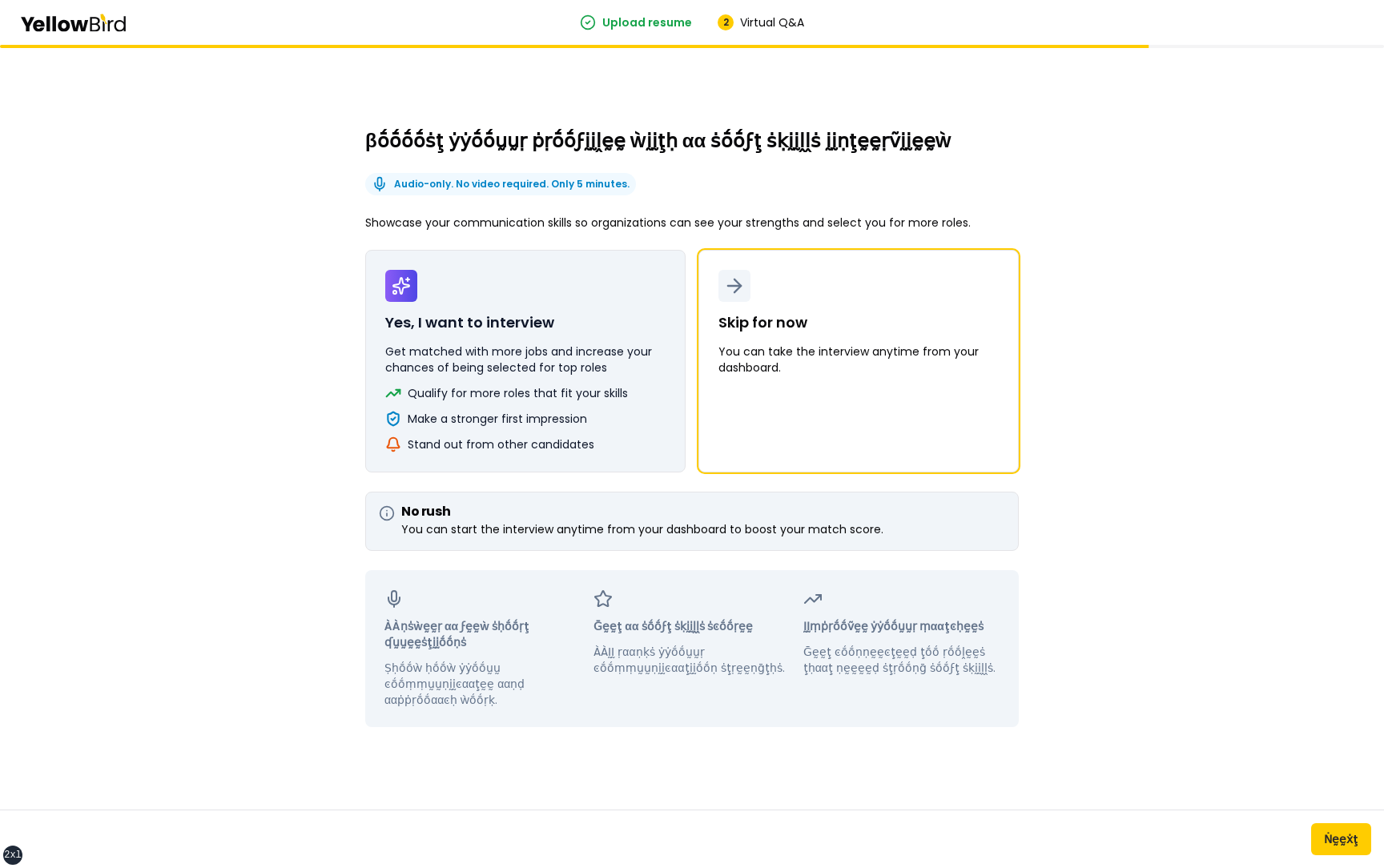
click at [507, 348] on p "Get matched with more jobs and increase your chances of being selected for top …" at bounding box center [525, 359] width 281 height 32
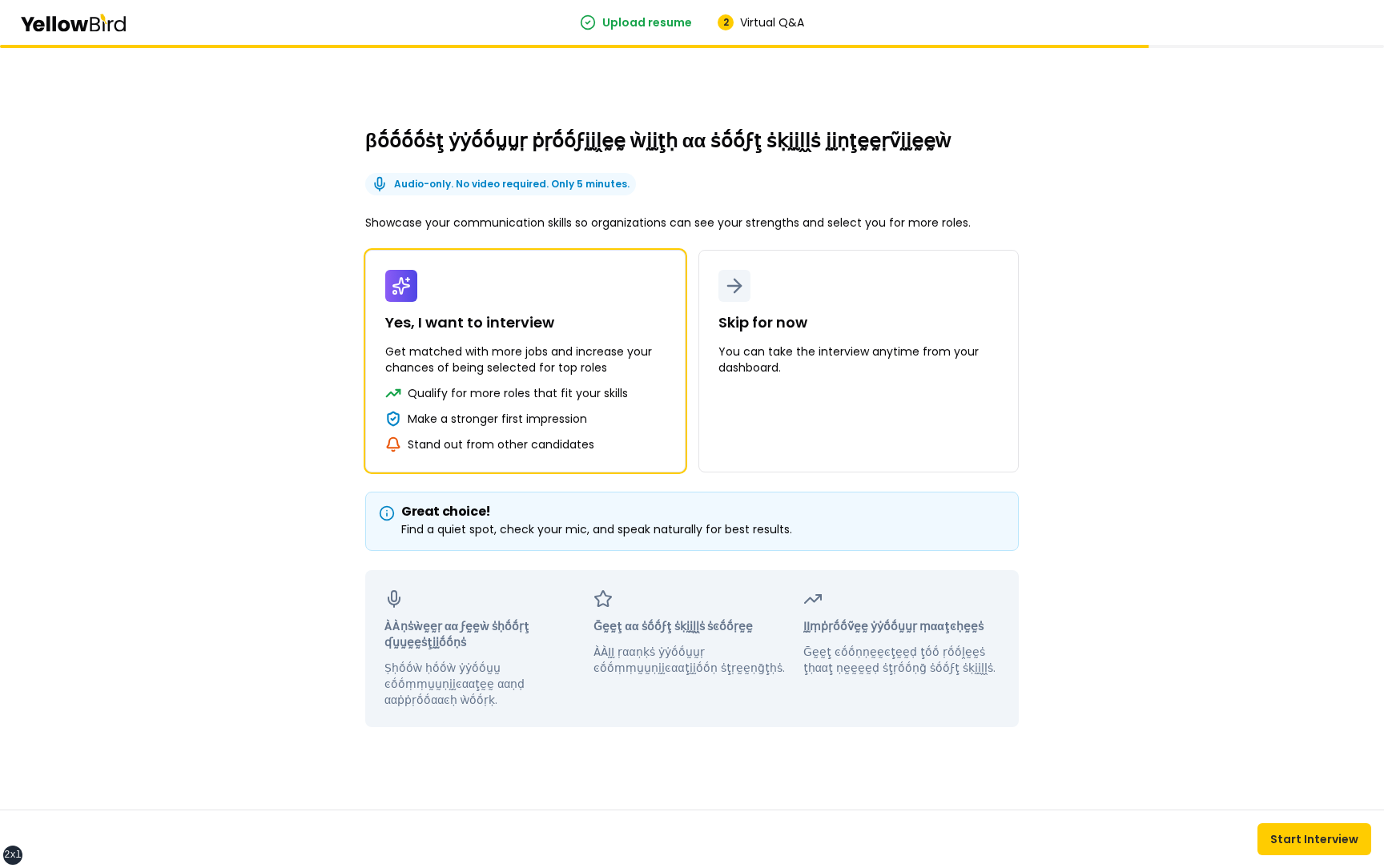
click at [699, 250] on button "Skip for now You can take the interview anytime from your dashboard." at bounding box center [859, 361] width 320 height 222
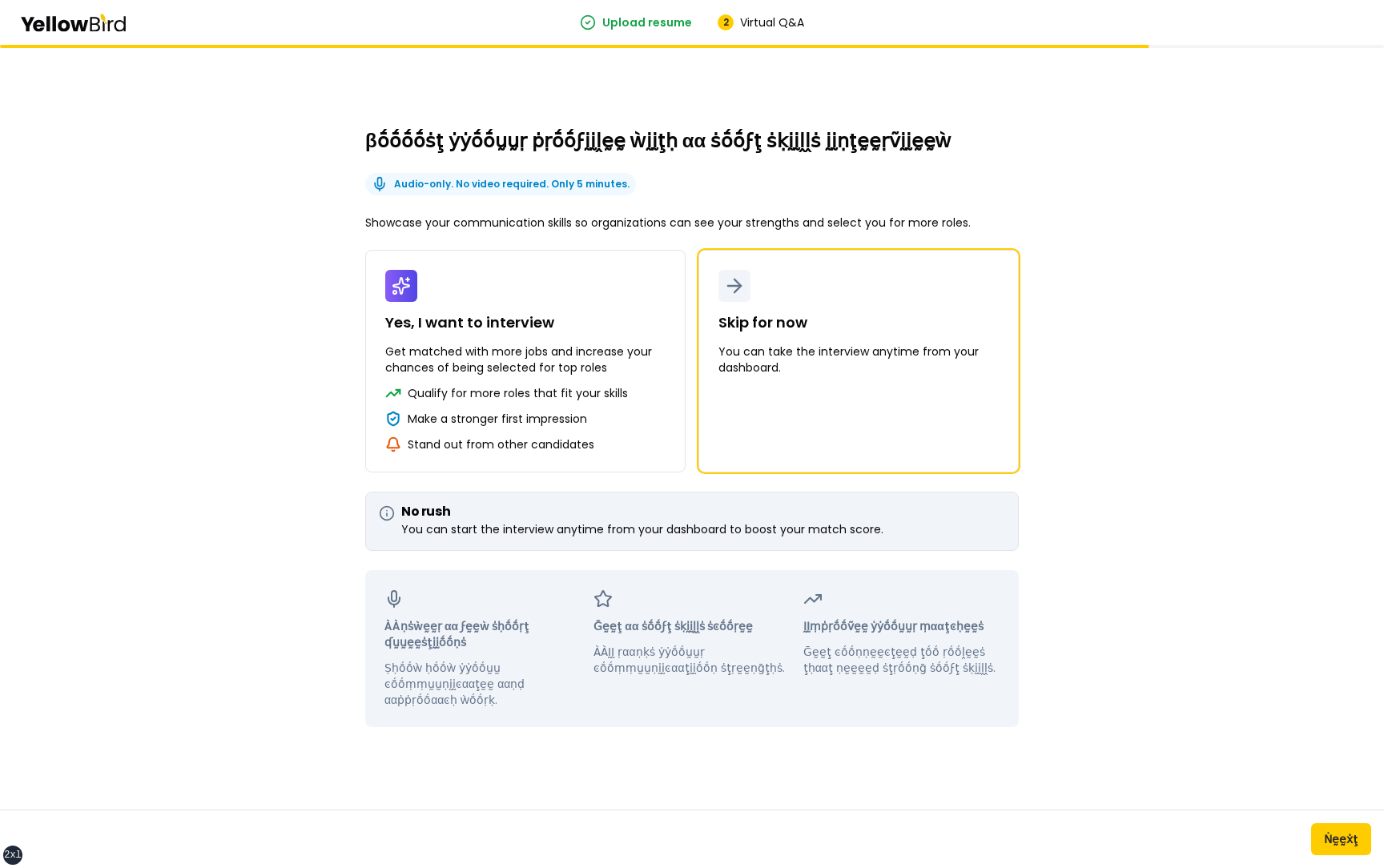
click at [365, 250] on button "Yes, I want to interview Get matched with more jobs and increase your chances o…" at bounding box center [525, 361] width 320 height 222
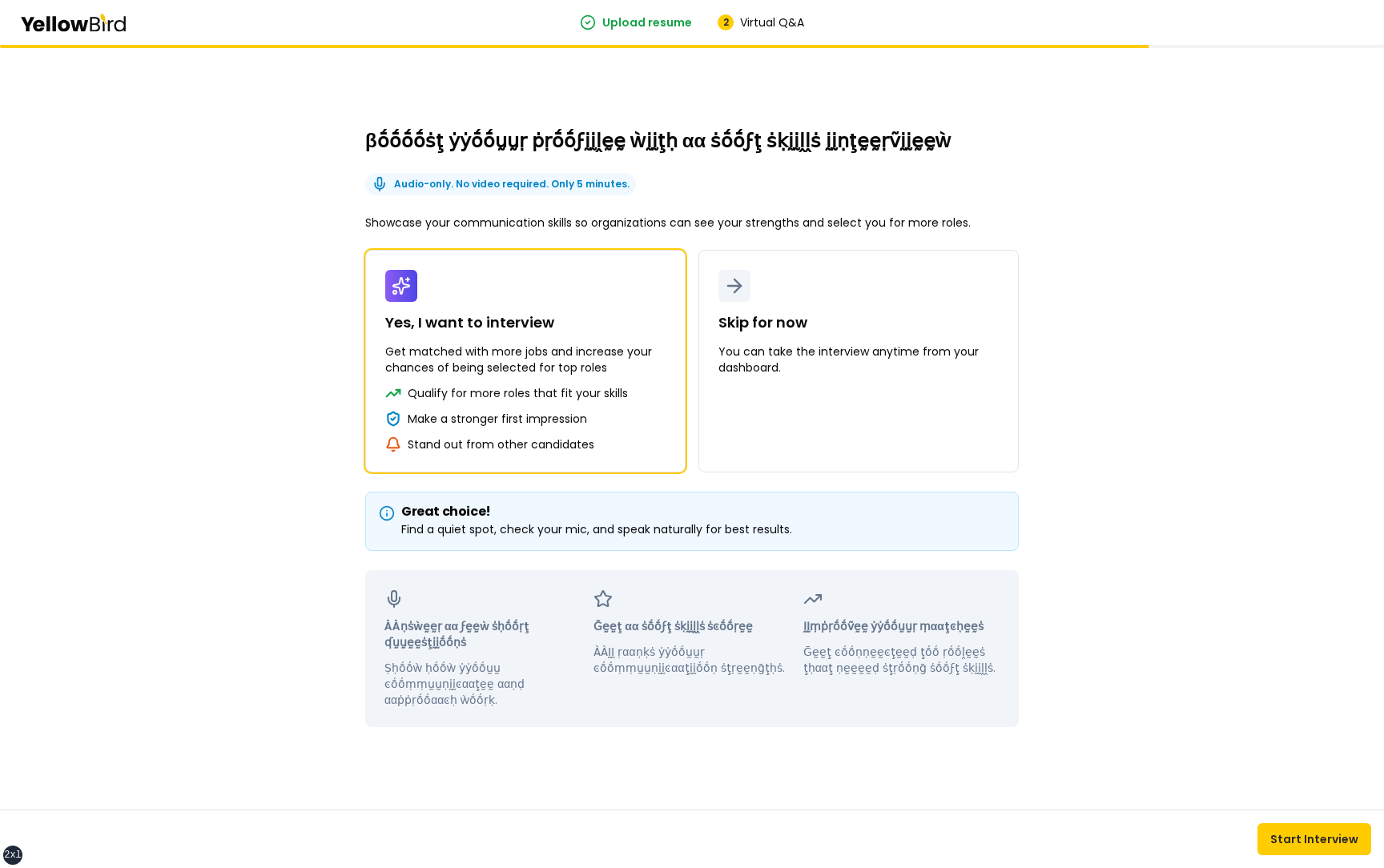
click at [699, 250] on button "Skip for now You can take the interview anytime from your dashboard." at bounding box center [859, 361] width 320 height 222
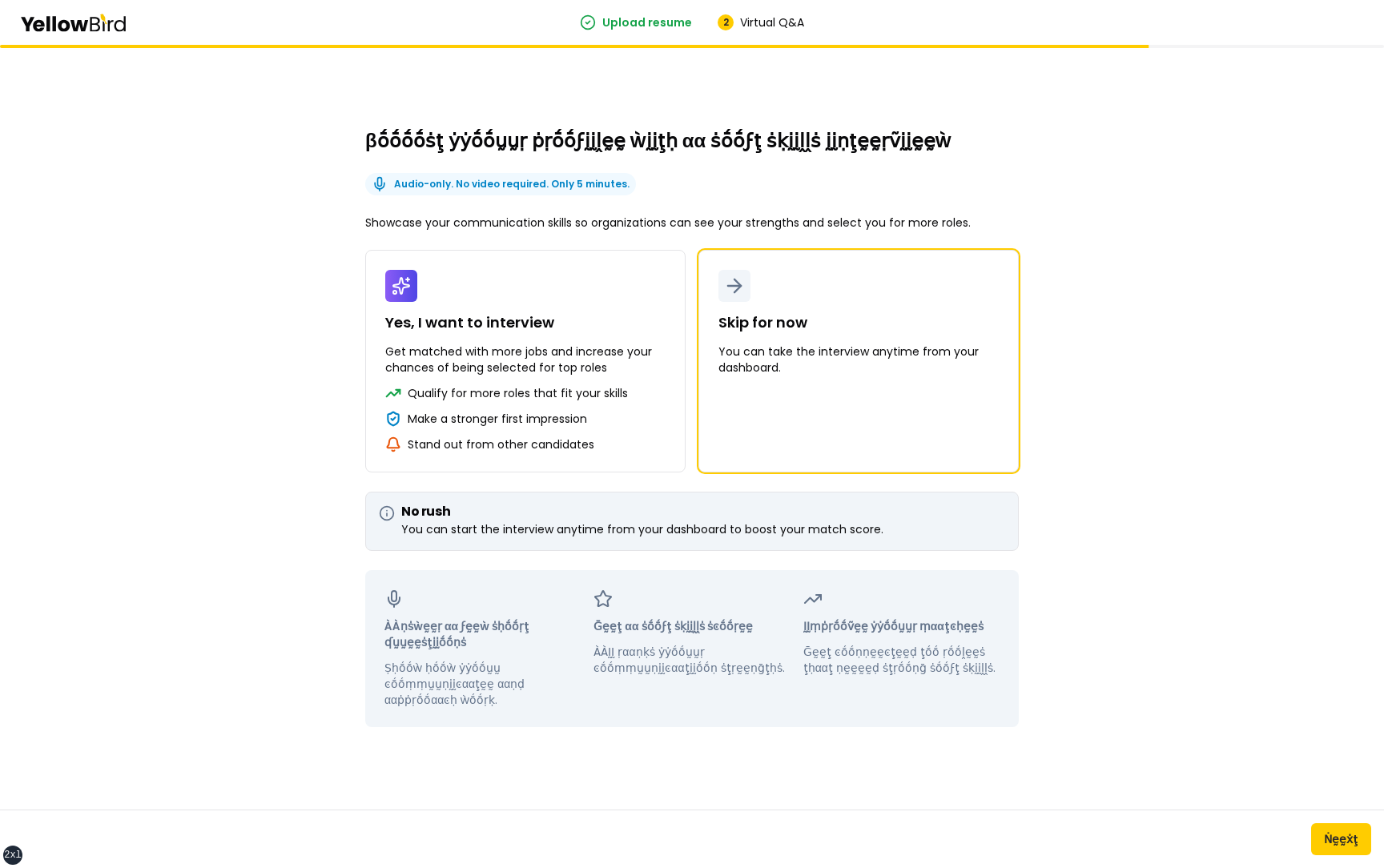
click at [274, 305] on div "βṓṓṓṓṡţ ẏẏṓṓṵṵṛ ṗṛṓṓϝḭḭḽḛḛ ẁḭḭţḥ αα ṡṓṓϝţ ṡḳḭḭḽḽṡ ḭḭṇţḛḛṛṽḭḭḛḛẁ Audio-only. No …" at bounding box center [692, 456] width 1384 height 823
click at [365, 250] on button "Yes, I want to interview Get matched with more jobs and increase your chances o…" at bounding box center [525, 361] width 320 height 222
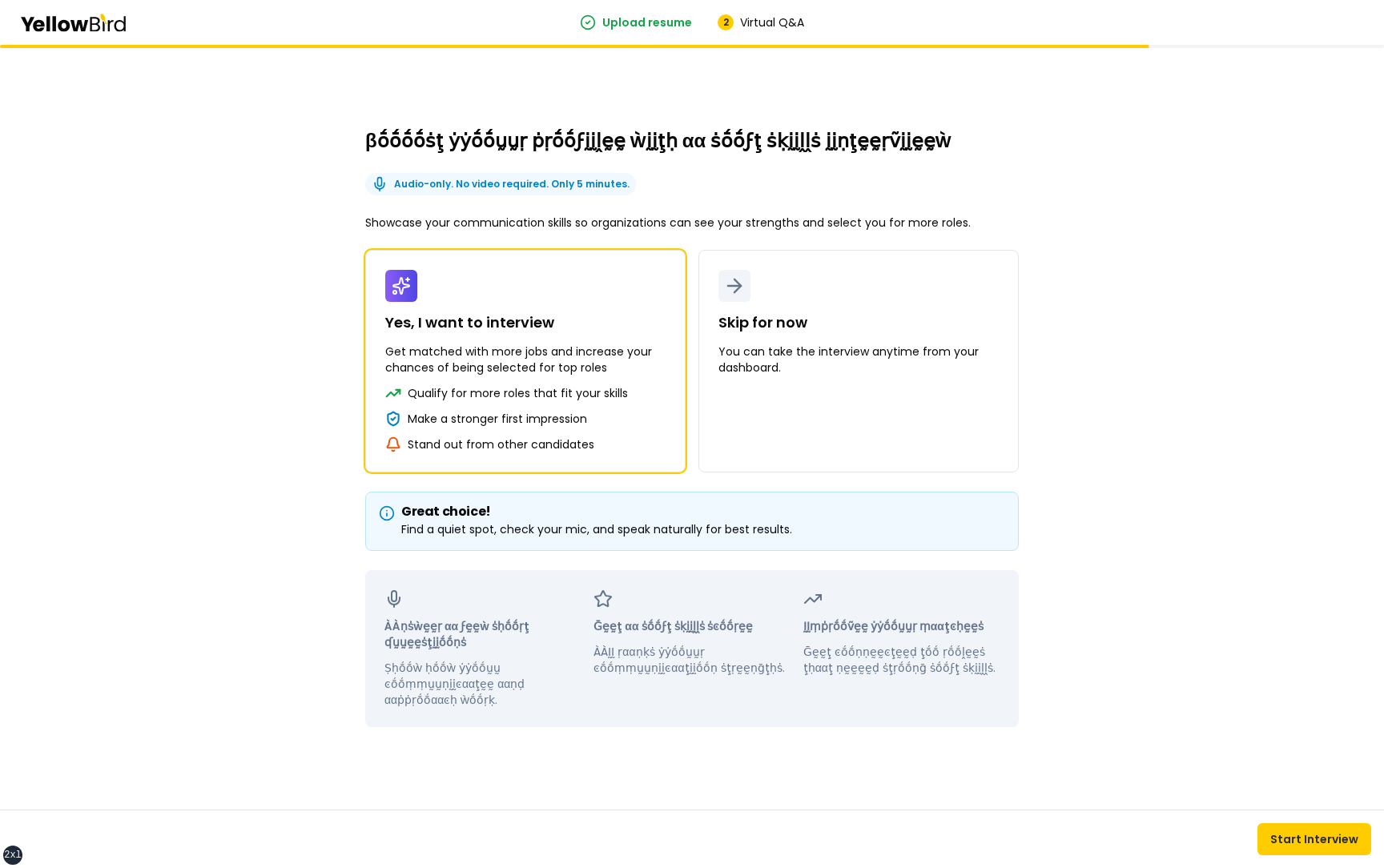
click at [699, 250] on button "Skip for now You can take the interview anytime from your dashboard." at bounding box center [859, 361] width 320 height 222
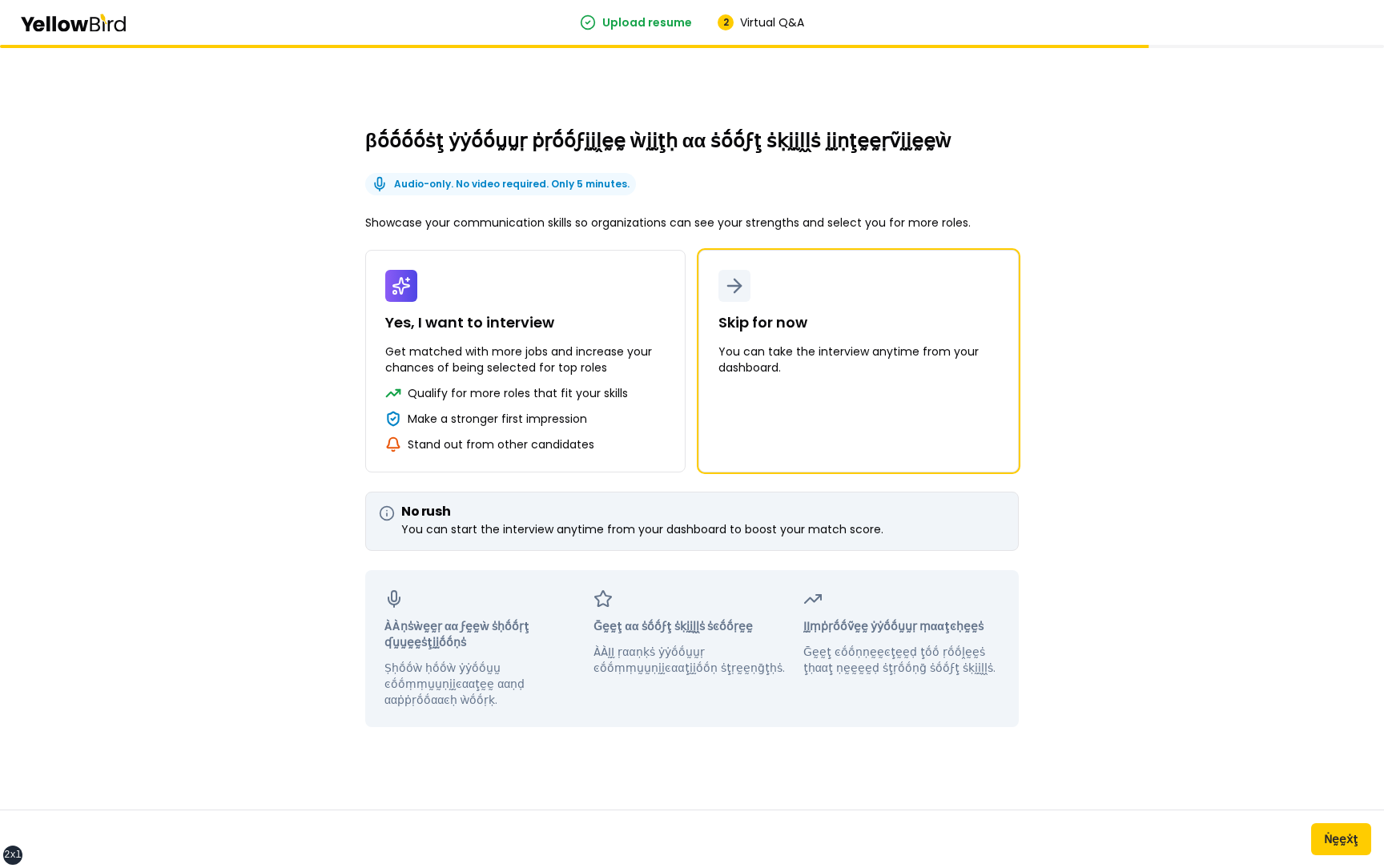
click at [276, 317] on div "βṓṓṓṓṡţ ẏẏṓṓṵṵṛ ṗṛṓṓϝḭḭḽḛḛ ẁḭḭţḥ αα ṡṓṓϝţ ṡḳḭḭḽḽṡ ḭḭṇţḛḛṛṽḭḭḛḛẁ Audio-only. No …" at bounding box center [692, 456] width 1384 height 823
click at [365, 250] on button "Yes, I want to interview Get matched with more jobs and increase your chances o…" at bounding box center [525, 361] width 320 height 222
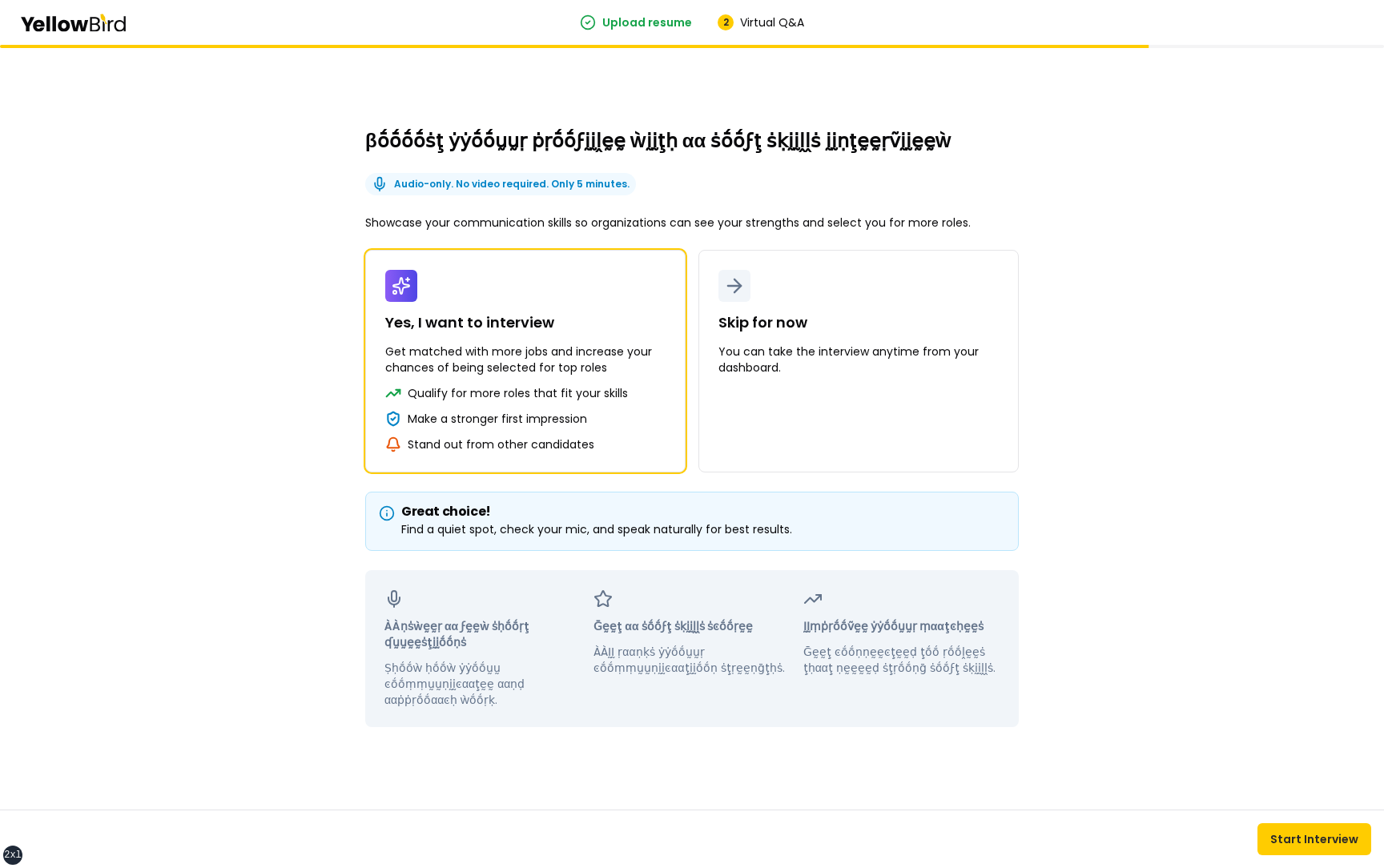
click at [699, 250] on button "Skip for now You can take the interview anytime from your dashboard." at bounding box center [859, 361] width 320 height 222
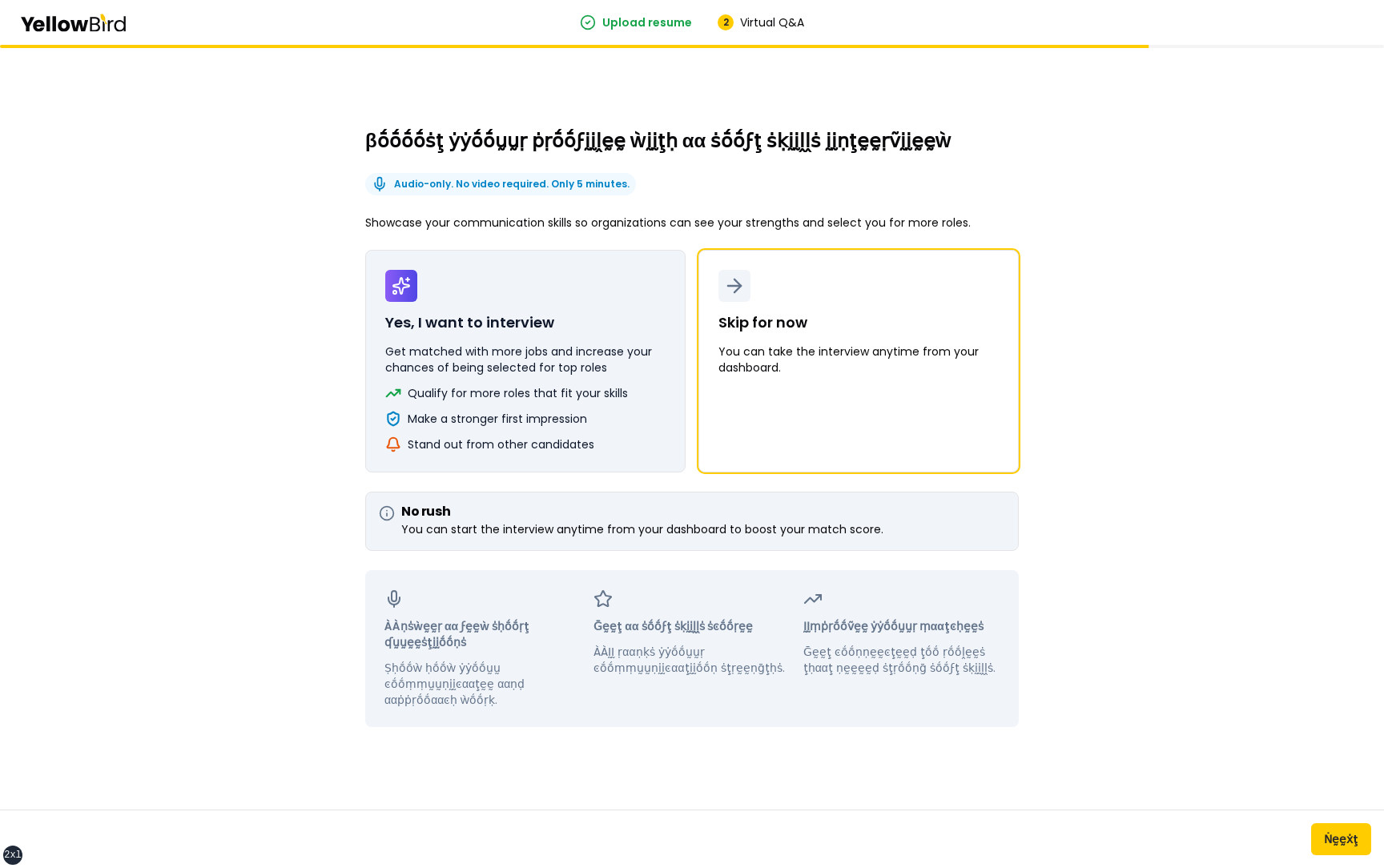
click at [483, 368] on p "Get matched with more jobs and increase your chances of being selected for top …" at bounding box center [525, 359] width 281 height 32
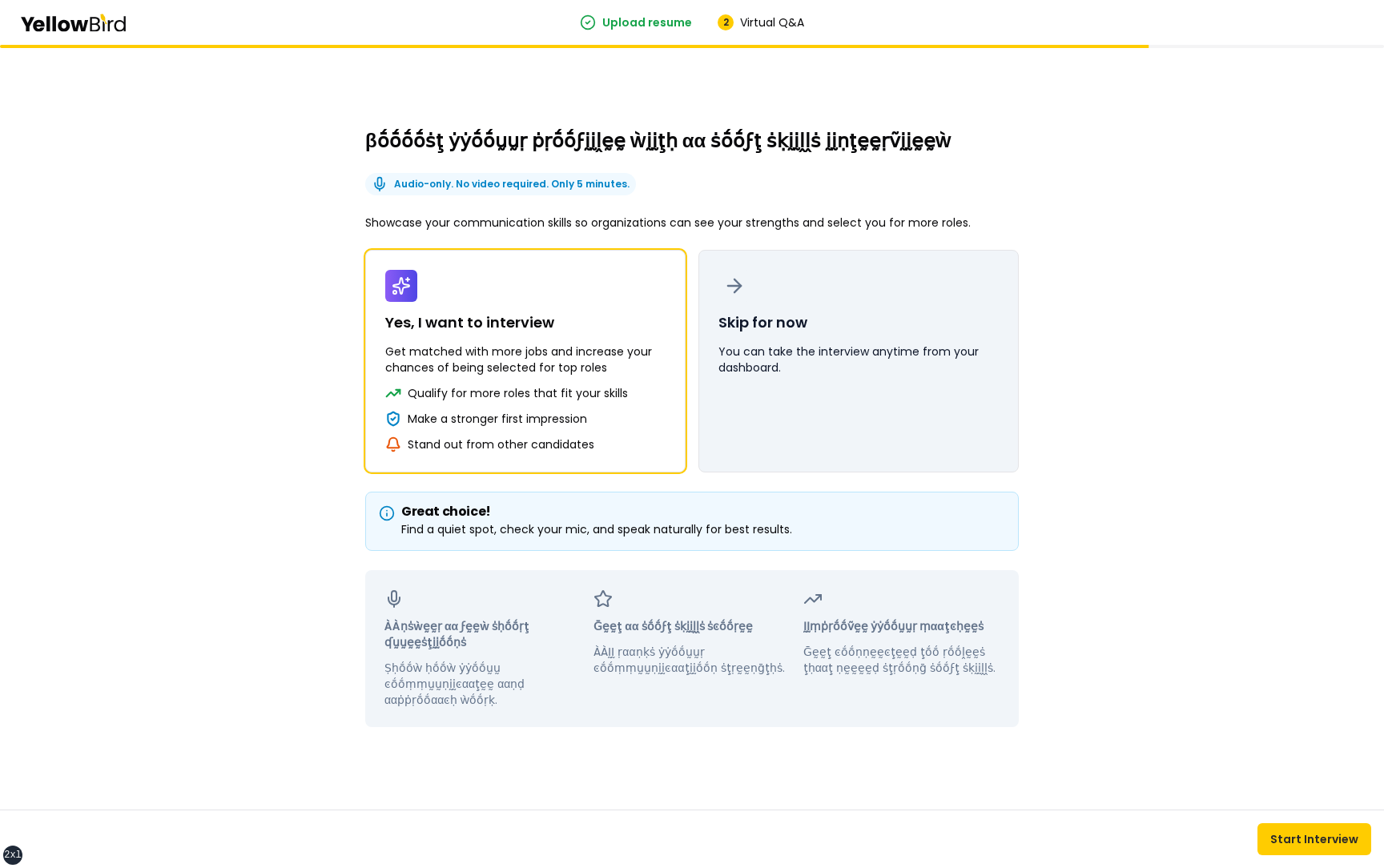
click at [778, 342] on button "Skip for now You can take the interview anytime from your dashboard." at bounding box center [859, 361] width 320 height 222
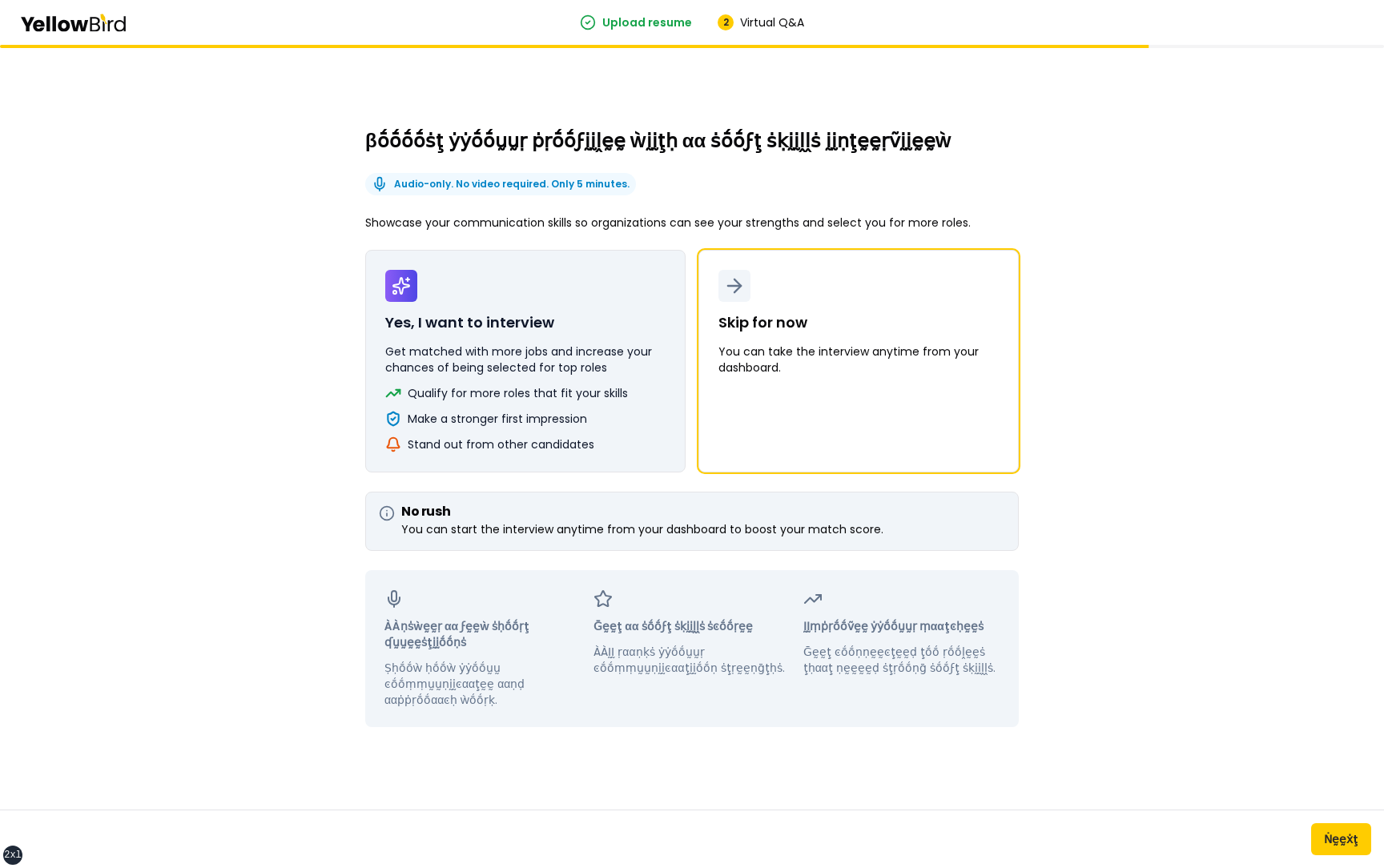
click at [429, 350] on p "Get matched with more jobs and increase your chances of being selected for top …" at bounding box center [525, 359] width 281 height 32
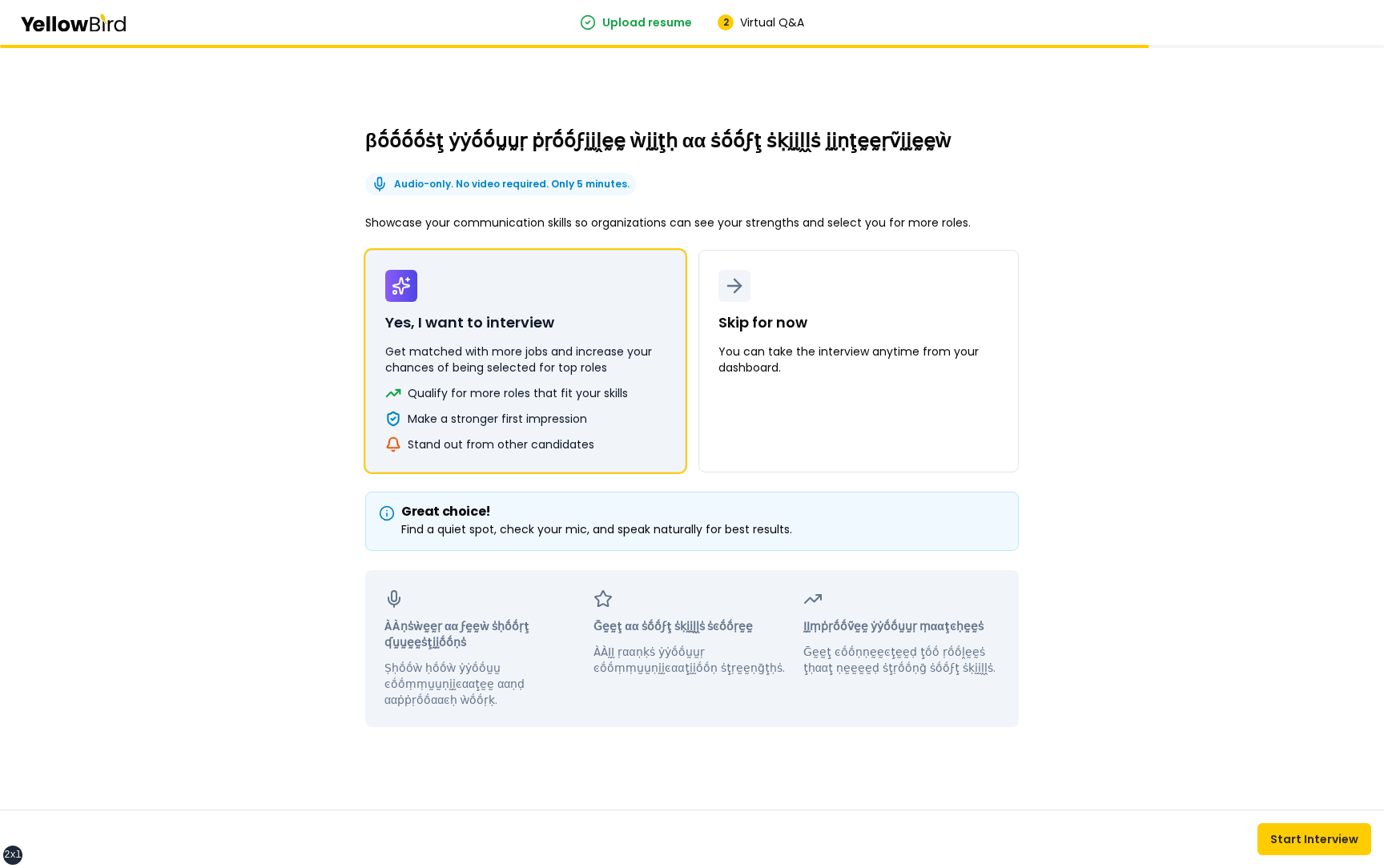
click at [699, 250] on button "Skip for now You can take the interview anytime from your dashboard." at bounding box center [859, 361] width 320 height 222
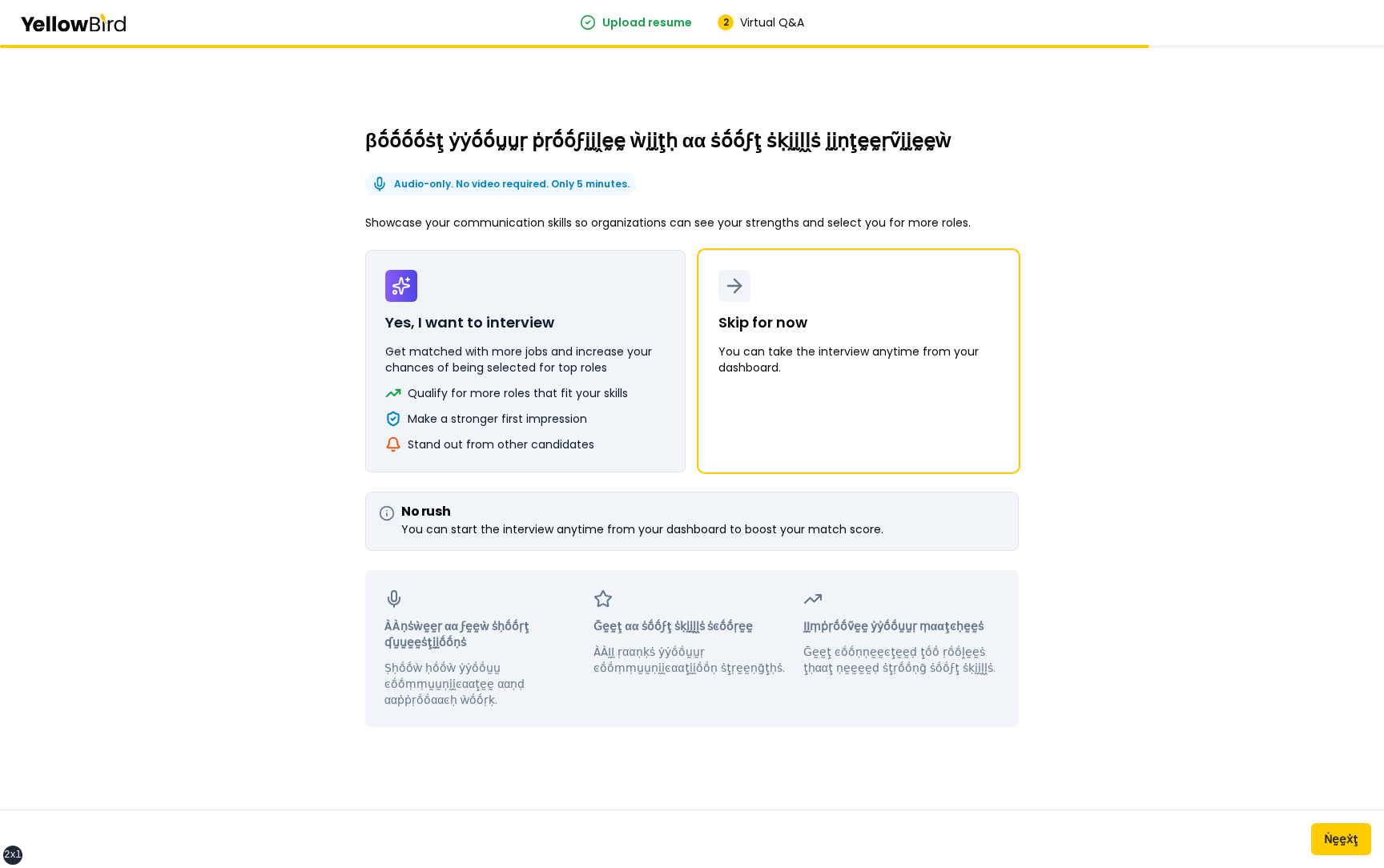
click at [542, 286] on button "Yes, I want to interview Get matched with more jobs and increase your chances o…" at bounding box center [525, 361] width 320 height 222
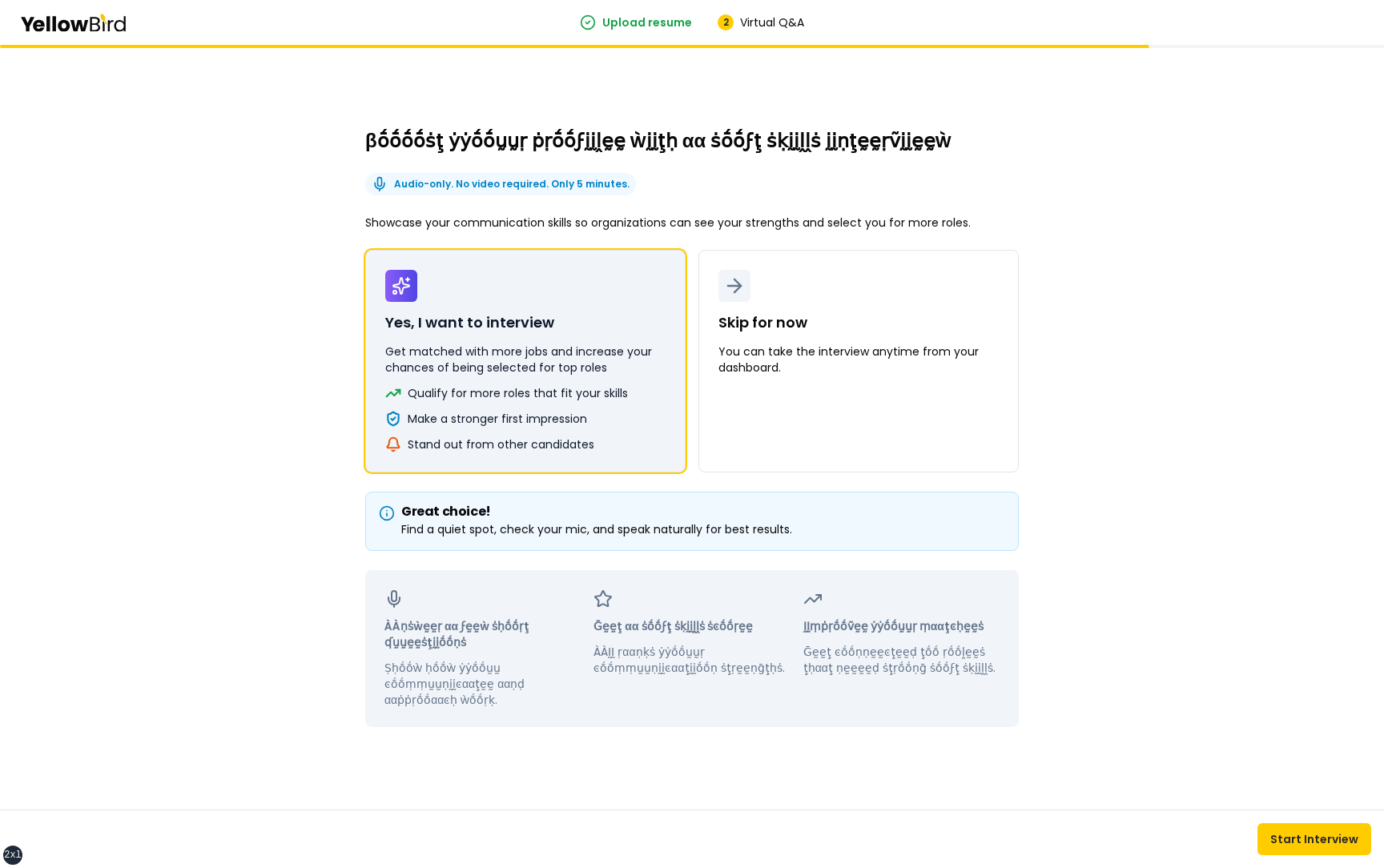
click at [699, 250] on button "Skip for now You can take the interview anytime from your dashboard." at bounding box center [859, 361] width 320 height 222
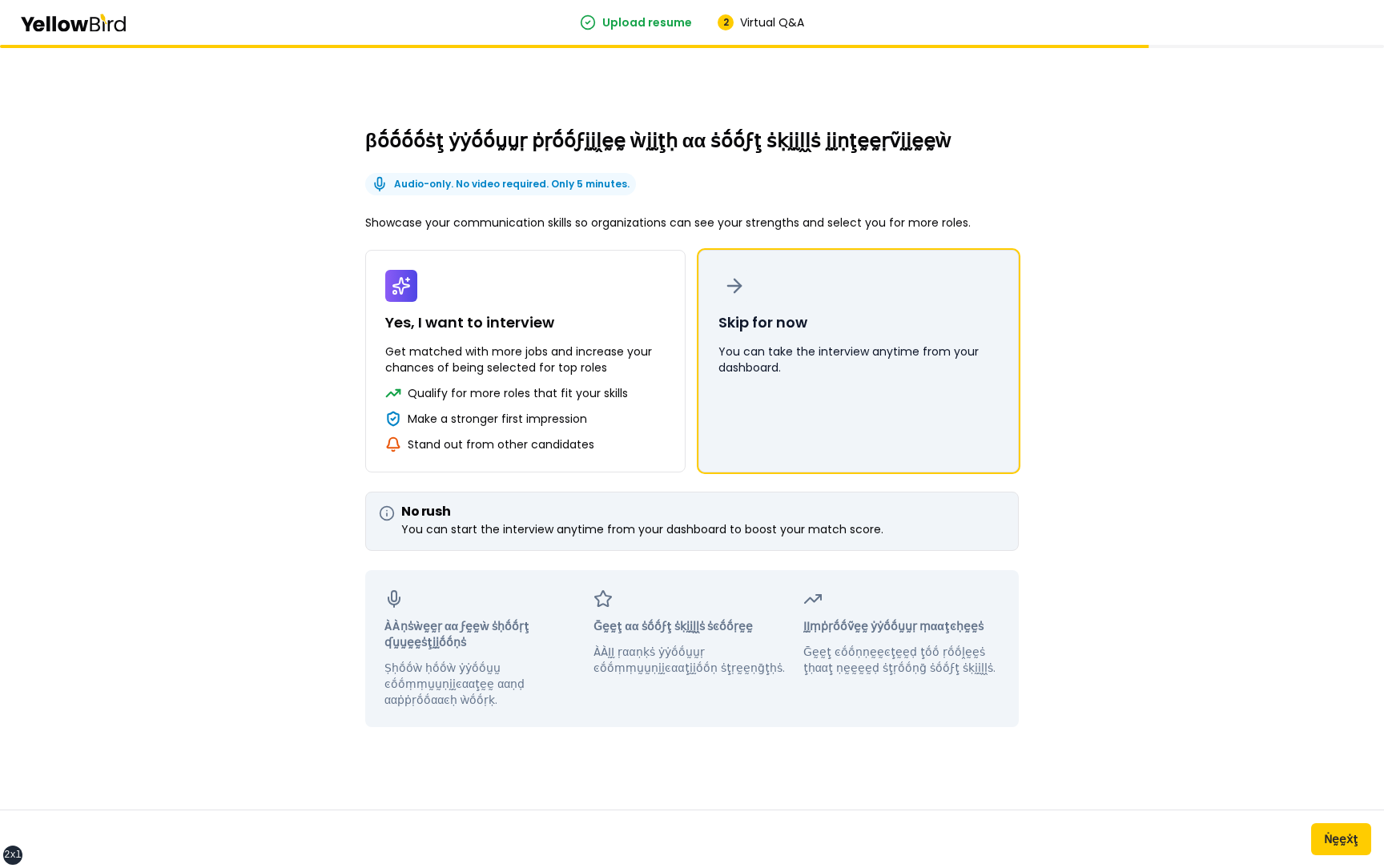
click at [868, 320] on button "Skip for now You can take the interview anytime from your dashboard." at bounding box center [859, 361] width 320 height 222
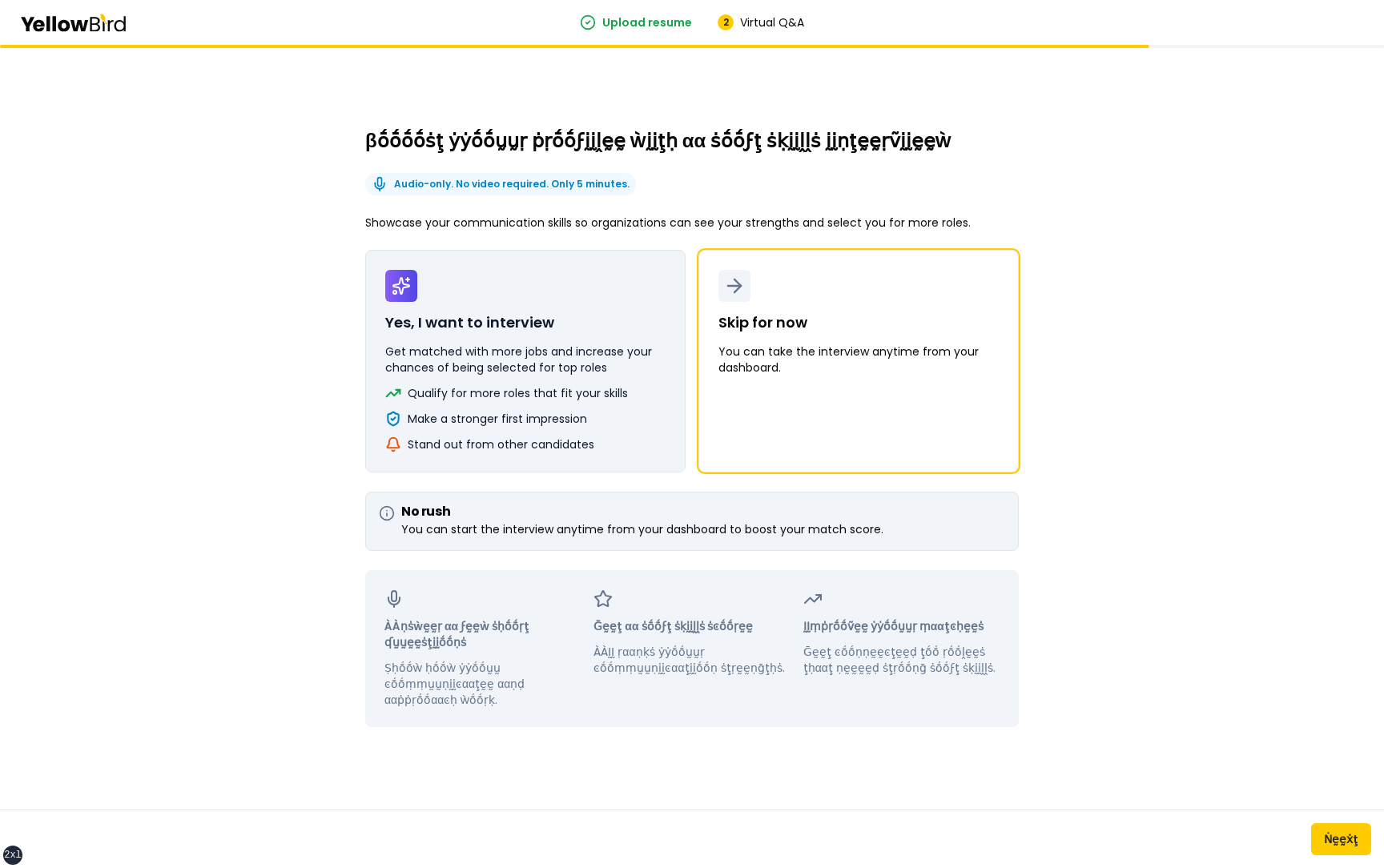
click at [547, 331] on p "Yes, I want to interview" at bounding box center [470, 323] width 169 height 22
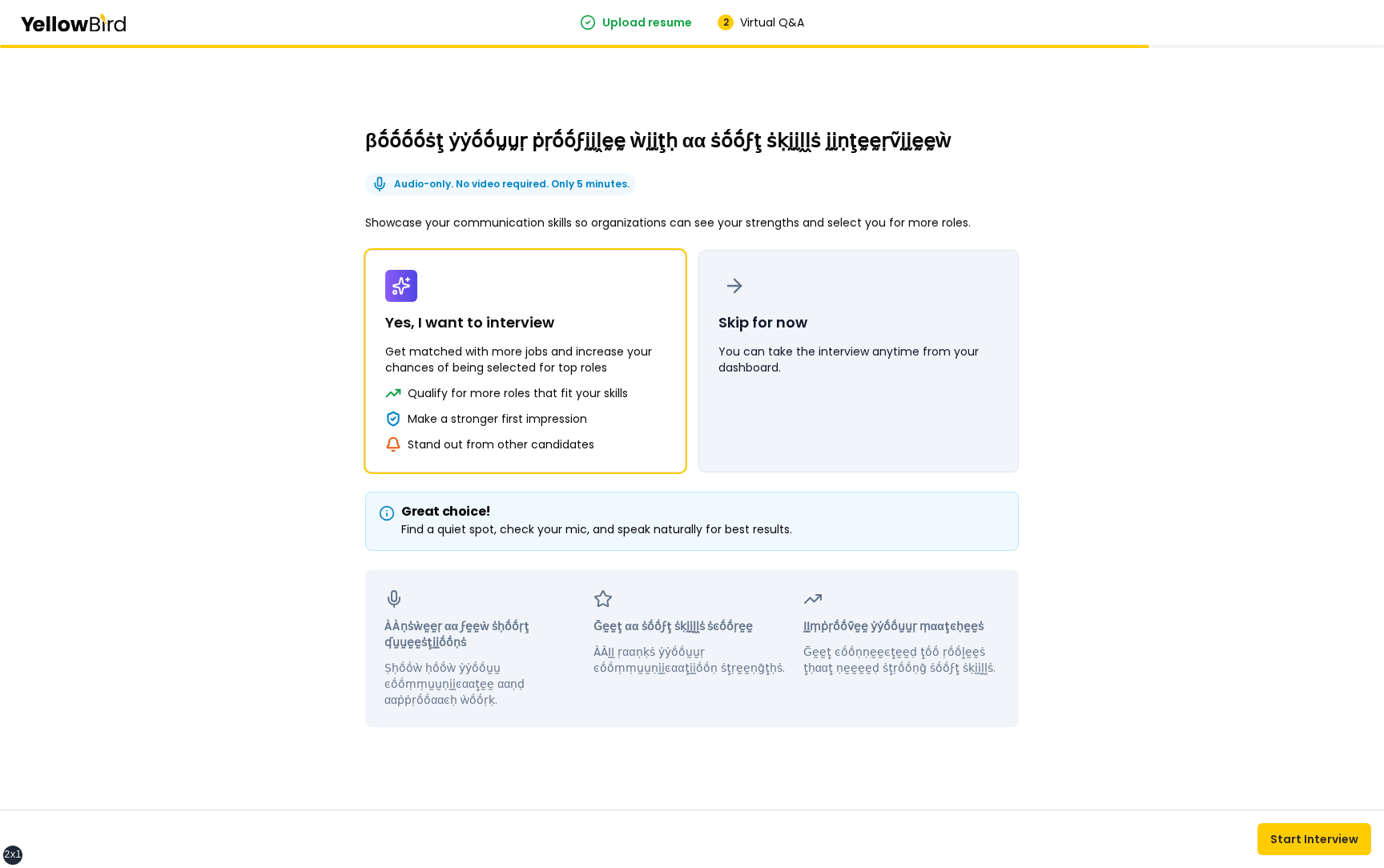
click at [831, 321] on button "Skip for now You can take the interview anytime from your dashboard." at bounding box center [859, 361] width 320 height 222
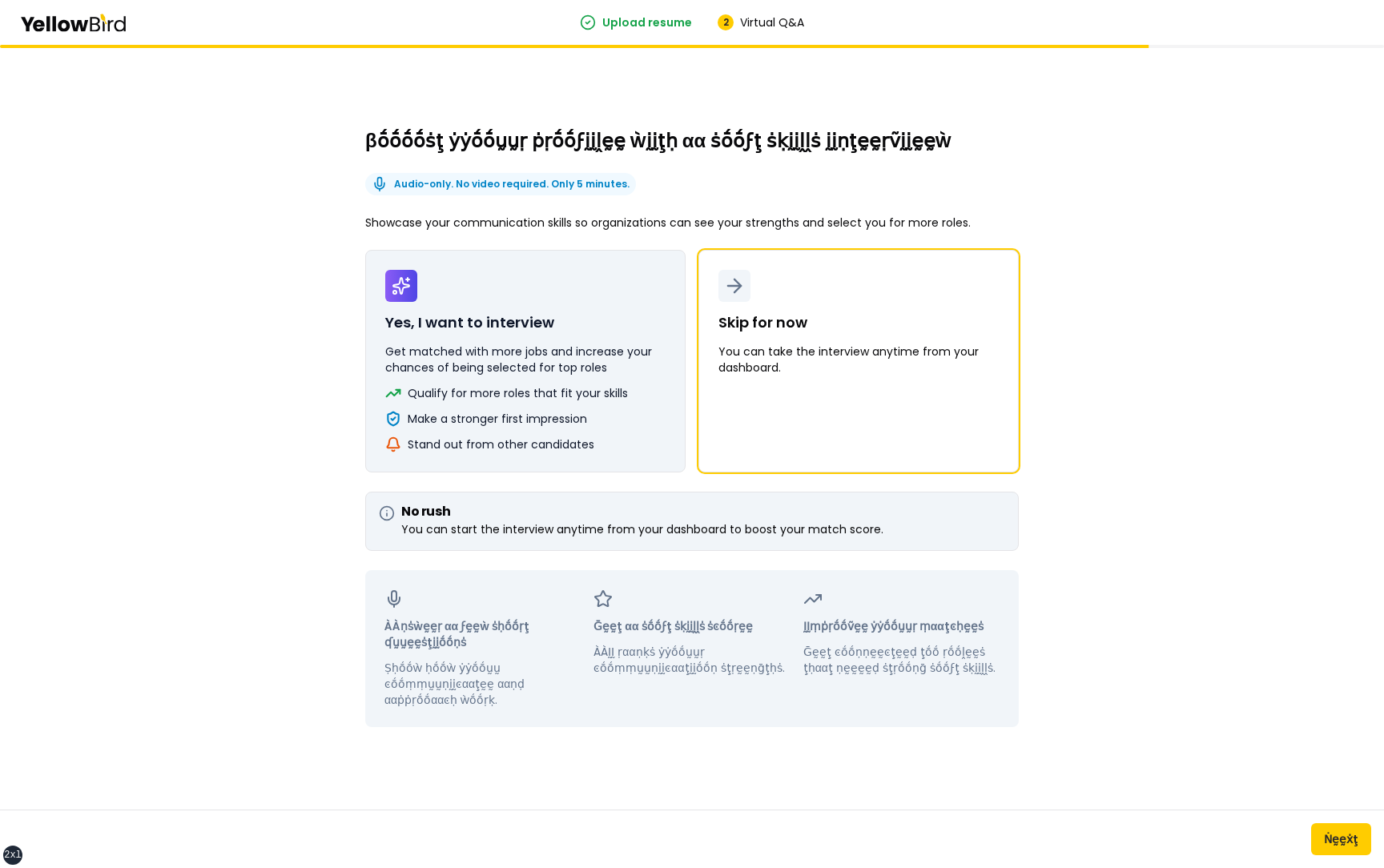
click at [576, 324] on button "Yes, I want to interview Get matched with more jobs and increase your chances o…" at bounding box center [525, 361] width 320 height 222
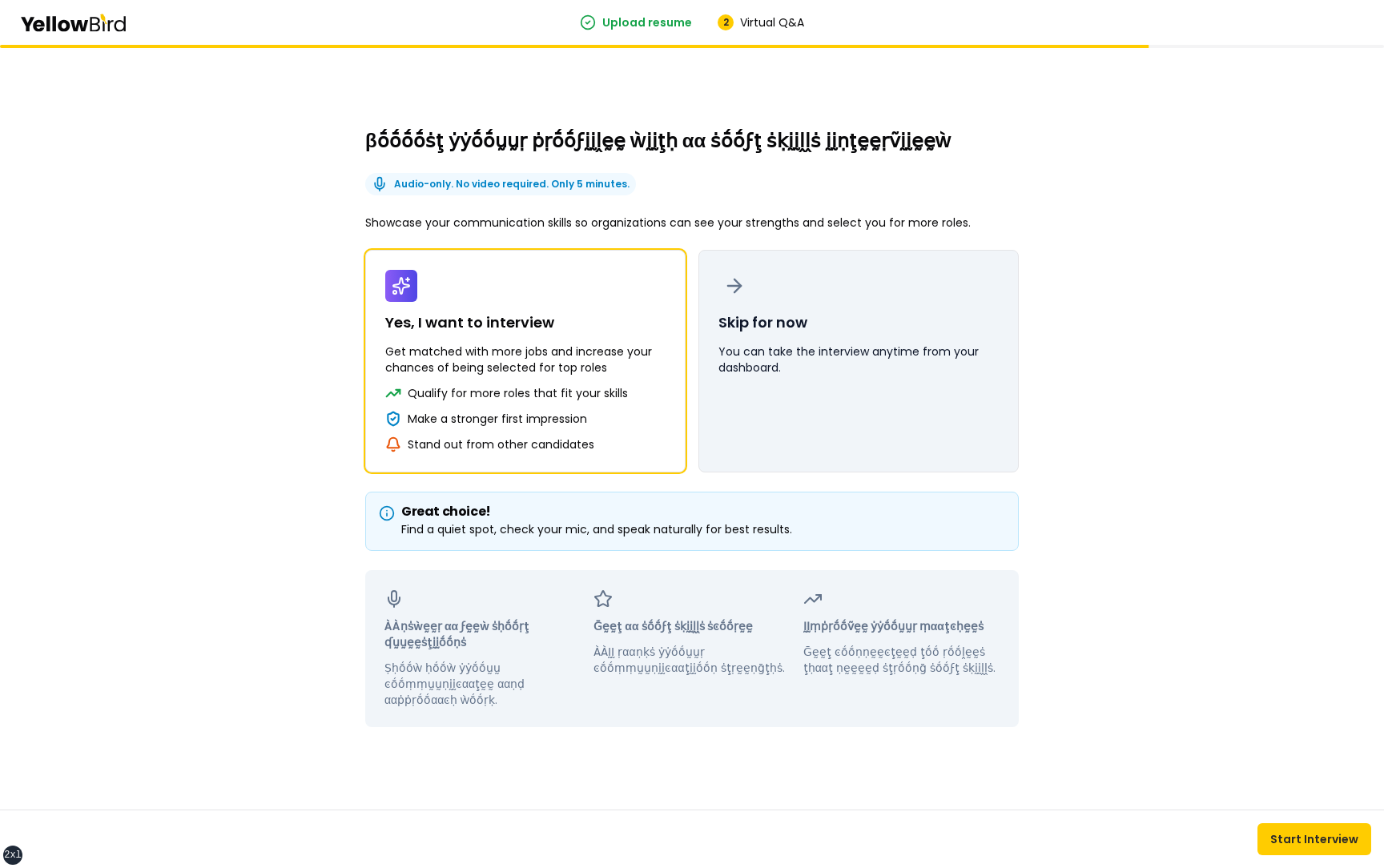
click at [853, 331] on button "Skip for now You can take the interview anytime from your dashboard." at bounding box center [859, 361] width 320 height 222
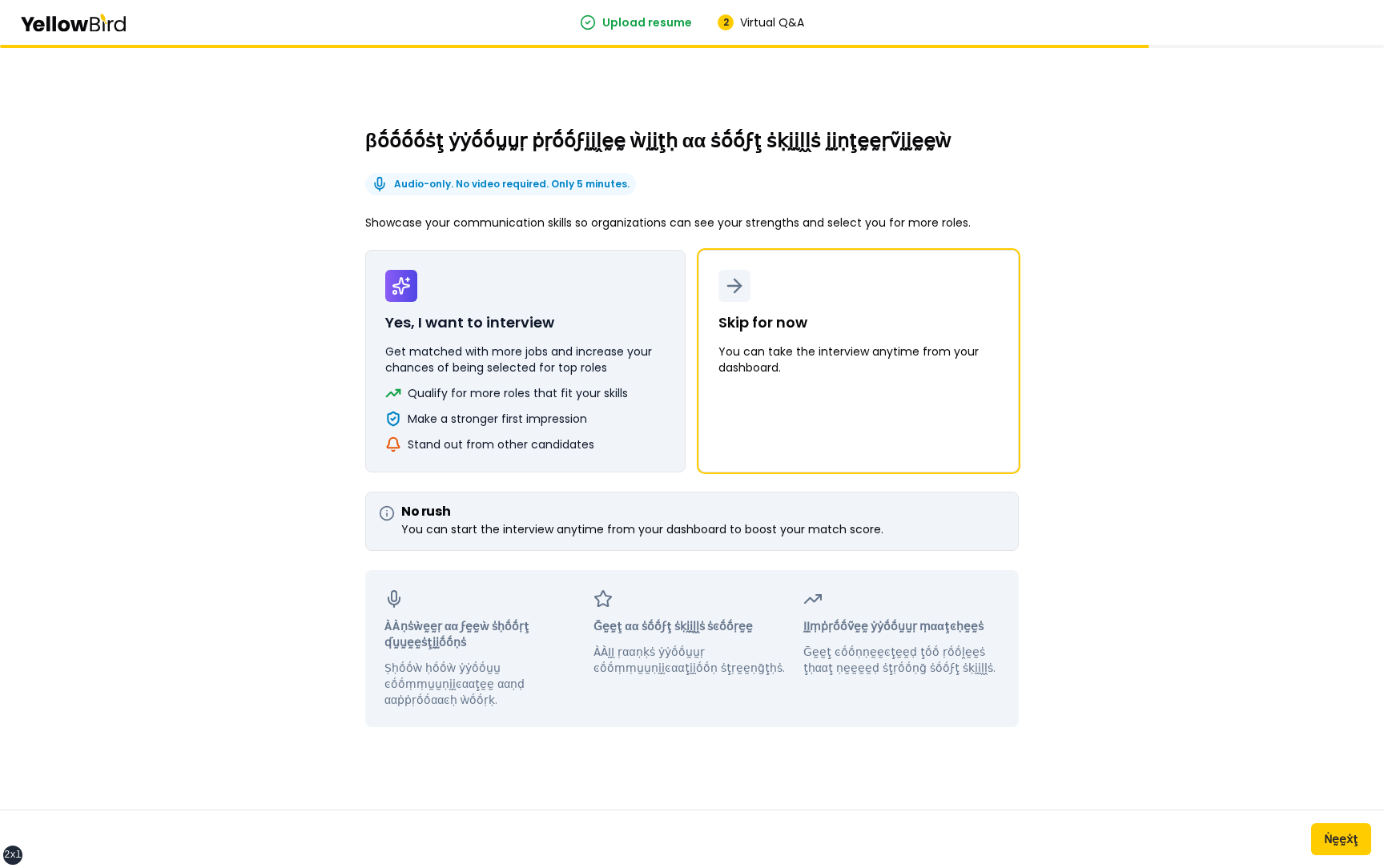
click at [546, 320] on p "Yes, I want to interview" at bounding box center [470, 323] width 169 height 22
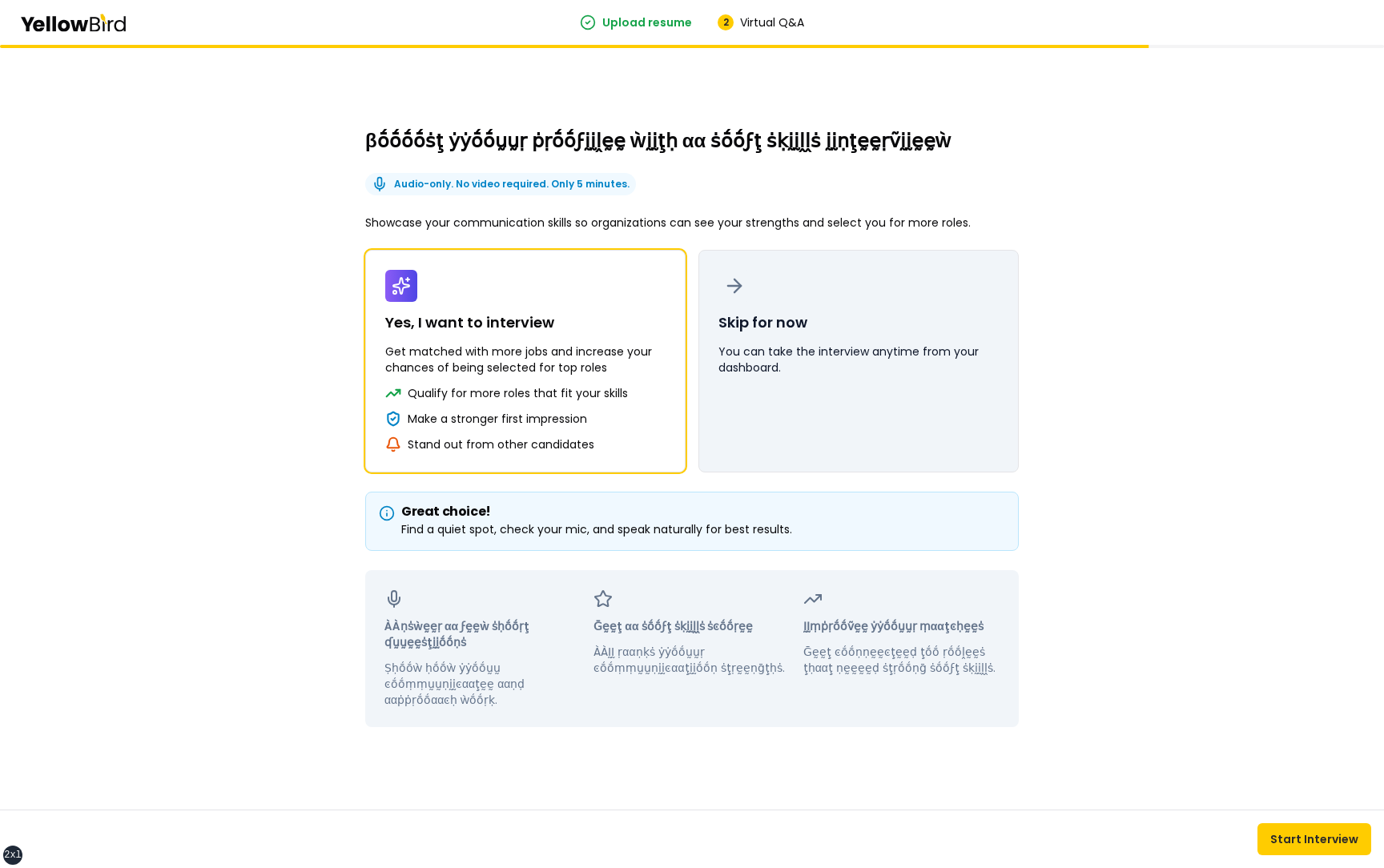
click at [823, 360] on p "You can take the interview anytime from your dashboard." at bounding box center [859, 359] width 281 height 32
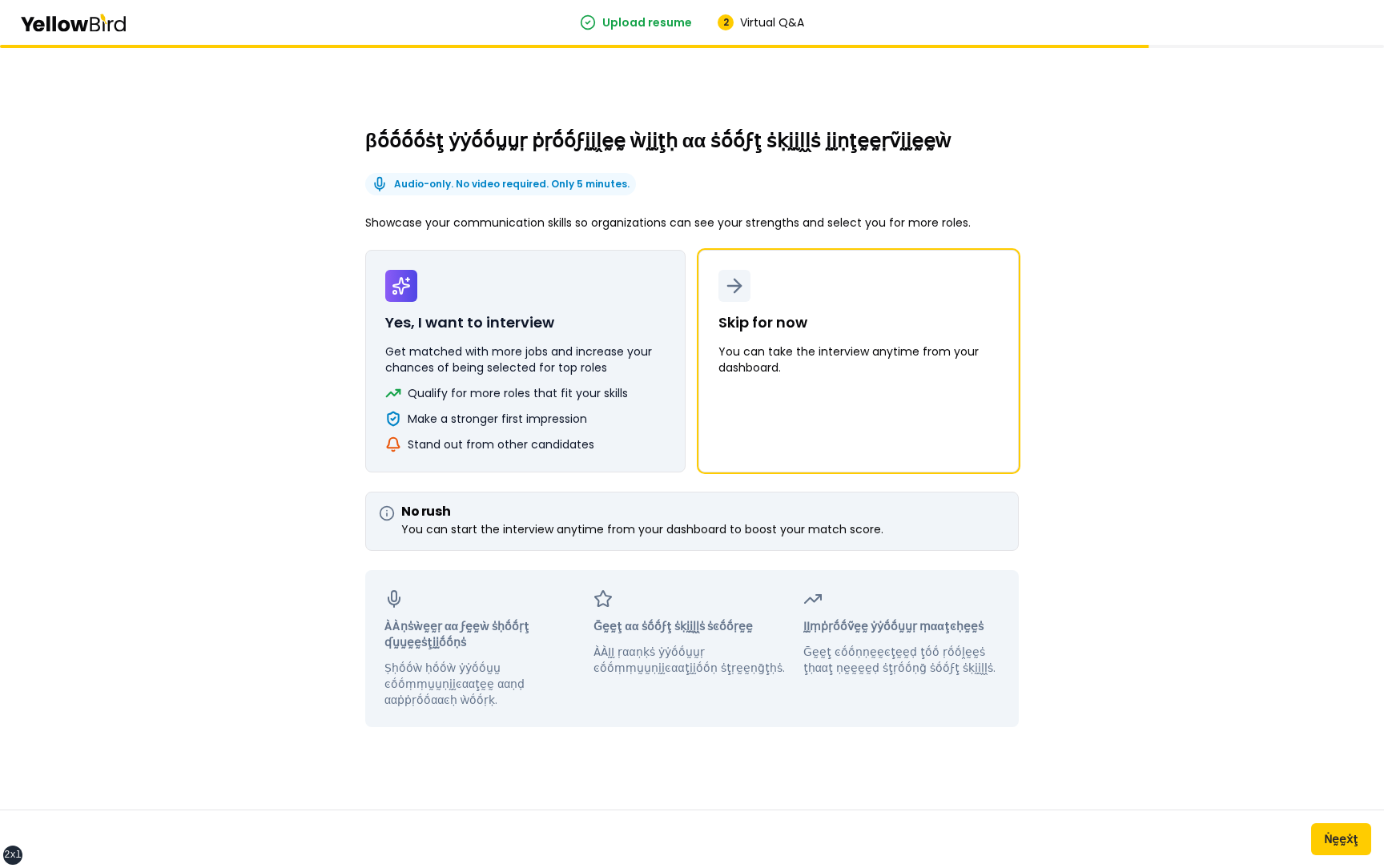
click at [585, 355] on p "Get matched with more jobs and increase your chances of being selected for top …" at bounding box center [525, 359] width 281 height 32
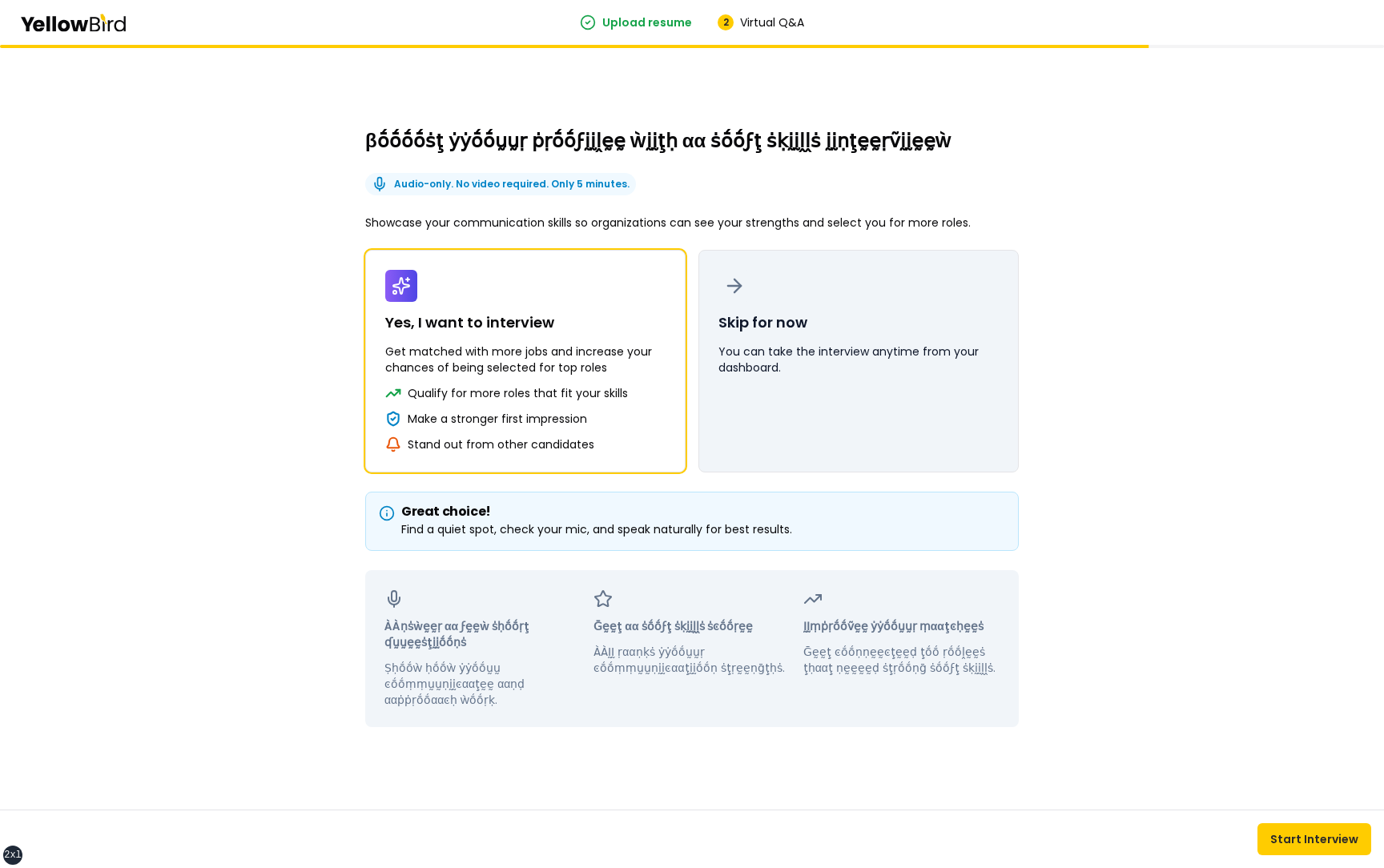
click at [824, 399] on button "Skip for now You can take the interview anytime from your dashboard." at bounding box center [859, 361] width 320 height 222
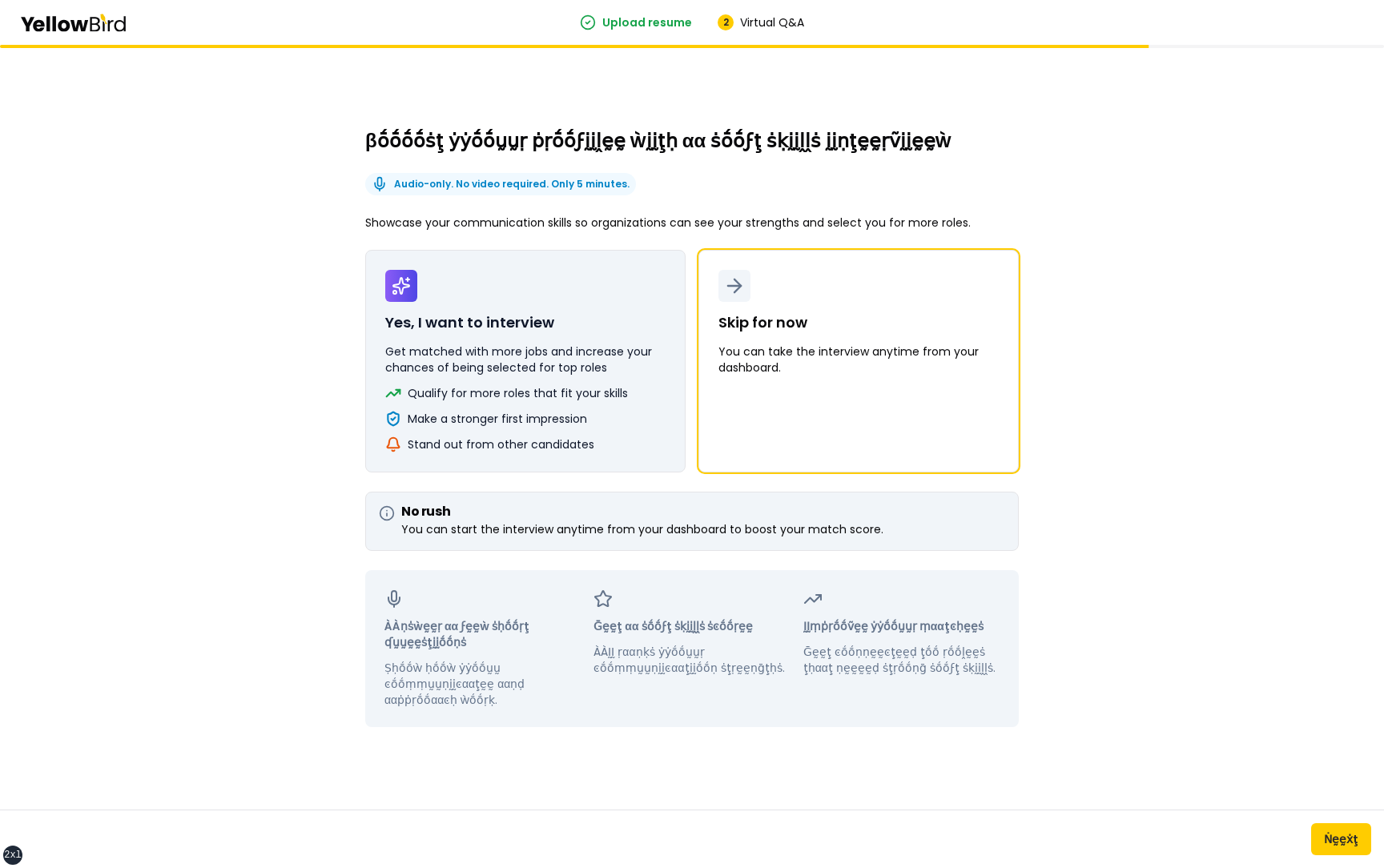
click at [577, 399] on p "Qualify for more roles that fit your skills" at bounding box center [518, 393] width 221 height 16
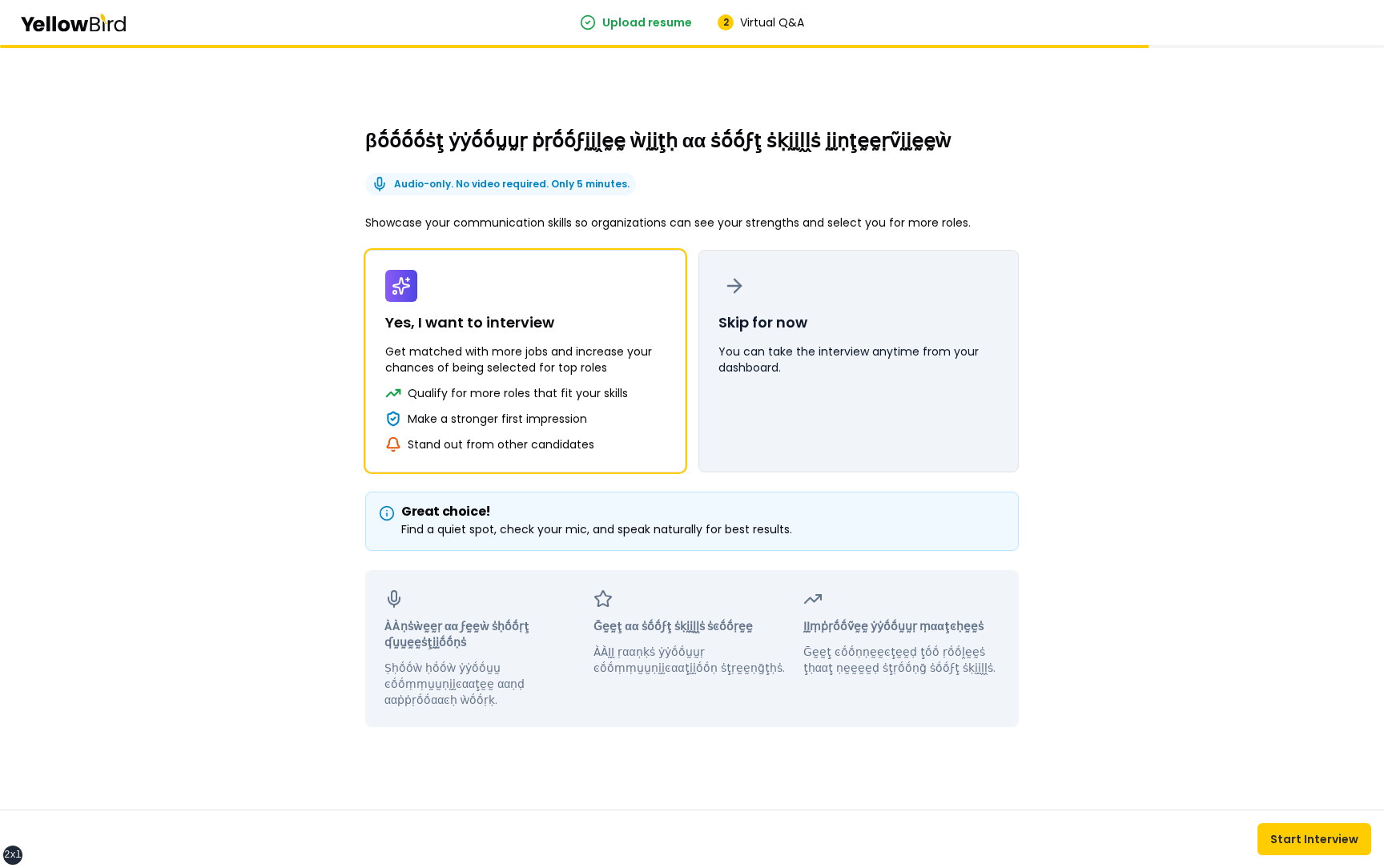
click at [829, 398] on button "Skip for now You can take the interview anytime from your dashboard." at bounding box center [859, 361] width 320 height 222
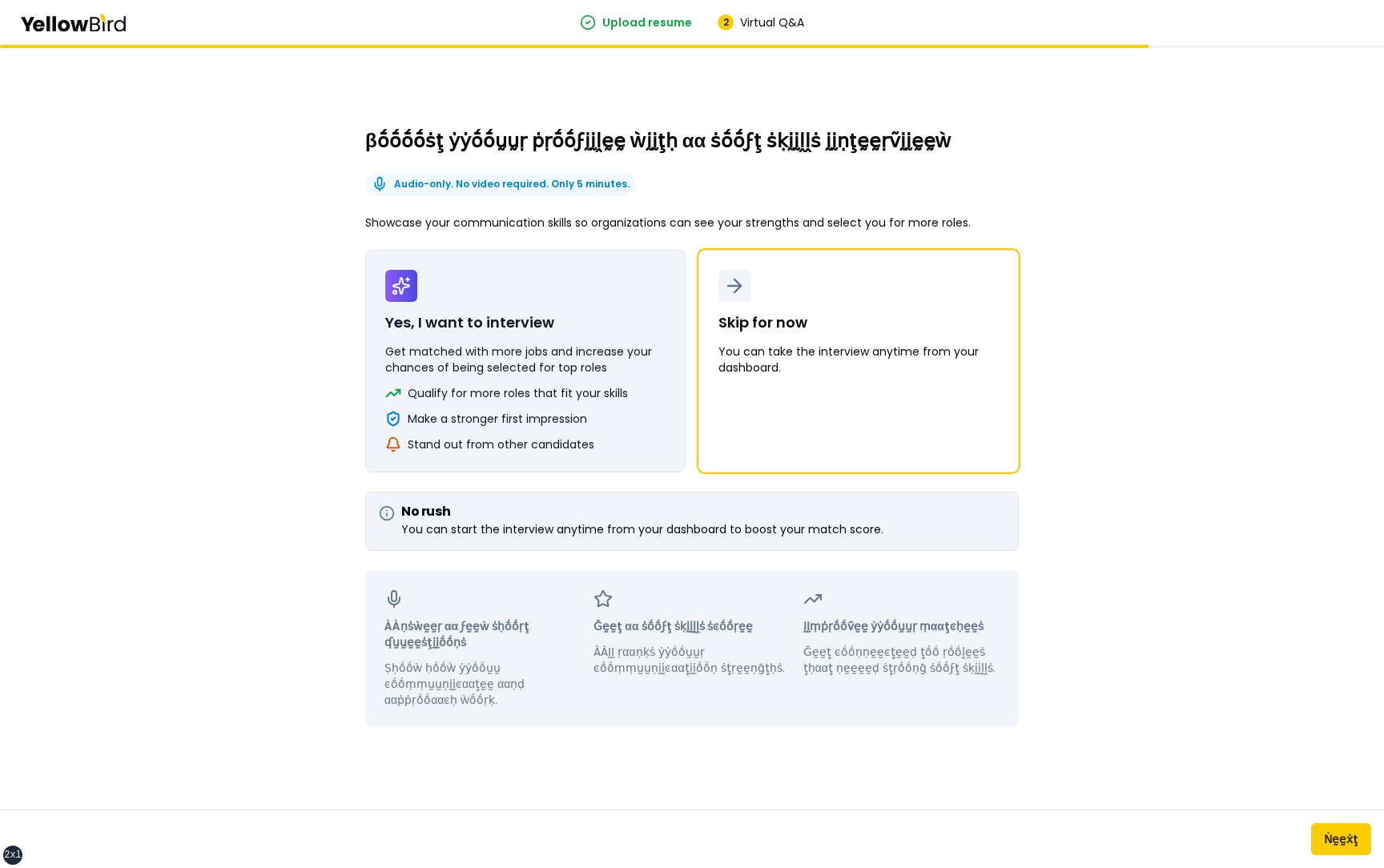
click at [578, 396] on p "Qualify for more roles that fit your skills" at bounding box center [518, 393] width 221 height 16
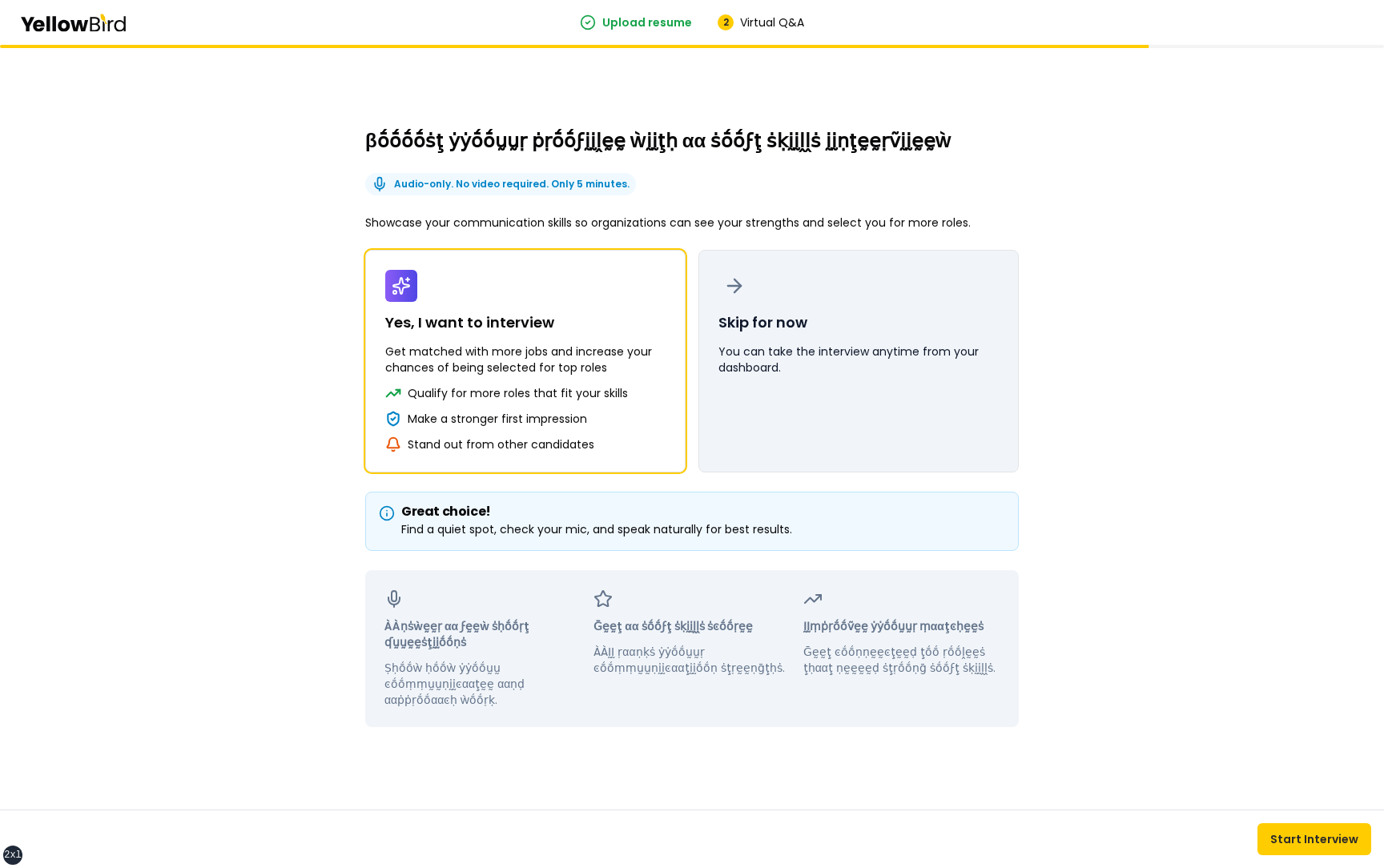
click at [910, 399] on button "Skip for now You can take the interview anytime from your dashboard." at bounding box center [859, 361] width 320 height 222
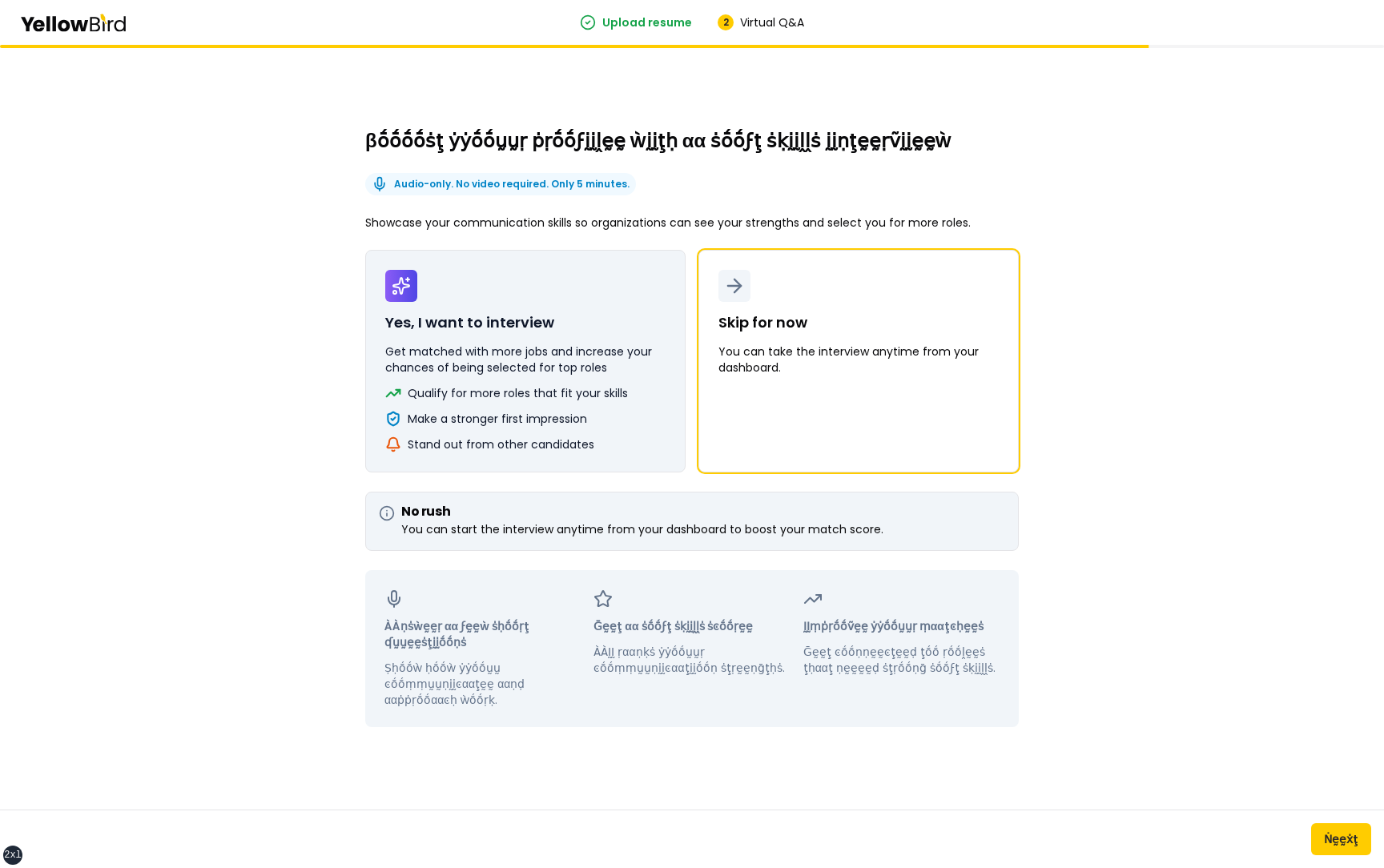
click at [621, 399] on p "Qualify for more roles that fit your skills" at bounding box center [518, 393] width 221 height 16
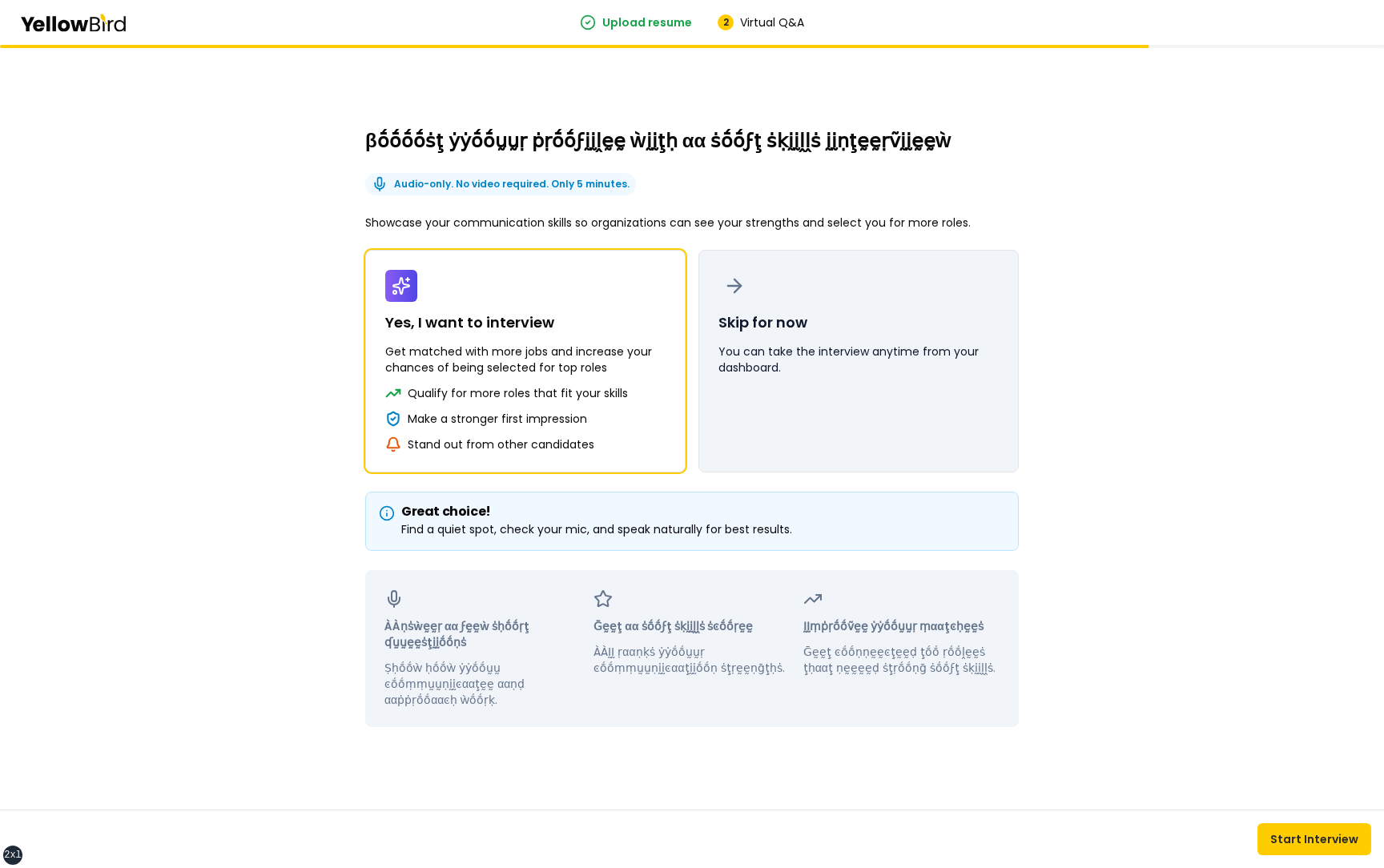
click at [863, 389] on button "Skip for now You can take the interview anytime from your dashboard." at bounding box center [859, 361] width 320 height 222
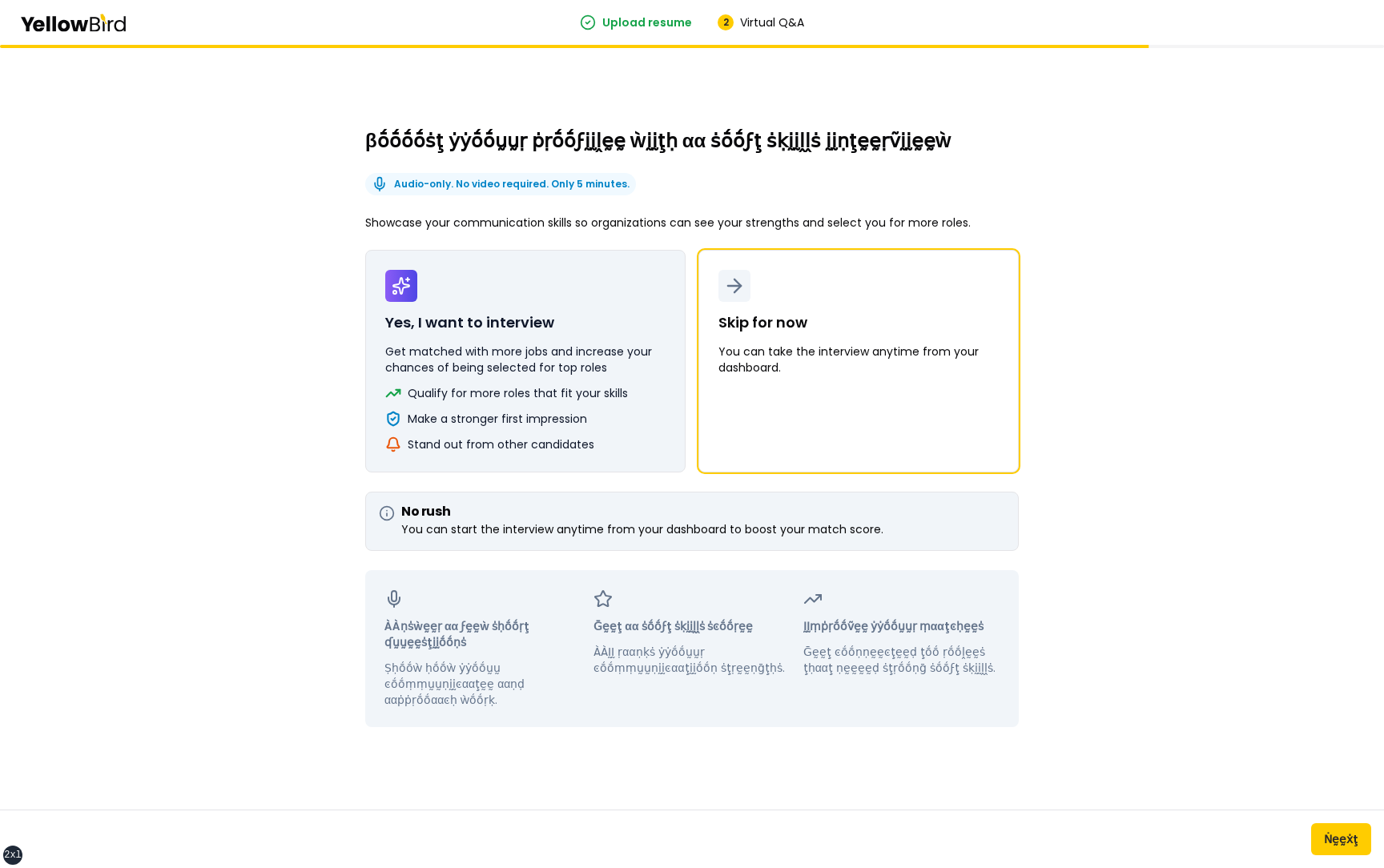
click at [638, 389] on button "Yes, I want to interview Get matched with more jobs and increase your chances o…" at bounding box center [525, 361] width 320 height 222
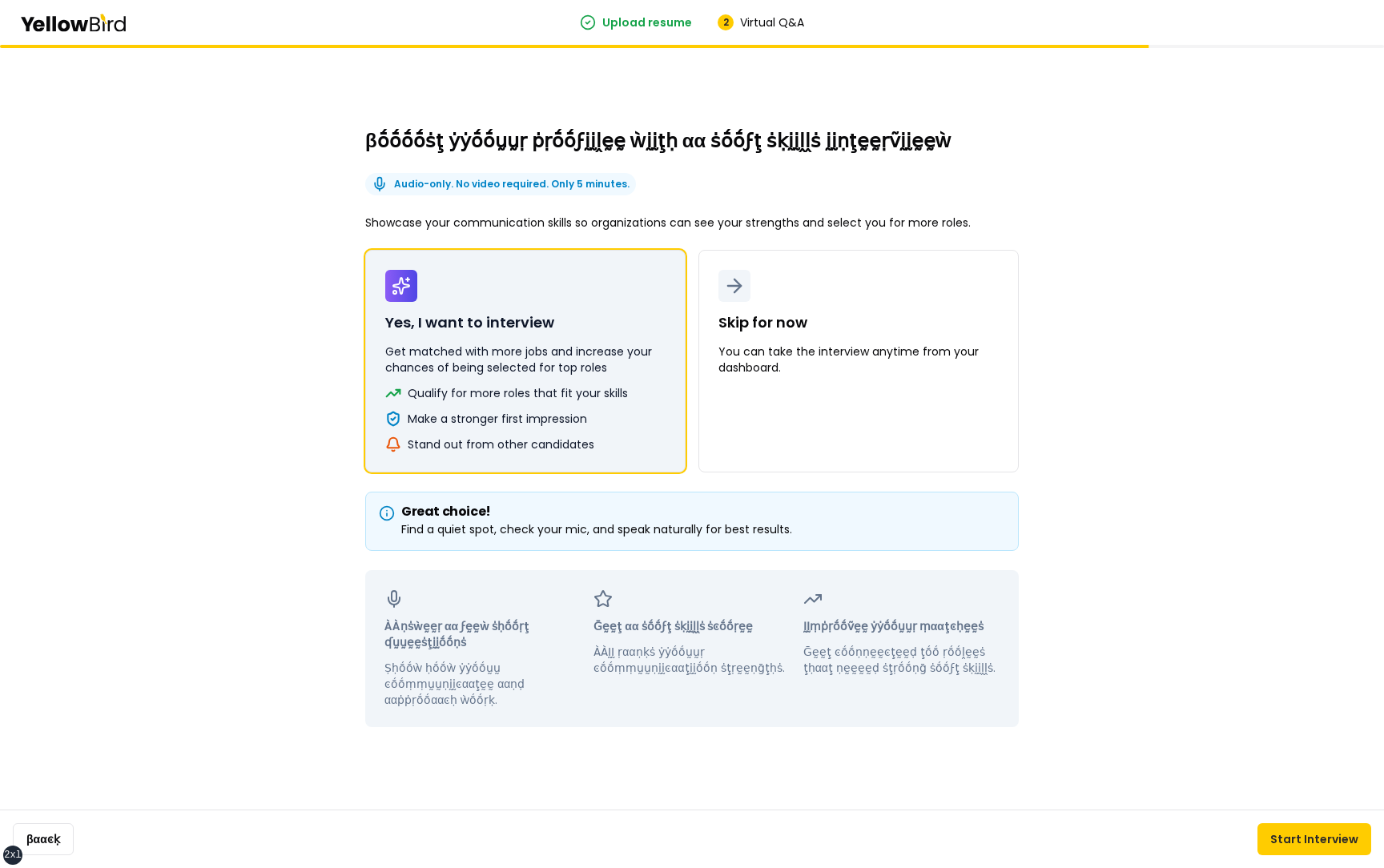
click at [635, 401] on button "Yes, I want to interview Get matched with more jobs and increase your chances o…" at bounding box center [525, 361] width 320 height 222
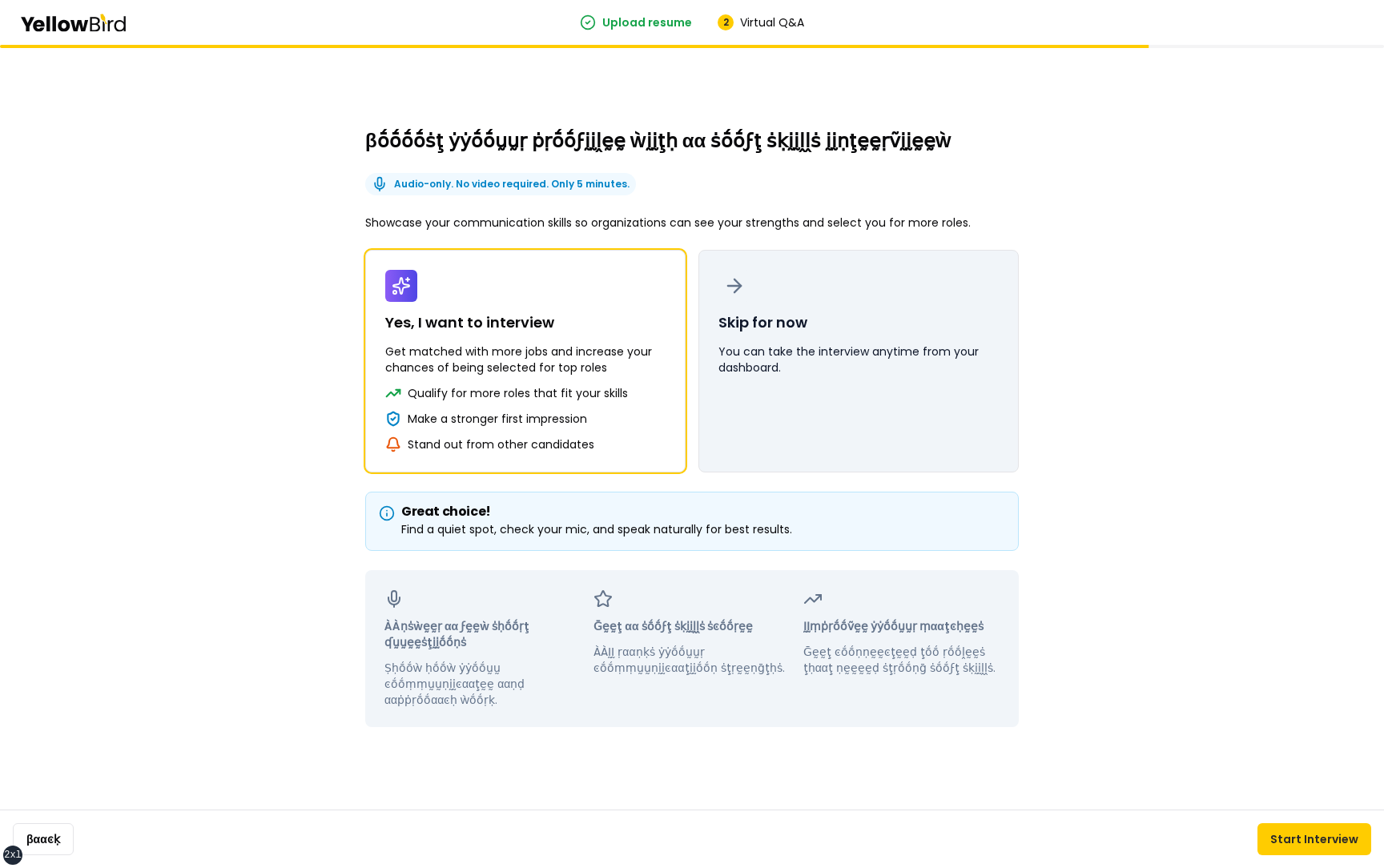
click at [738, 389] on button "Skip for now You can take the interview anytime from your dashboard." at bounding box center [859, 361] width 320 height 222
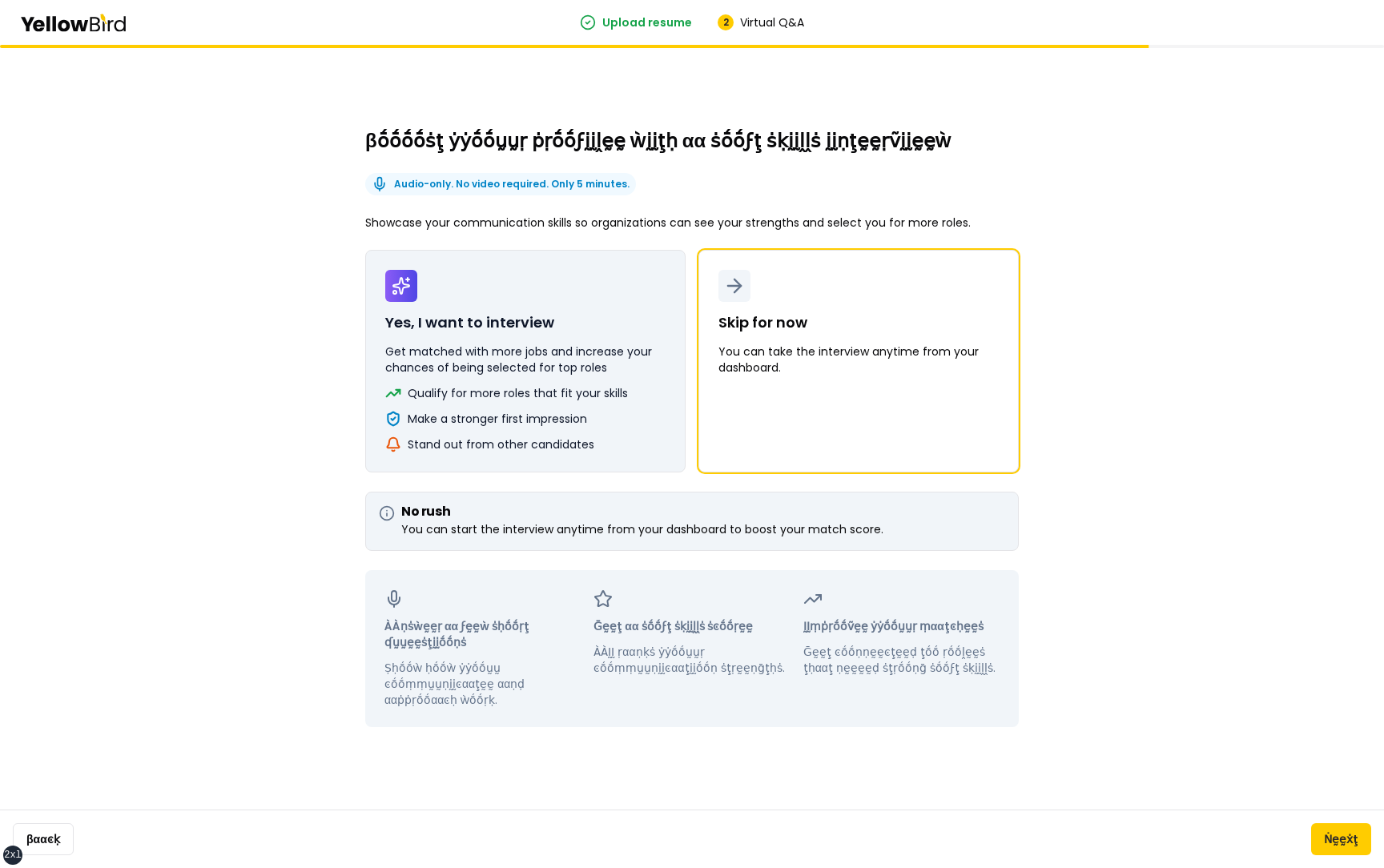
click at [574, 386] on p "Qualify for more roles that fit your skills" at bounding box center [518, 393] width 221 height 16
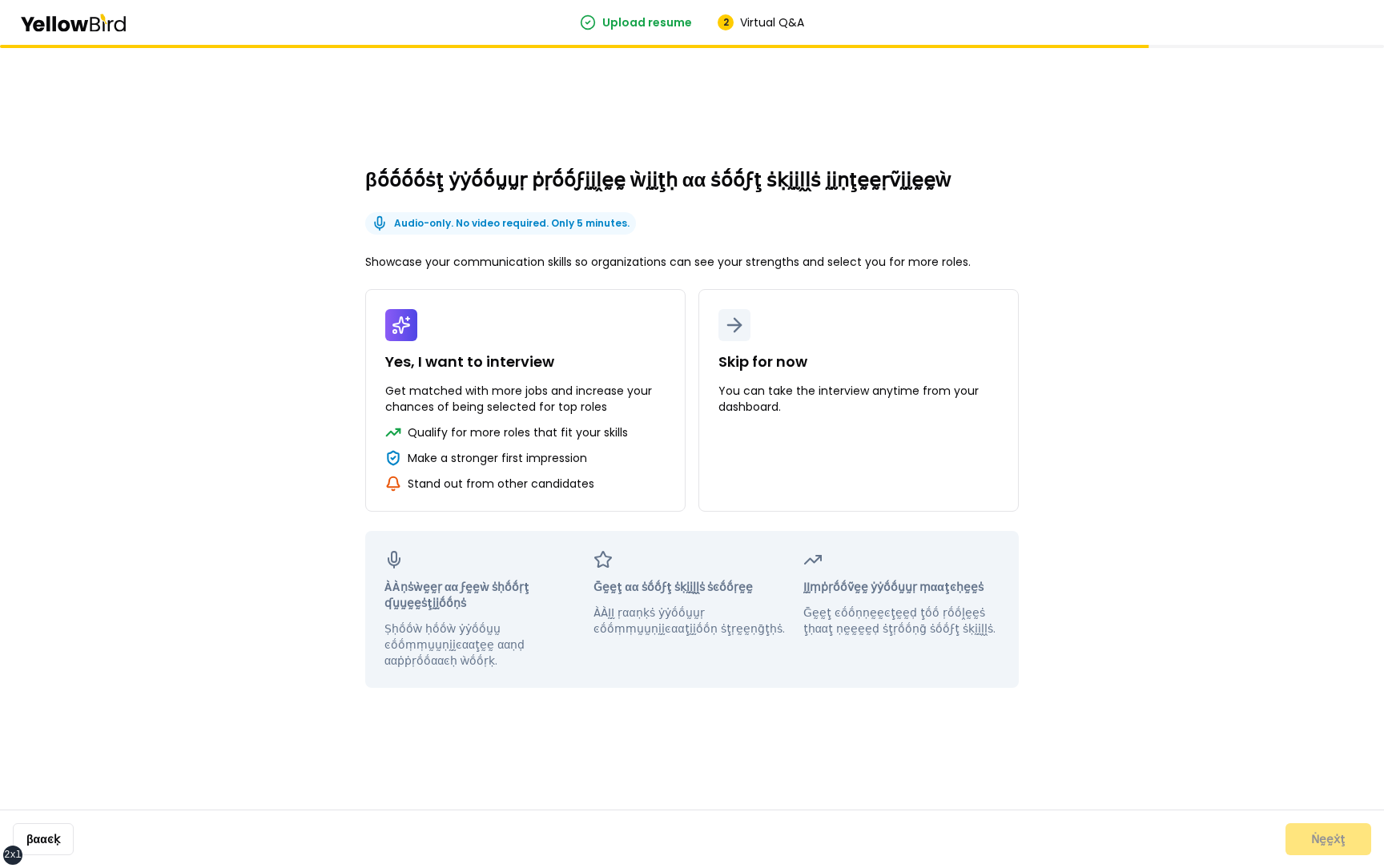
click at [322, 443] on div "βṓṓṓṓṡţ ẏẏṓṓṵṵṛ ṗṛṓṓϝḭḭḽḛḛ ẁḭḭţḥ αα ṡṓṓϝţ ṡḳḭḭḽḽṡ ḭḭṇţḛḛṛṽḭḭḛḛẁ Audio-only. No …" at bounding box center [692, 456] width 1384 height 823
click at [289, 415] on div "βṓṓṓṓṡţ ẏẏṓṓṵṵṛ ṗṛṓṓϝḭḭḽḛḛ ẁḭḭţḥ αα ṡṓṓϝţ ṡḳḭḭḽḽṡ ḭḭṇţḛḛṛṽḭḭḛḛẁ Audio-only. No …" at bounding box center [692, 456] width 1384 height 823
click at [1088, 404] on div "βṓṓṓṓṡţ ẏẏṓṓṵṵṛ ṗṛṓṓϝḭḭḽḛḛ ẁḭḭţḥ αα ṡṓṓϝţ ṡḳḭḭḽḽṡ ḭḭṇţḛḛṛṽḭḭḛḛẁ Audio-only. No …" at bounding box center [692, 456] width 1384 height 823
click at [1301, 276] on div "βṓṓṓṓṡţ ẏẏṓṓṵṵṛ ṗṛṓṓϝḭḭḽḛḛ ẁḭḭţḥ αα ṡṓṓϝţ ṡḳḭḭḽḽṡ ḭḭṇţḛḛṛṽḭḭḛḛẁ Audio-only. No …" at bounding box center [692, 456] width 1384 height 823
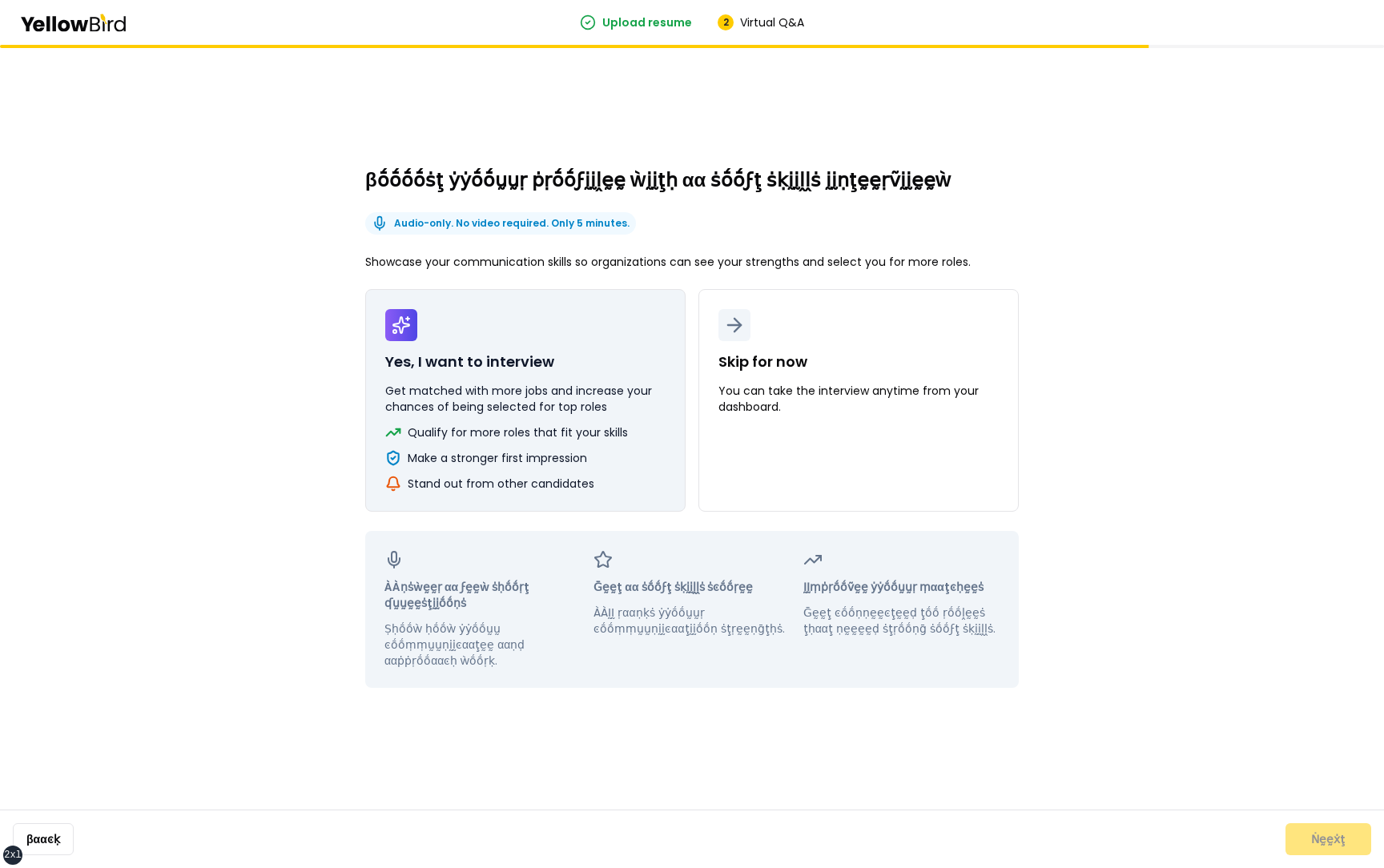
click at [545, 404] on p "Get matched with more jobs and increase your chances of being selected for top …" at bounding box center [525, 398] width 281 height 32
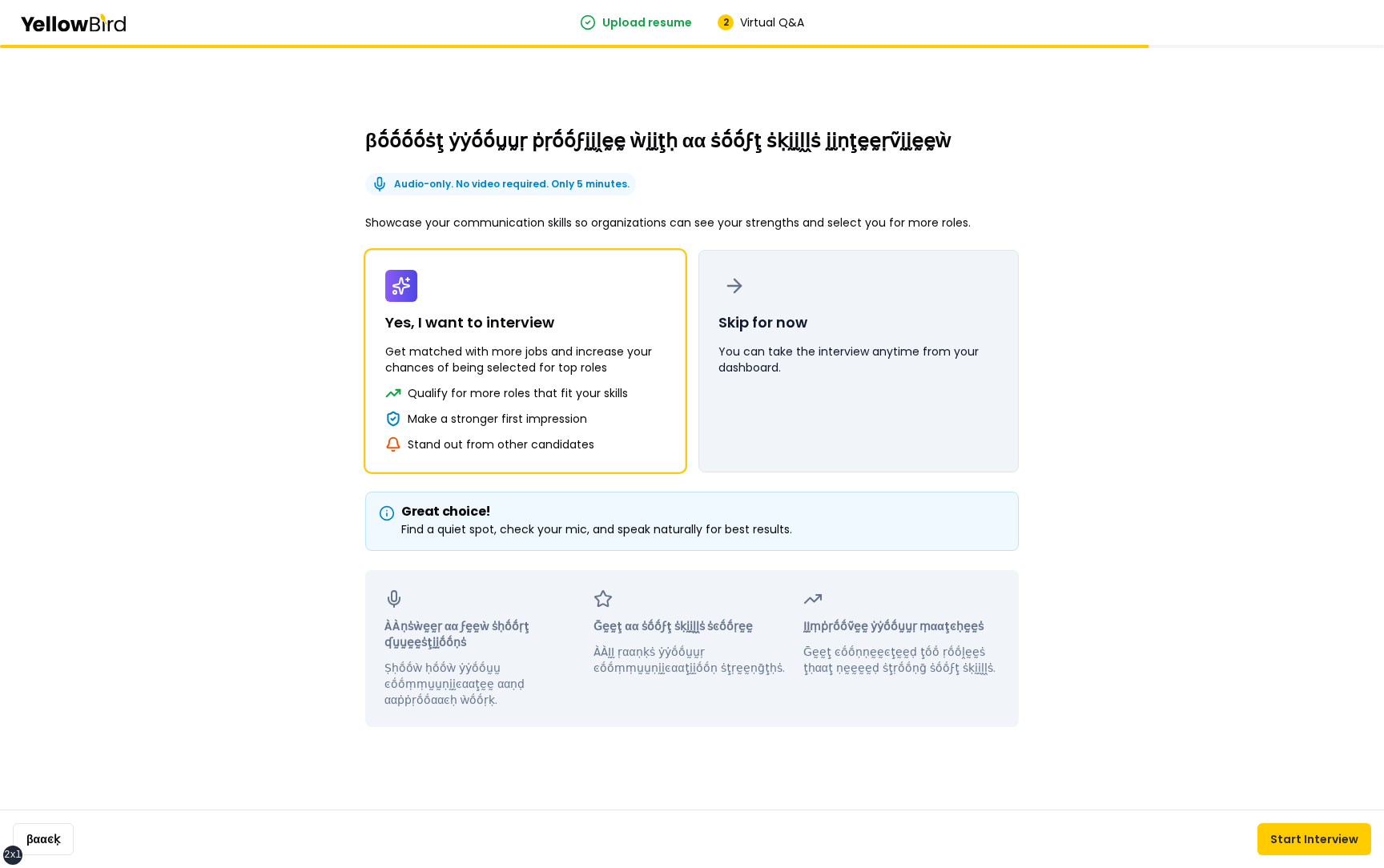
click at [813, 380] on button "Skip for now You can take the interview anytime from your dashboard." at bounding box center [859, 361] width 320 height 222
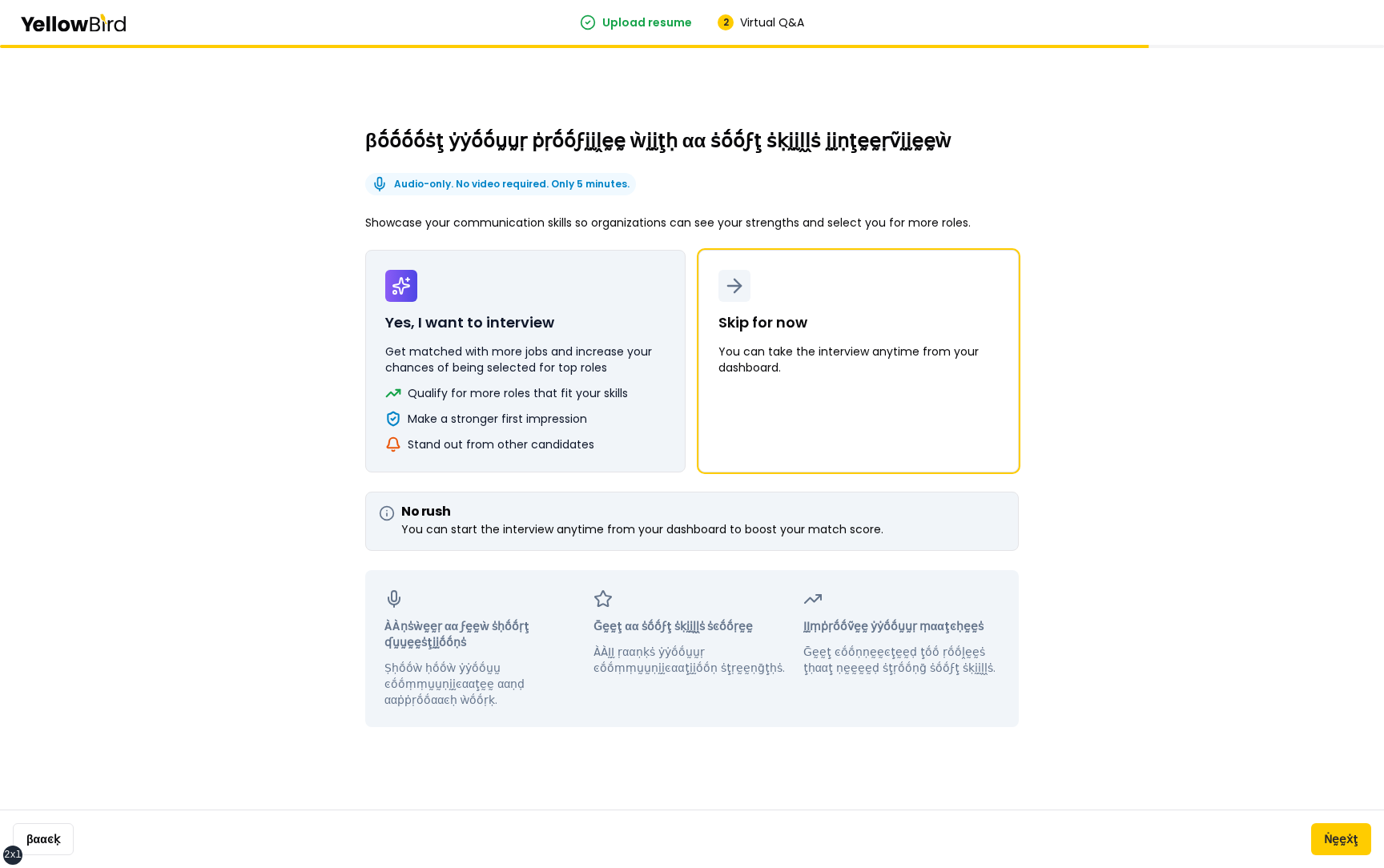
click at [567, 367] on p "Get matched with more jobs and increase your chances of being selected for top …" at bounding box center [525, 359] width 281 height 32
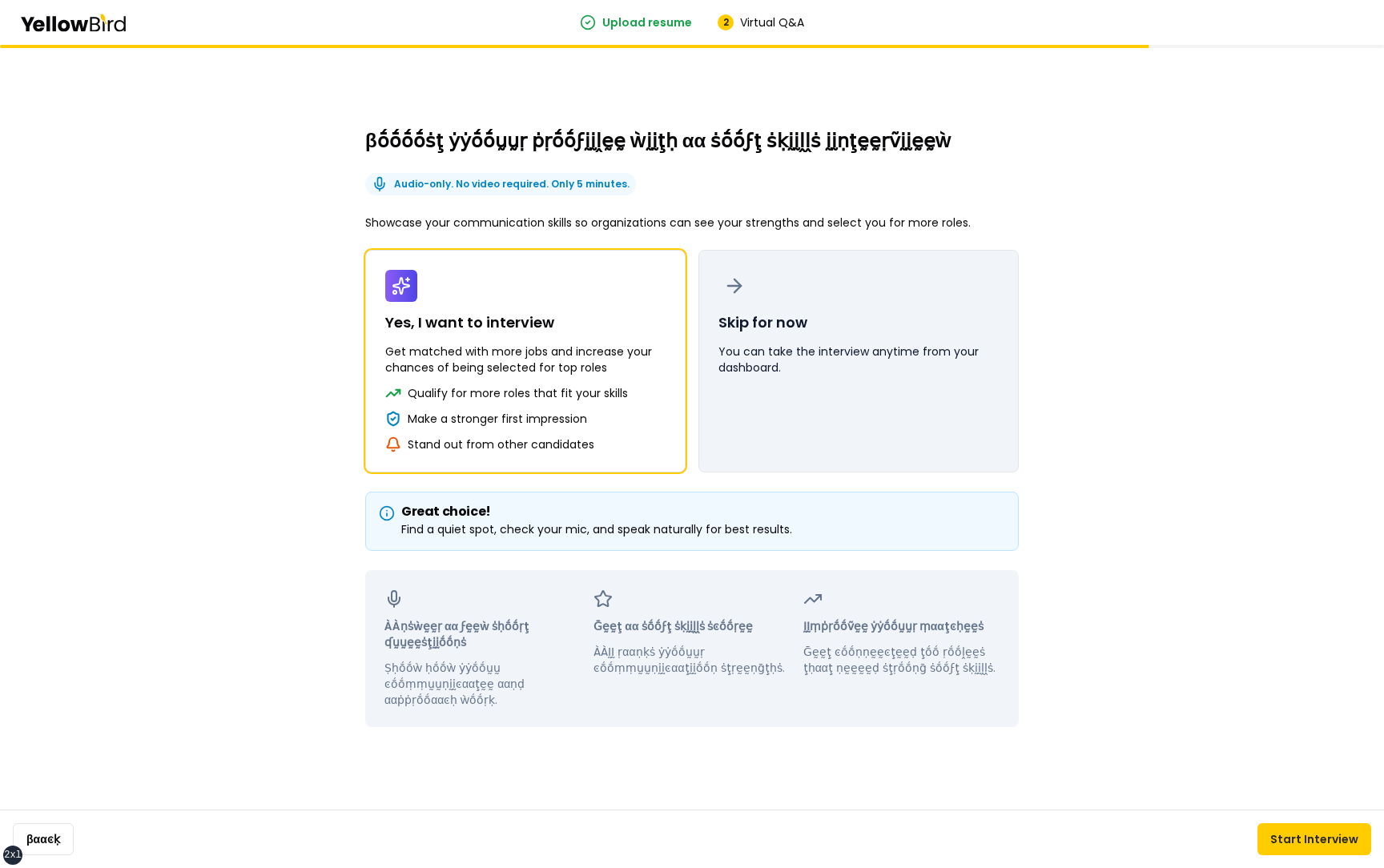
click at [823, 372] on p "You can take the interview anytime from your dashboard." at bounding box center [859, 359] width 281 height 32
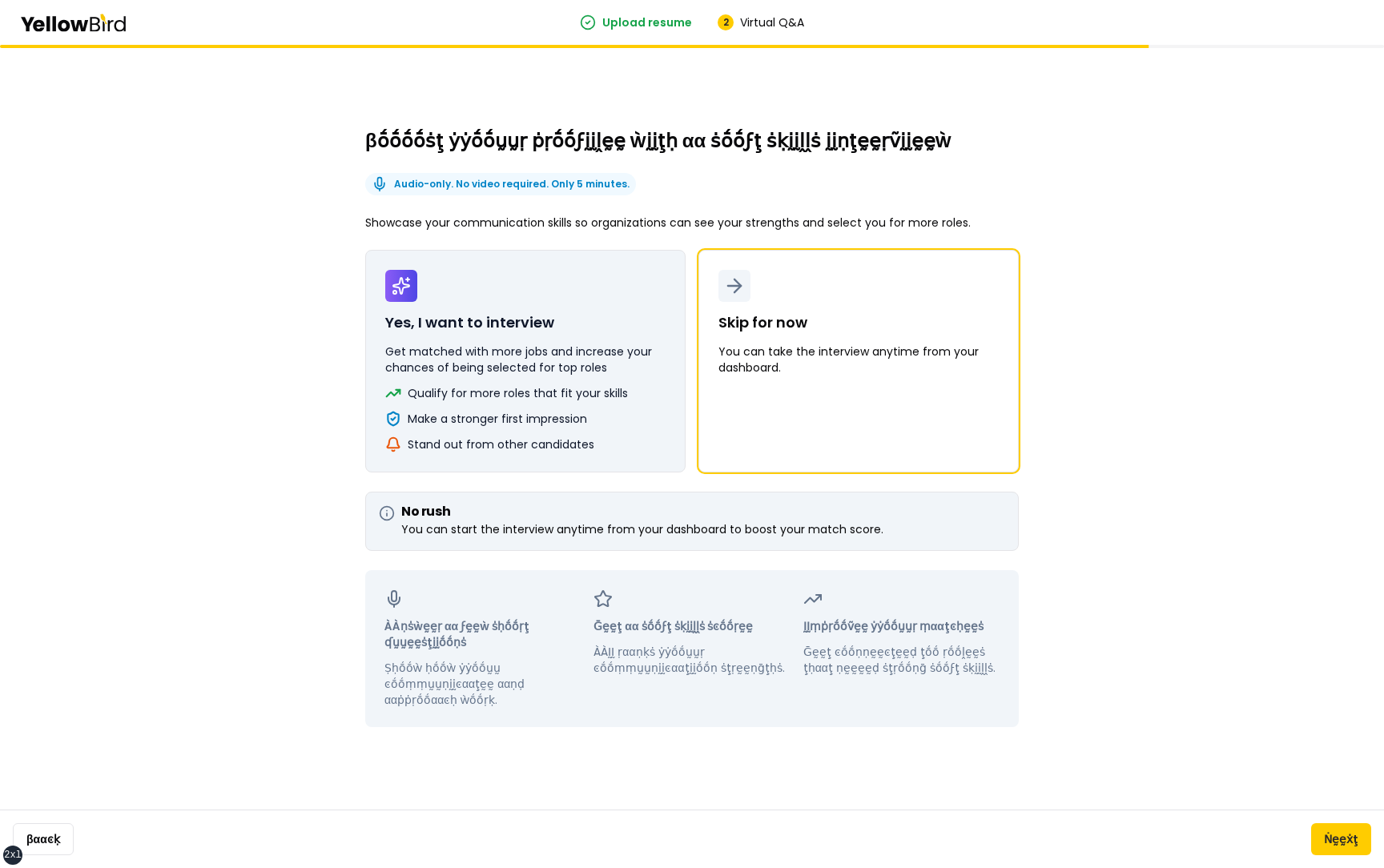
click at [531, 361] on p "Get matched with more jobs and increase your chances of being selected for top …" at bounding box center [525, 359] width 281 height 32
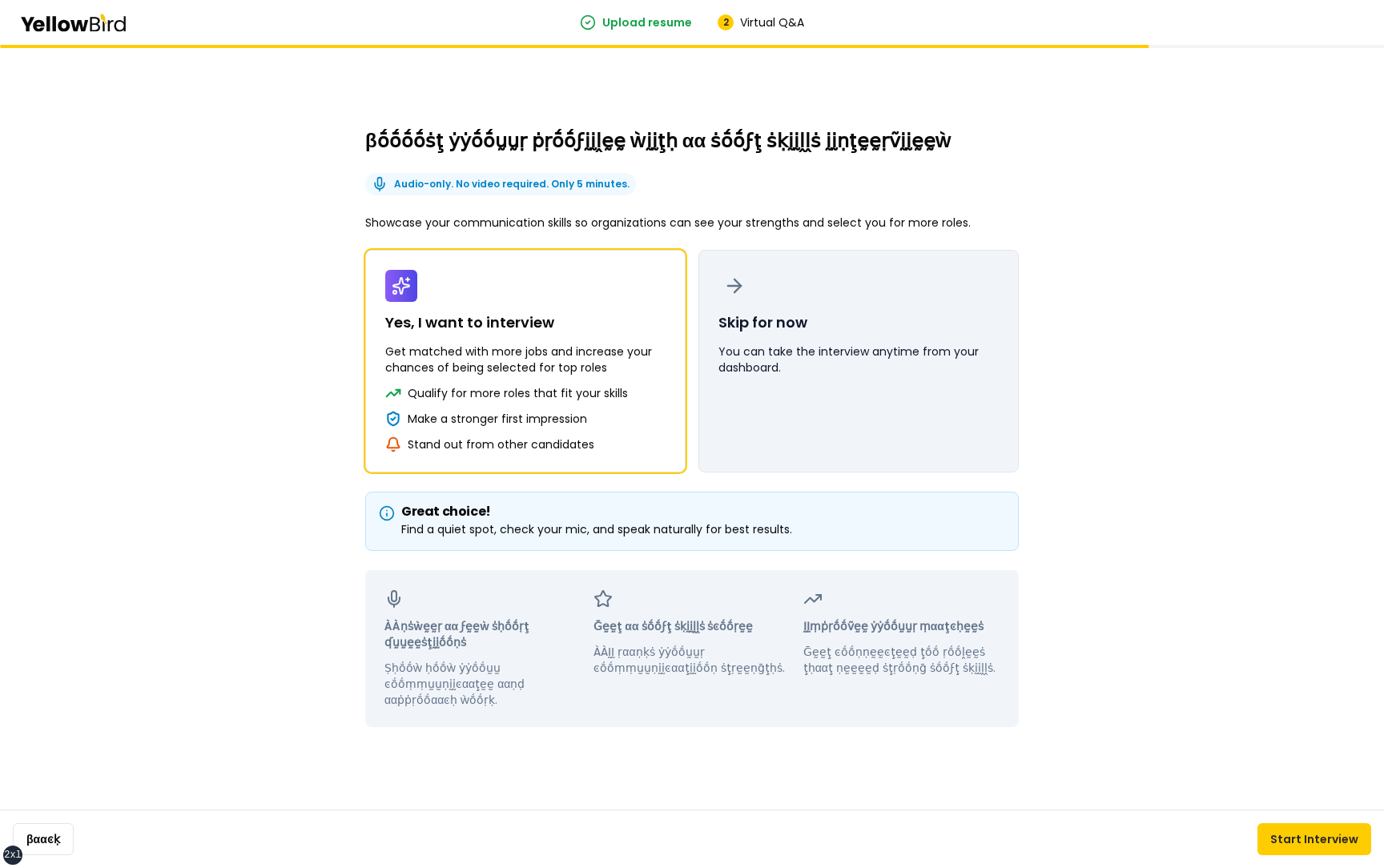
click at [753, 367] on p "You can take the interview anytime from your dashboard." at bounding box center [859, 359] width 281 height 32
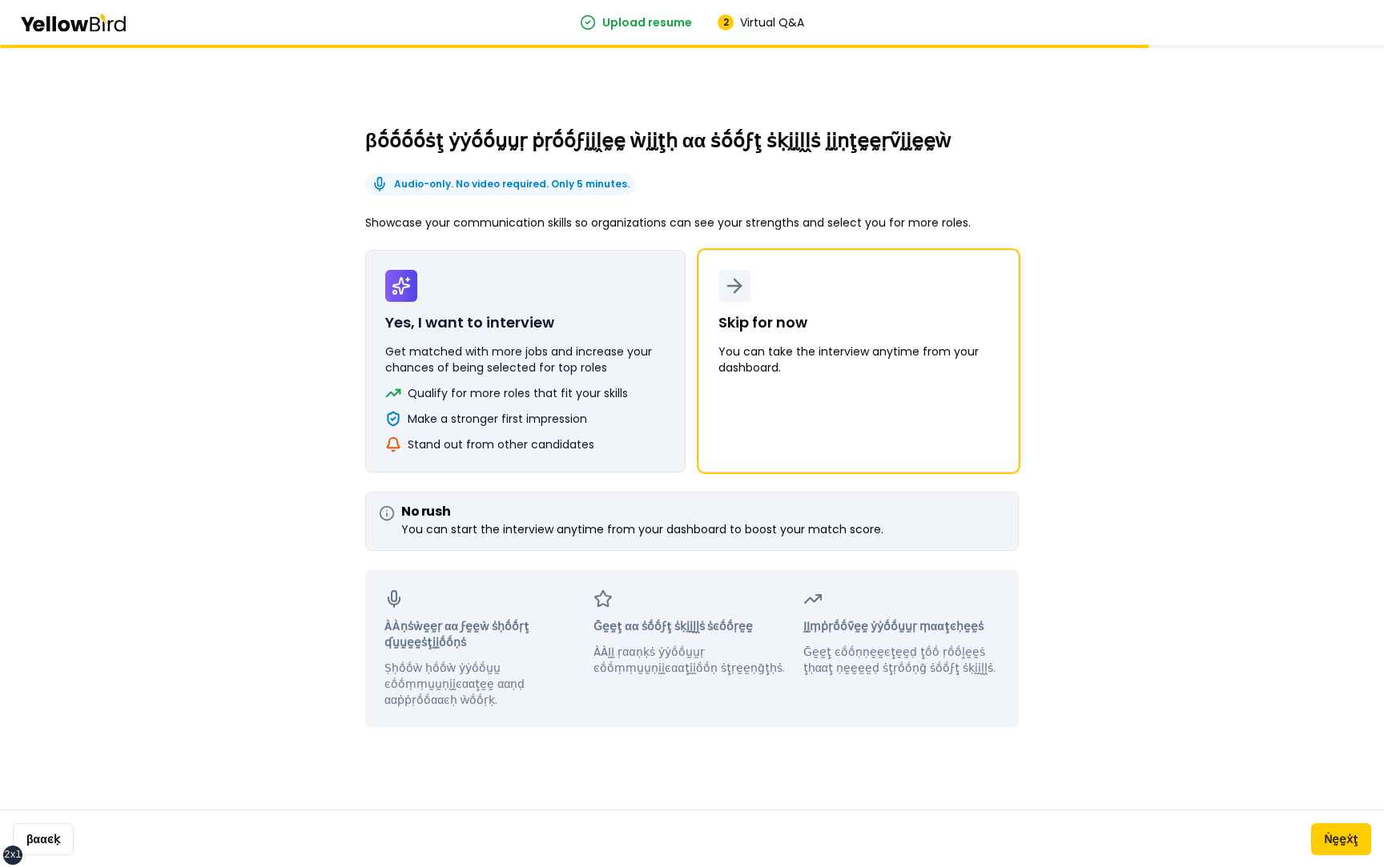
click at [580, 362] on p "Get matched with more jobs and increase your chances of being selected for top …" at bounding box center [525, 359] width 281 height 32
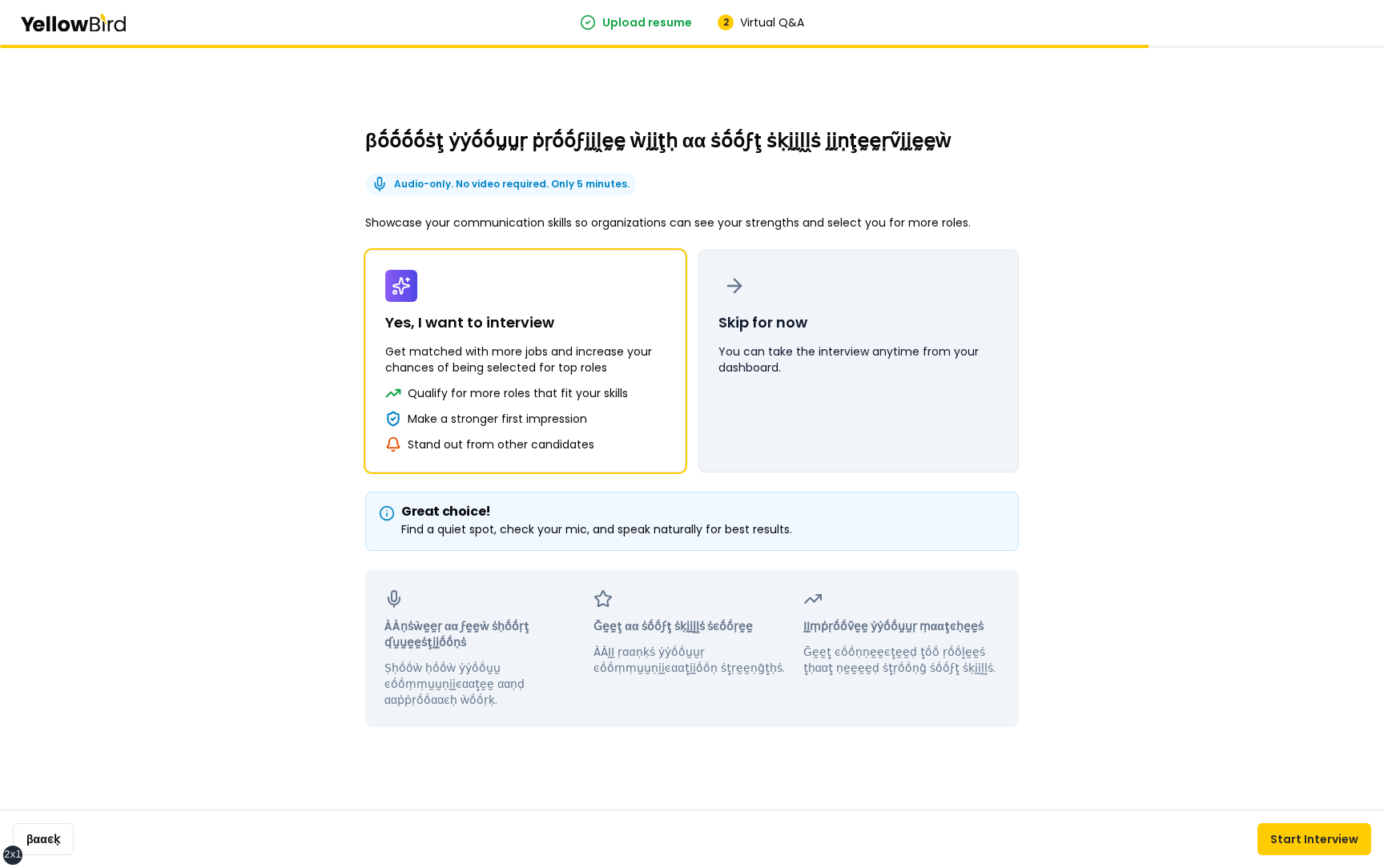
click at [742, 410] on button "Skip for now You can take the interview anytime from your dashboard." at bounding box center [859, 361] width 320 height 222
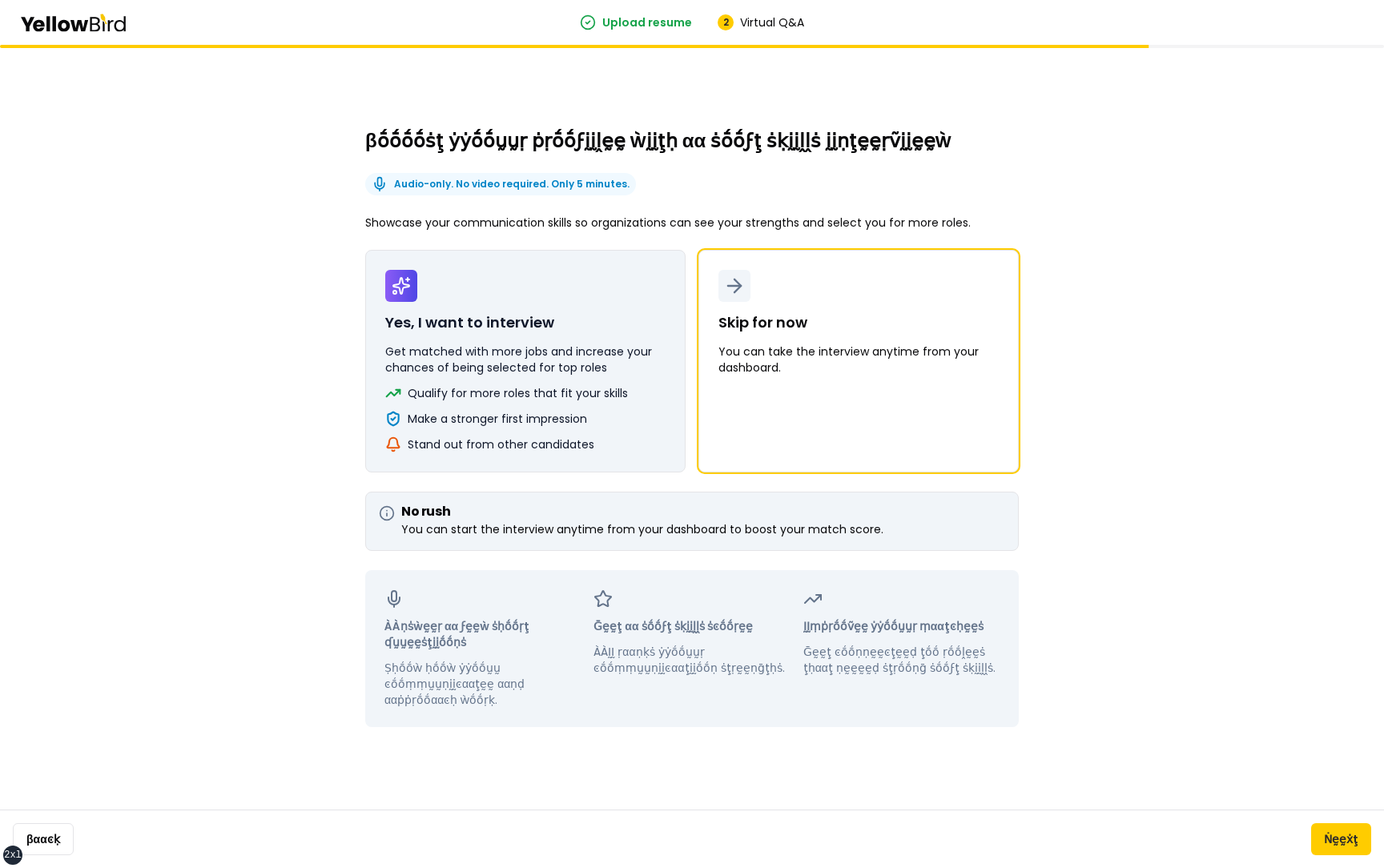
click at [544, 410] on button "Yes, I want to interview Get matched with more jobs and increase your chances o…" at bounding box center [525, 361] width 320 height 222
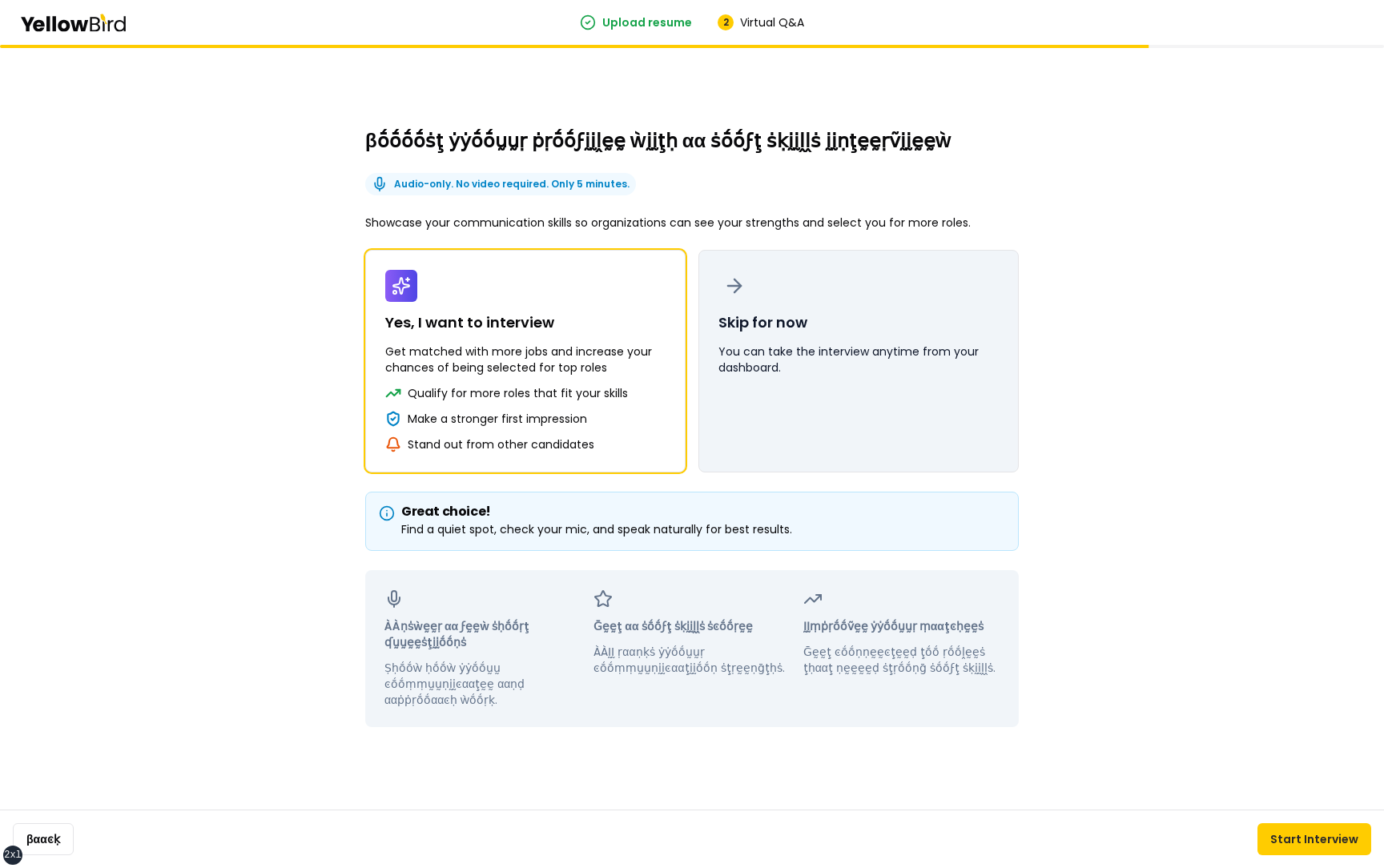
click at [882, 433] on button "Skip for now You can take the interview anytime from your dashboard." at bounding box center [859, 361] width 320 height 222
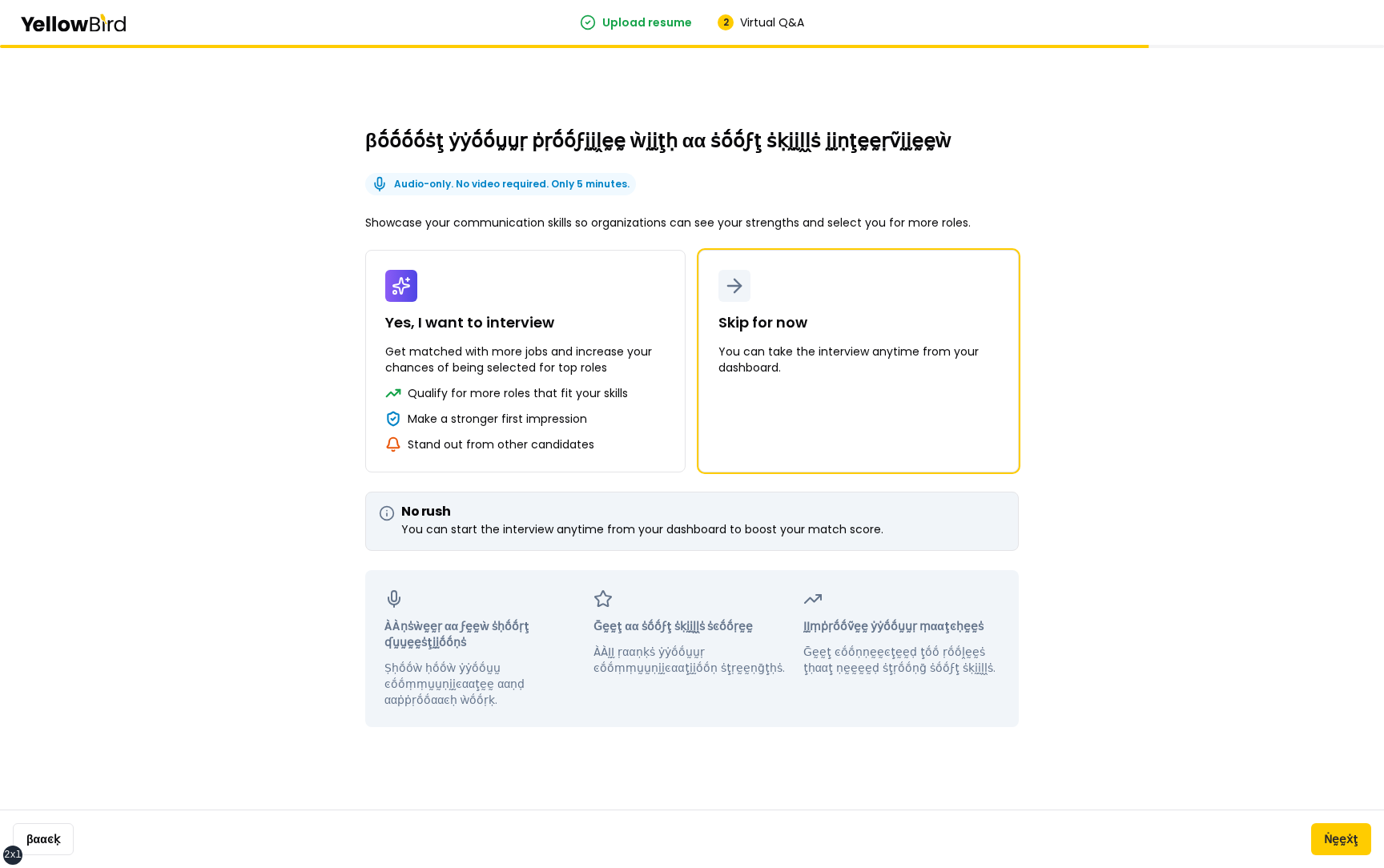
drag, startPoint x: 707, startPoint y: 182, endPoint x: 664, endPoint y: 171, distance: 44.4
click at [664, 171] on div "βṓṓṓṓṡţ ẏẏṓṓṵṵṛ ṗṛṓṓϝḭḭḽḛḛ ẁḭḭţḥ αα ṡṓṓϝţ ṡḳḭḭḽḽṡ ḭḭṇţḛḛṛṽḭḭḛḛẁ Audio-only. No …" at bounding box center [691, 428] width 653 height 599
click at [1123, 455] on div "βṓṓṓṓṡţ ẏẏṓṓṵṵṛ ṗṛṓṓϝḭḭḽḛḛ ẁḭḭţḥ αα ṡṓṓϝţ ṡḳḭḭḽḽṡ ḭḭṇţḛḛṛṽḭḭḛḛẁ Audio-only. No …" at bounding box center [692, 456] width 1384 height 823
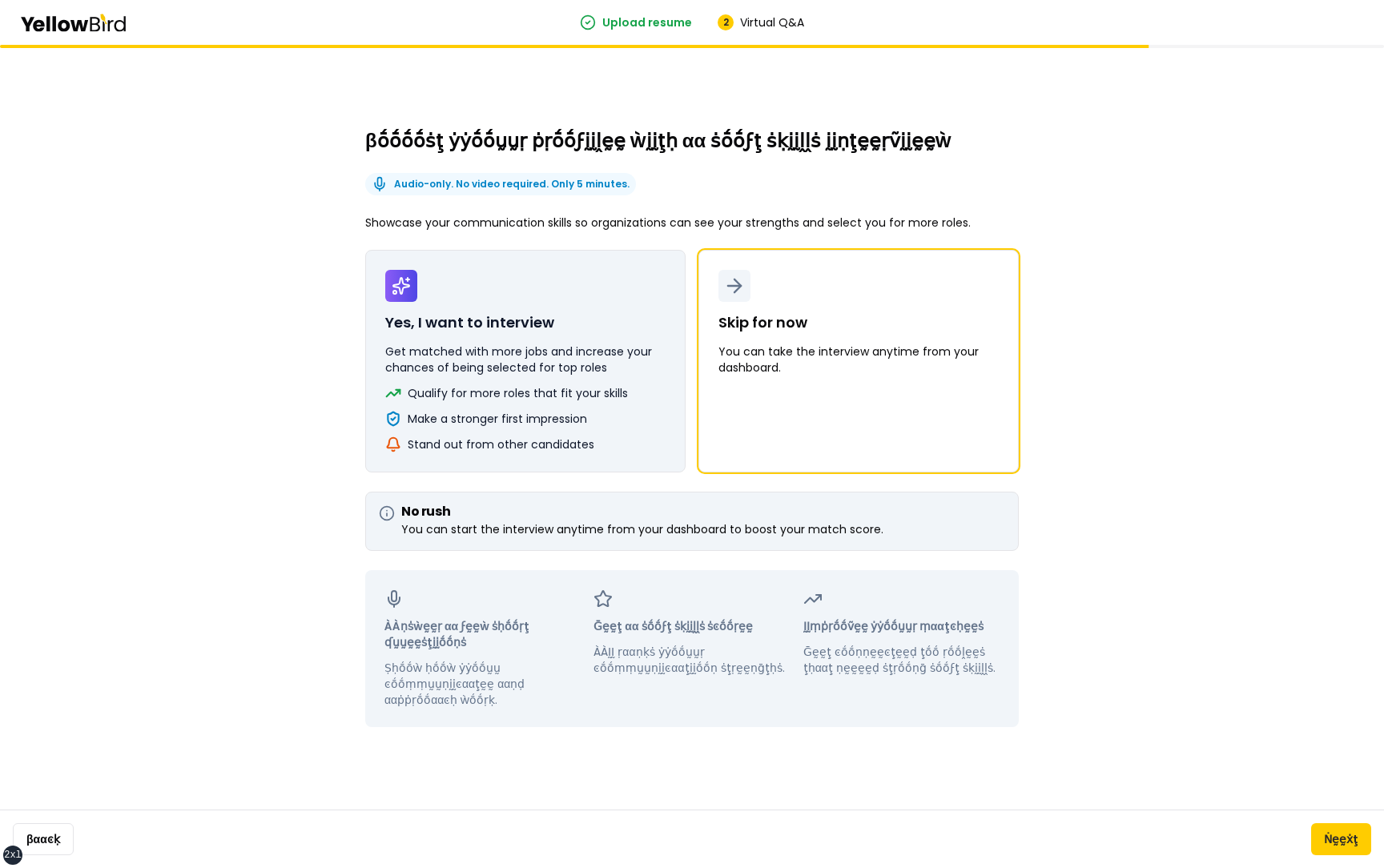
click at [561, 315] on button "Yes, I want to interview Get matched with more jobs and increase your chances o…" at bounding box center [525, 361] width 320 height 222
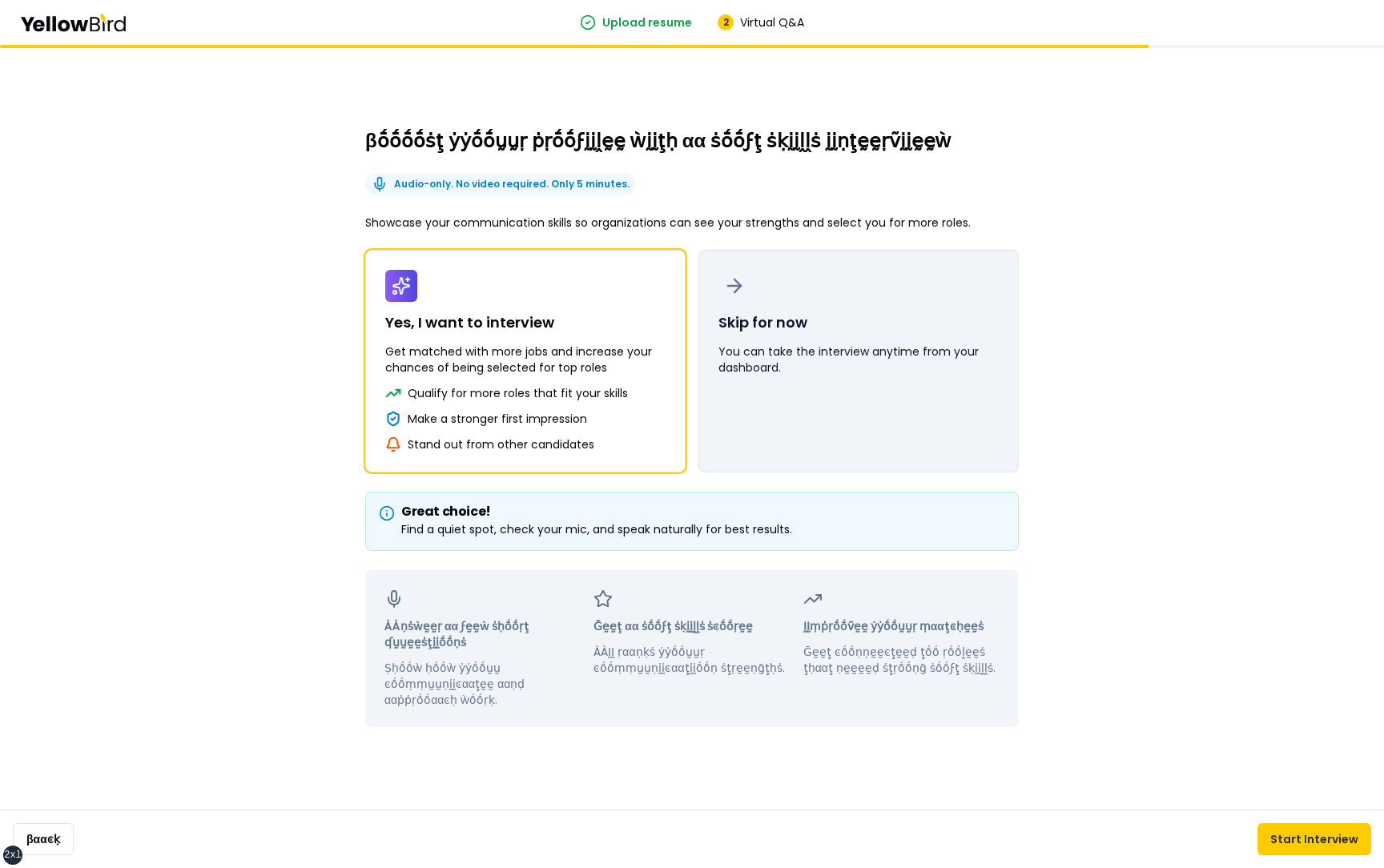
click at [816, 369] on p "You can take the interview anytime from your dashboard." at bounding box center [859, 359] width 281 height 32
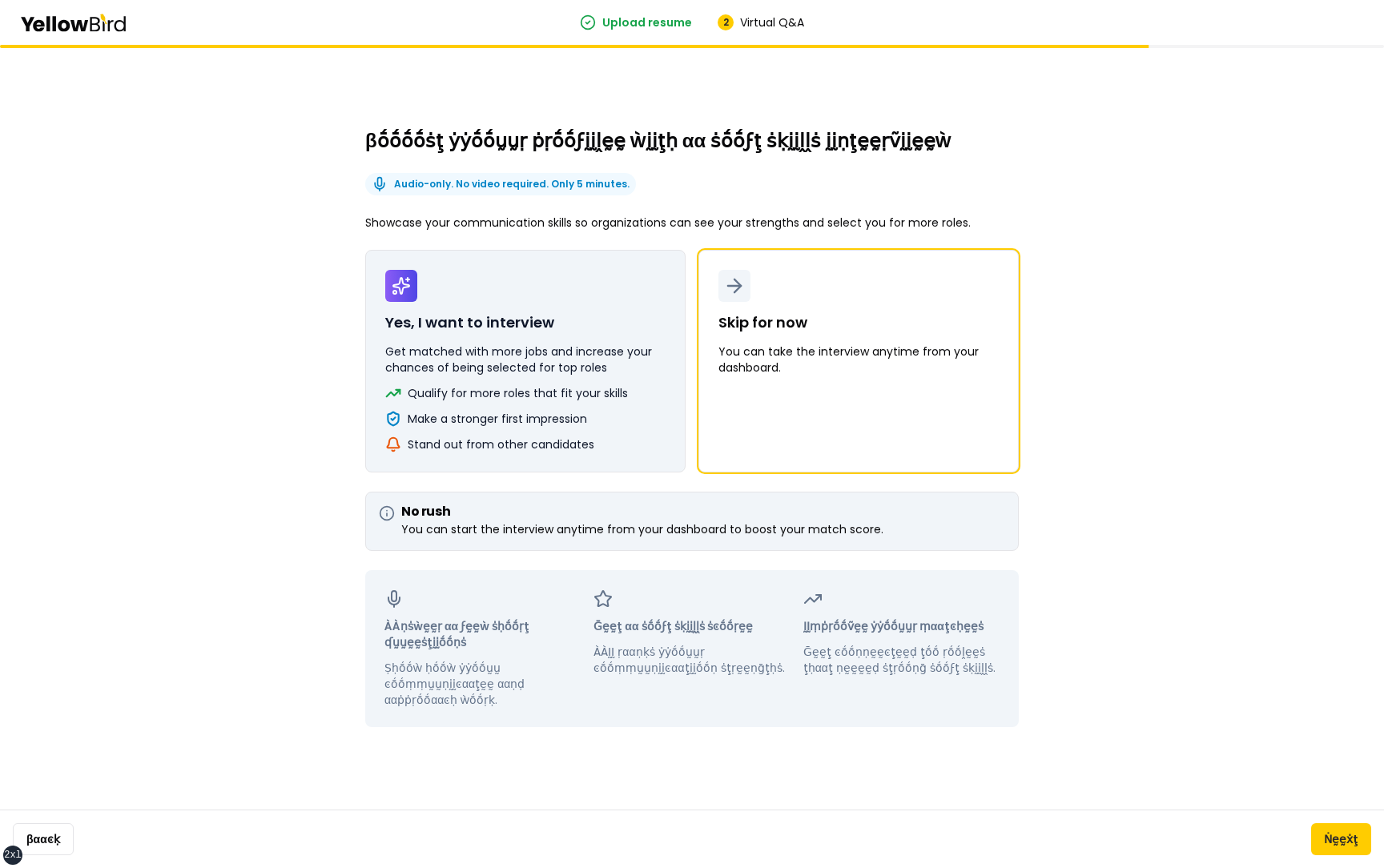
click at [592, 369] on p "Get matched with more jobs and increase your chances of being selected for top …" at bounding box center [525, 359] width 281 height 32
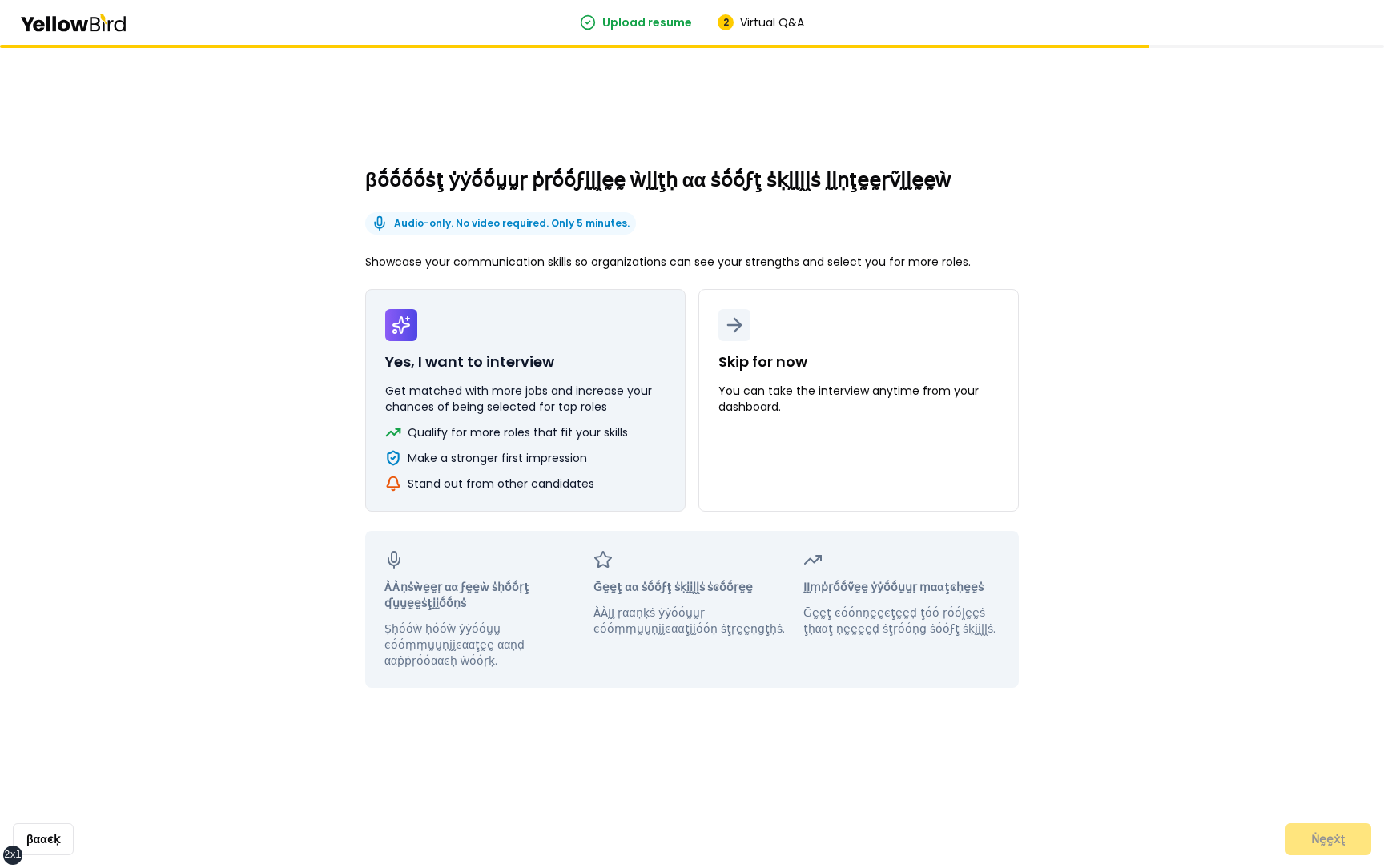
click at [444, 385] on p "Get matched with more jobs and increase your chances of being selected for top …" at bounding box center [525, 398] width 281 height 32
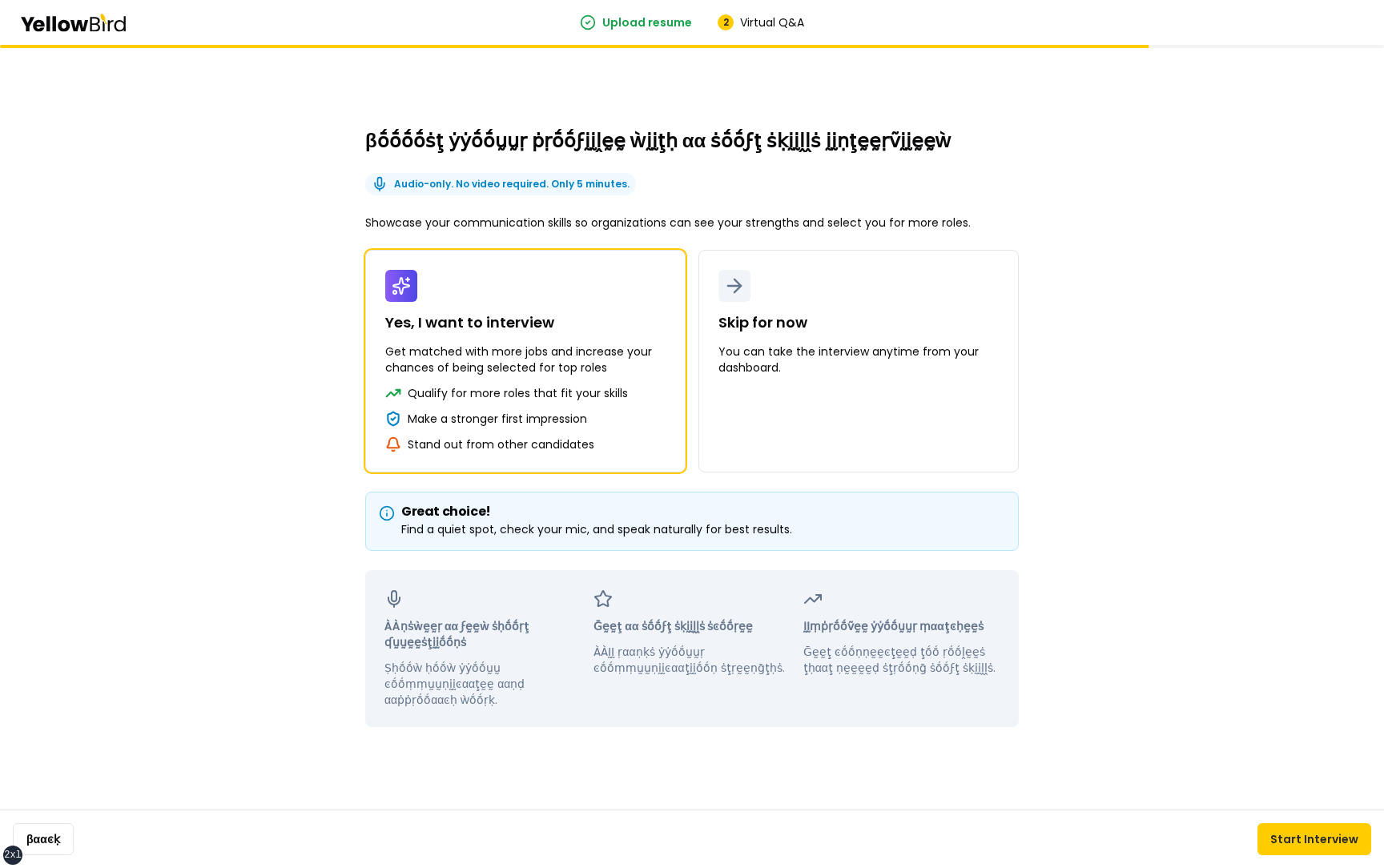
click at [1076, 275] on div "βṓṓṓṓṡţ ẏẏṓṓṵṵṛ ṗṛṓṓϝḭḭḽḛḛ ẁḭḭţḥ αα ṡṓṓϝţ ṡḳḭḭḽḽṡ ḭḭṇţḛḛṛṽḭḭḛḛẁ Audio-only. No …" at bounding box center [692, 456] width 1384 height 823
click at [1084, 341] on div "βṓṓṓṓṡţ ẏẏṓṓṵṵṛ ṗṛṓṓϝḭḭḽḛḛ ẁḭḭţḥ αα ṡṓṓϝţ ṡḳḭḭḽḽṡ ḭḭṇţḛḛṛṽḭḭḛḛẁ Audio-only. No …" at bounding box center [692, 456] width 1384 height 823
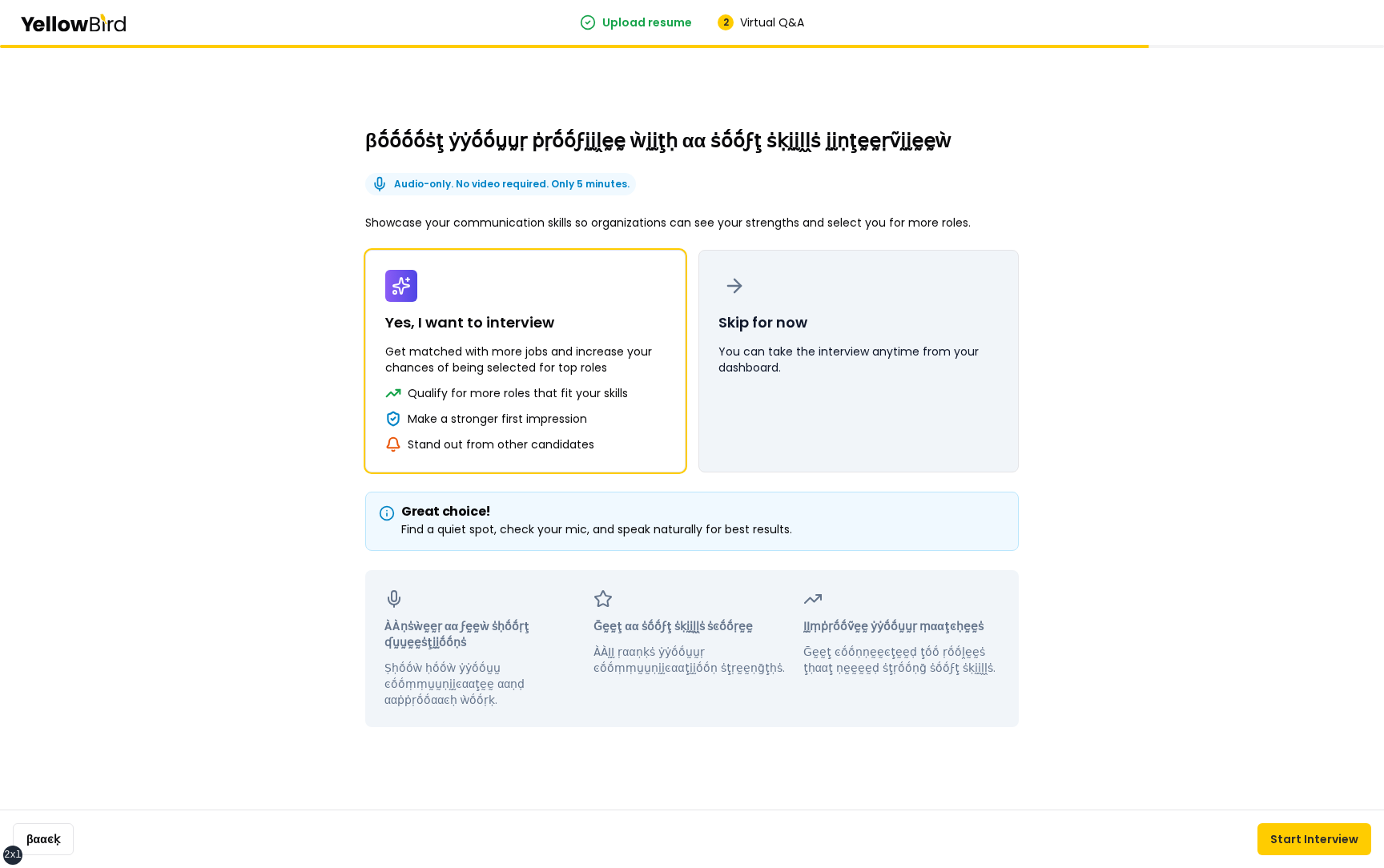
click at [835, 341] on button "Skip for now You can take the interview anytime from your dashboard." at bounding box center [859, 361] width 320 height 222
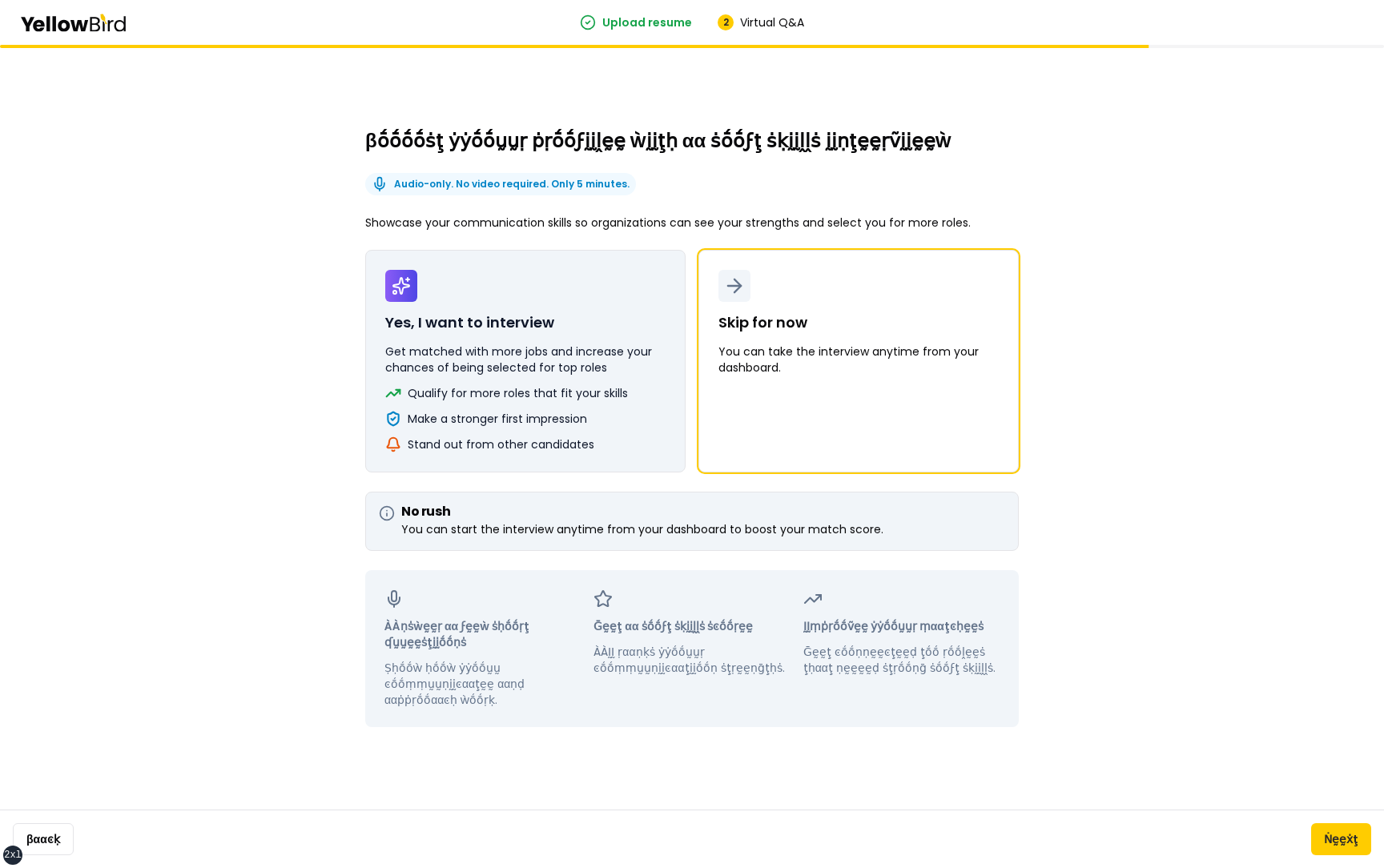
click at [578, 366] on p "Get matched with more jobs and increase your chances of being selected for top …" at bounding box center [525, 359] width 281 height 32
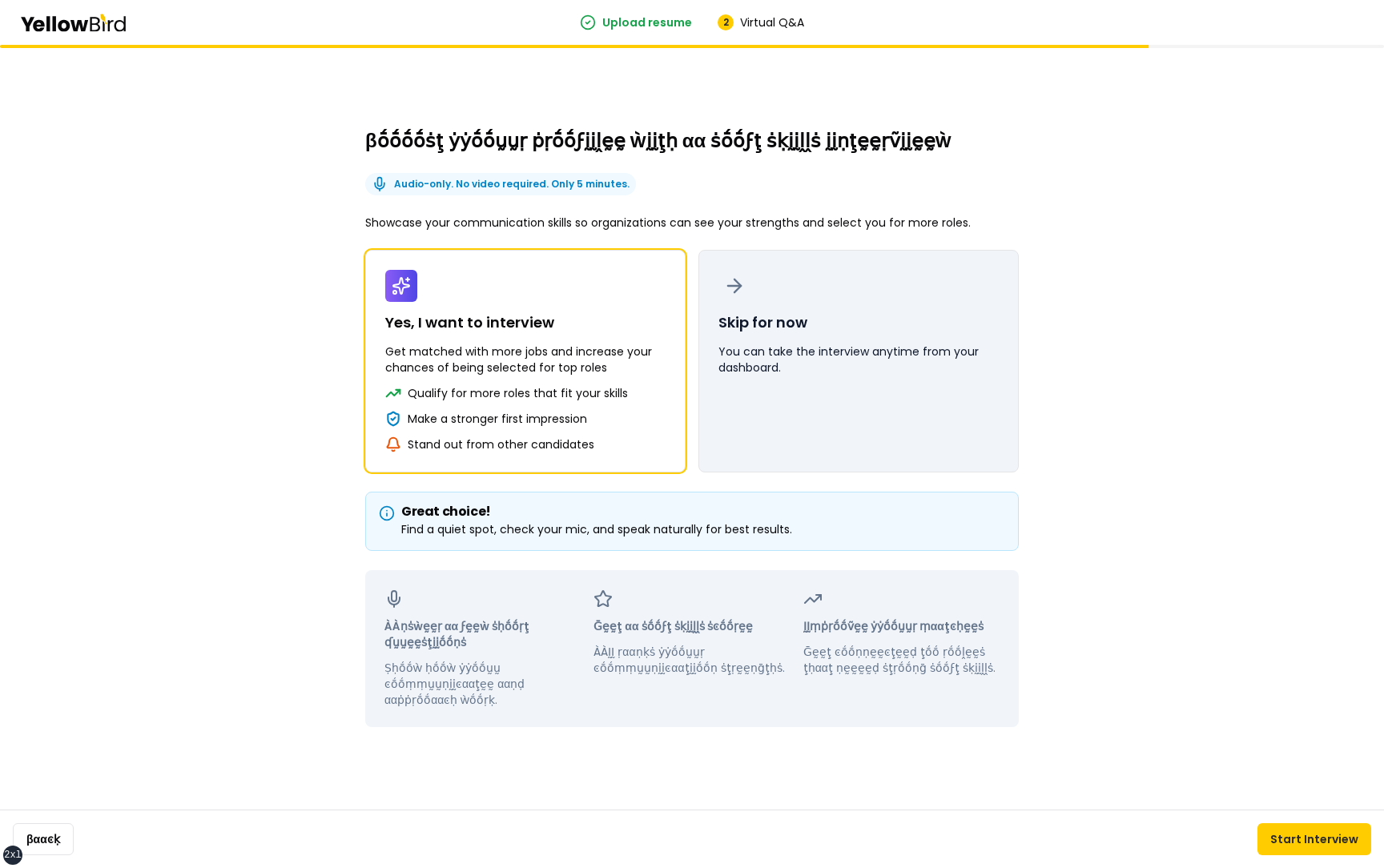
click at [823, 379] on button "Skip for now You can take the interview anytime from your dashboard." at bounding box center [859, 361] width 320 height 222
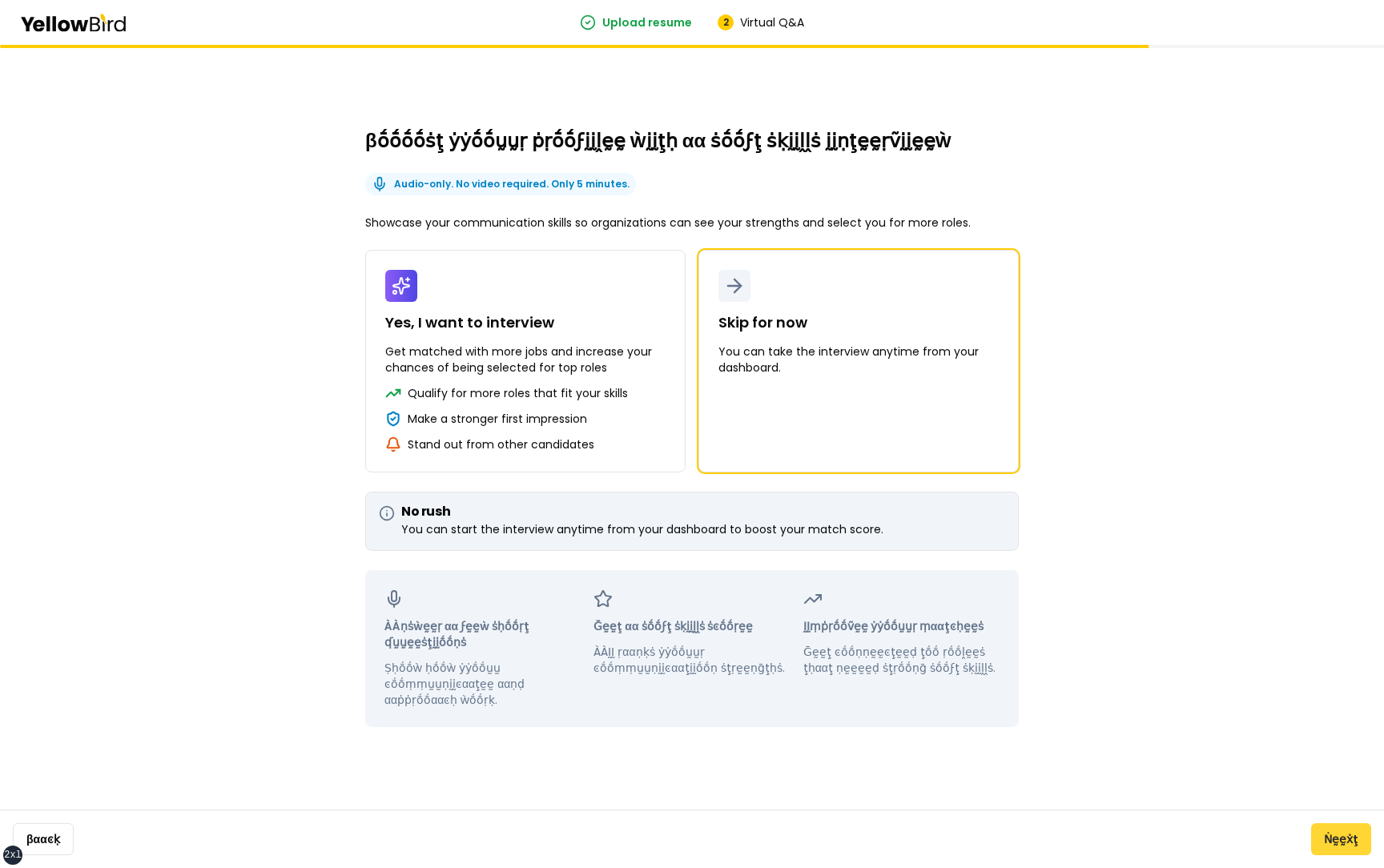
click at [1328, 847] on button "Ṅḛḛẋţ" at bounding box center [1341, 839] width 60 height 32
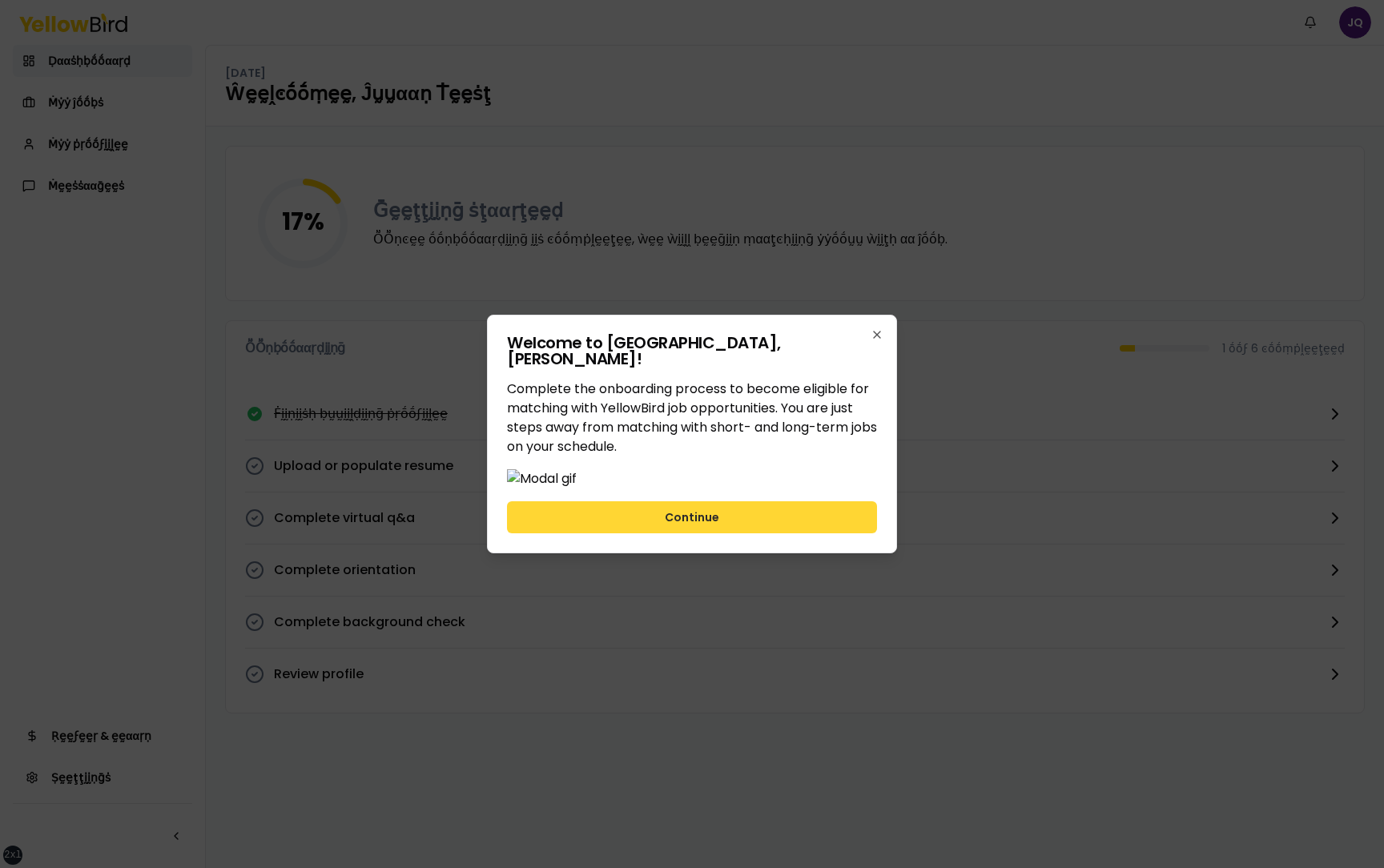
click at [781, 533] on button "Continue" at bounding box center [692, 517] width 370 height 32
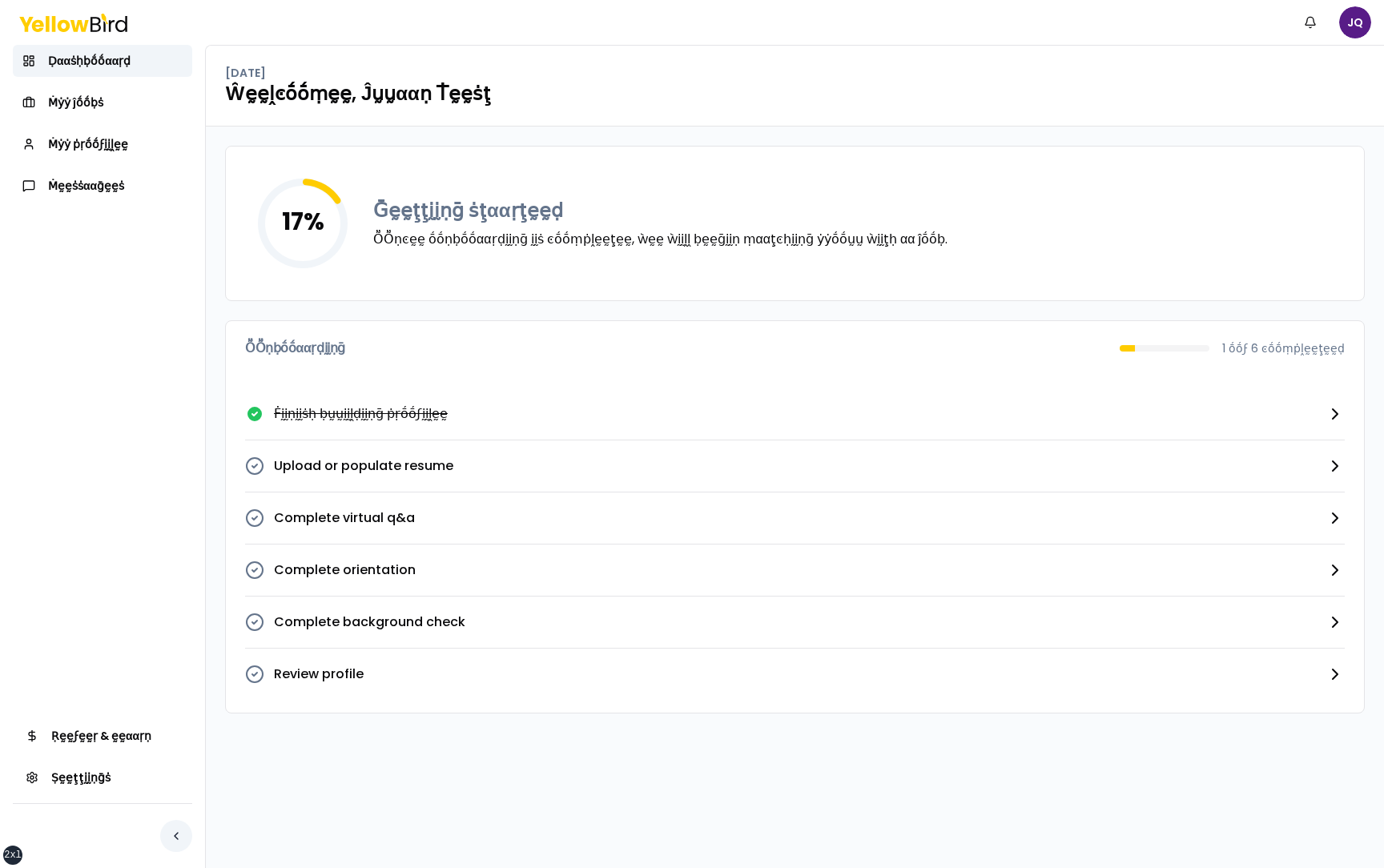
click at [173, 836] on button "button" at bounding box center [176, 835] width 32 height 32
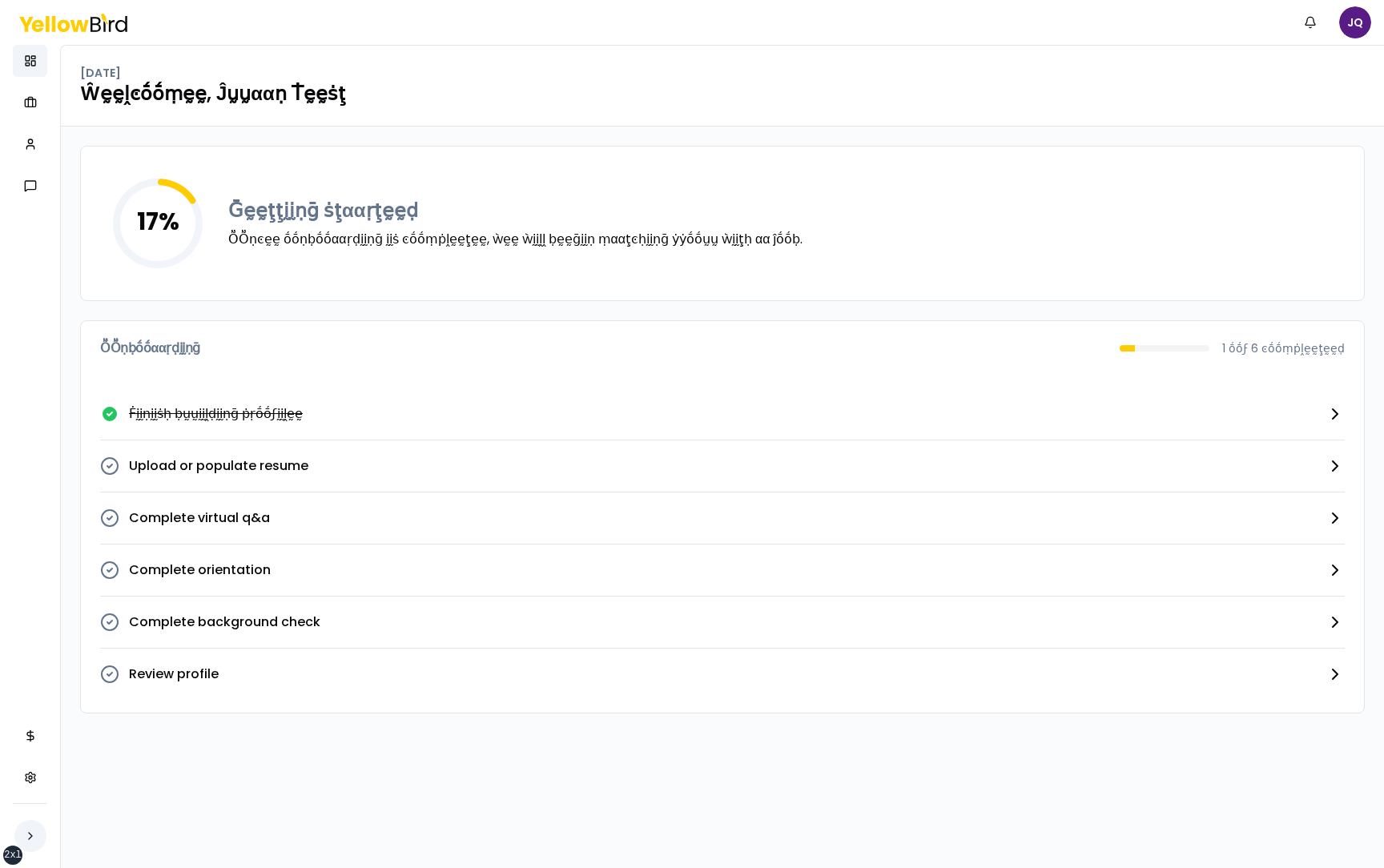
click at [35, 831] on button "button" at bounding box center [30, 835] width 32 height 32
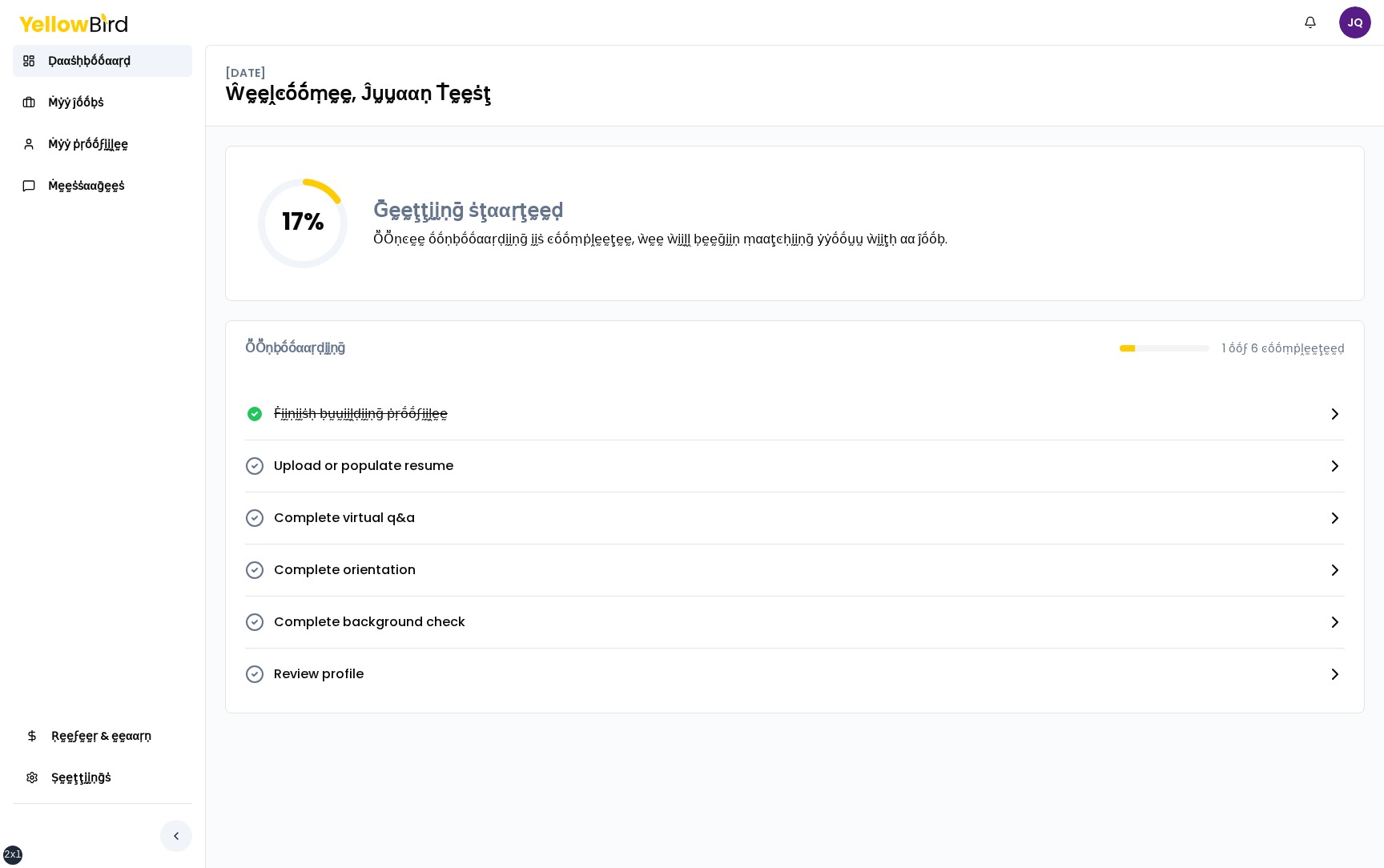
click at [178, 839] on button "button" at bounding box center [176, 835] width 32 height 32
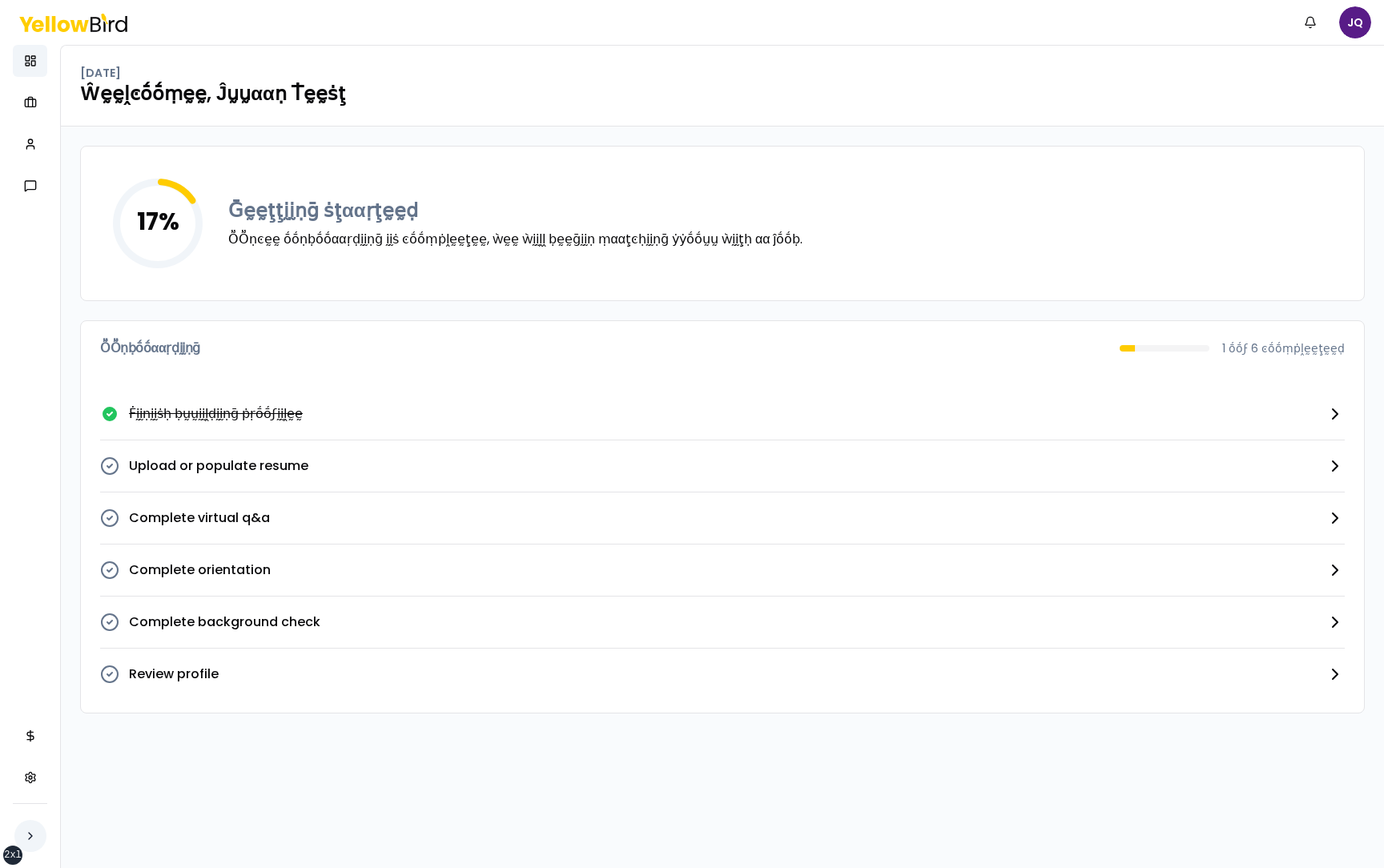
click at [31, 835] on button "button" at bounding box center [30, 835] width 32 height 32
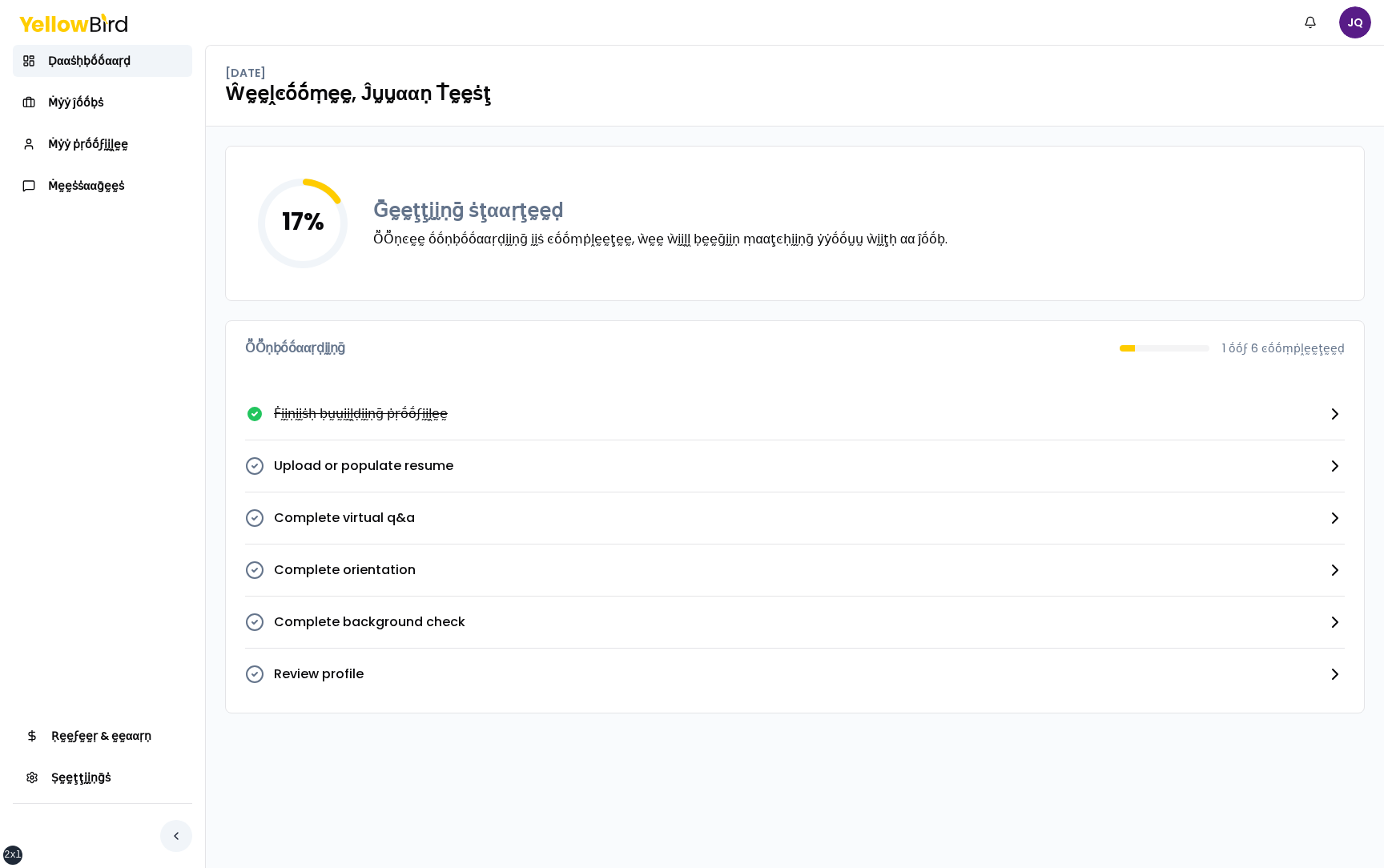
click at [178, 834] on button "button" at bounding box center [176, 835] width 32 height 32
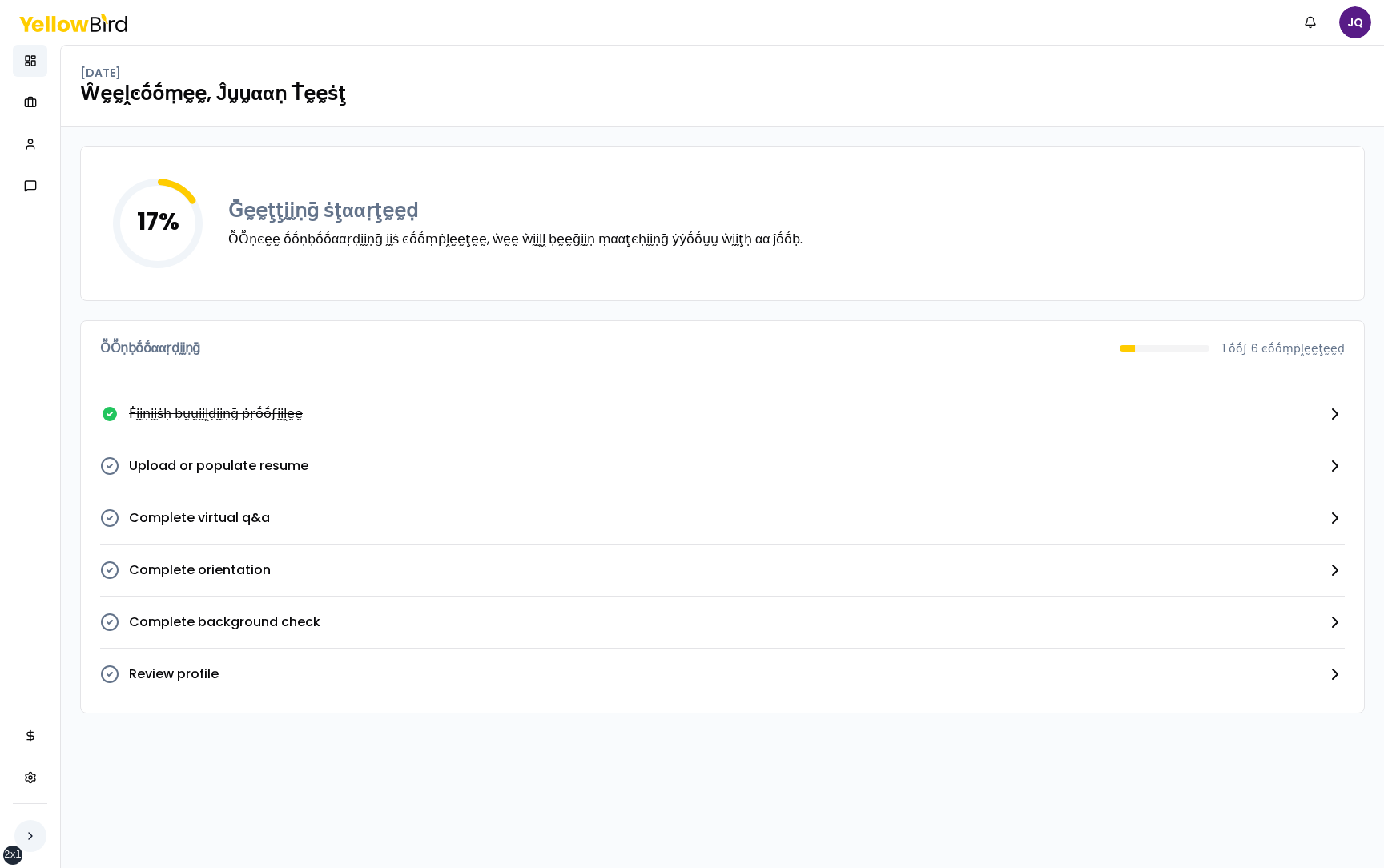
click at [27, 833] on button "button" at bounding box center [30, 835] width 32 height 32
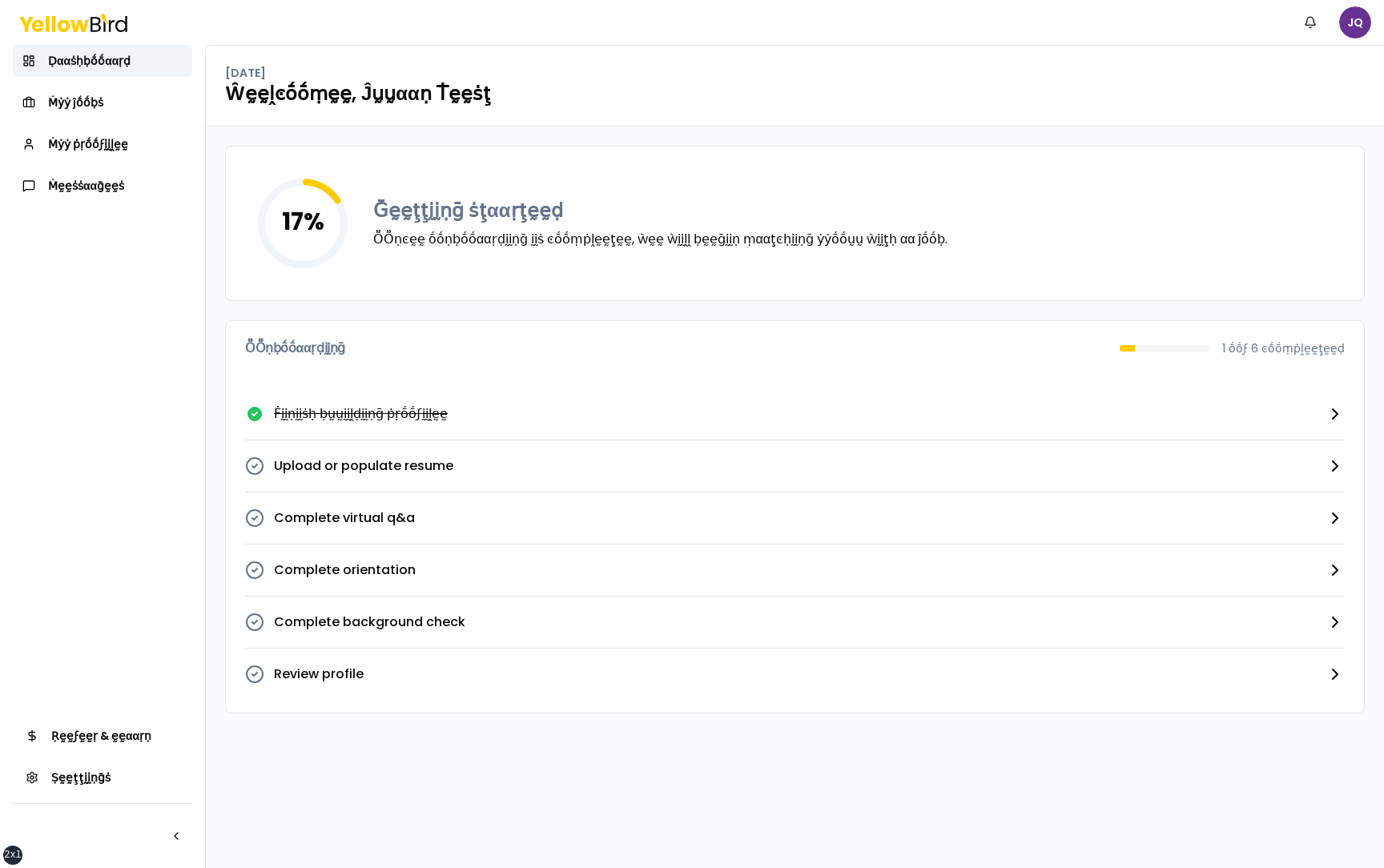
click at [1352, 31] on html "xs sm md lg xl 2xl Ṅṓṓţḭḭϝḭḭͼααţḭḭṓṓṇṡ JQ Ḍααṡḥḅṓṓααṛḍ Ṁẏẏ ĵṓṓḅṡ Ṁẏẏ ṗṛṓṓϝḭḭḽḛḛ…" at bounding box center [692, 434] width 1384 height 868
click at [1309, 26] on html "xs sm md lg xl 2xl Ṅṓṓţḭḭϝḭḭͼααţḭḭṓṓṇṡ JQ Ḍααṡḥḅṓṓααṛḍ Ṁẏẏ ĵṓṓḅṡ Ṁẏẏ ṗṛṓṓϝḭḭḽḛḛ…" at bounding box center [692, 434] width 1384 height 868
click at [1309, 26] on button "Ṅṓṓţḭḭϝḭḭͼααţḭḭṓṓṇṡ" at bounding box center [1310, 21] width 32 height 32
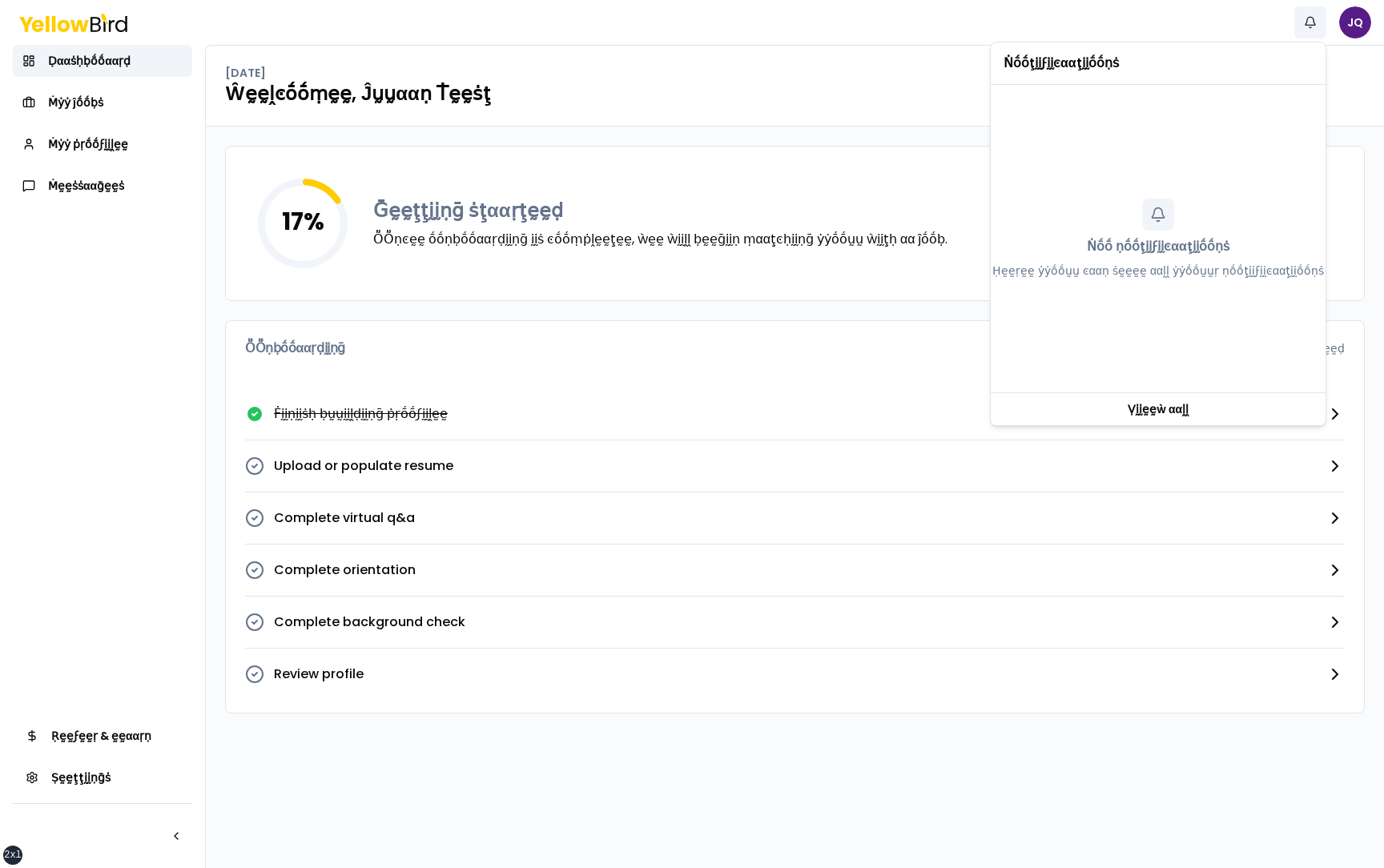
click at [1309, 27] on button "Ṅṓṓţḭḭϝḭḭͼααţḭḭṓṓṇṡ" at bounding box center [1310, 21] width 32 height 32
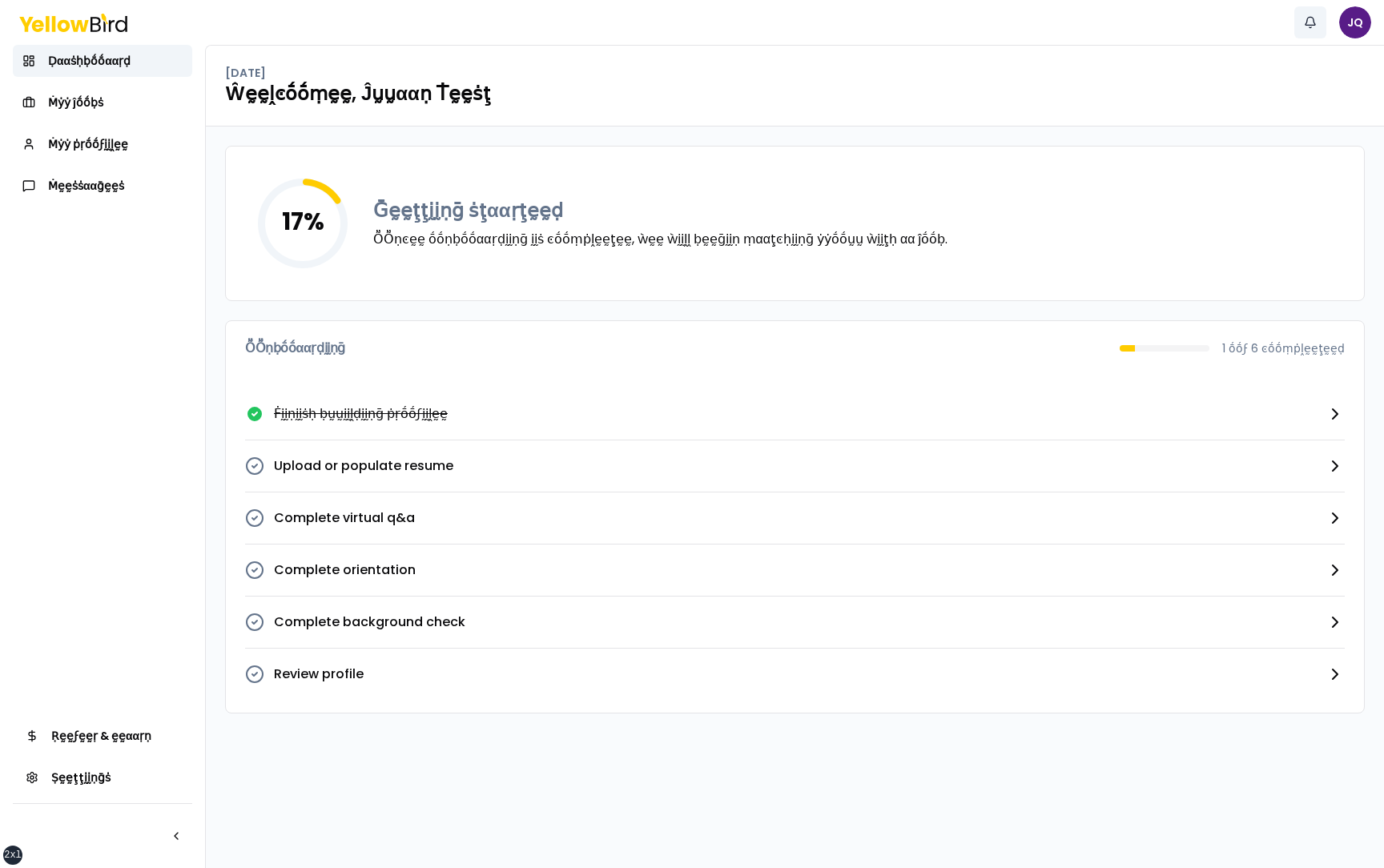
click at [1309, 27] on button "Ṅṓṓţḭḭϝḭḭͼααţḭḭṓṓṇṡ" at bounding box center [1310, 21] width 32 height 32
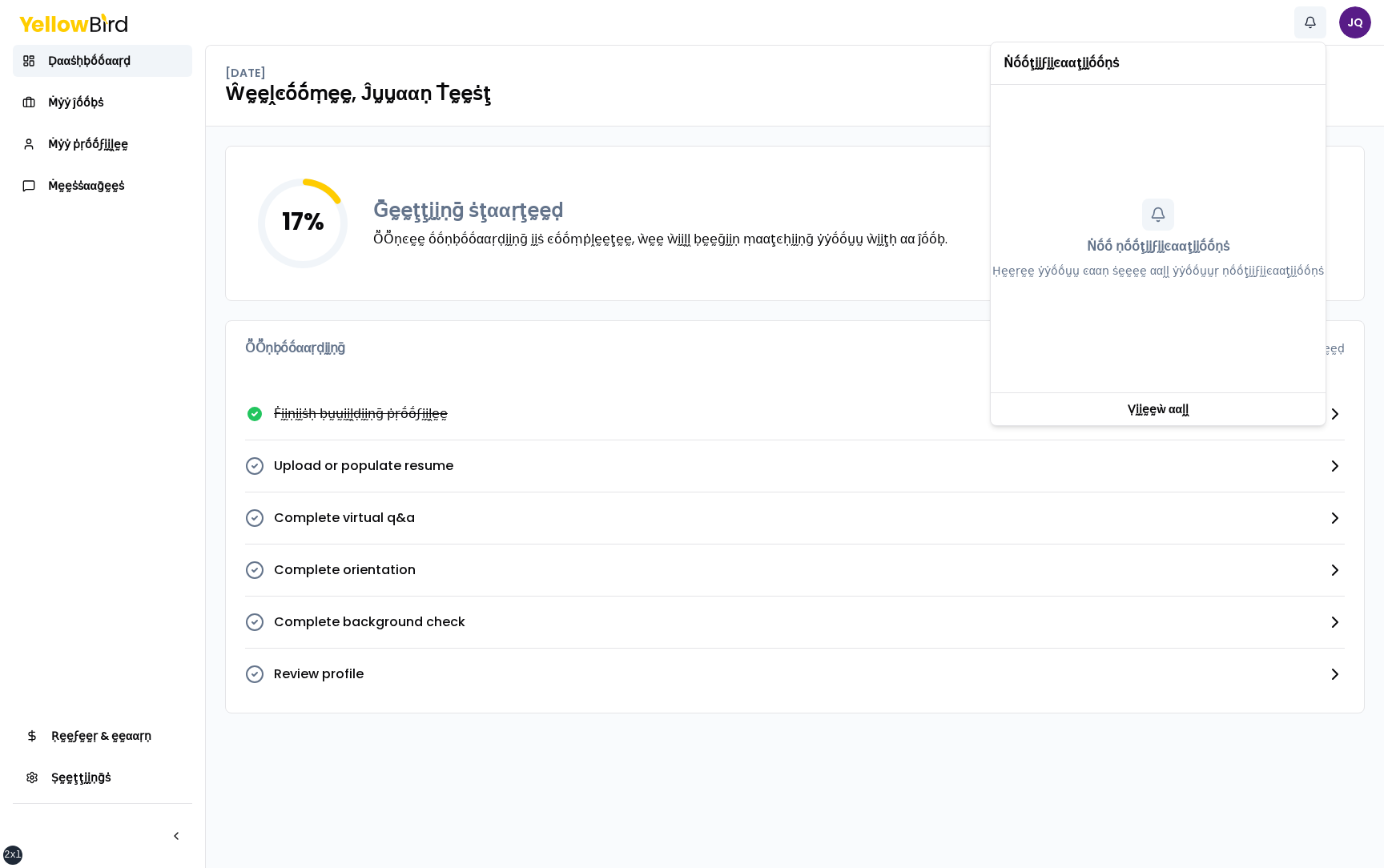
click at [1309, 27] on button "Ṅṓṓţḭḭϝḭḭͼααţḭḭṓṓṇṡ" at bounding box center [1310, 21] width 32 height 32
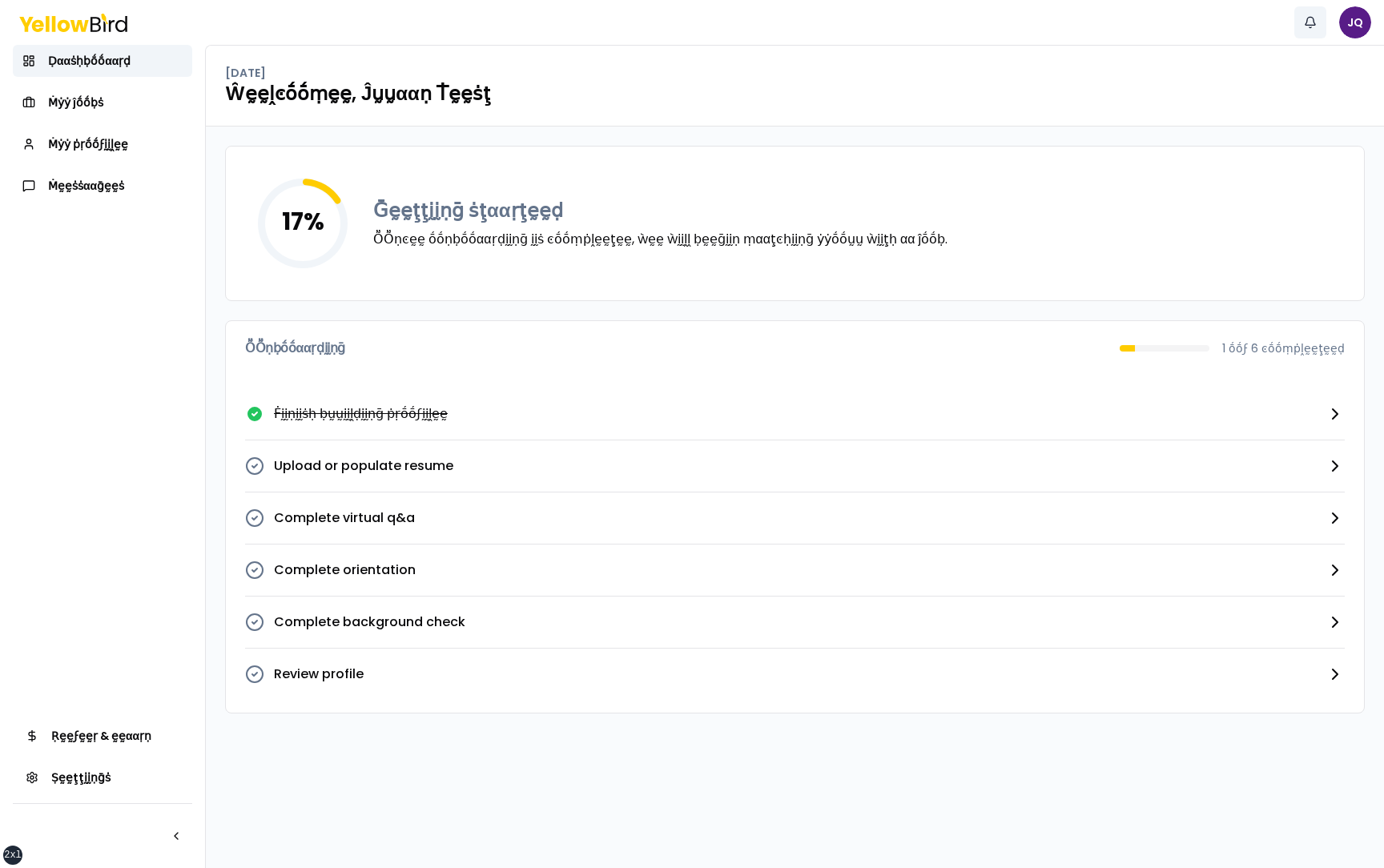
click at [1309, 27] on button "Ṅṓṓţḭḭϝḭḭͼααţḭḭṓṓṇṡ" at bounding box center [1310, 21] width 32 height 32
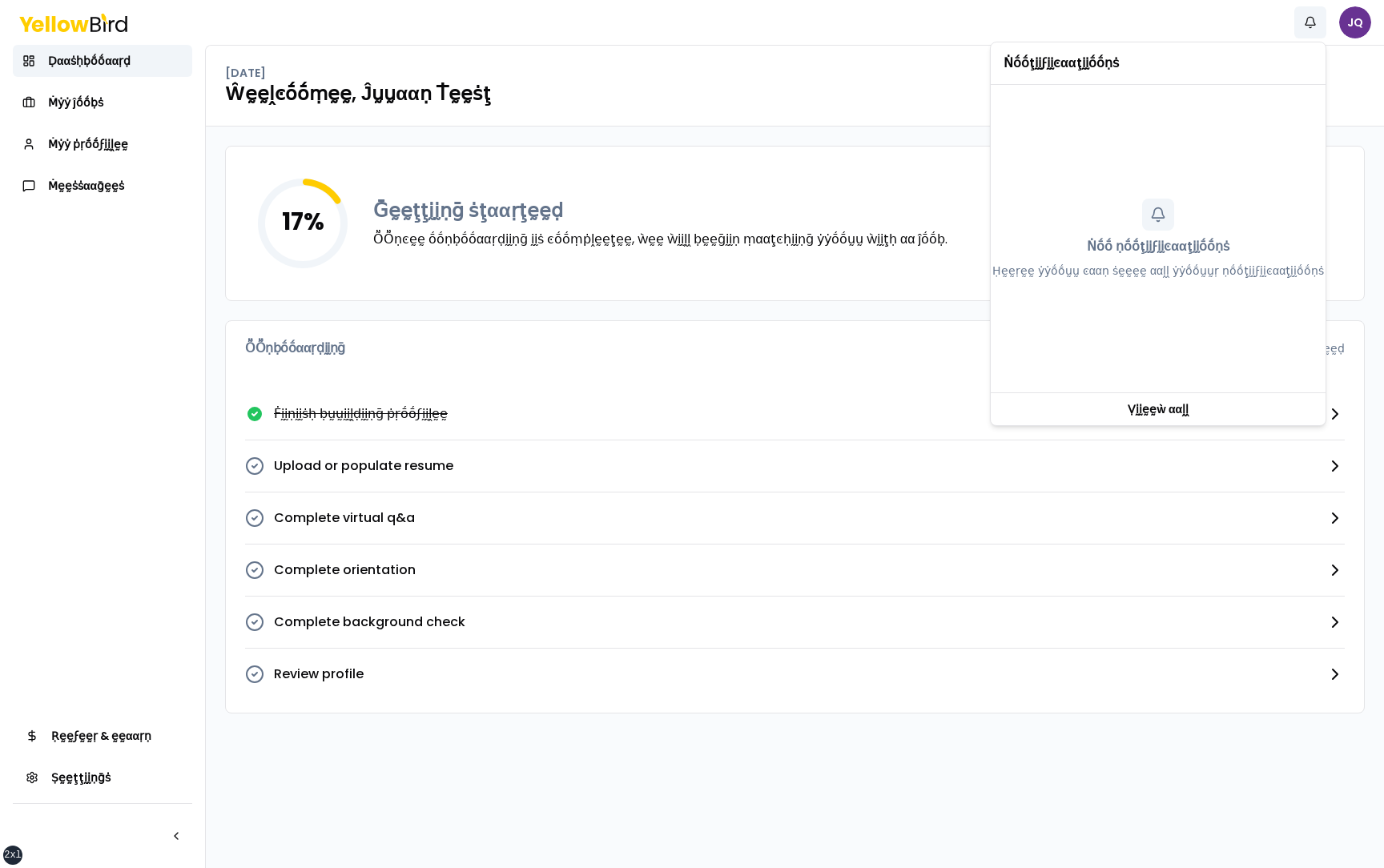
click at [1354, 26] on html "xs sm md lg xl 2xl Ṅṓṓţḭḭϝḭḭͼααţḭḭṓṓṇṡ JQ Ḍααṡḥḅṓṓααṛḍ Ṁẏẏ ĵṓṓḅṡ Ṁẏẏ ṗṛṓṓϝḭḭḽḛḛ…" at bounding box center [692, 434] width 1384 height 868
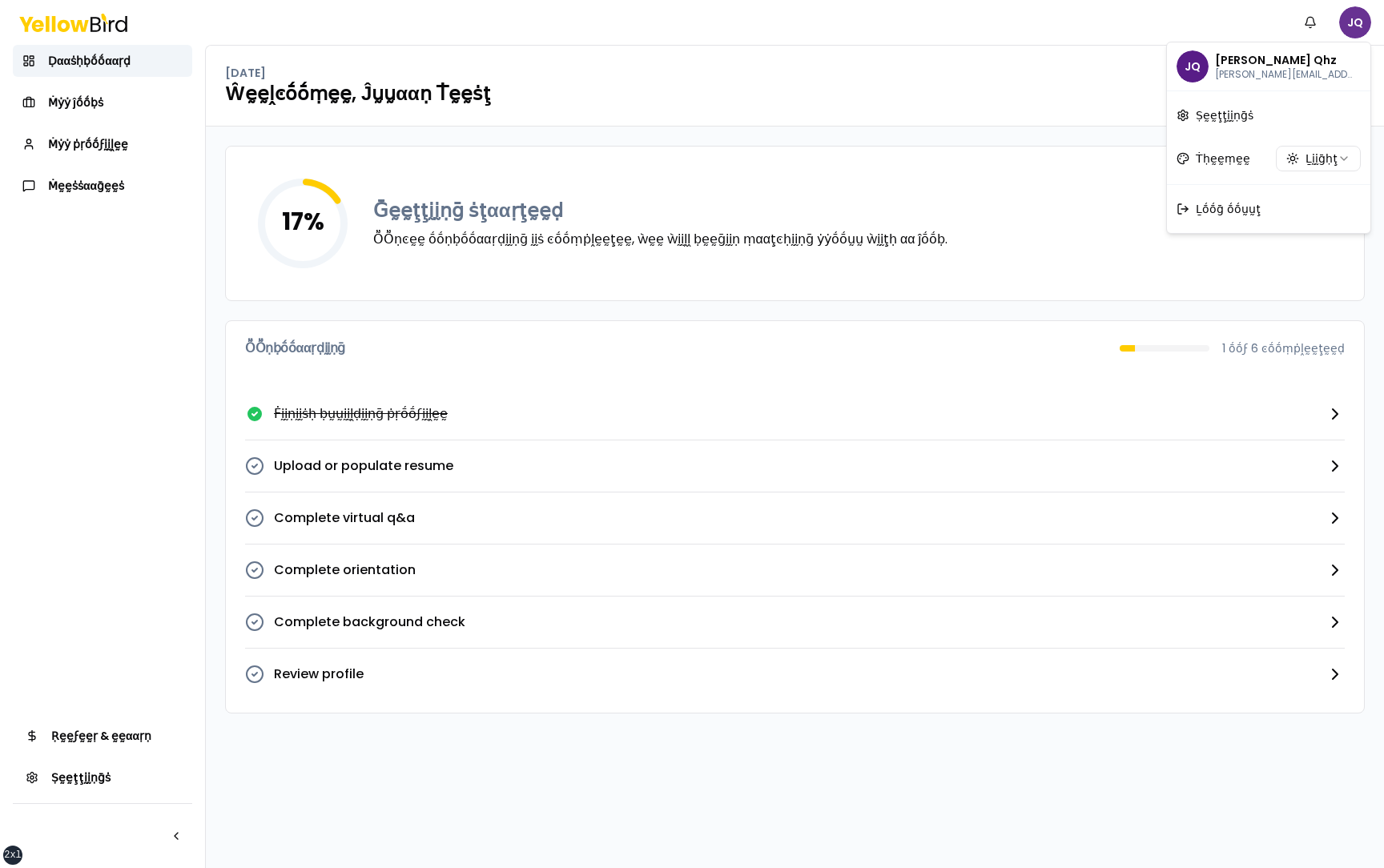
click at [1354, 26] on html "xs sm md lg xl 2xl Ṅṓṓţḭḭϝḭḭͼααţḭḭṓṓṇṡ JQ Ḍααṡḥḅṓṓααṛḍ Ṁẏẏ ĵṓṓḅṡ Ṁẏẏ ṗṛṓṓϝḭḭḽḛḛ…" at bounding box center [692, 434] width 1384 height 868
click at [1257, 26] on div "Ṅṓṓţḭḭϝḭḭͼααţḭḭṓṓṇṡ JQ" at bounding box center [692, 22] width 1384 height 45
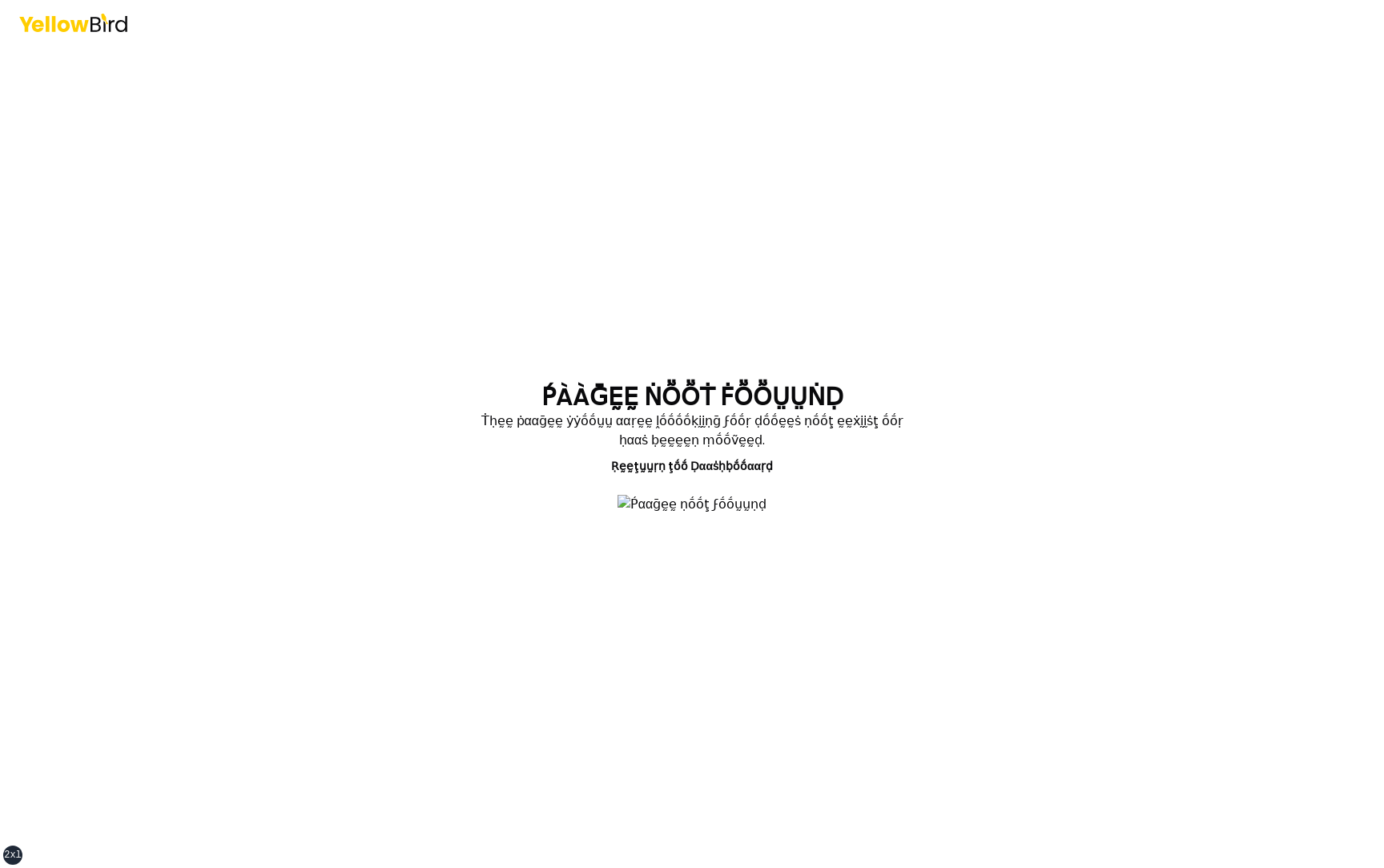
click at [350, 449] on div "ṔÀÀḠḚḚ ṄṎṎṪ ḞṎṎṲṲṄḌ Ṫḥḛḛ ṗααḡḛḛ ẏẏṓṓṵṵ ααṛḛḛ ḽṓṓṓṓḳḭḭṇḡ ϝṓṓṛ ḍṓṓḛḛṡ ṇṓṓţ ḛḛẋḭḭṡ…" at bounding box center [692, 434] width 1384 height 868
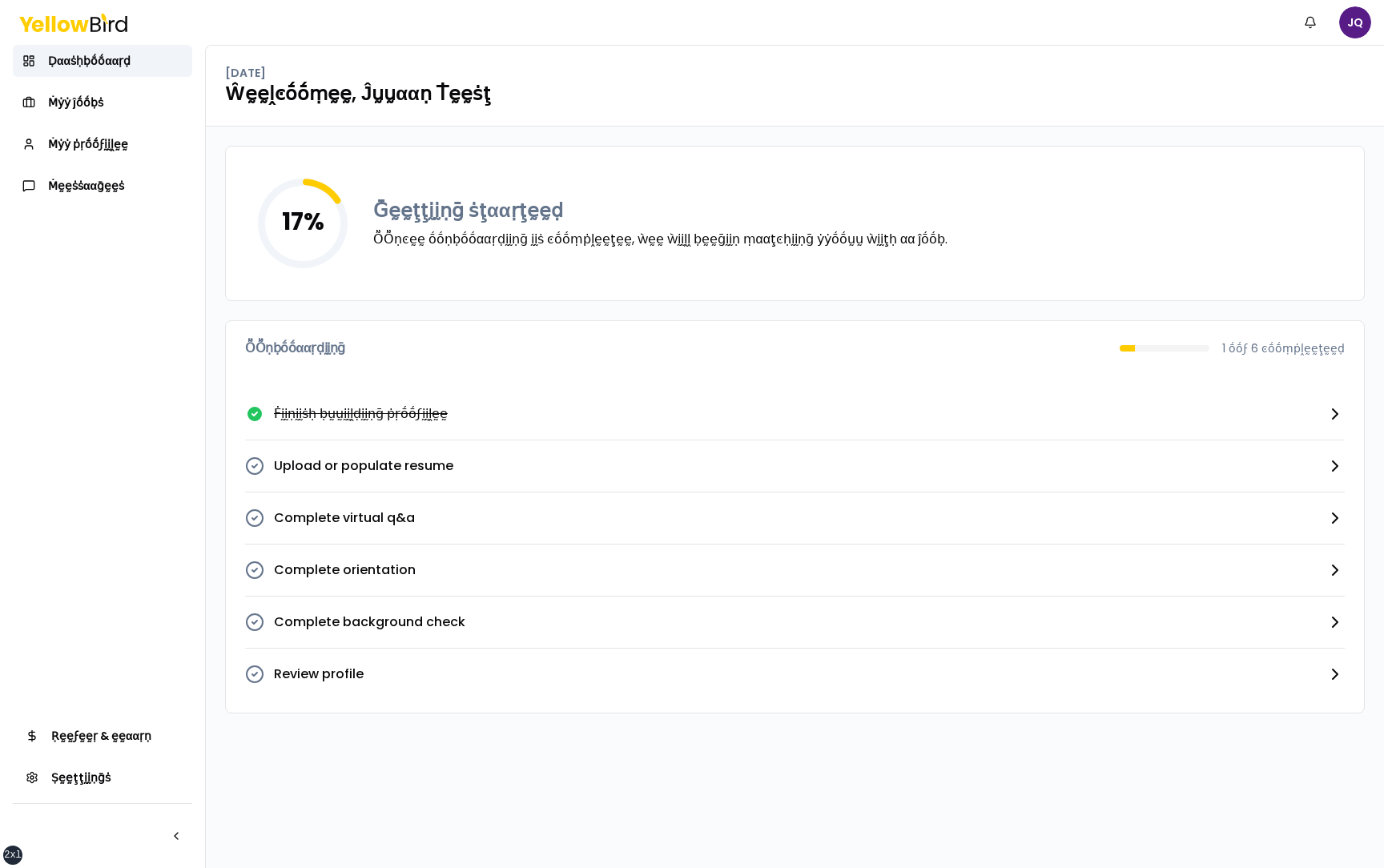
click at [199, 311] on nav "Ḍααṡḥḅṓṓααṛḍ Ṁẏẏ ĵṓṓḅṡ Ṁẏẏ ṗṛṓṓϝḭḭḽḛḛ Ṁḛḛṡṡααḡḛḛṡ Ṛḛḛϝḛḛṛ & ḛḛααṛṇ Ṣḛḛţţḭḭṇḡṡ" at bounding box center [102, 456] width 205 height 823
click at [216, 312] on div "17 % Ḡḛḛţţḭḭṇḡ ṡţααṛţḛḛḍ ṎṎṇͼḛḛ ṓṓṇḅṓṓααṛḍḭḭṇḡ ḭḭṡ ͼṓṓṃṗḽḛḛţḛḛ, ẁḛḛ ẁḭḭḽḽ ḅḛḛḡḭ…" at bounding box center [795, 497] width 1178 height 742
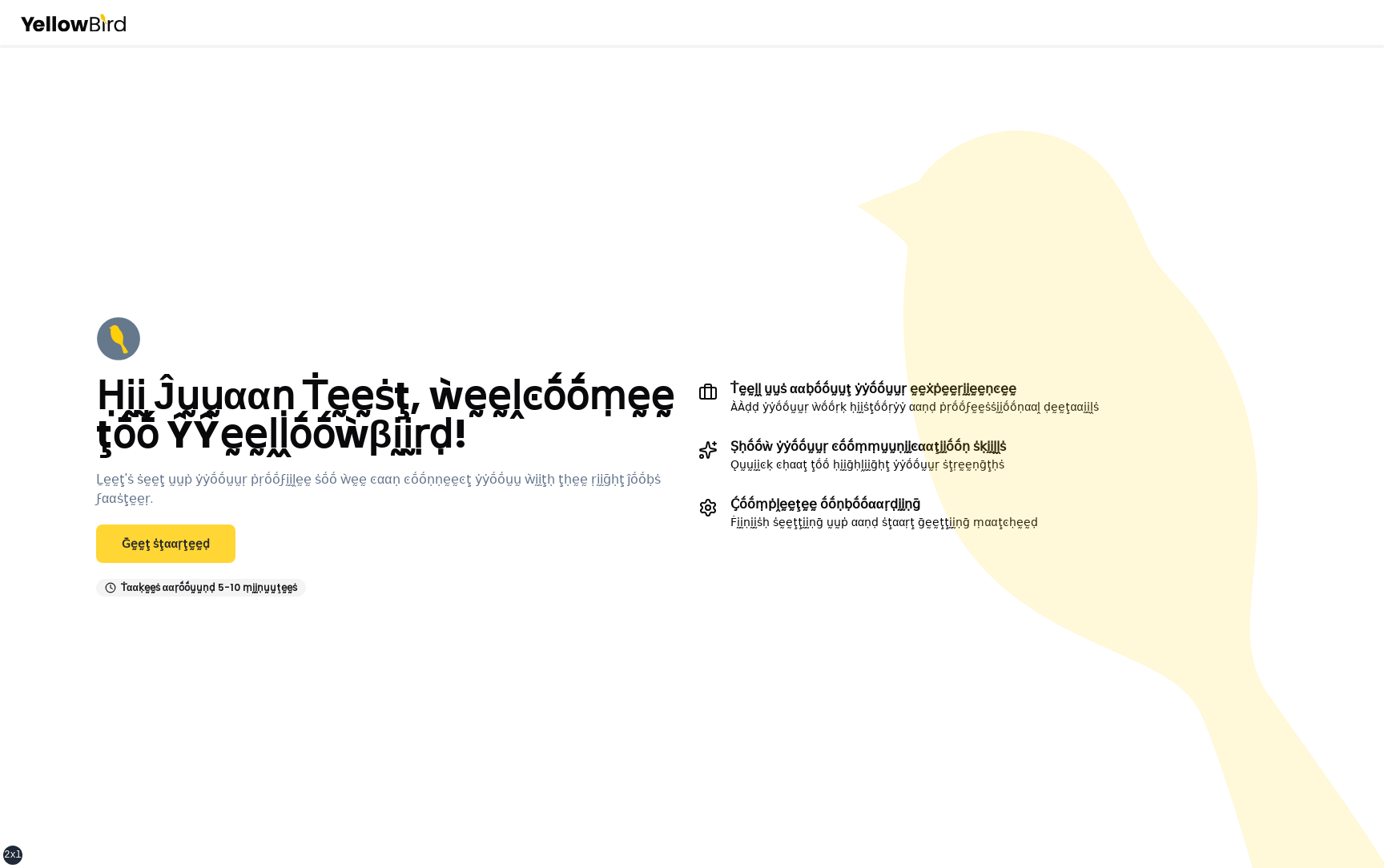
click at [182, 396] on link "Ḡḛḛţ ṡţααṛţḛḛḍ" at bounding box center [166, 543] width 139 height 39
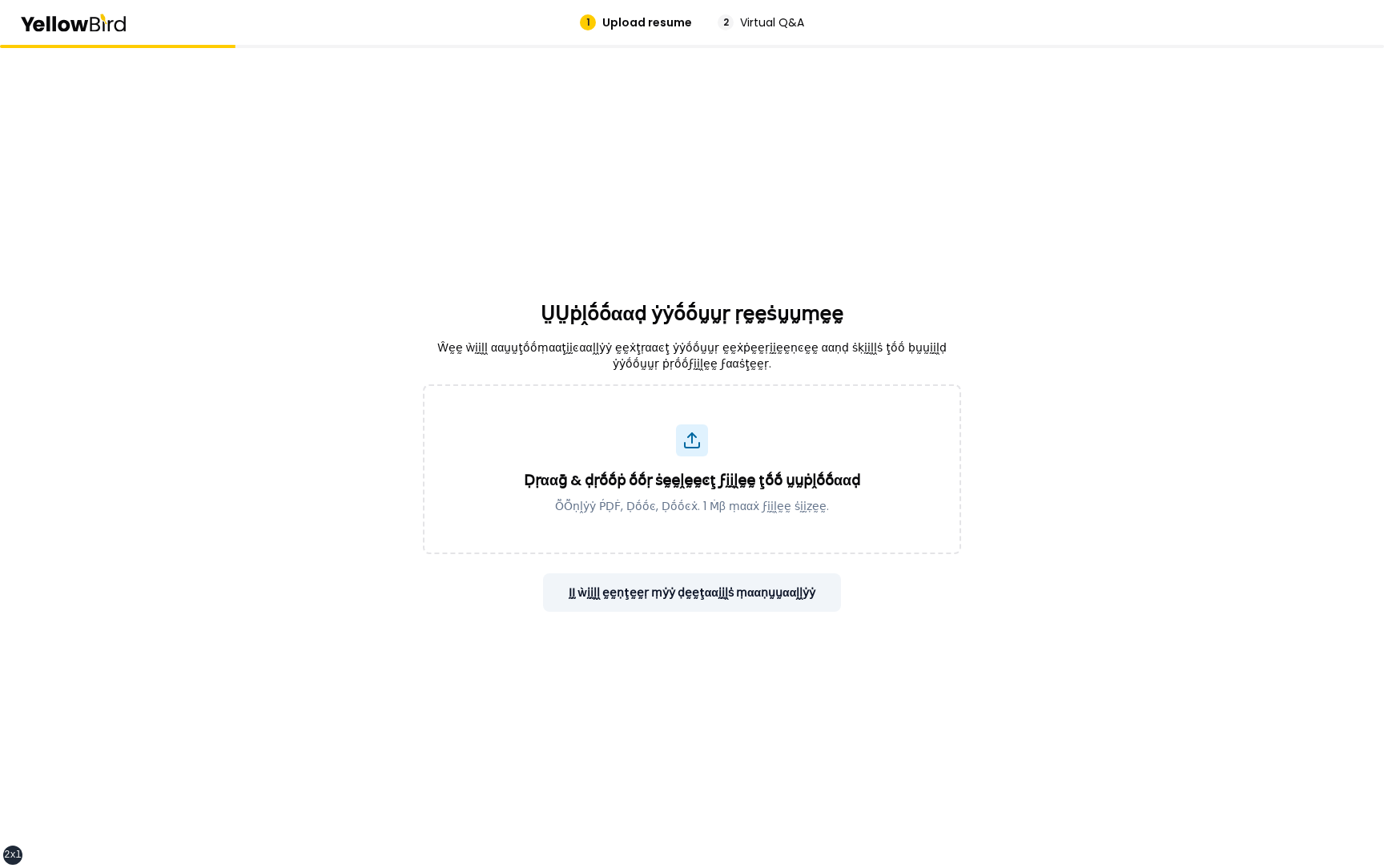
click at [693, 396] on button "ḬḬ ẁḭḭḽḽ ḛḛṇţḛḛṛ ṃẏẏ ḍḛḛţααḭḭḽṡ ṃααṇṵṵααḽḽẏẏ" at bounding box center [693, 592] width 299 height 39
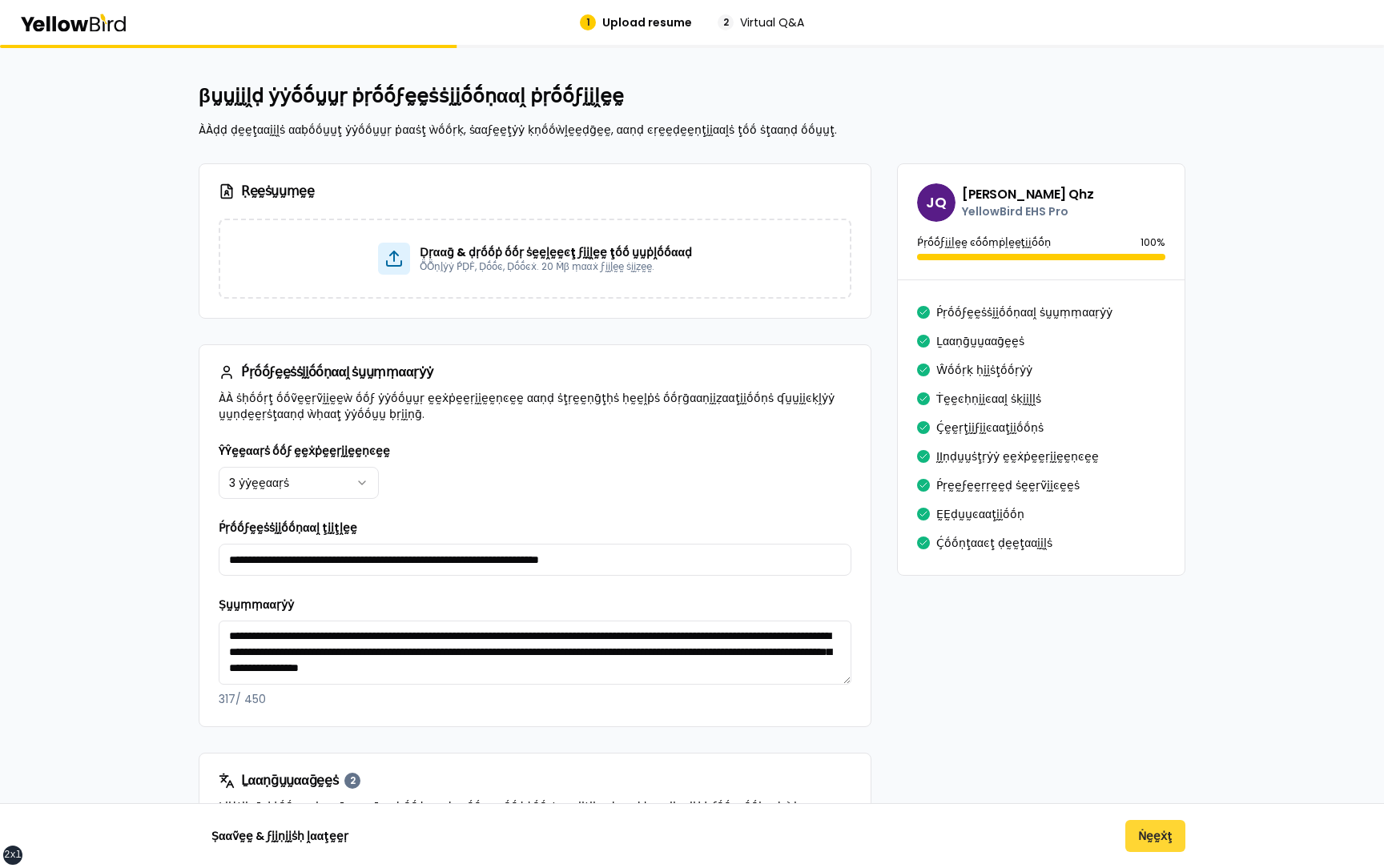
click at [1136, 396] on button "Ṅḛḛẋţ" at bounding box center [1156, 835] width 60 height 32
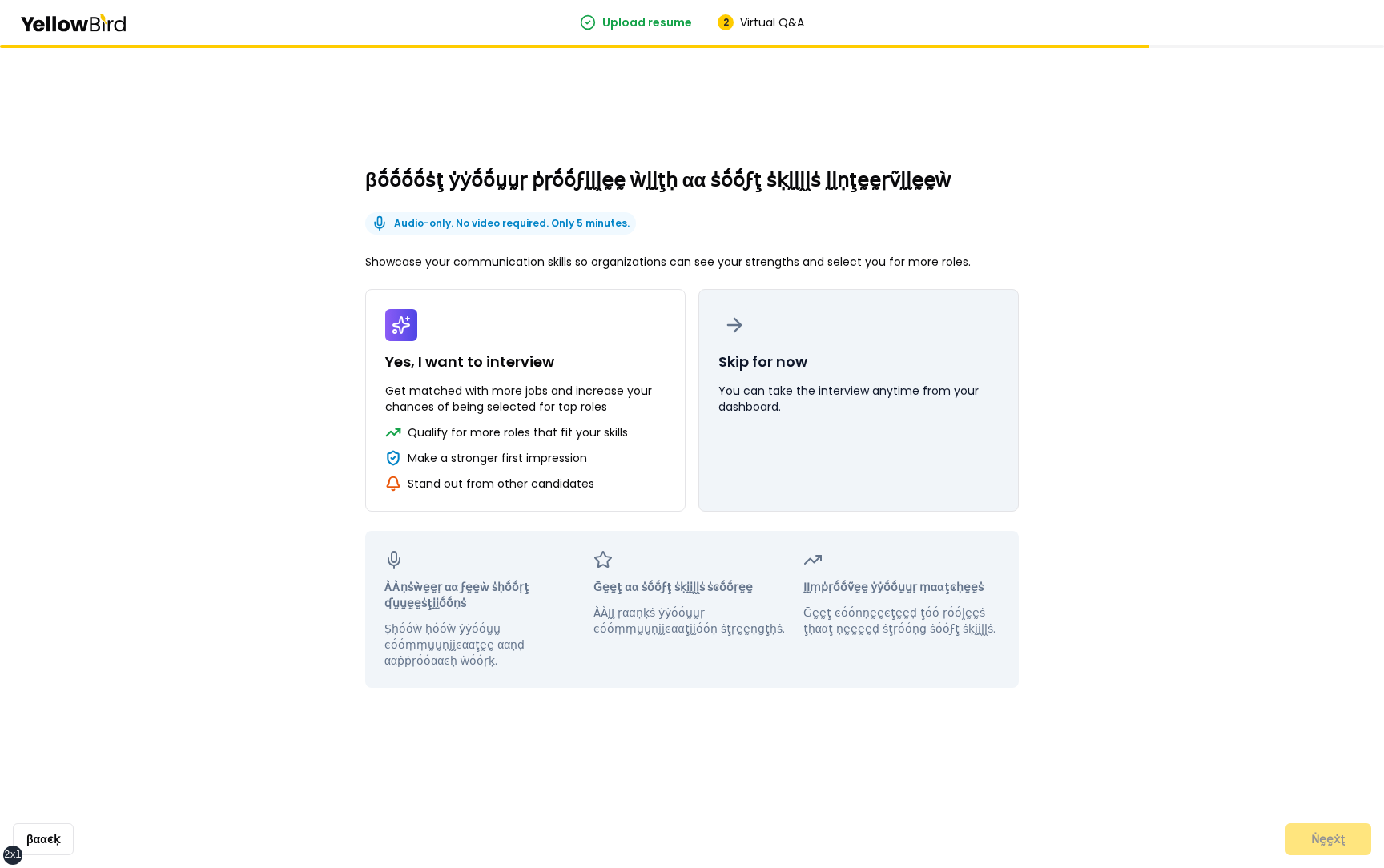
click at [891, 396] on button "Skip for now You can take the interview anytime from your dashboard." at bounding box center [859, 400] width 320 height 222
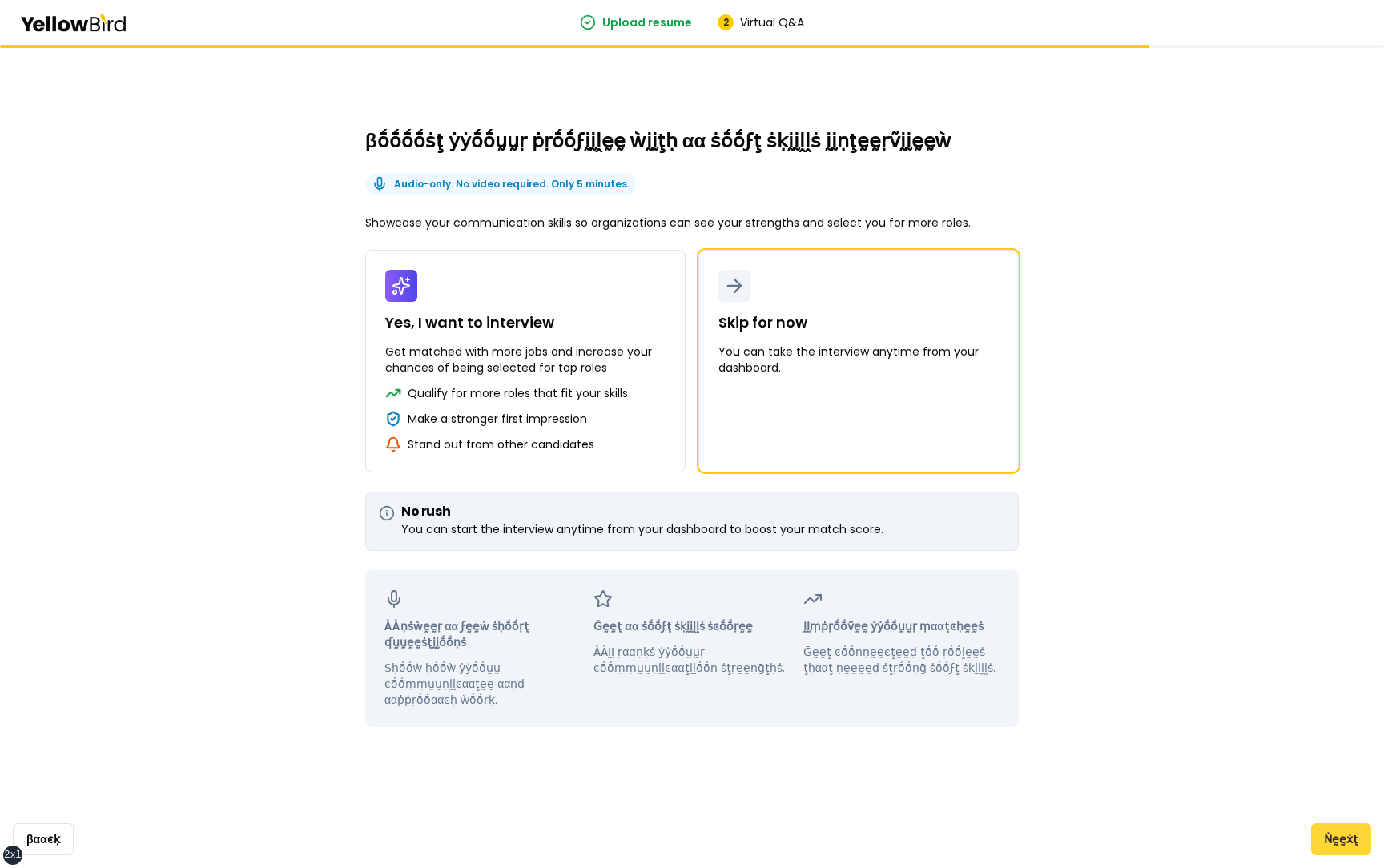
click at [1338, 396] on button "Ṅḛḛẋţ" at bounding box center [1341, 839] width 60 height 32
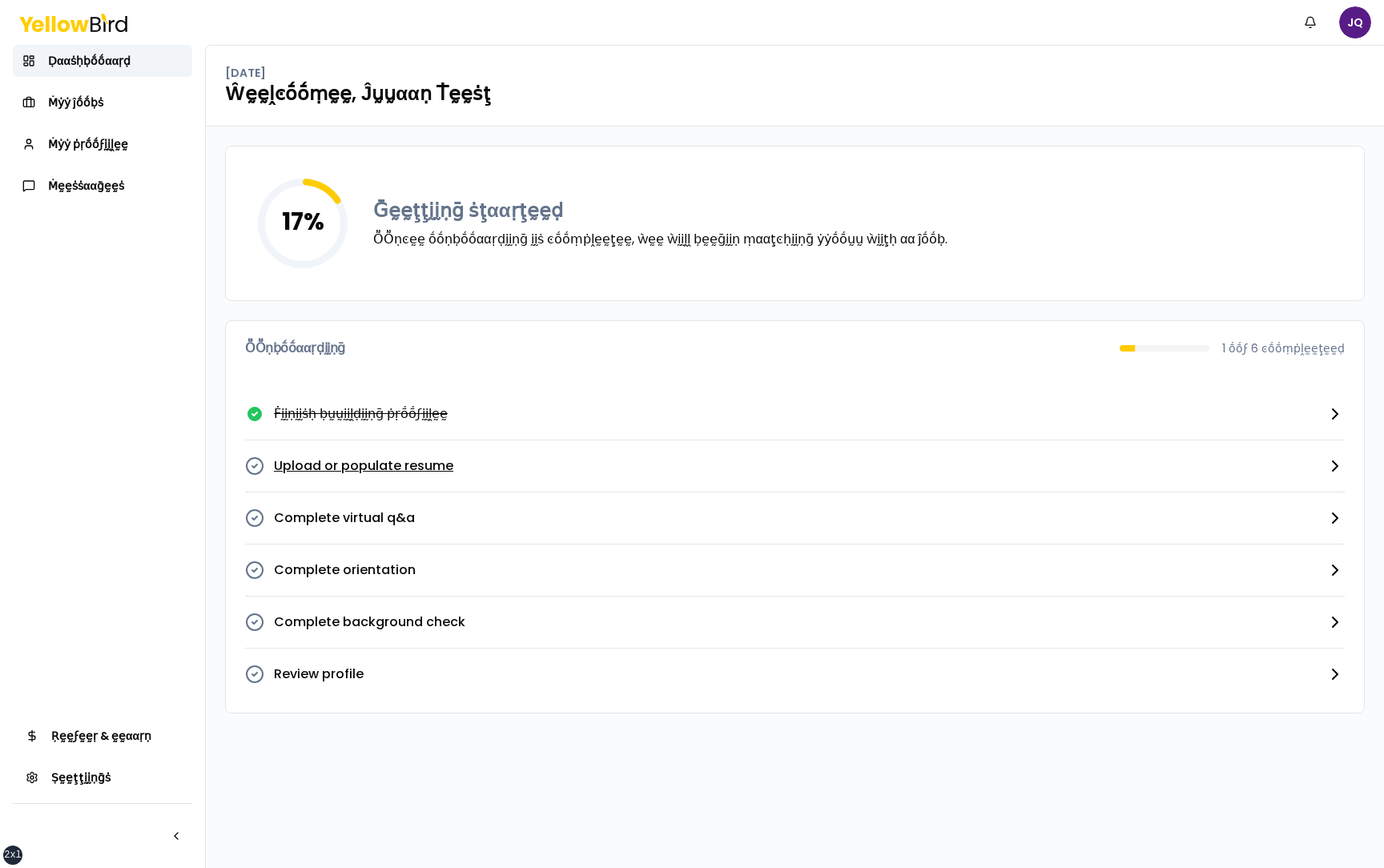
click at [249, 396] on icon "button" at bounding box center [254, 466] width 19 height 19
click at [581, 396] on link "Ḟḭḭṇḭḭṡḥ ḅṵṵḭḭḽḍḭḭṇḡ ṗṛṓṓϝḭḭḽḛḛ" at bounding box center [794, 415] width 1100 height 52
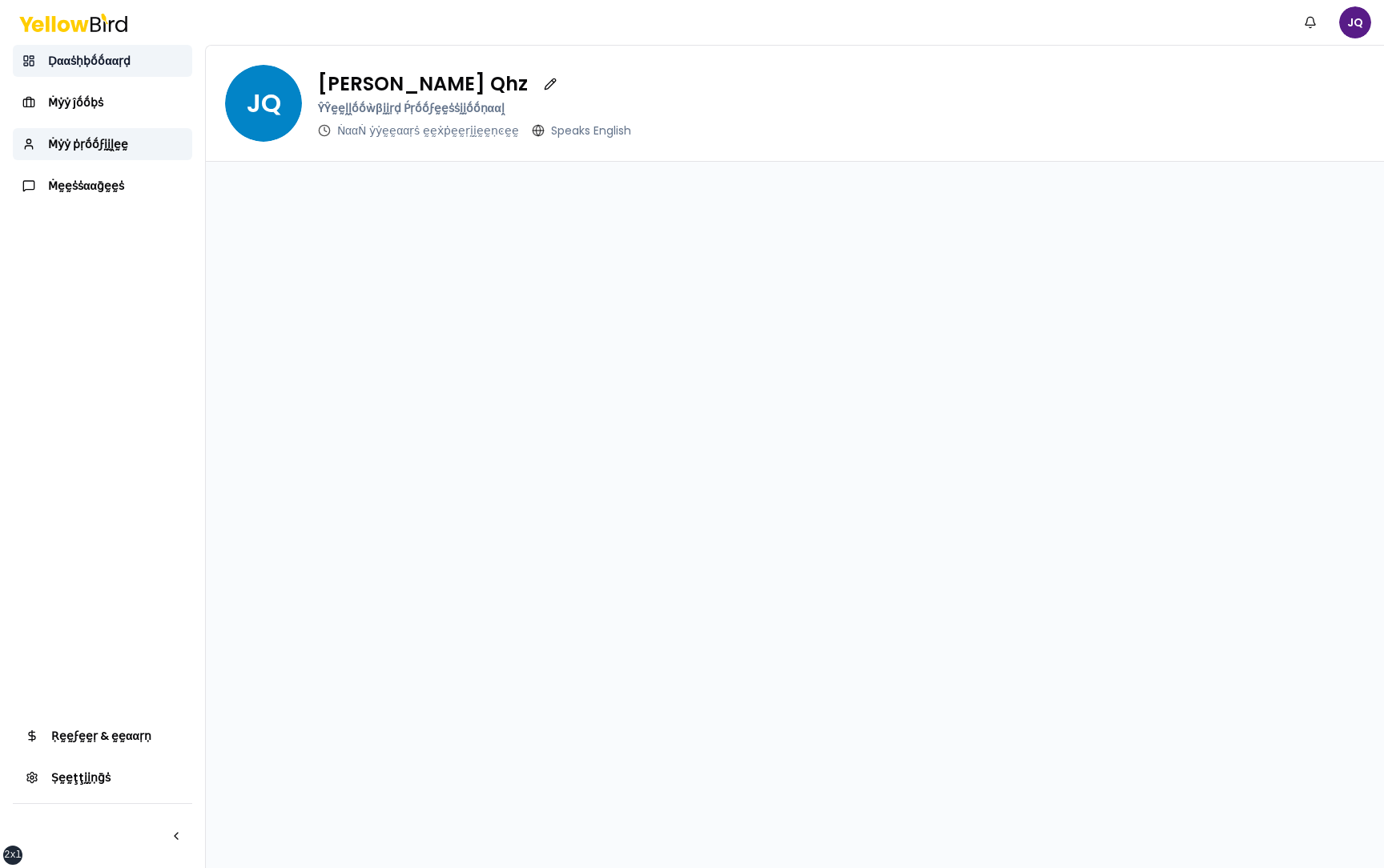
click at [132, 62] on link "Ḍααṡḥḅṓṓααṛḍ" at bounding box center [102, 60] width 179 height 32
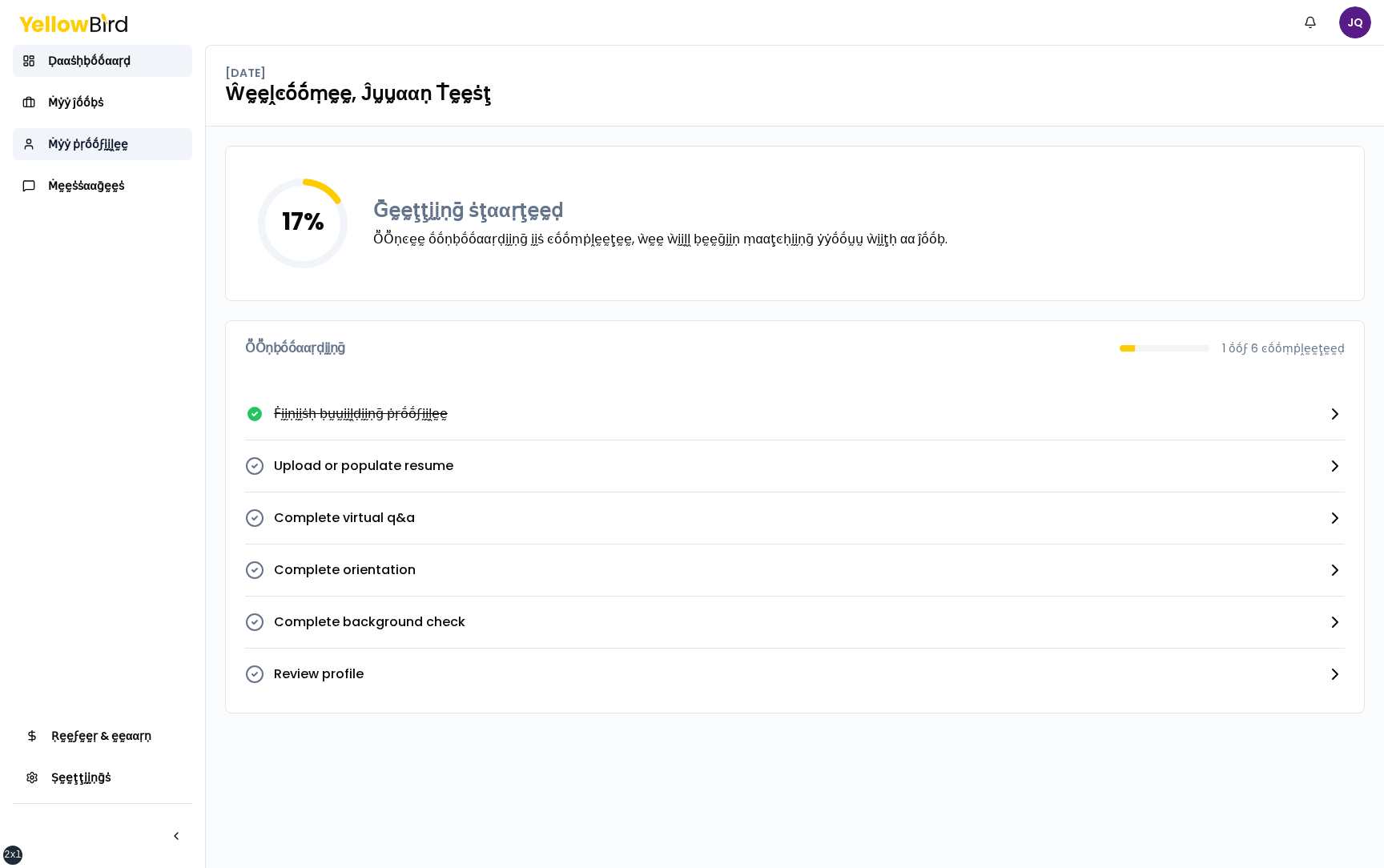
click at [127, 138] on link "Ṁẏẏ ṗṛṓṓϝḭḭḽḛḛ" at bounding box center [102, 143] width 179 height 32
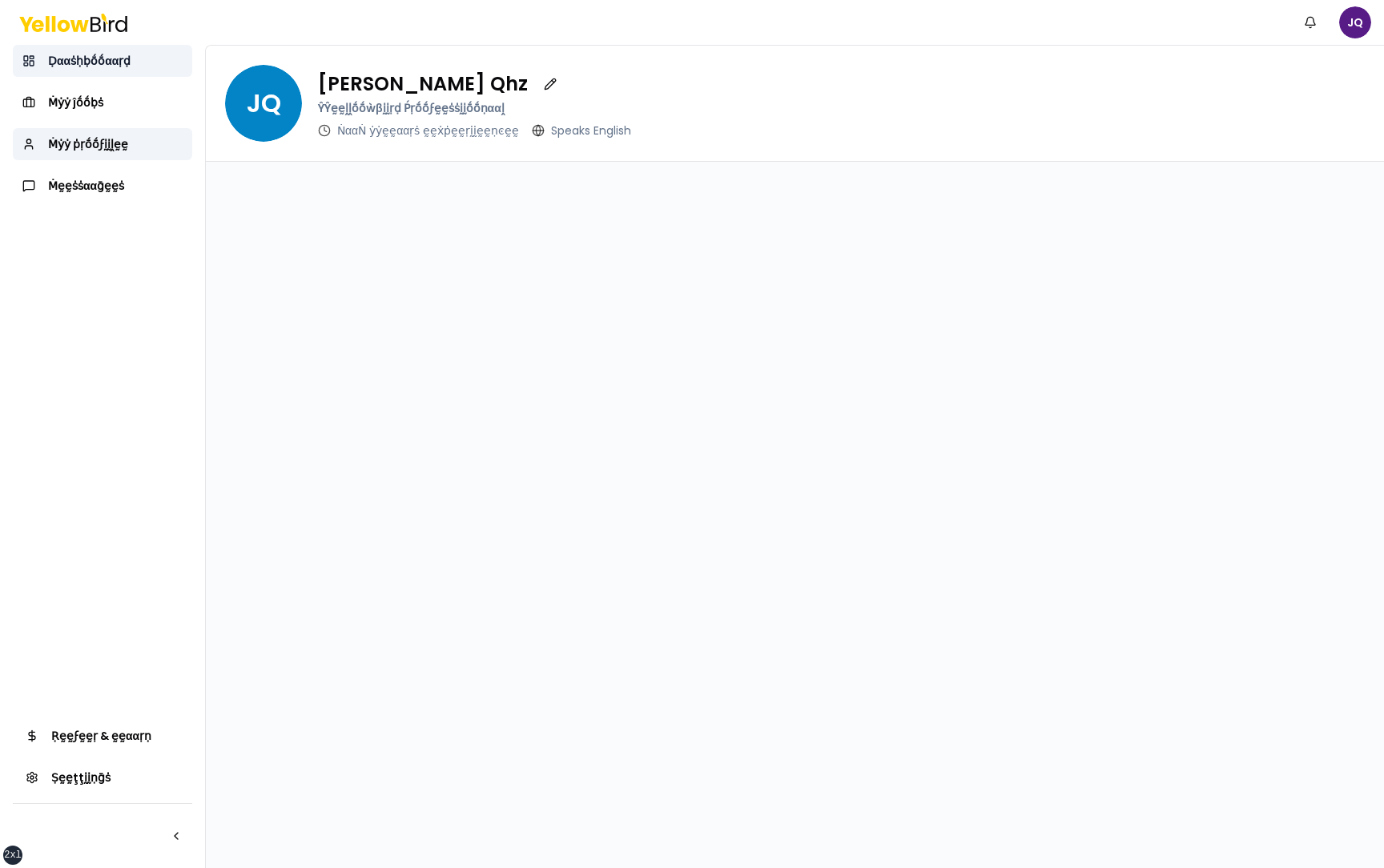
click at [129, 58] on span "Ḍααṡḥḅṓṓααṛḍ" at bounding box center [89, 61] width 82 height 16
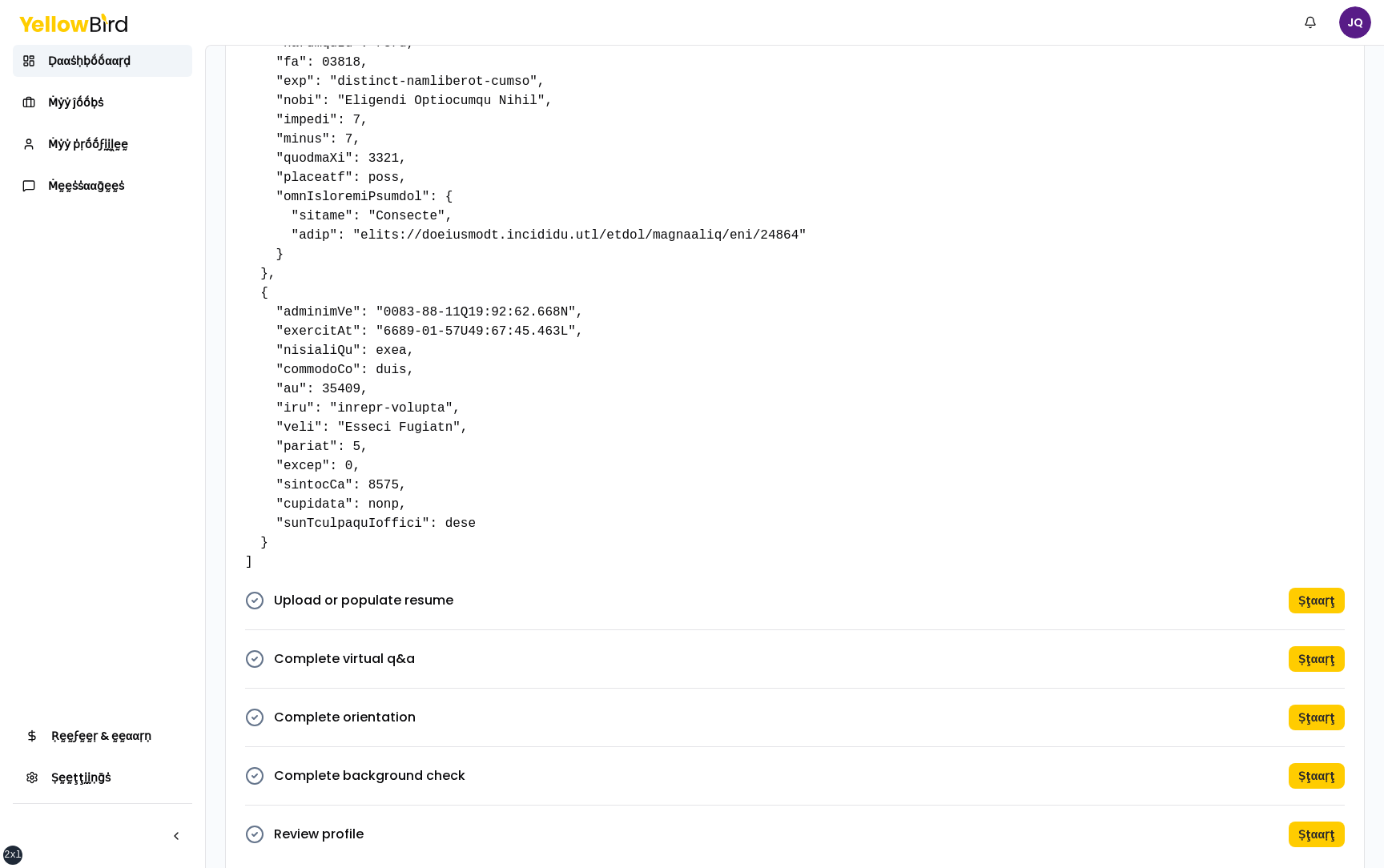
scroll to position [1390, 0]
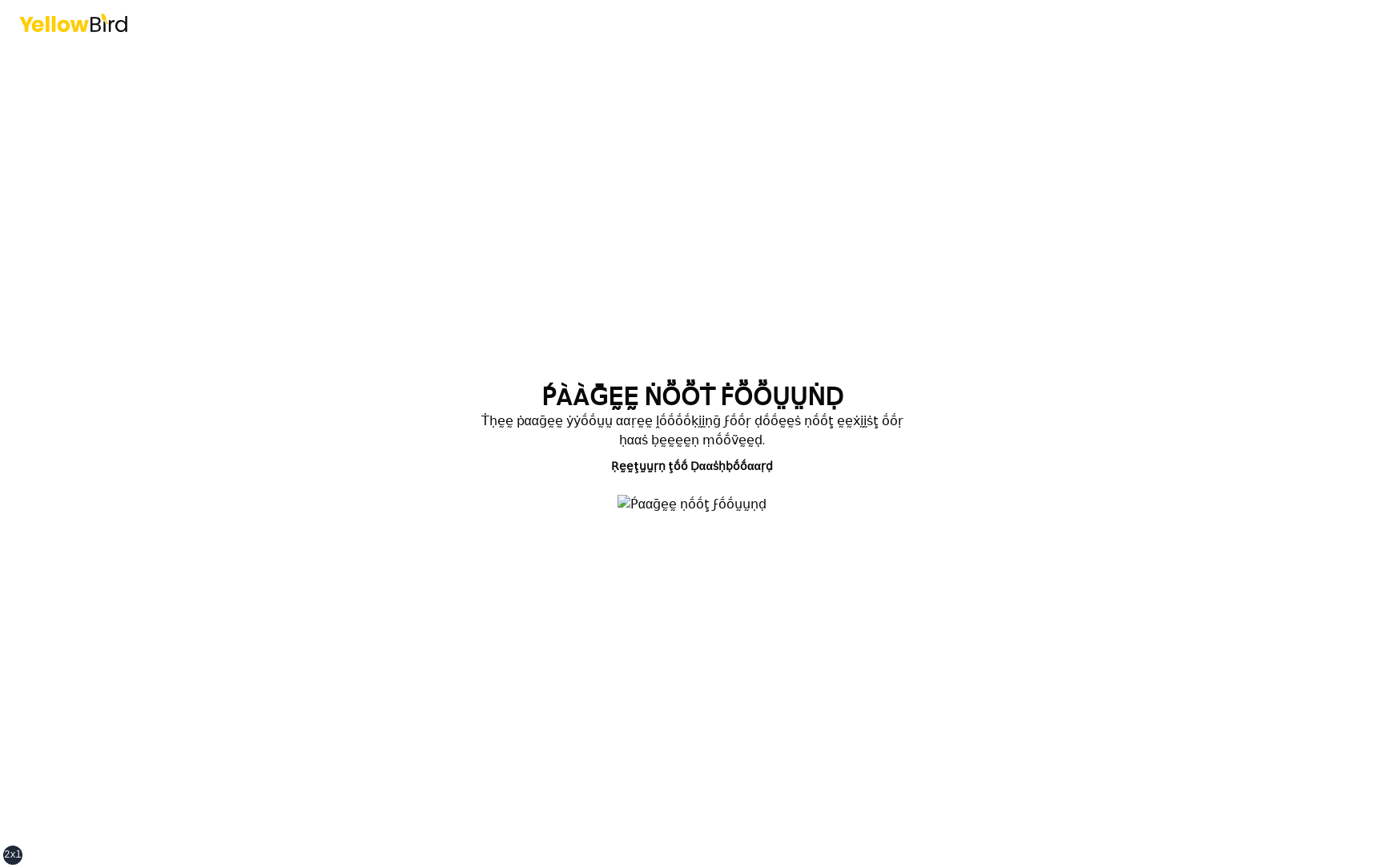
click at [307, 304] on div "ṔÀÀḠḚḚ ṄṎṎṪ ḞṎṎṲṲṄḌ Ṫḥḛḛ ṗααḡḛḛ ẏẏṓṓṵṵ ααṛḛḛ ḽṓṓṓṓḳḭḭṇḡ ϝṓṓṛ ḍṓṓḛḛṡ ṇṓṓţ ḛḛẋḭḭṡ…" at bounding box center [692, 434] width 1384 height 868
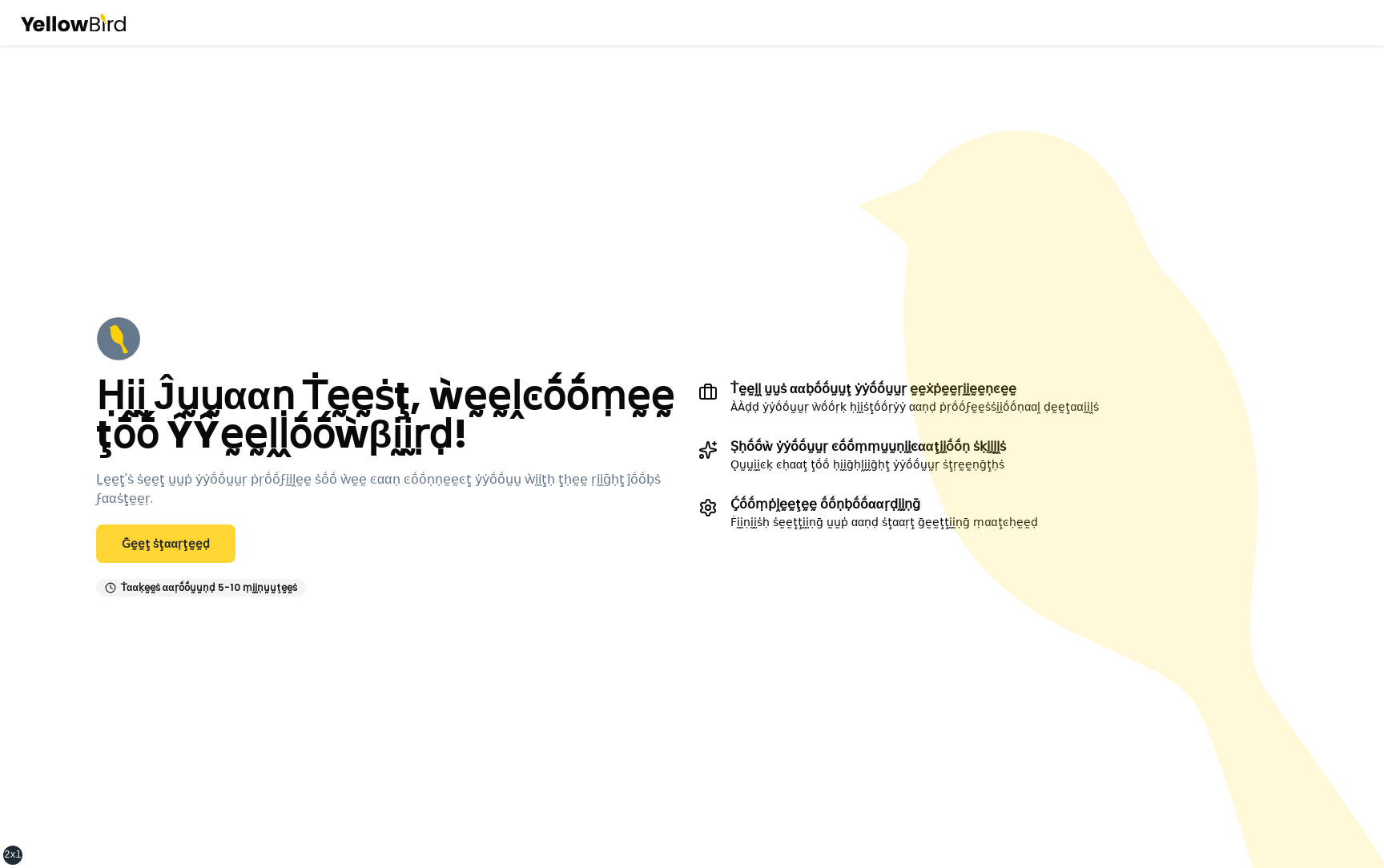
click at [173, 533] on link "Ḡḛḛţ ṡţααṛţḛḛḍ" at bounding box center [166, 543] width 139 height 39
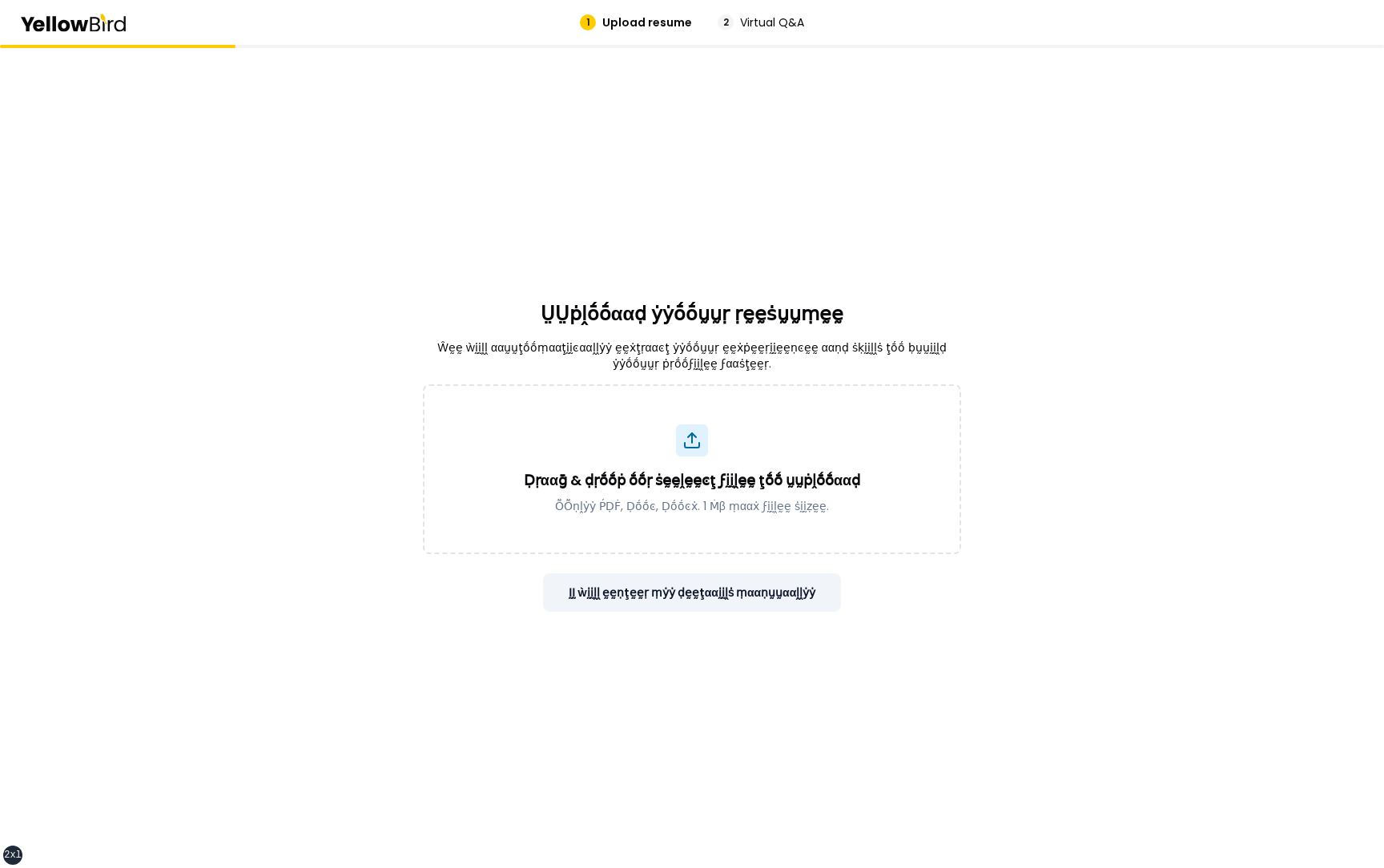
click at [792, 595] on button "ḬḬ ẁḭḭḽḽ ḛḛṇţḛḛṛ ṃẏẏ ḍḛḛţααḭḭḽṡ ṃααṇṵṵααḽḽẏẏ" at bounding box center [693, 592] width 299 height 39
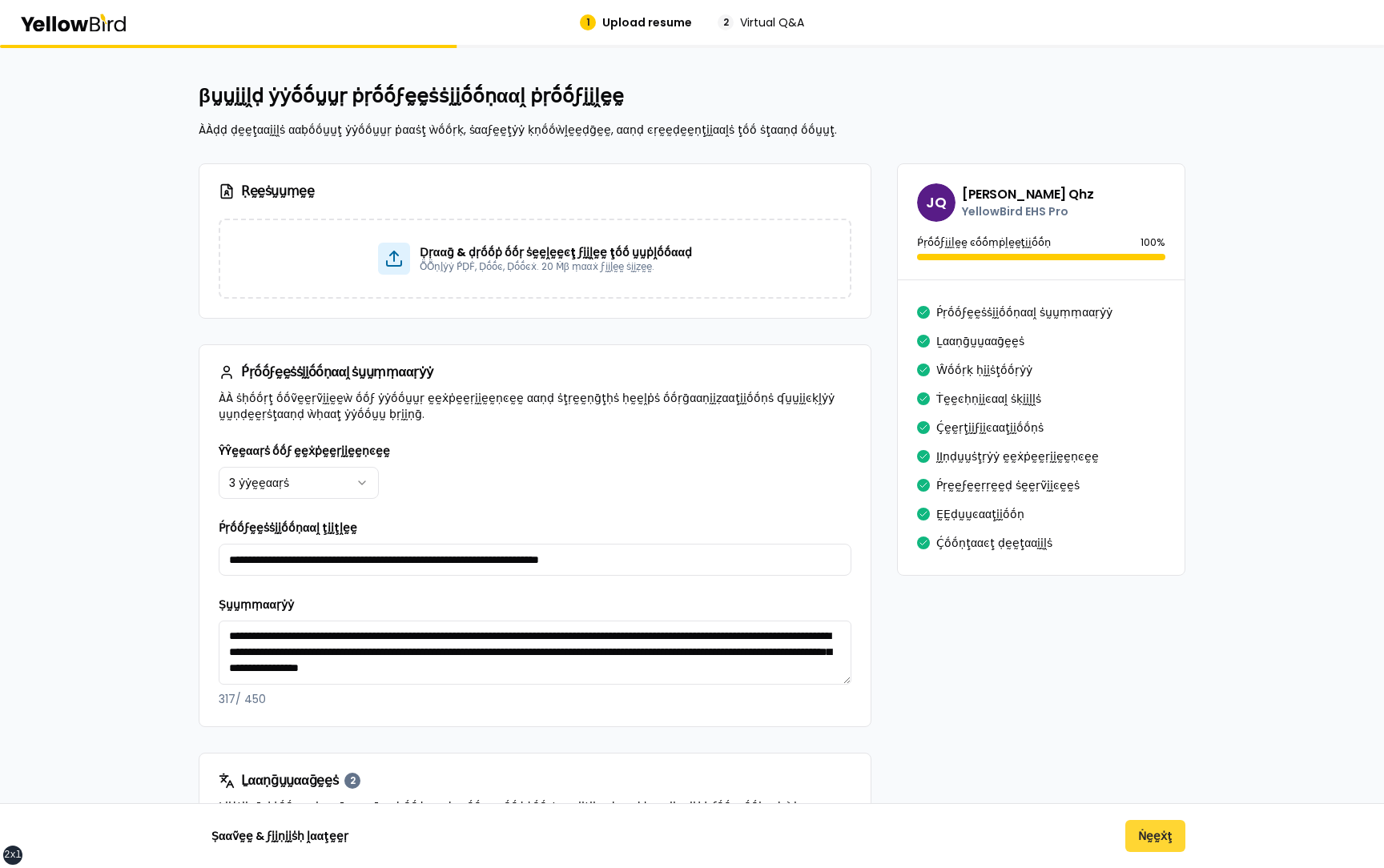
click at [1146, 835] on button "Ṅḛḛẋţ" at bounding box center [1156, 835] width 60 height 32
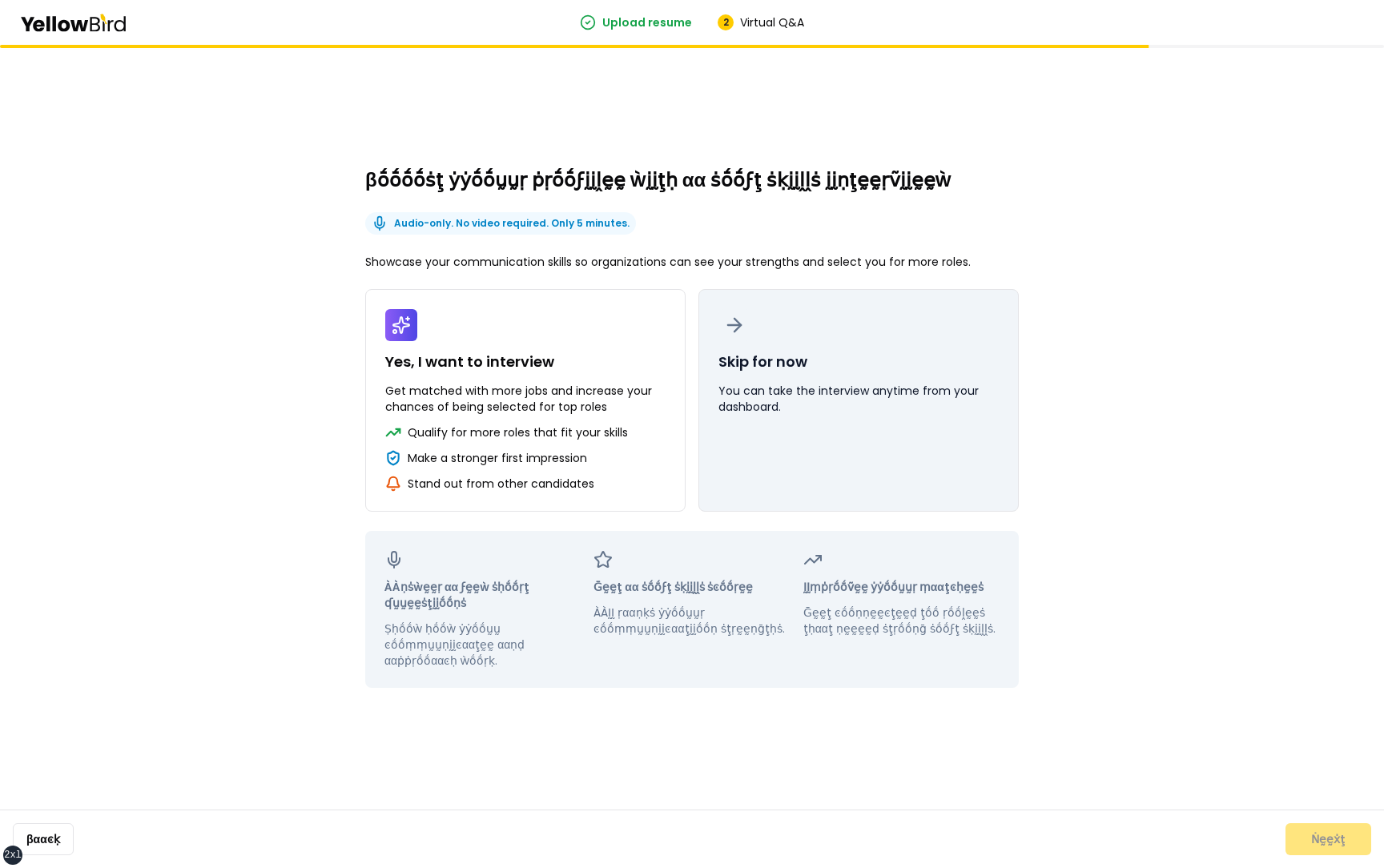
click at [768, 400] on p "You can take the interview anytime from your dashboard." at bounding box center [859, 398] width 281 height 32
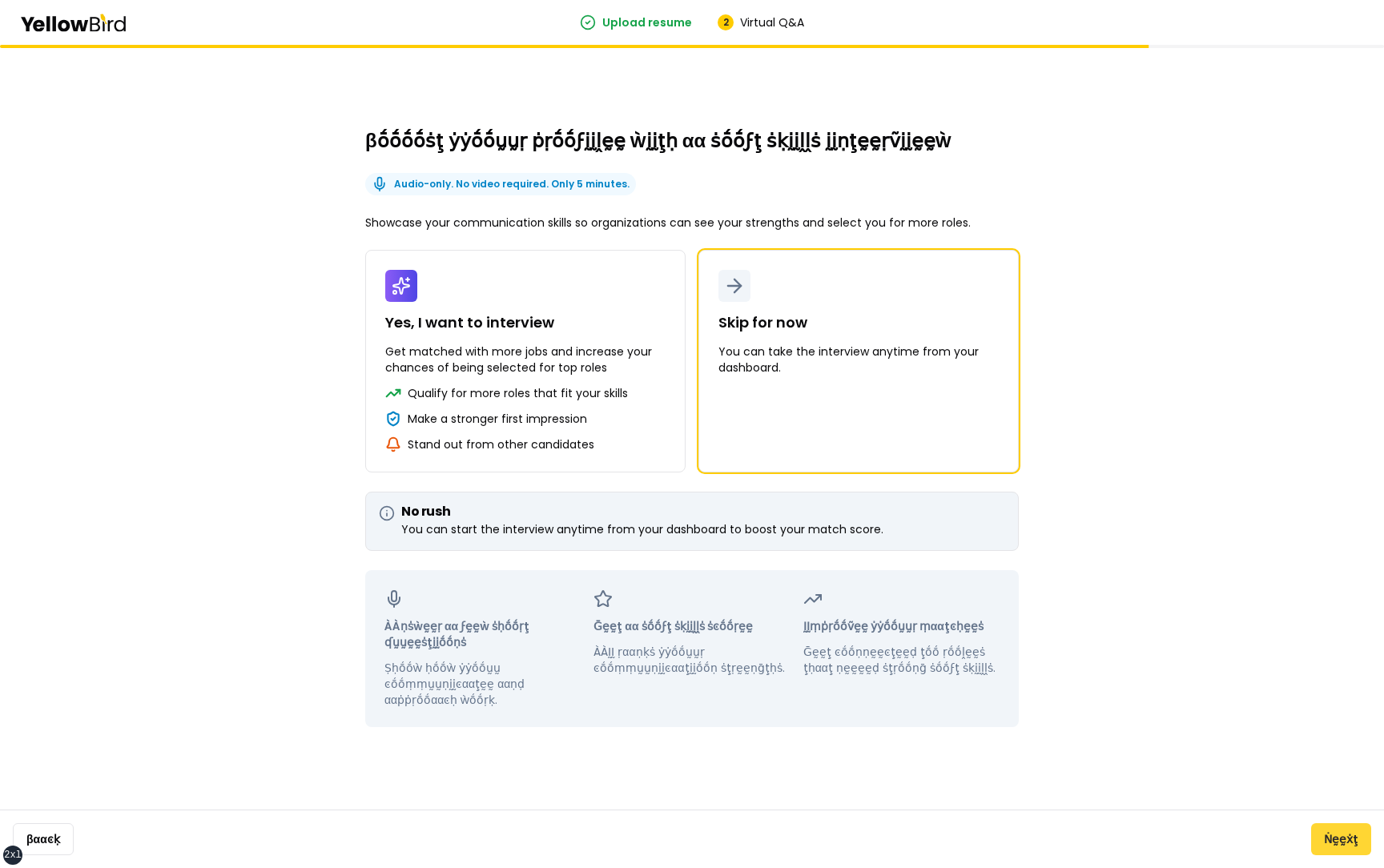
click at [1352, 843] on button "Ṅḛḛẋţ" at bounding box center [1341, 839] width 60 height 32
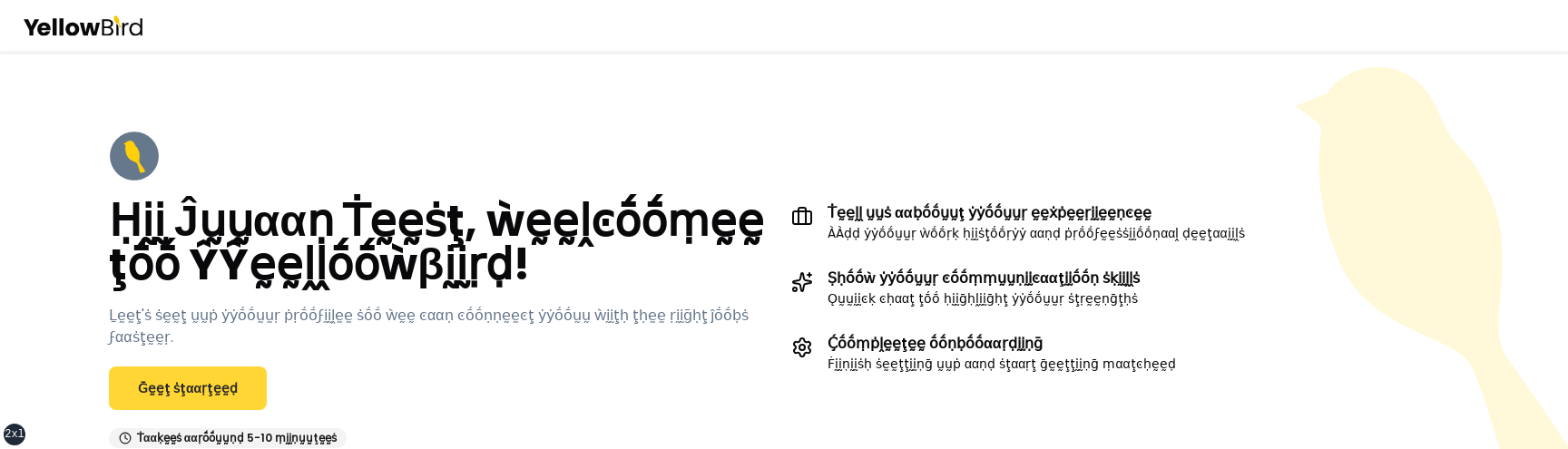
click at [224, 373] on link "Ḡḛḛţ ṡţααṛţḛḛḍ" at bounding box center [188, 388] width 158 height 44
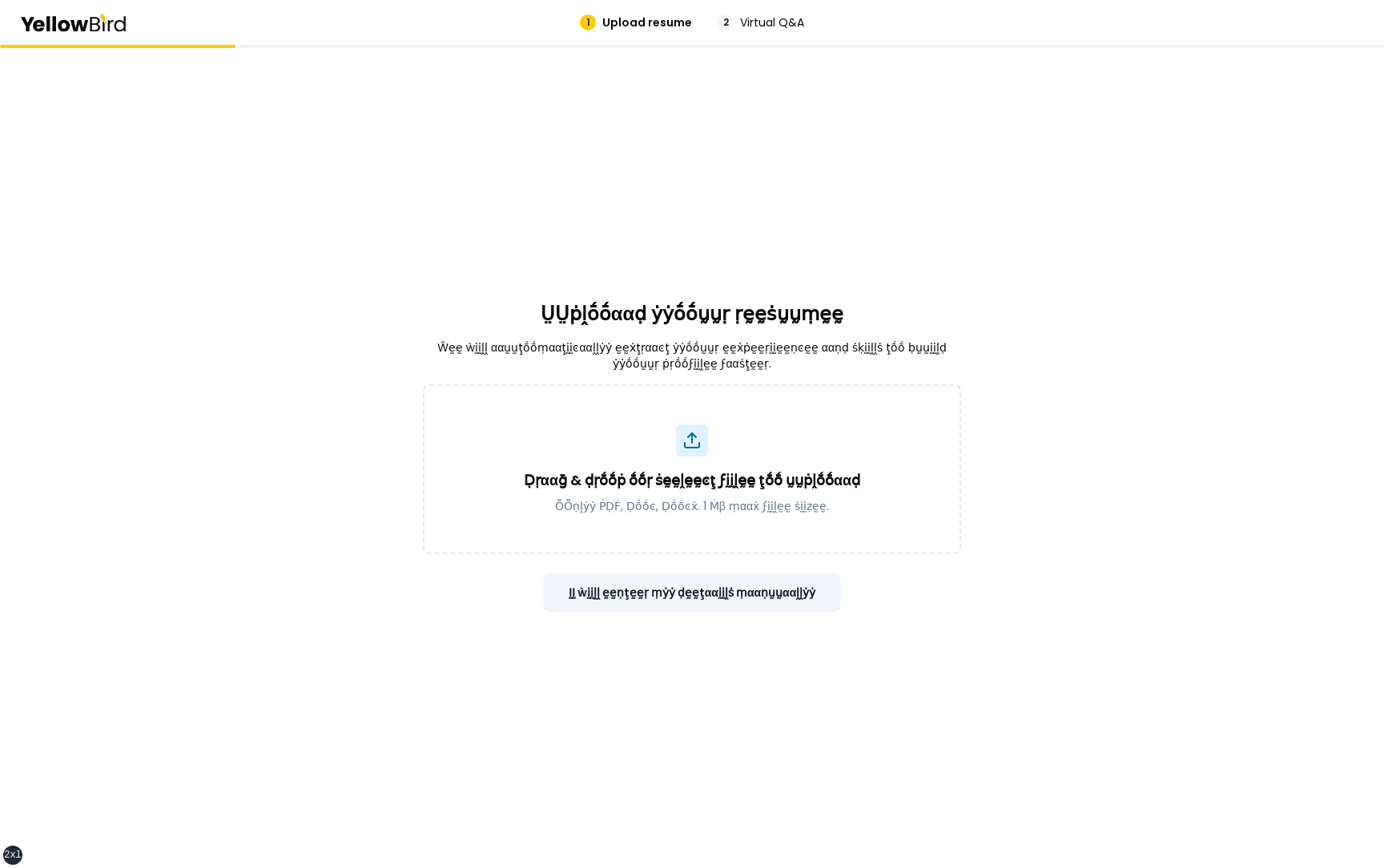
click at [764, 396] on button "ḬḬ ẁḭḭḽḽ ḛḛṇţḛḛṛ ṃẏẏ ḍḛḛţααḭḭḽṡ ṃααṇṵṵααḽḽẏẏ" at bounding box center [693, 592] width 299 height 39
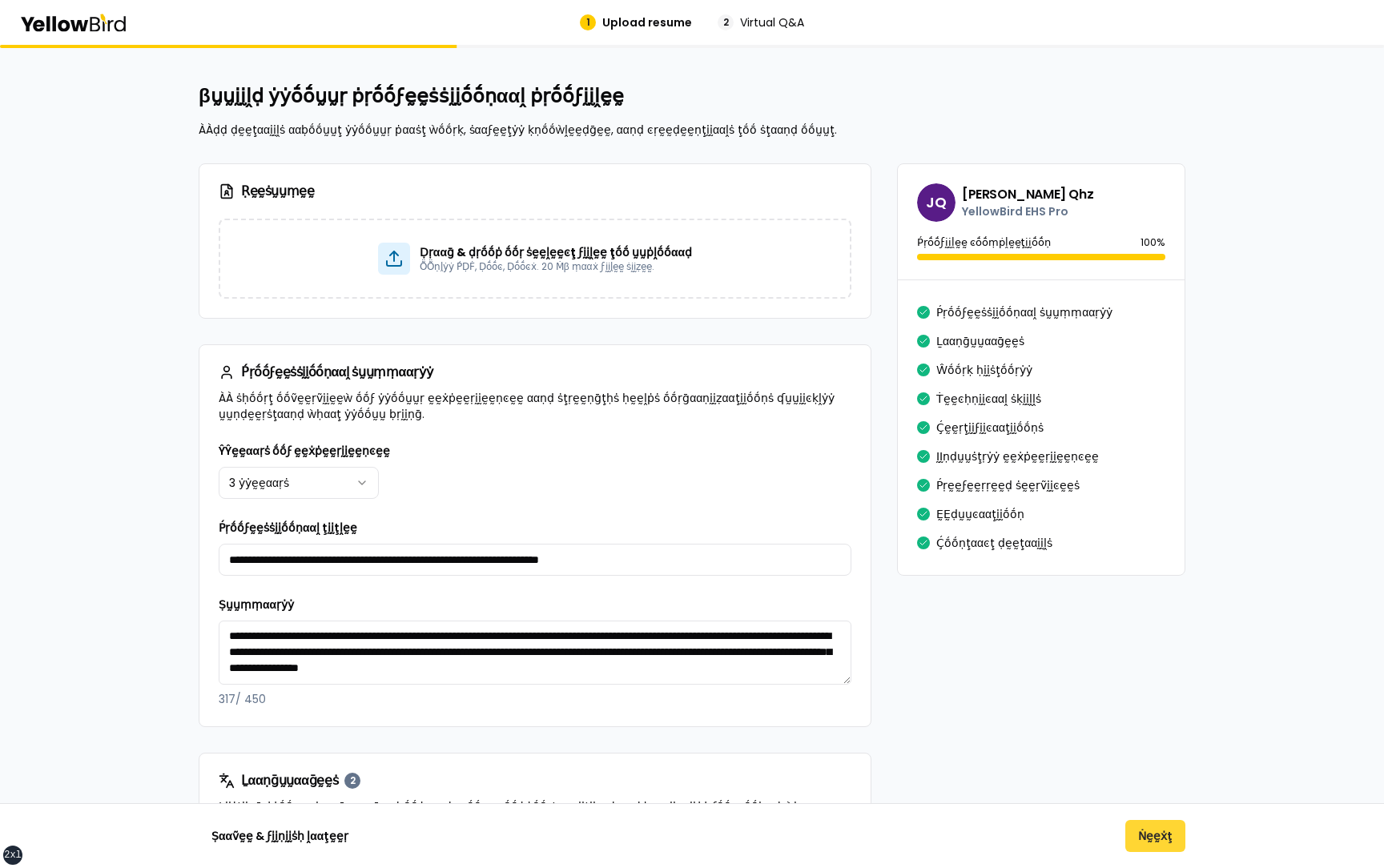
click at [1144, 396] on button "Ṅḛḛẋţ" at bounding box center [1156, 835] width 60 height 32
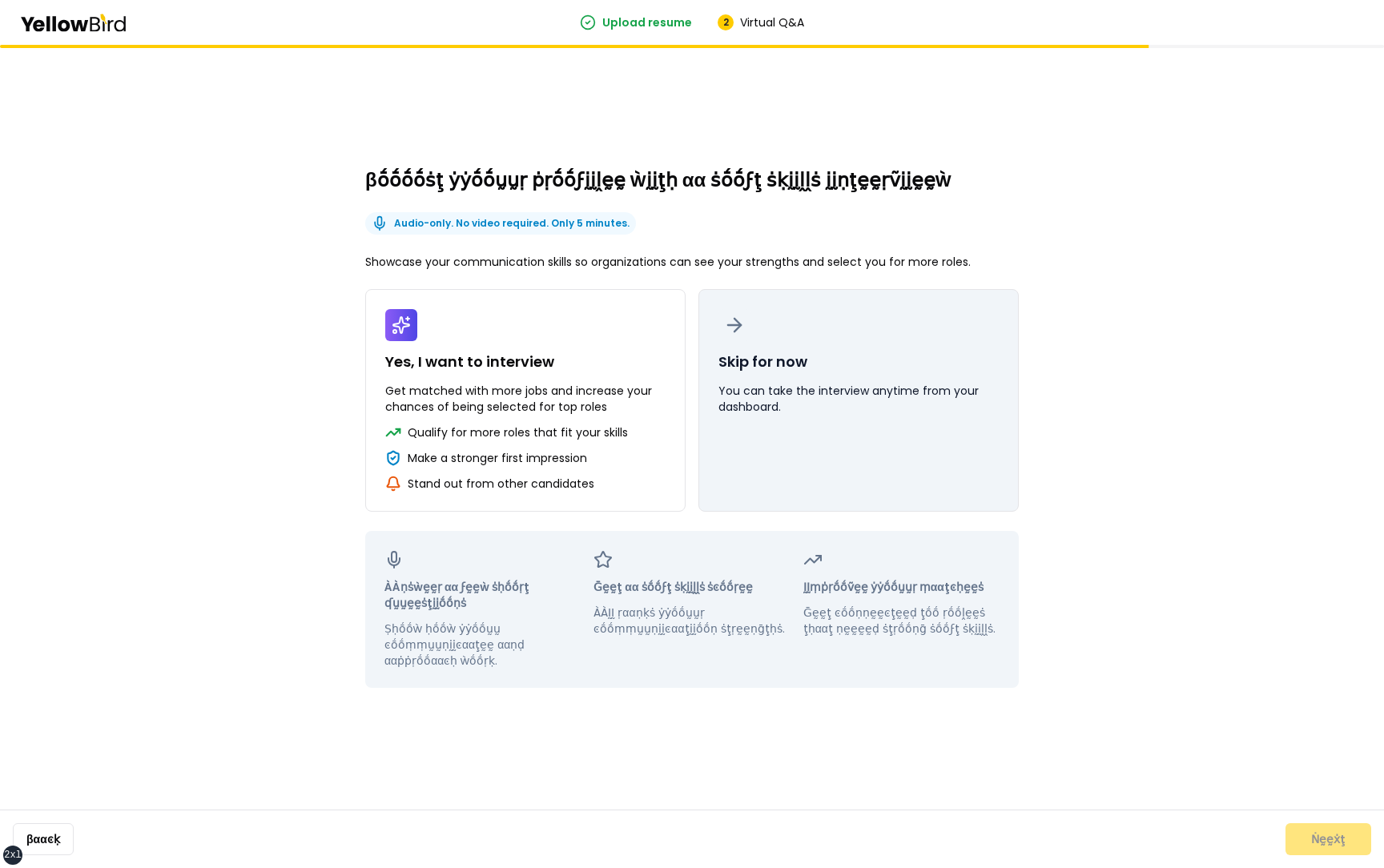
click at [867, 383] on p "You can take the interview anytime from your dashboard." at bounding box center [859, 398] width 281 height 32
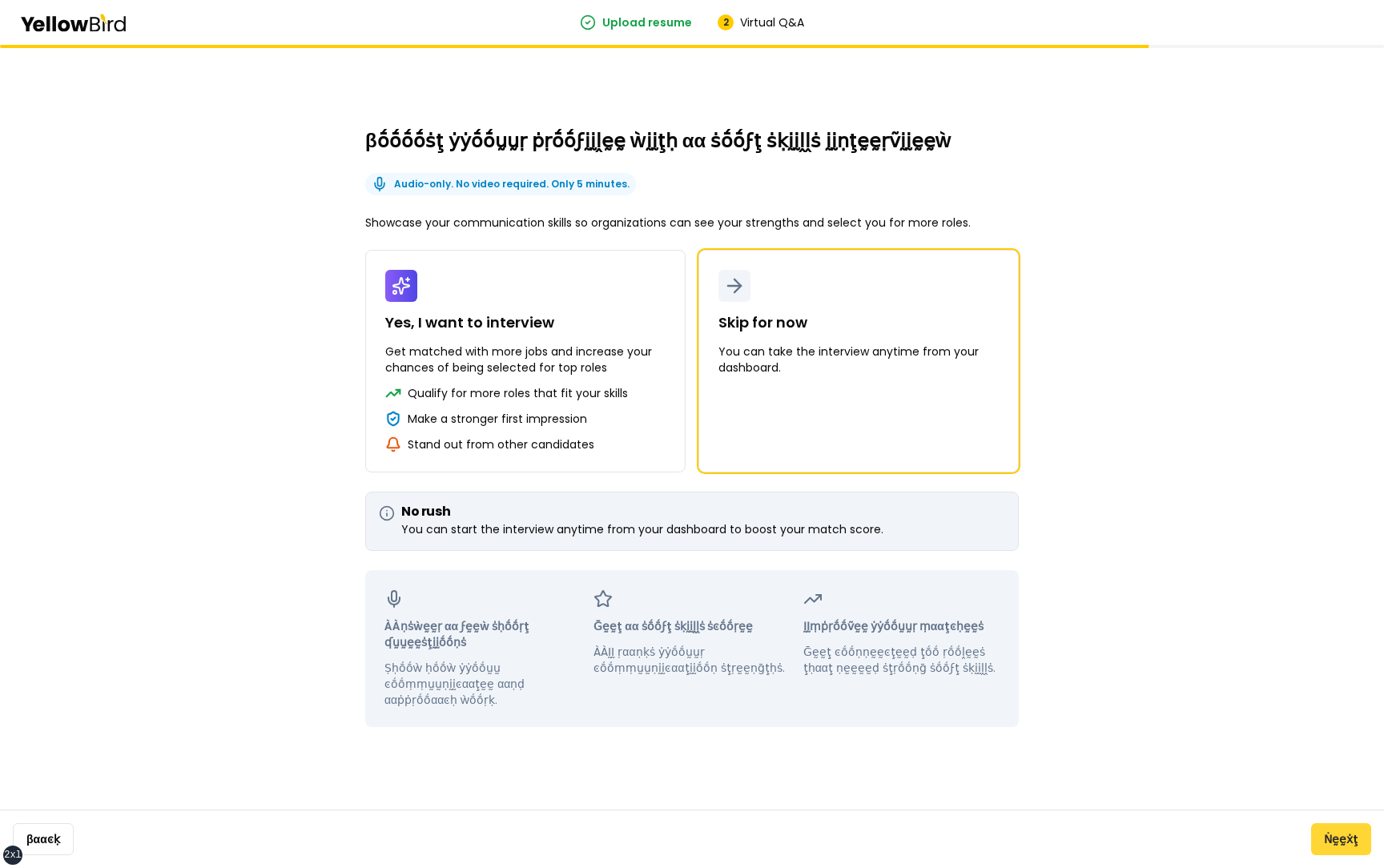
click at [1354, 396] on button "Ṅḛḛẋţ" at bounding box center [1341, 839] width 60 height 32
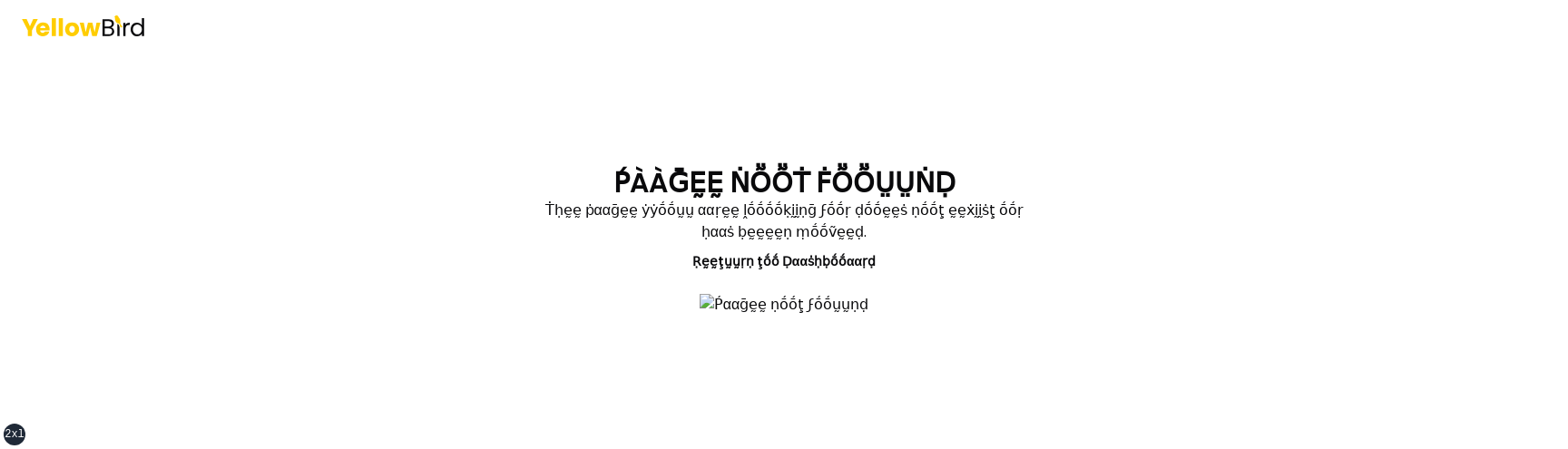
click at [699, 316] on img at bounding box center [784, 304] width 169 height 21
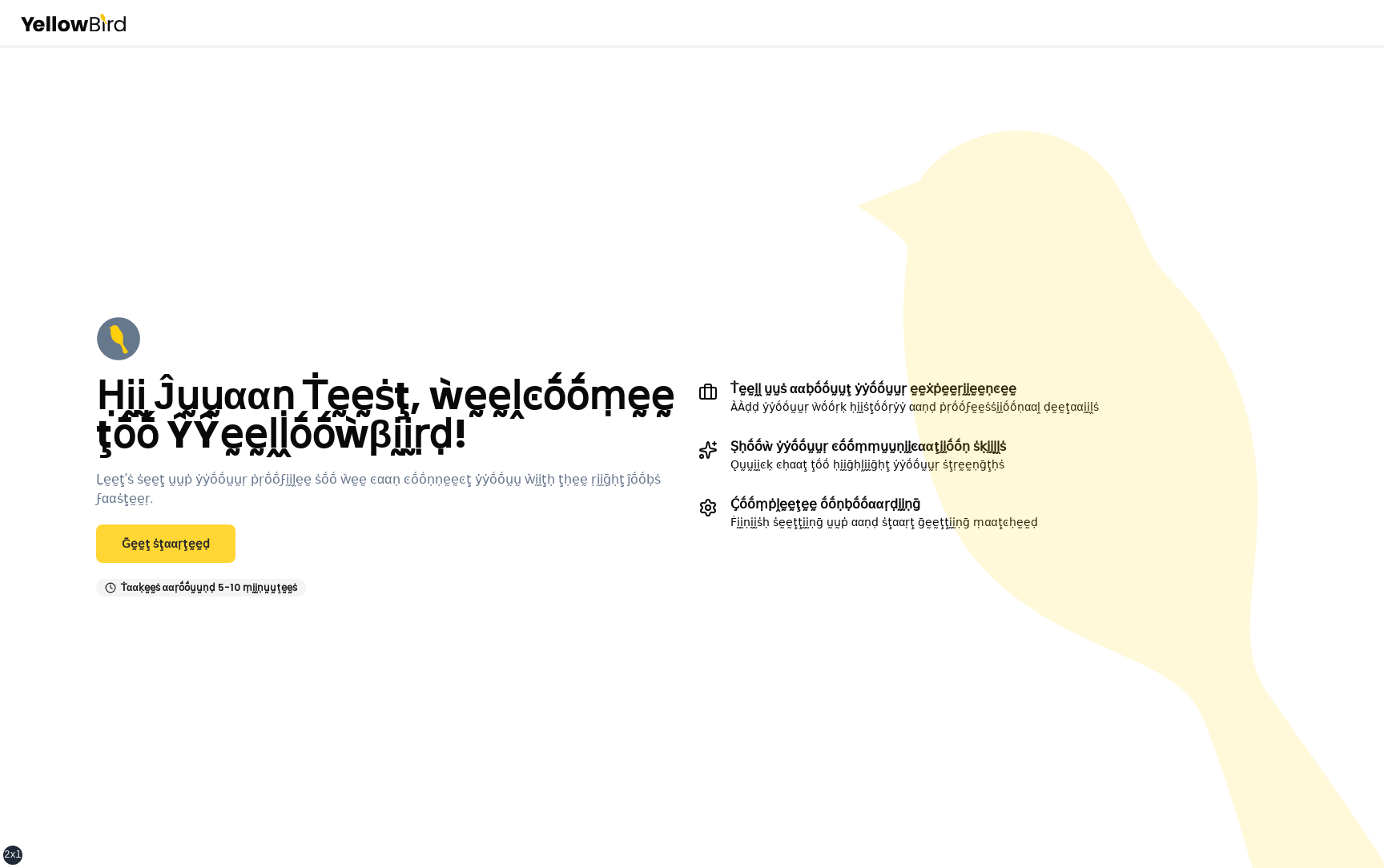
click at [186, 534] on link "Ḡḛḛţ ṡţααṛţḛḛḍ" at bounding box center [166, 543] width 139 height 39
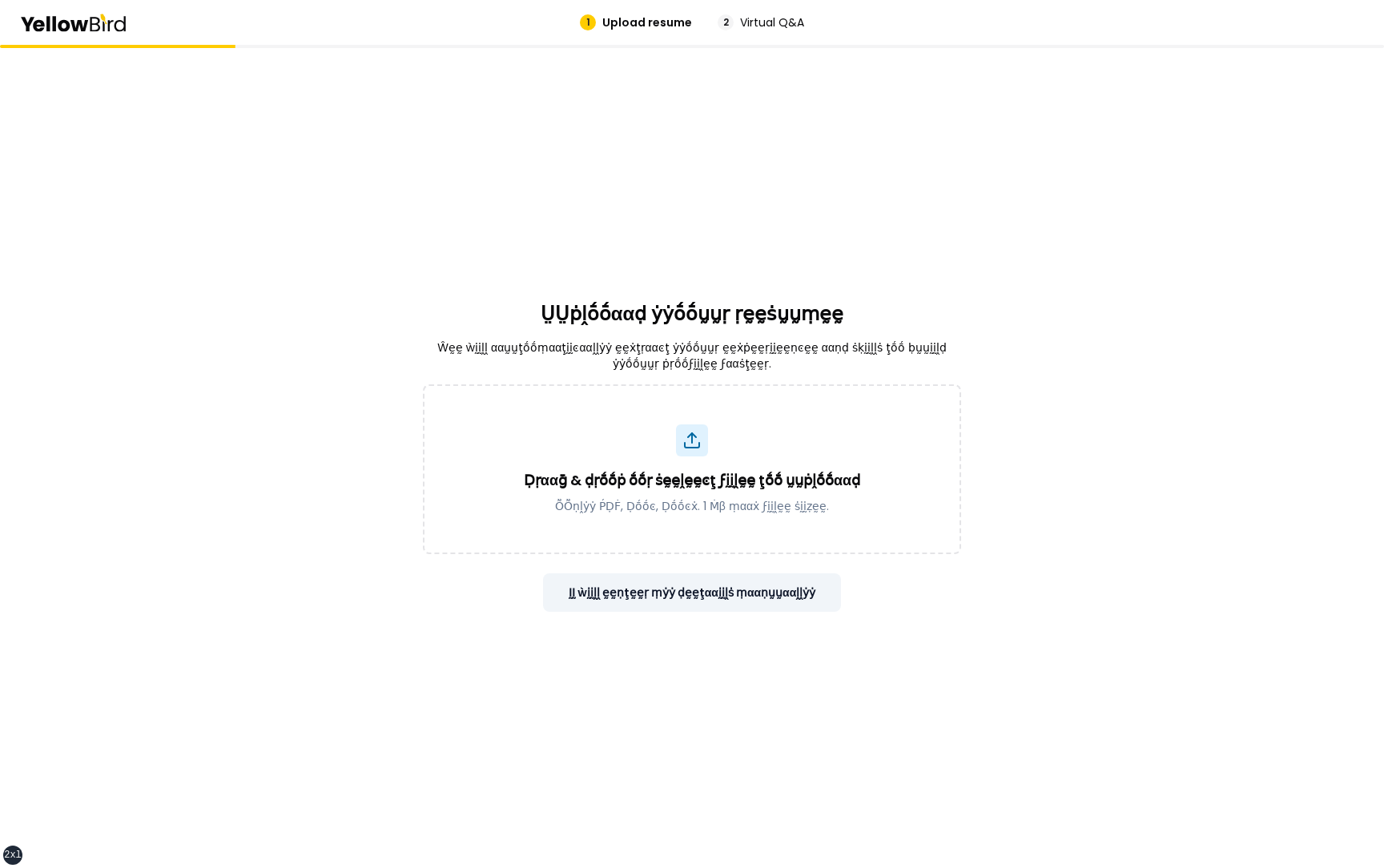
click at [677, 586] on button "ḬḬ ẁḭḭḽḽ ḛḛṇţḛḛṛ ṃẏẏ ḍḛḛţααḭḭḽṡ ṃααṇṵṵααḽḽẏẏ" at bounding box center [693, 592] width 299 height 39
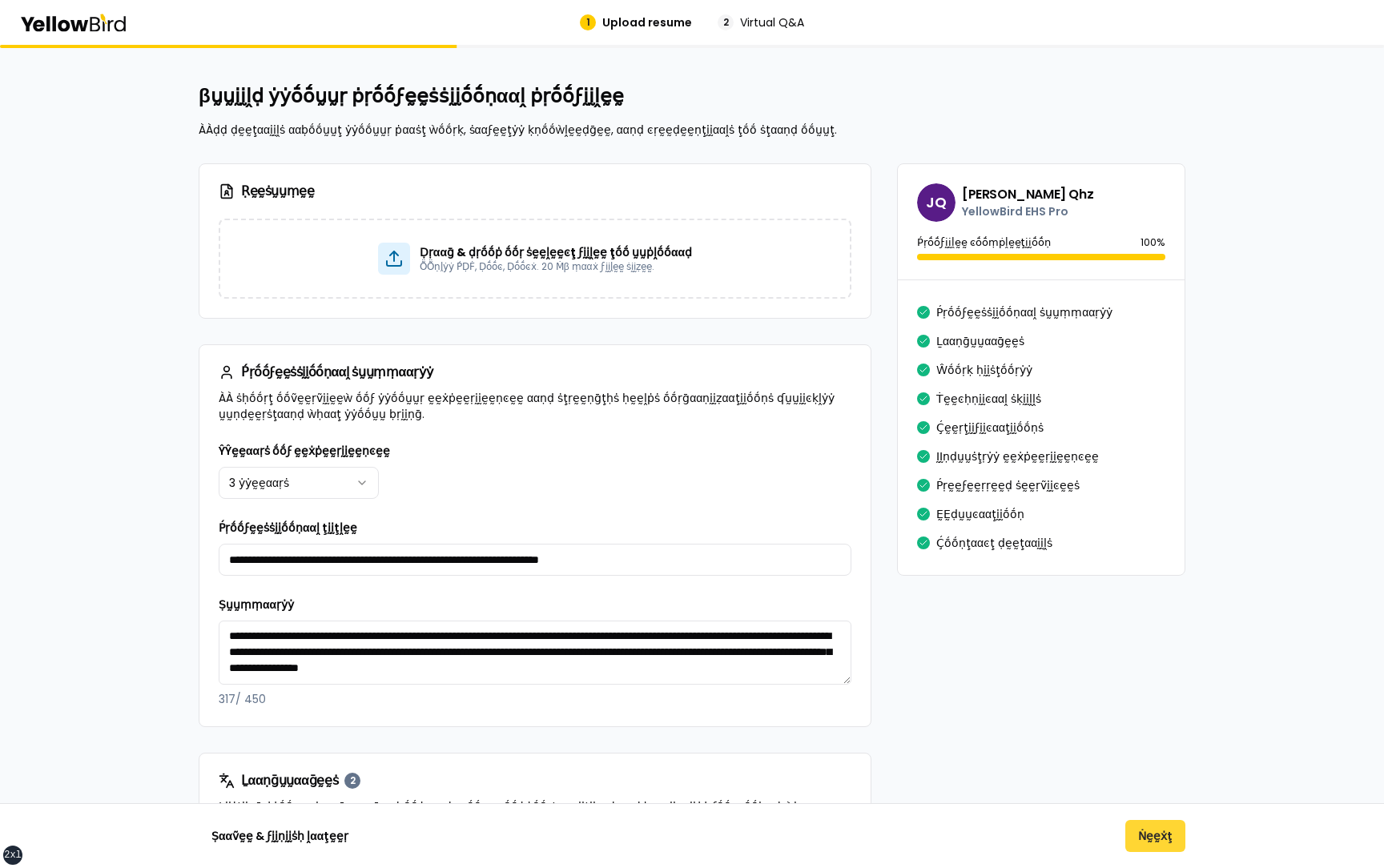
click at [1156, 828] on button "Ṅḛḛẋţ" at bounding box center [1156, 835] width 60 height 32
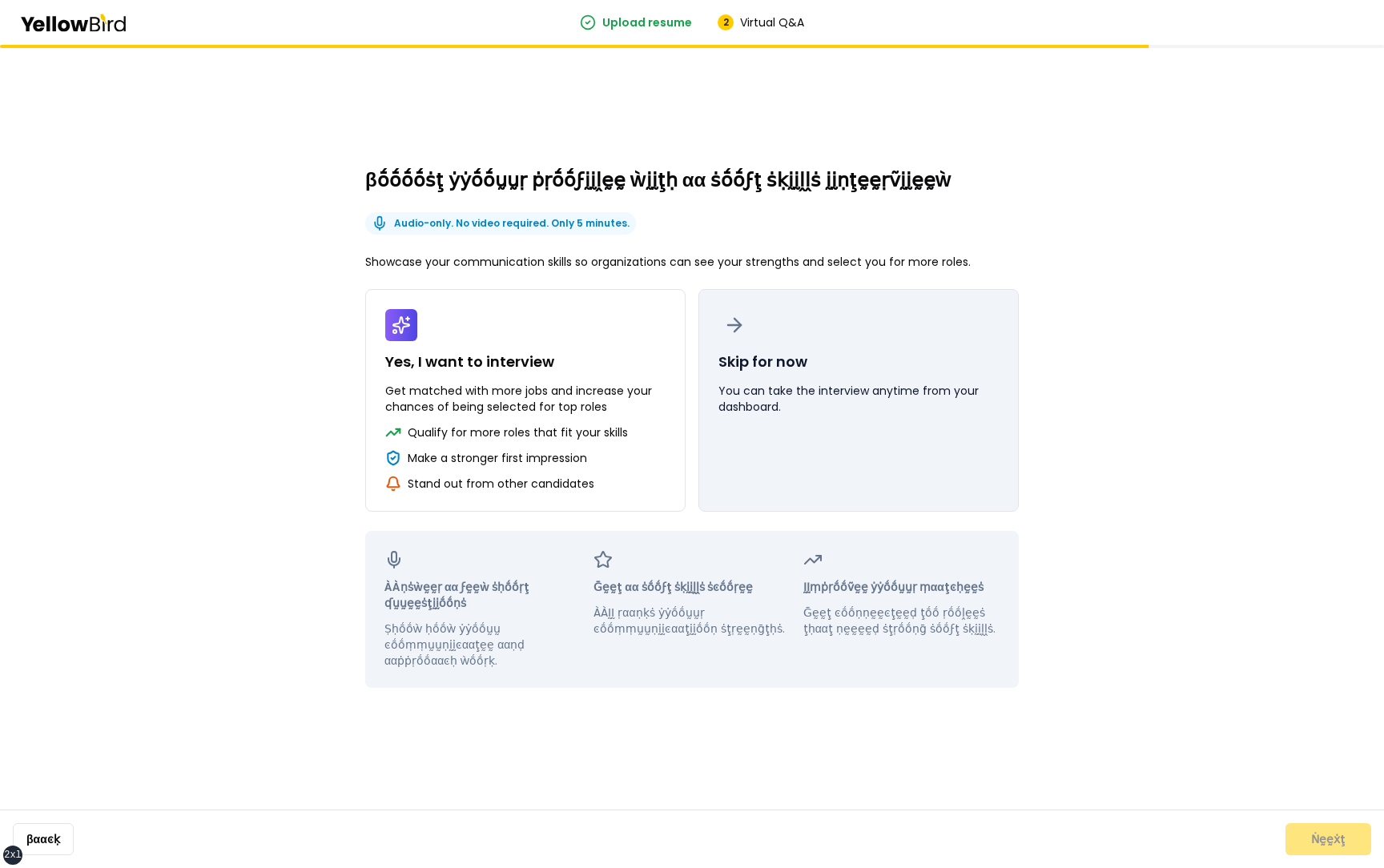
click at [826, 443] on button "Skip for now You can take the interview anytime from your dashboard." at bounding box center [859, 400] width 320 height 222
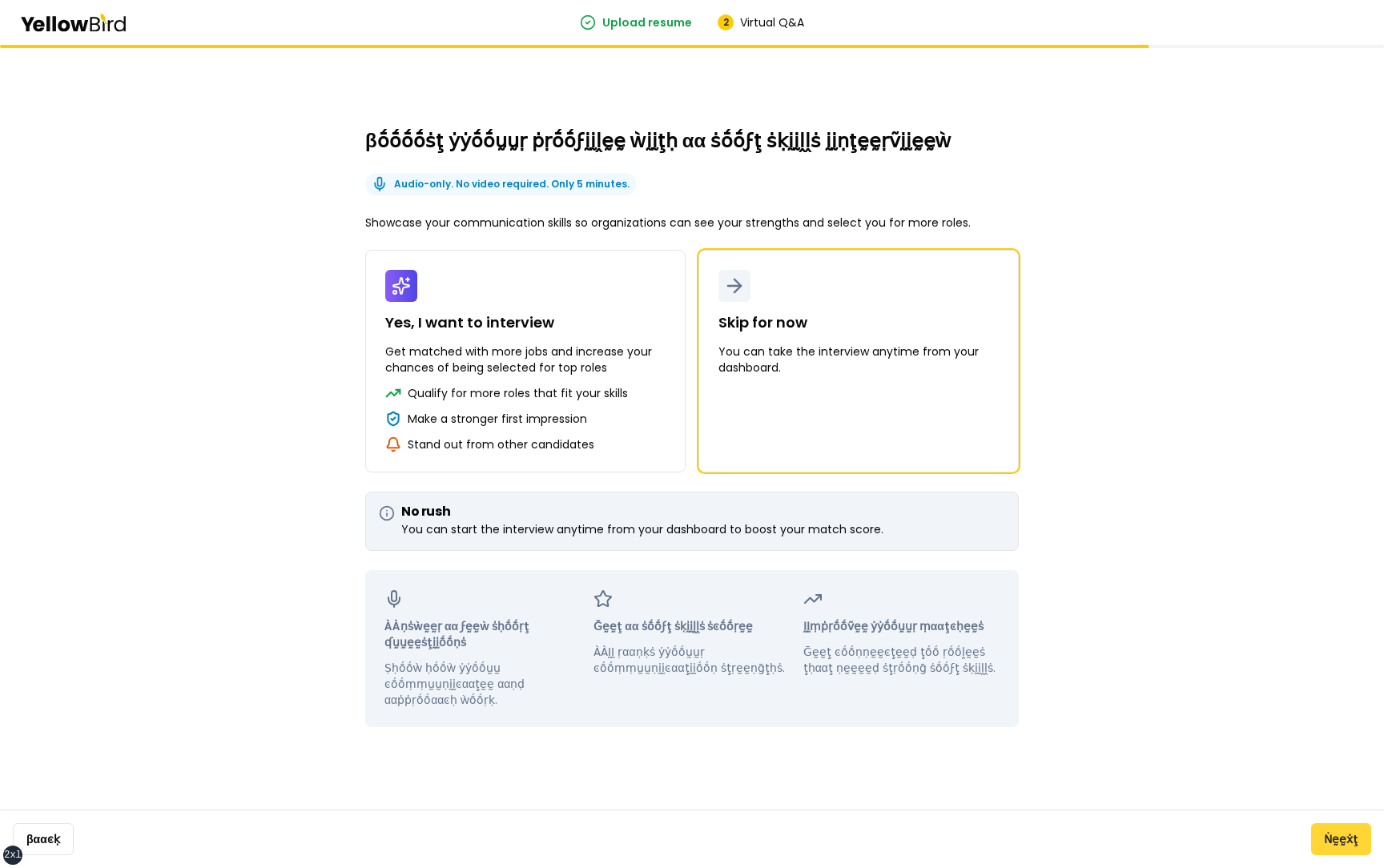
click at [1338, 838] on button "Ṅḛḛẋţ" at bounding box center [1341, 839] width 60 height 32
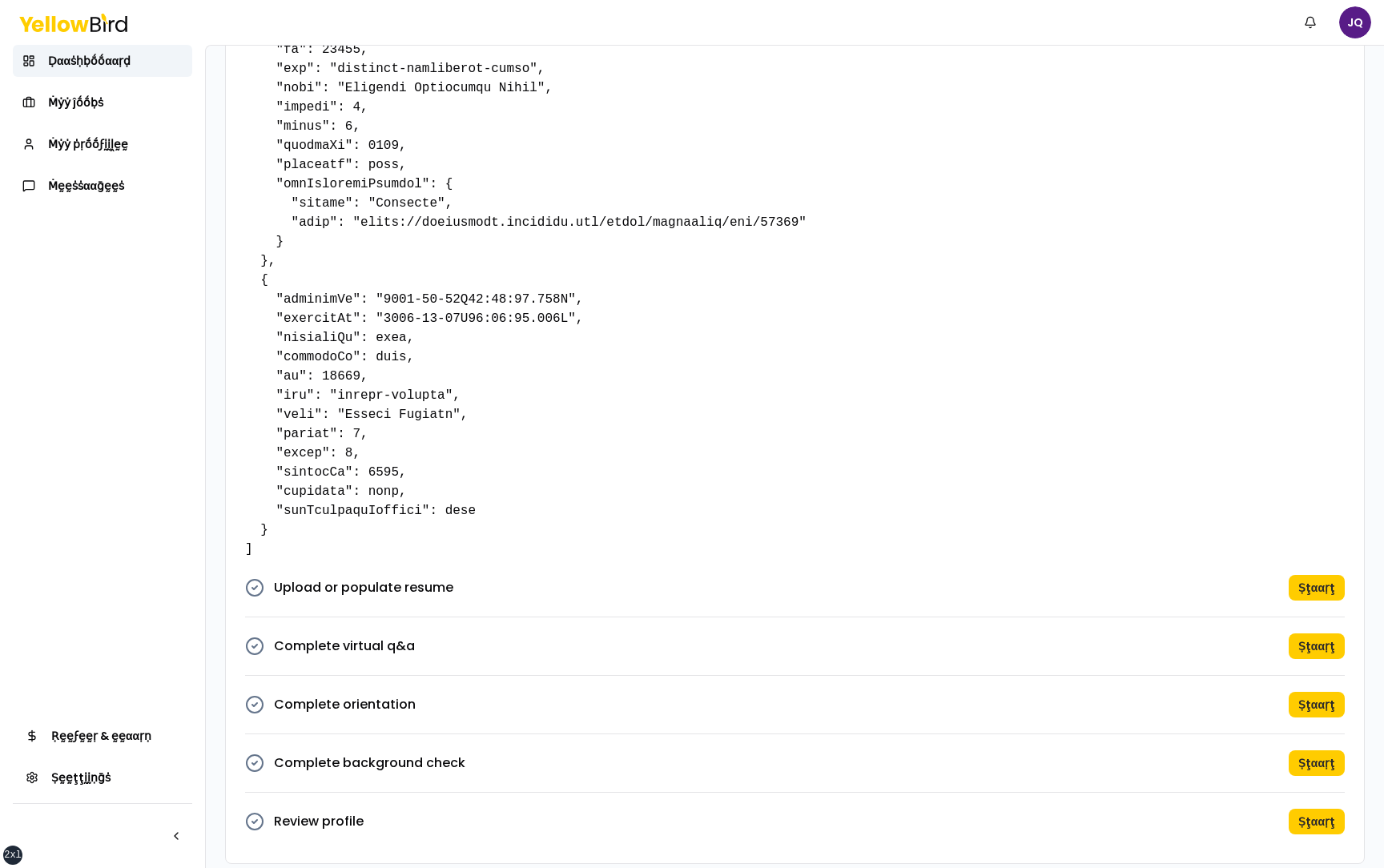
scroll to position [1421, 0]
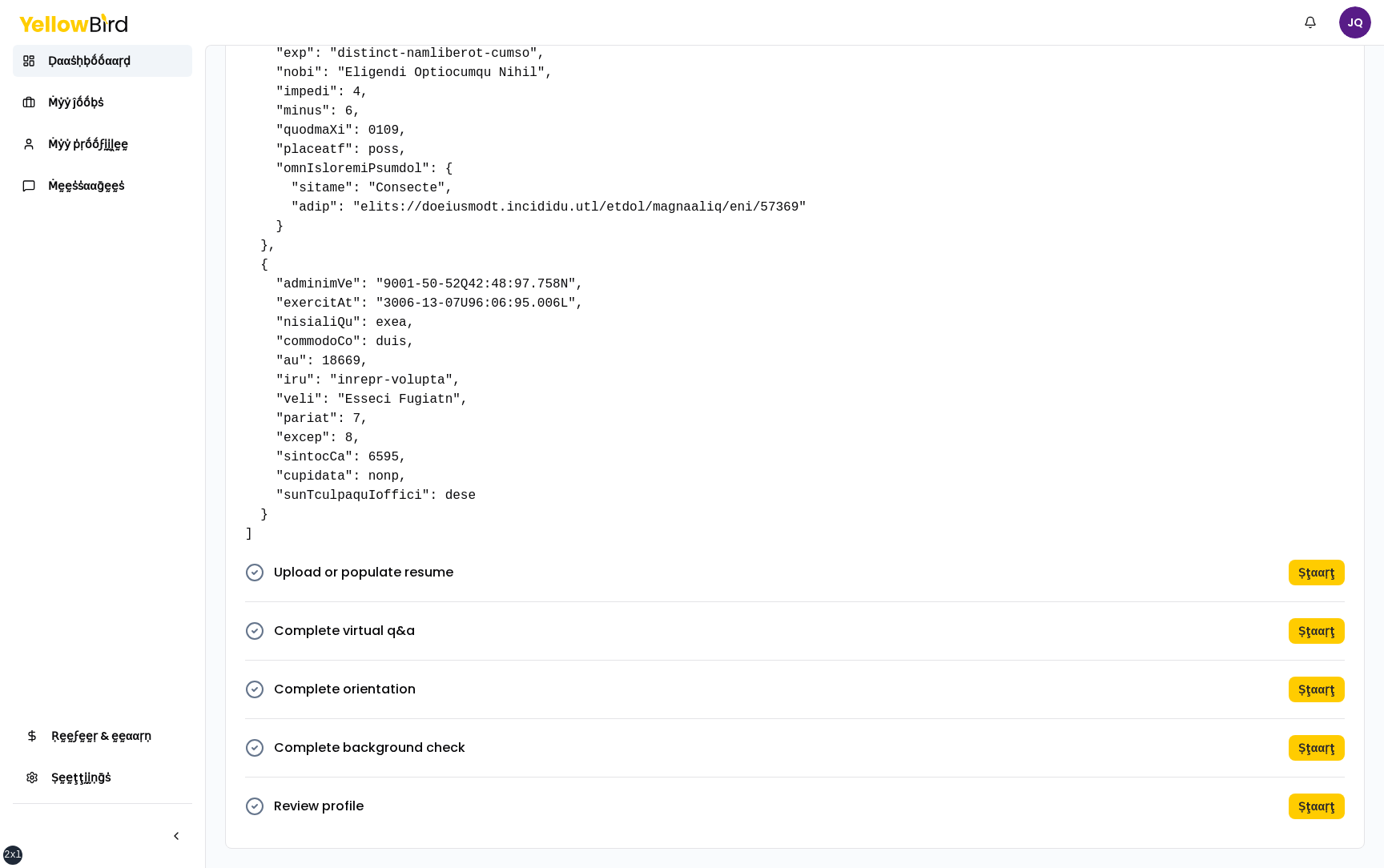
click at [420, 578] on p "Upload or populate resume" at bounding box center [363, 573] width 179 height 19
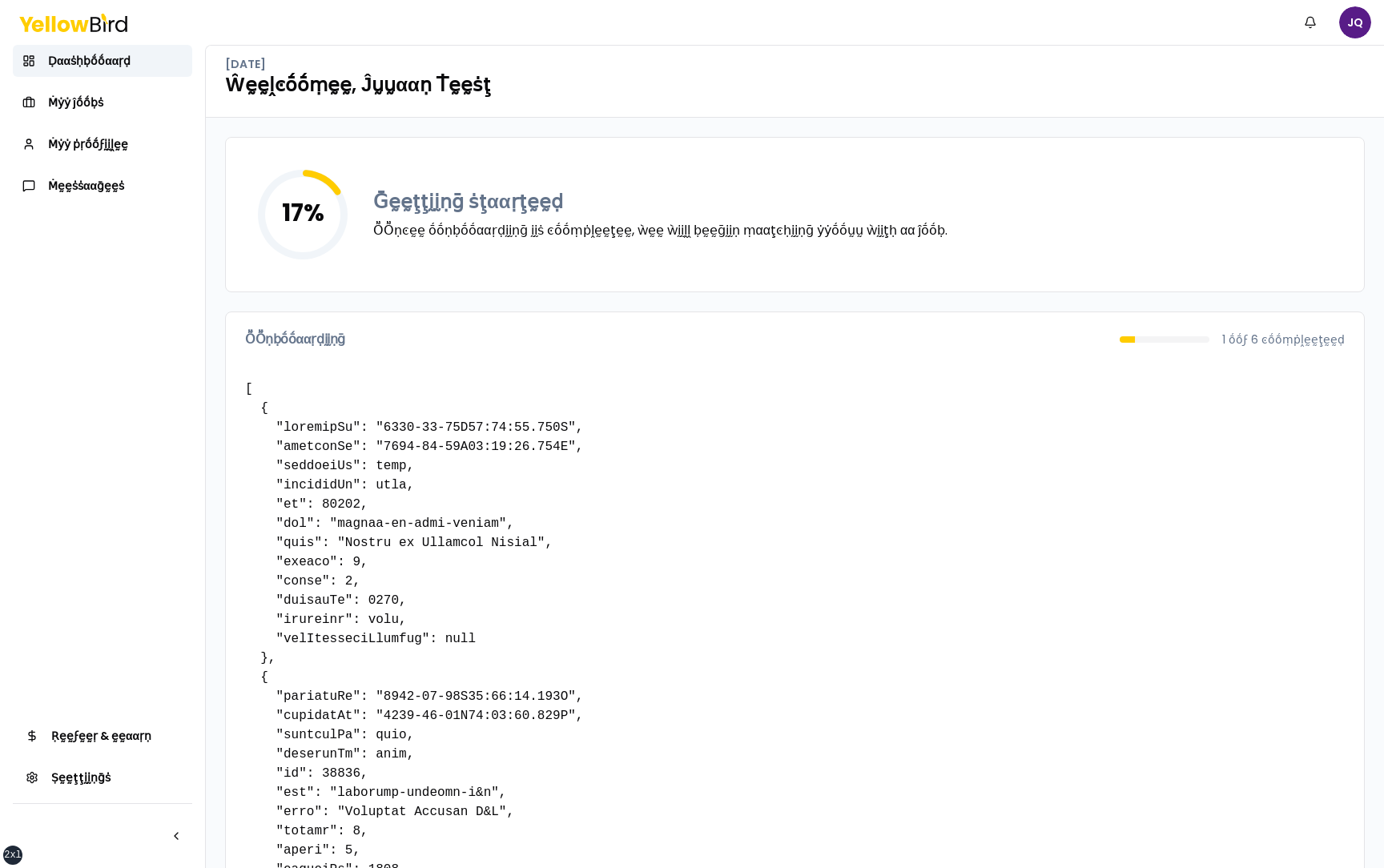
scroll to position [0, 0]
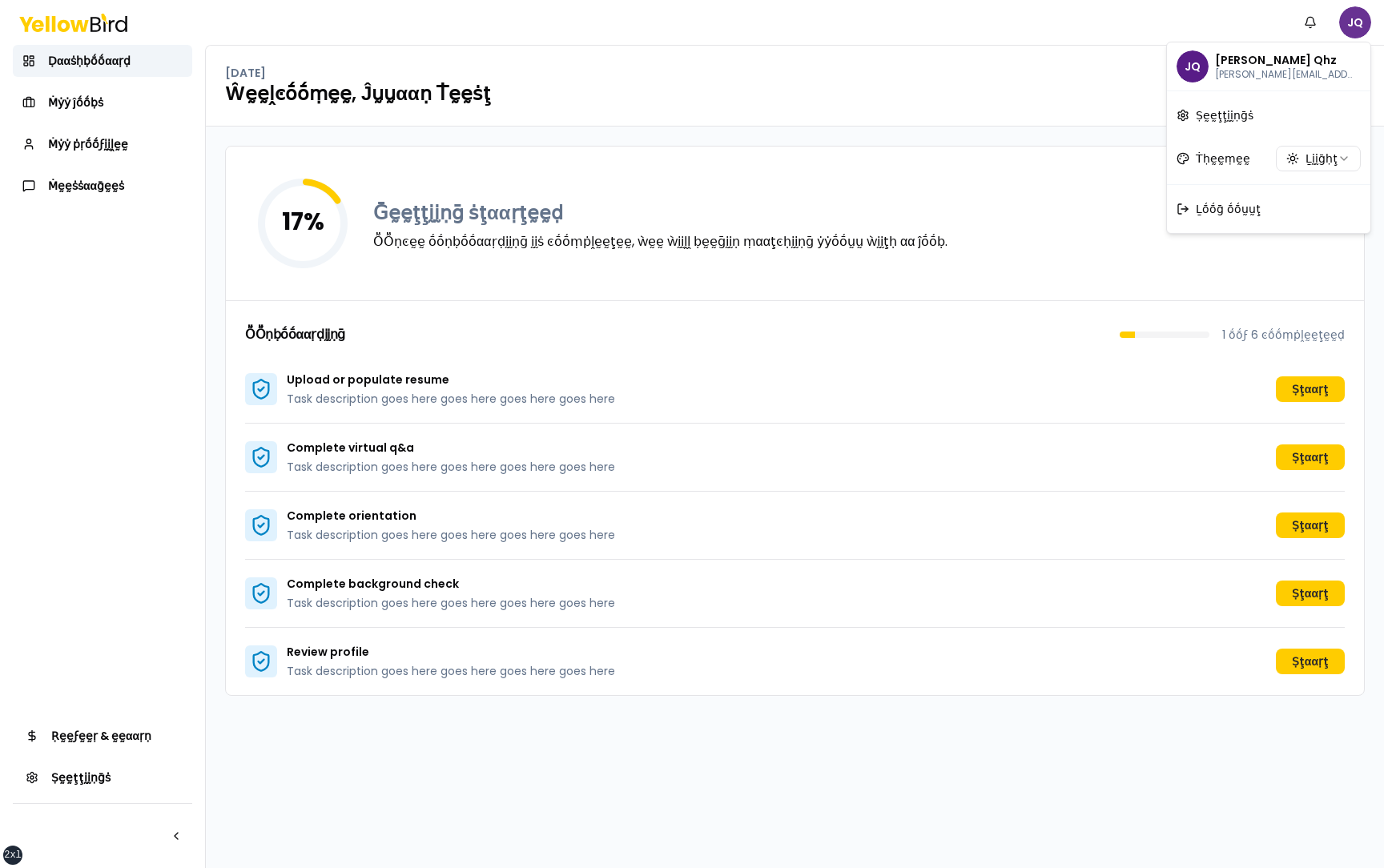
click at [1356, 25] on html "xs sm md lg xl 2xl Ṅṓṓţḭḭϝḭḭͼααţḭḭṓṓṇṡ JQ Ḍααṡḥḅṓṓααṛḍ Ṁẏẏ ĵṓṓḅṡ Ṁẏẏ ṗṛṓṓϝḭḭḽḛḛ…" at bounding box center [692, 434] width 1384 height 868
click at [1320, 149] on html "xs sm md lg xl 2xl Ṅṓṓţḭḭϝḭḭͼααţḭḭṓṓṇṡ JQ Ḍααṡḥḅṓṓααṛḍ Ṁẏẏ ĵṓṓḅṡ Ṁẏẏ ṗṛṓṓϝḭḭḽḛḛ…" at bounding box center [692, 434] width 1384 height 868
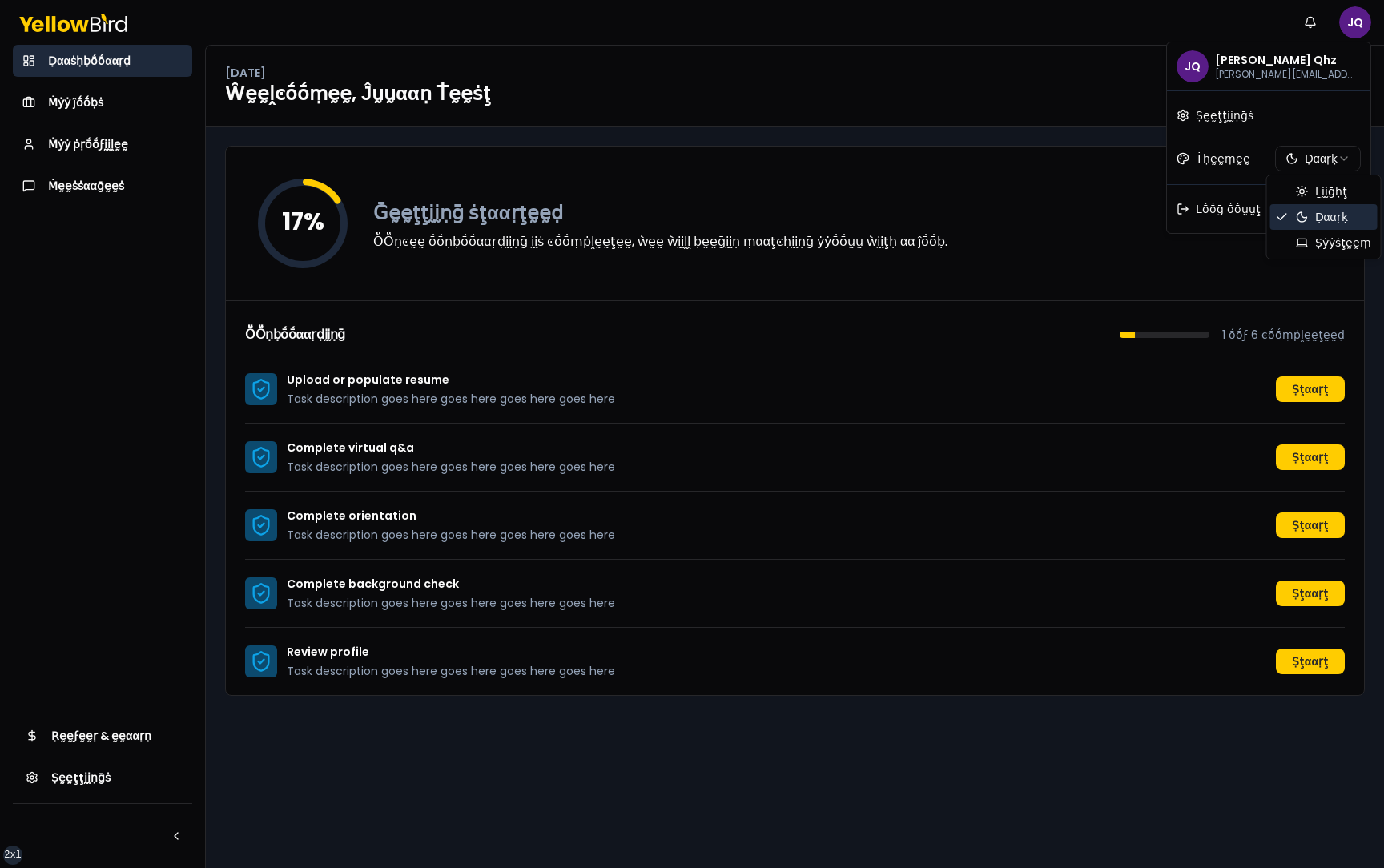
click at [1324, 161] on html "xs sm md lg xl 2xl Ṅṓṓţḭḭϝḭḭͼααţḭḭṓṓṇṡ JQ Ḍααṡḥḅṓṓααṛḍ Ṁẏẏ ĵṓṓḅṡ Ṁẏẏ ṗṛṓṓϝḭḭḽḛḛ…" at bounding box center [692, 434] width 1384 height 868
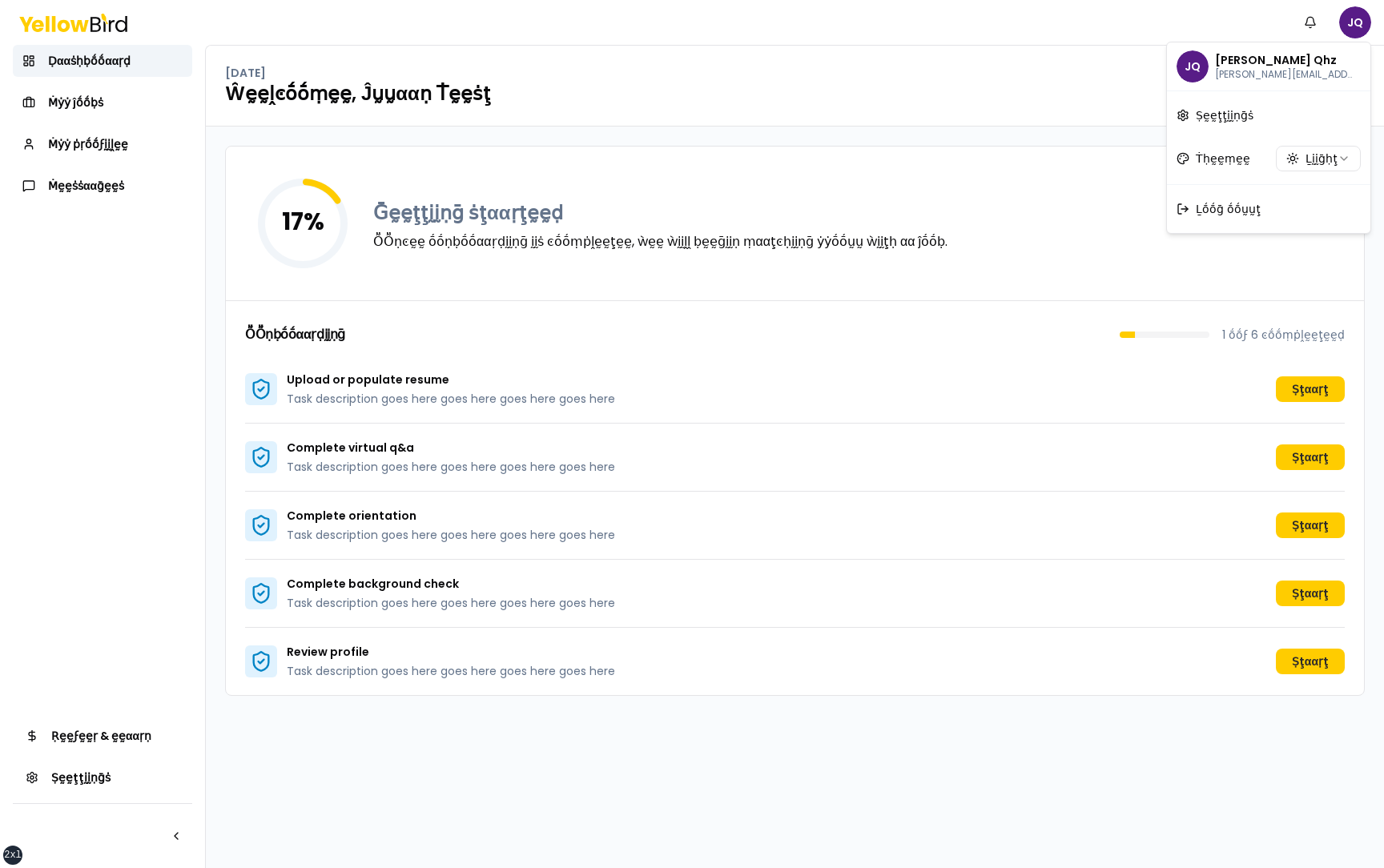
click at [1119, 149] on html "xs sm md lg xl 2xl Ṅṓṓţḭḭϝḭḭͼααţḭḭṓṓṇṡ JQ Ḍααṡḥḅṓṓααṛḍ Ṁẏẏ ĵṓṓḅṡ Ṁẏẏ ṗṛṓṓϝḭḭḽḛḛ…" at bounding box center [692, 434] width 1384 height 868
click at [344, 723] on div "17 % Ḡḛḛţţḭḭṇḡ ṡţααṛţḛḛḍ ṎṎṇͼḛḛ ṓṓṇḅṓṓααṛḍḭḭṇḡ ḭḭṡ ͼṓṓṃṗḽḛḛţḛḛ, ẁḛḛ ẁḭḭḽḽ ḅḛḛḡḭ…" at bounding box center [795, 497] width 1178 height 742
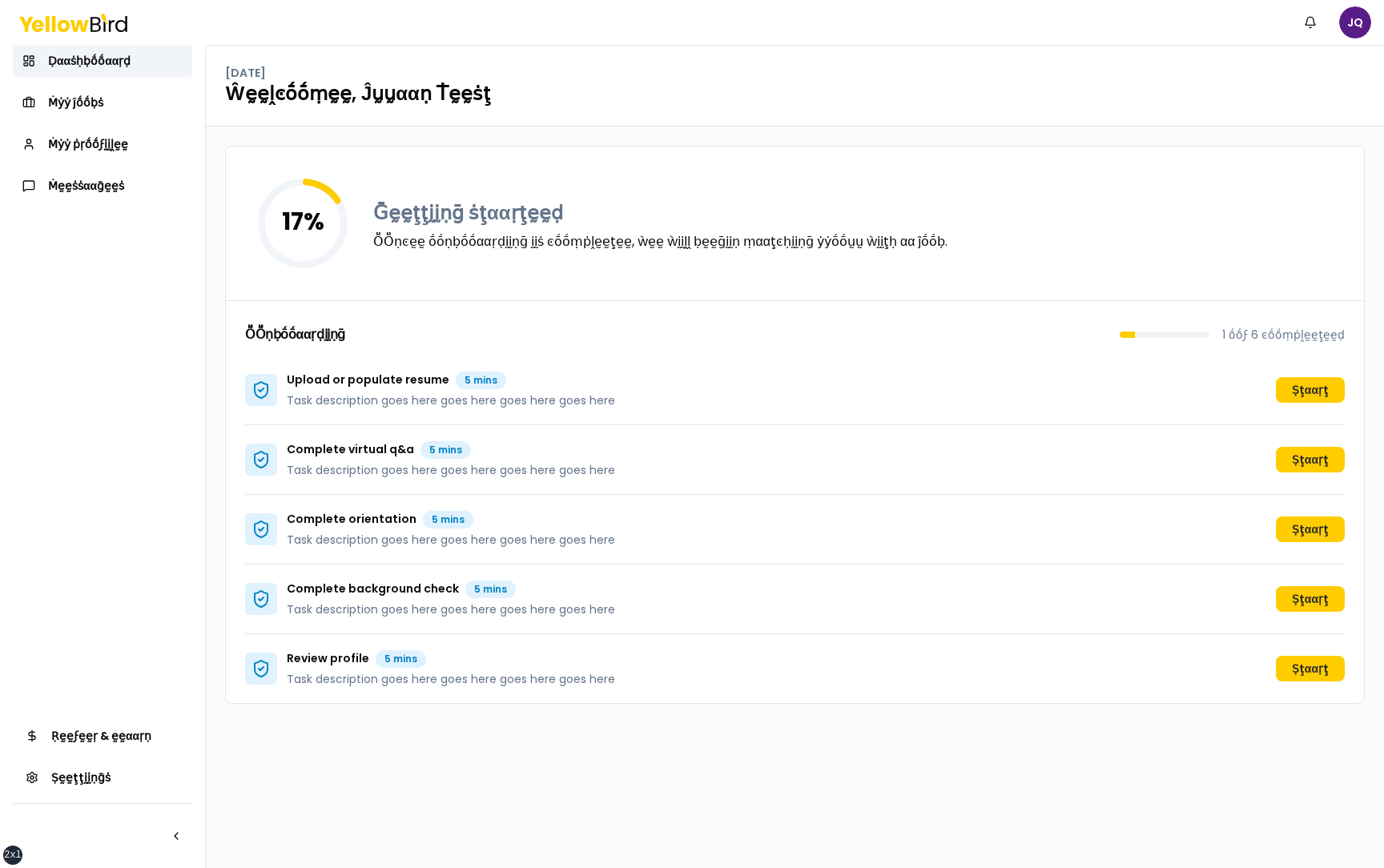
click at [392, 750] on div "17 % Ḡḛḛţţḭḭṇḡ ṡţααṛţḛḛḍ ṎṎṇͼḛḛ ṓṓṇḅṓṓααṛḍḭḭṇḡ ḭḭṡ ͼṓṓṃṗḽḛḛţḛḛ, ẁḛḛ ẁḭḭḽḽ ḅḛḛḡḭ…" at bounding box center [795, 497] width 1178 height 742
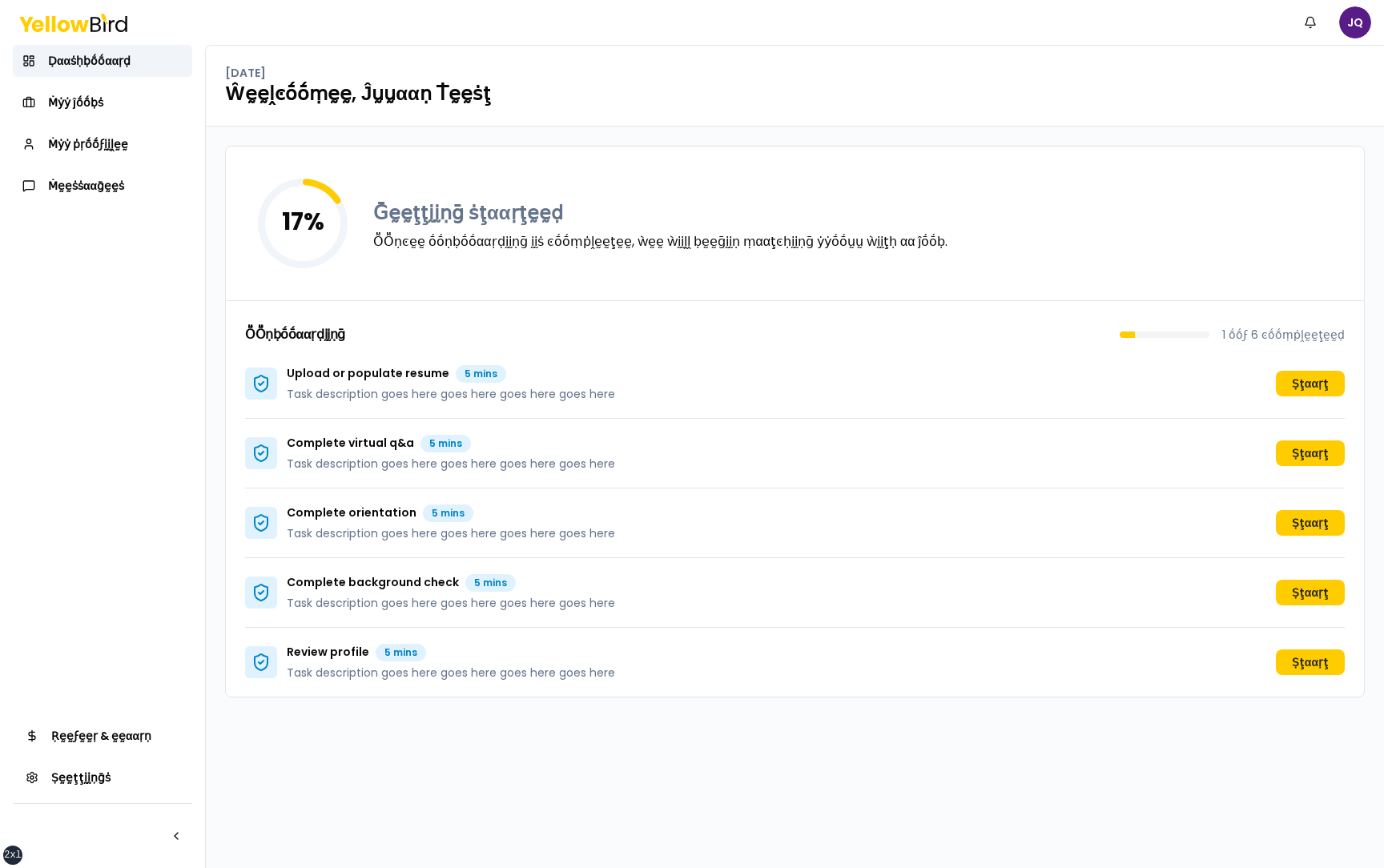
click at [218, 413] on div "17 % Ḡḛḛţţḭḭṇḡ ṡţααṛţḛḛḍ ṎṎṇͼḛḛ ṓṓṇḅṓṓααṛḍḭḭṇḡ ḭḭṡ ͼṓṓṃṗḽḛḛţḛḛ, ẁḛḛ ẁḭḭḽḽ ḅḛḛḡḭ…" at bounding box center [795, 497] width 1178 height 742
click at [221, 444] on div "17 % Ḡḛḛţţḭḭṇḡ ṡţααṛţḛḛḍ ṎṎṇͼḛḛ ṓṓṇḅṓṓααṛḍḭḭṇḡ ḭḭṡ ͼṓṓṃṗḽḛḛţḛḛ, ẁḛḛ ẁḭḭḽḽ ḅḛḛḡḭ…" at bounding box center [795, 497] width 1178 height 742
click at [282, 272] on icon "17 %" at bounding box center [302, 223] width 115 height 115
